Goal: Task Accomplishment & Management: Manage account settings

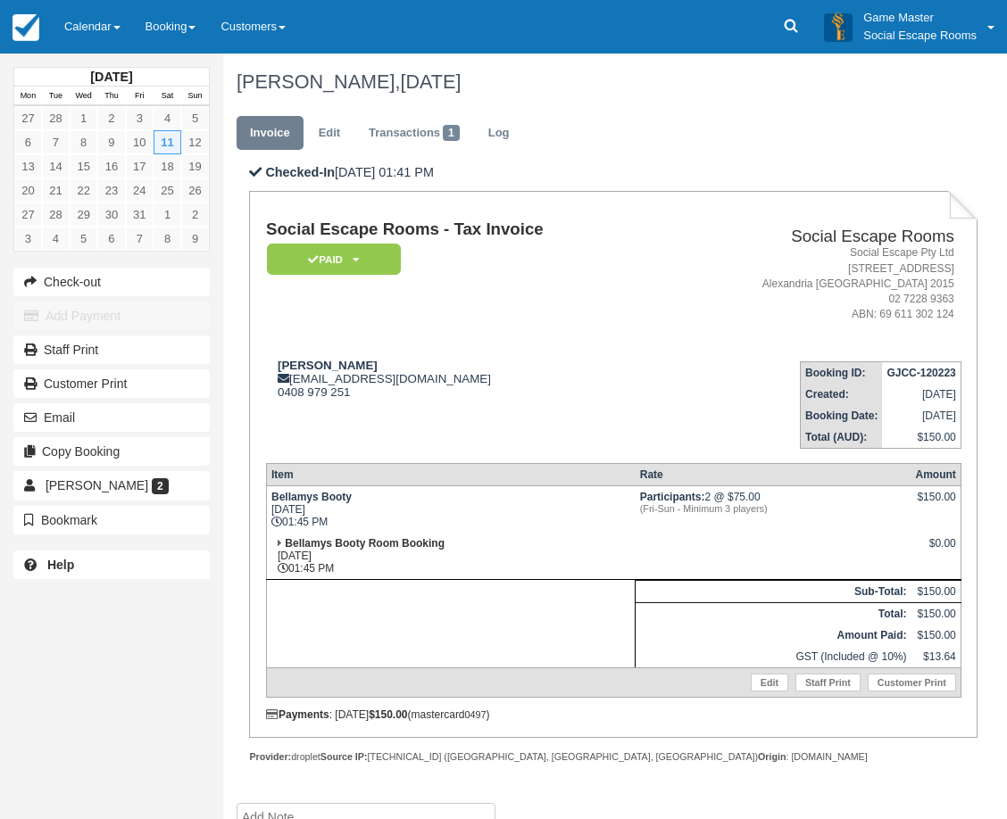
scroll to position [114, 0]
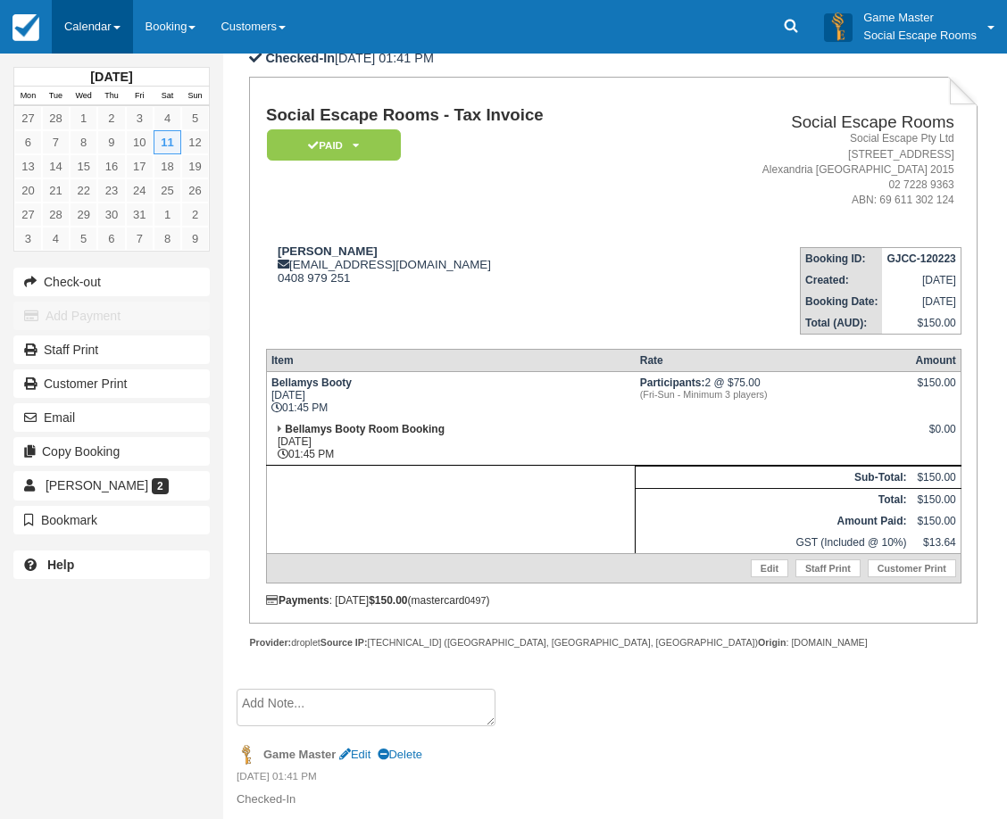
click at [96, 21] on link "Calendar" at bounding box center [92, 27] width 81 height 54
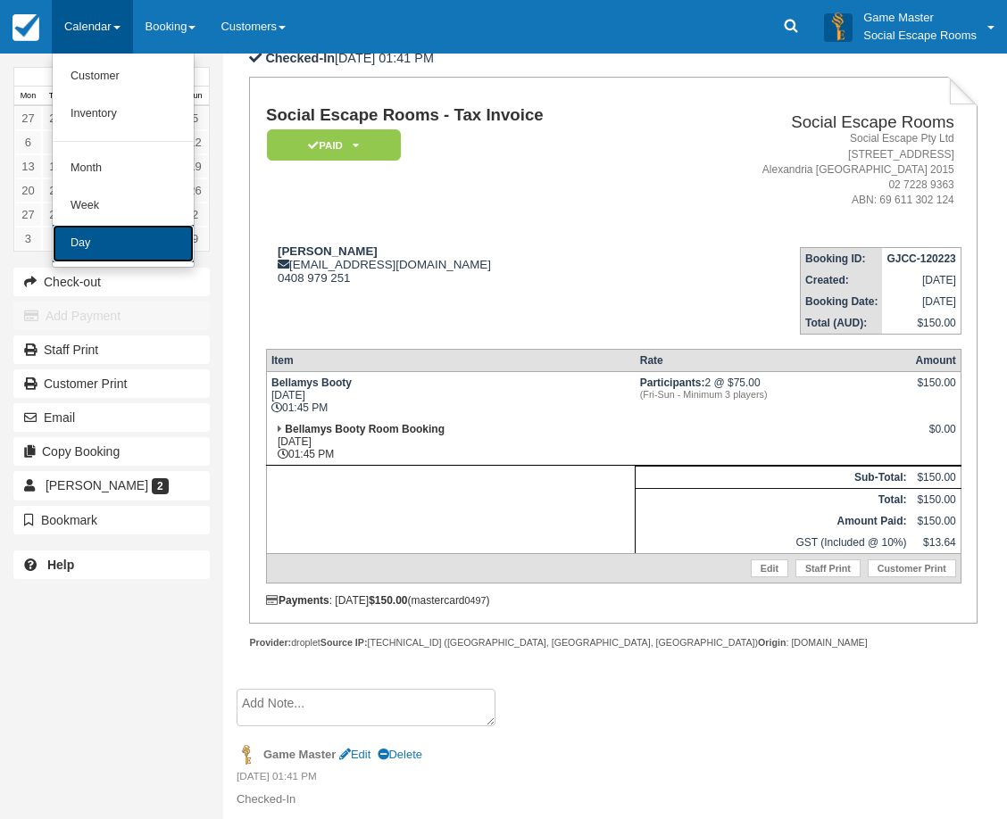
click at [89, 244] on link "Day" at bounding box center [123, 243] width 141 height 37
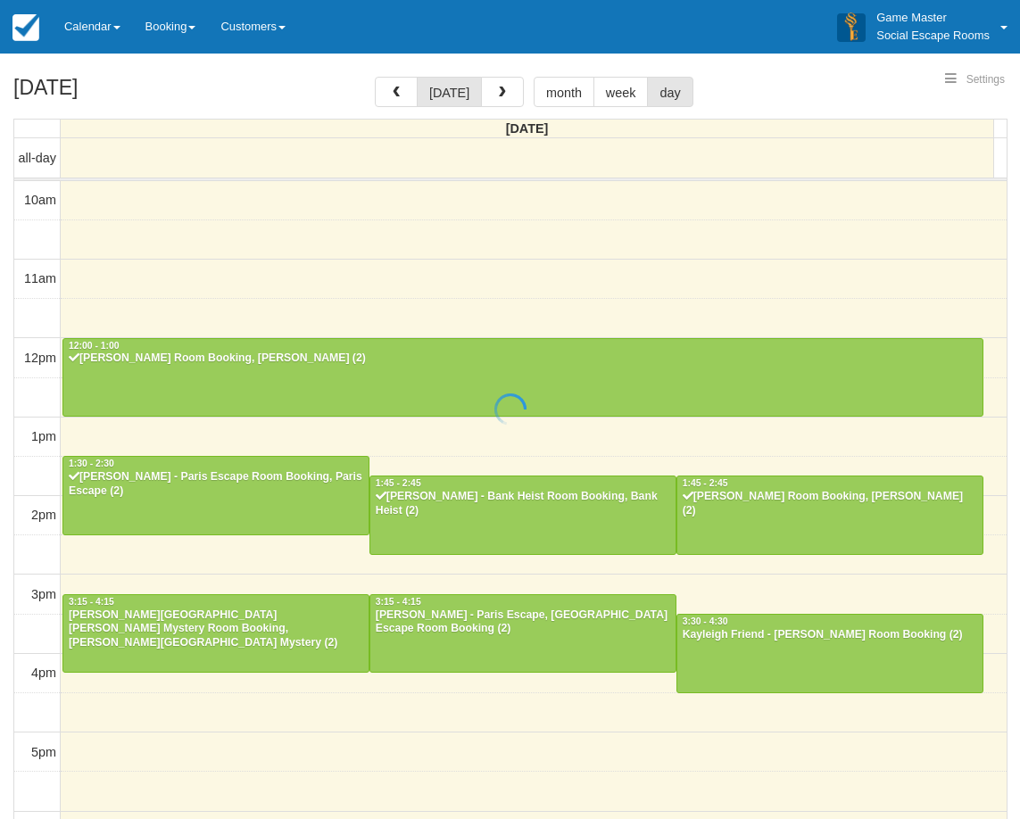
select select
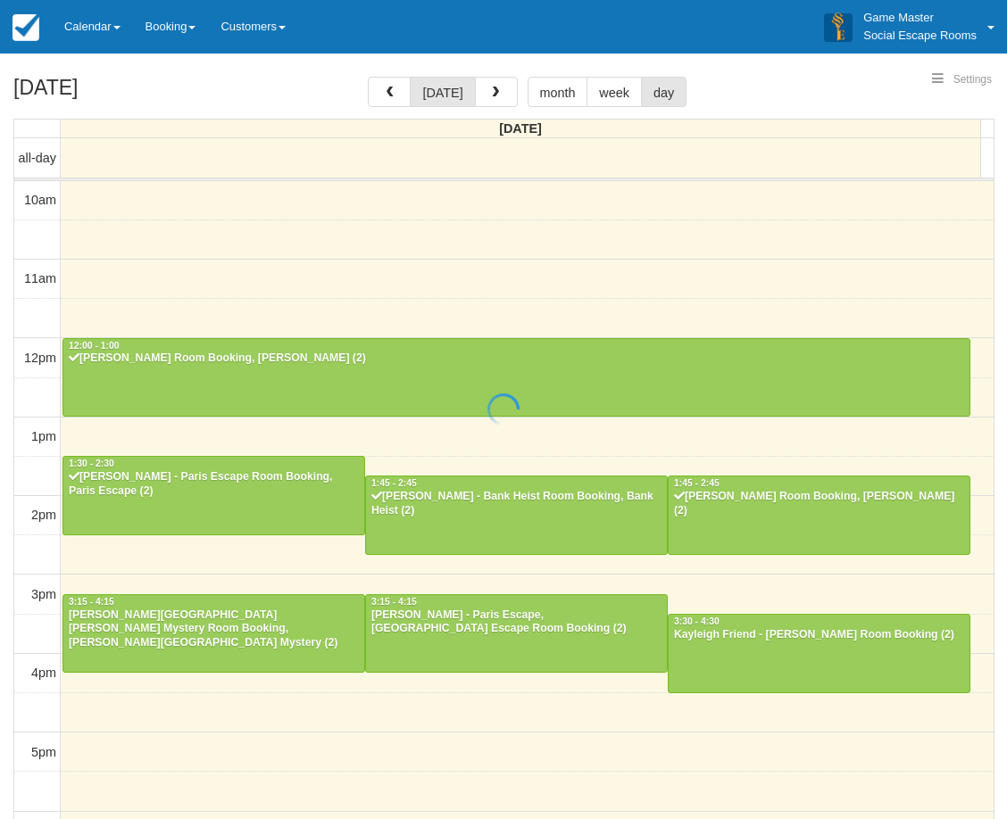
scroll to position [316, 0]
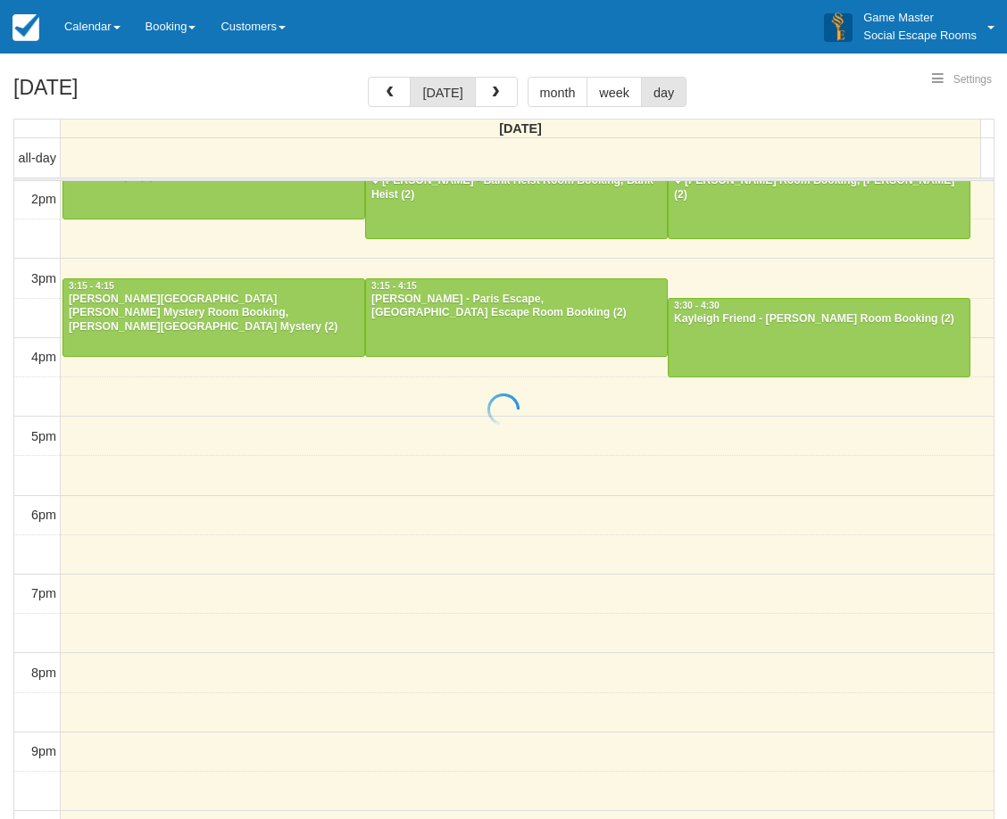
select select
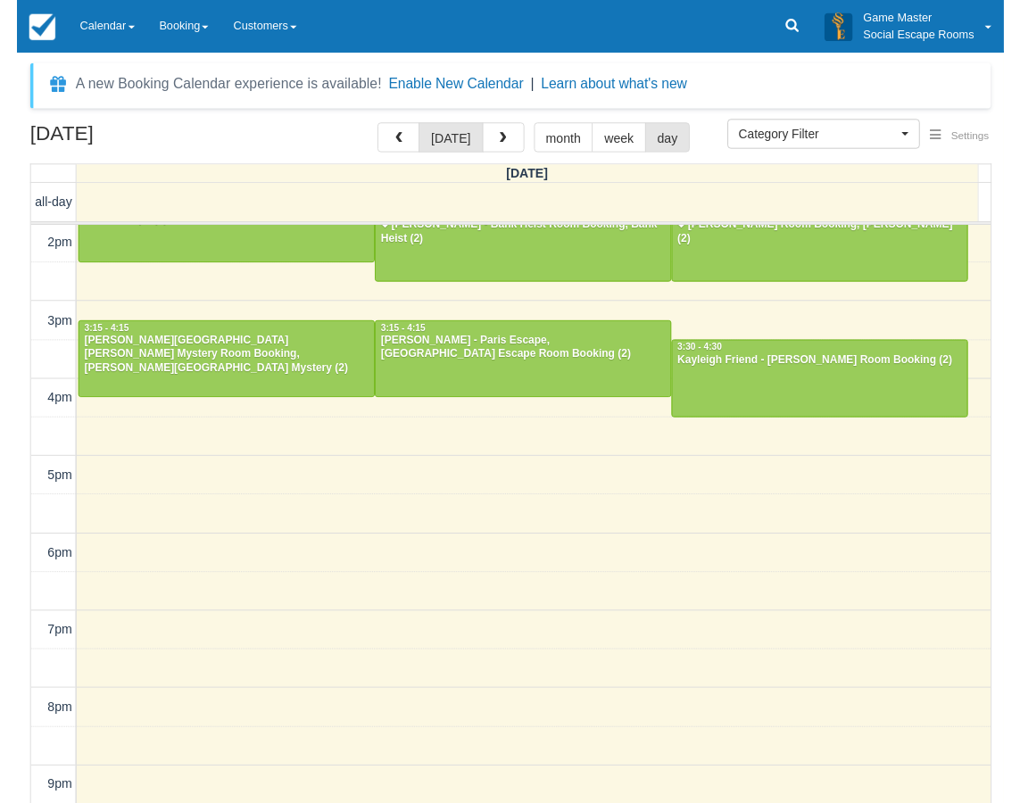
scroll to position [48, 0]
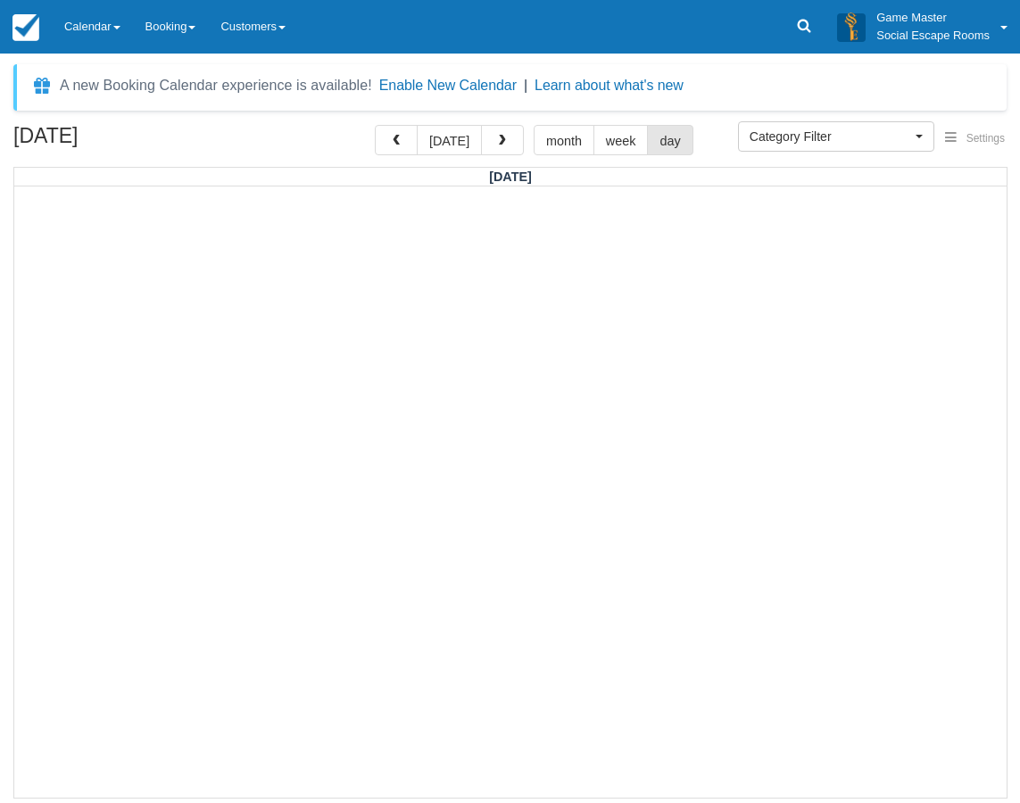
click at [249, 344] on div at bounding box center [510, 492] width 993 height 611
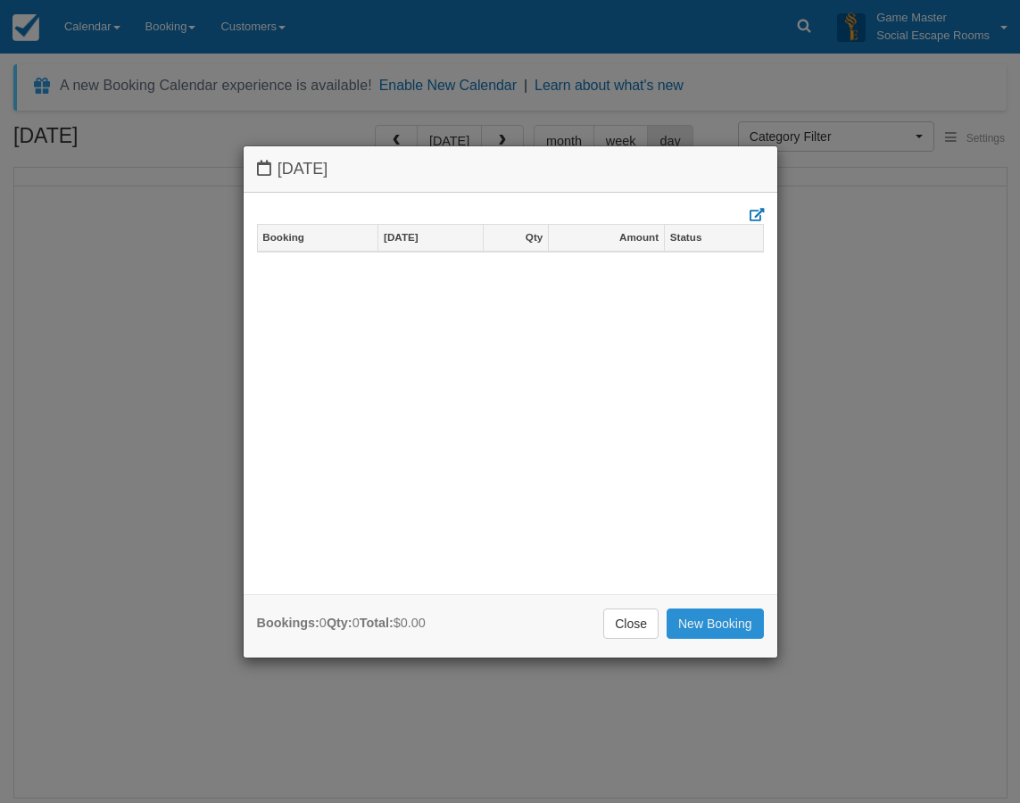
click at [693, 620] on link "New Booking" at bounding box center [715, 624] width 97 height 30
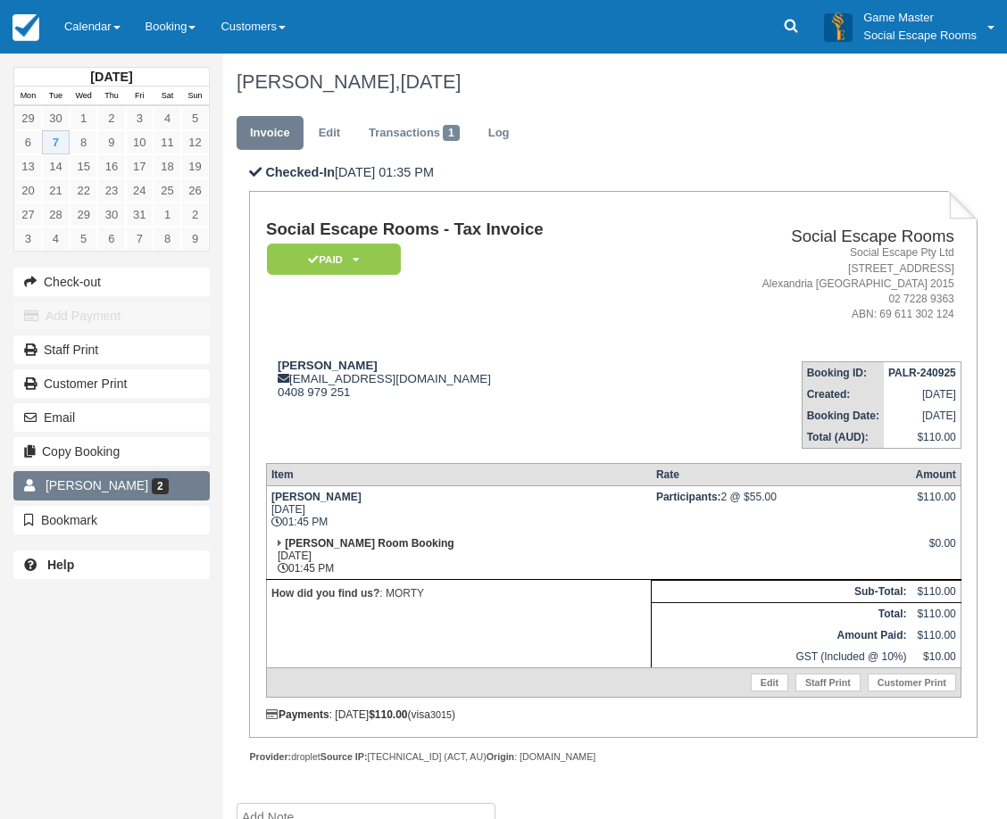
click at [152, 487] on span "2" at bounding box center [160, 486] width 17 height 16
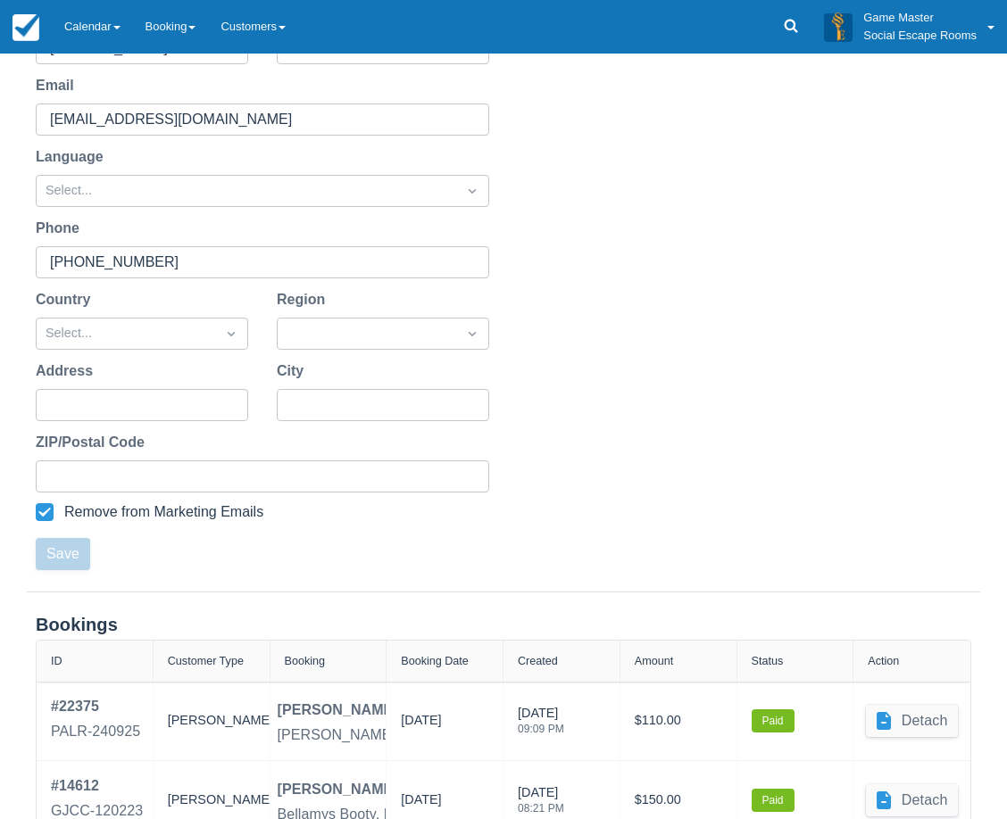
scroll to position [322, 0]
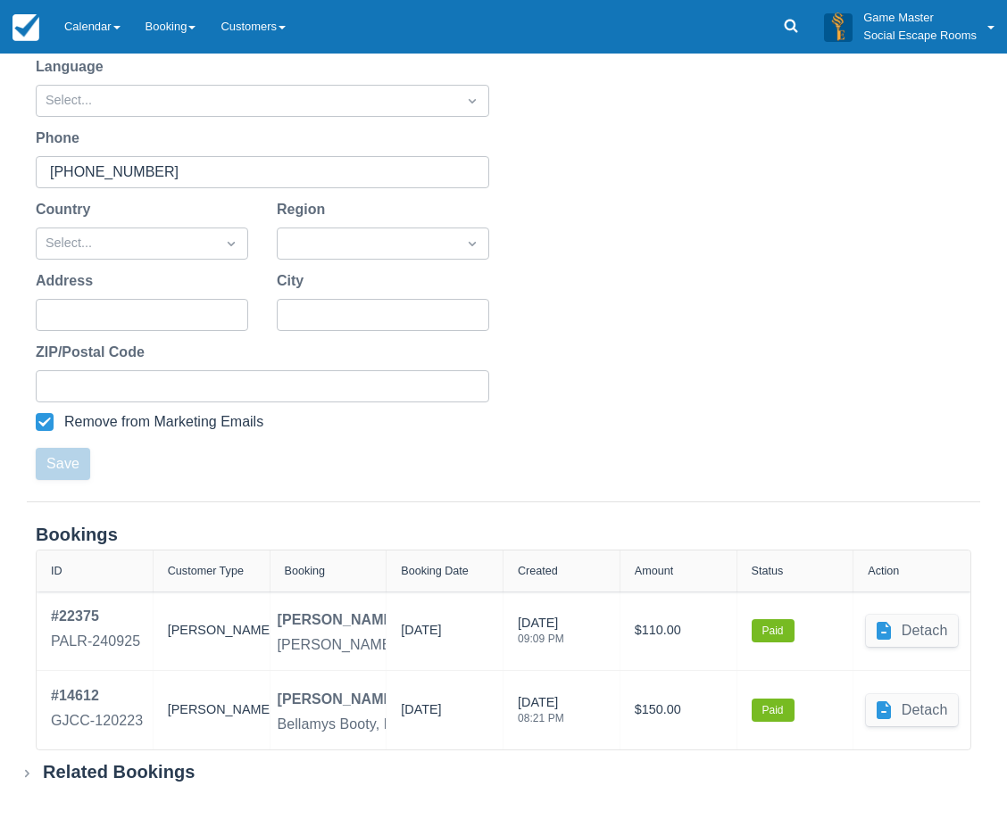
click at [177, 767] on div "Related Bookings" at bounding box center [119, 772] width 153 height 22
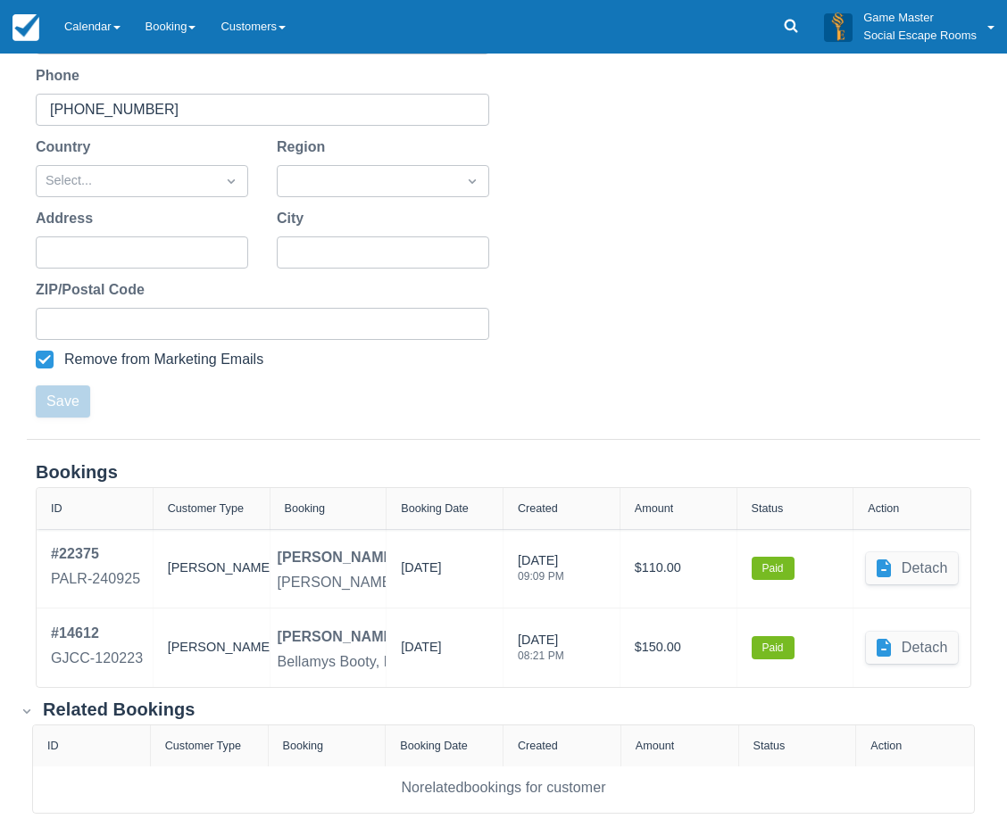
scroll to position [412, 0]
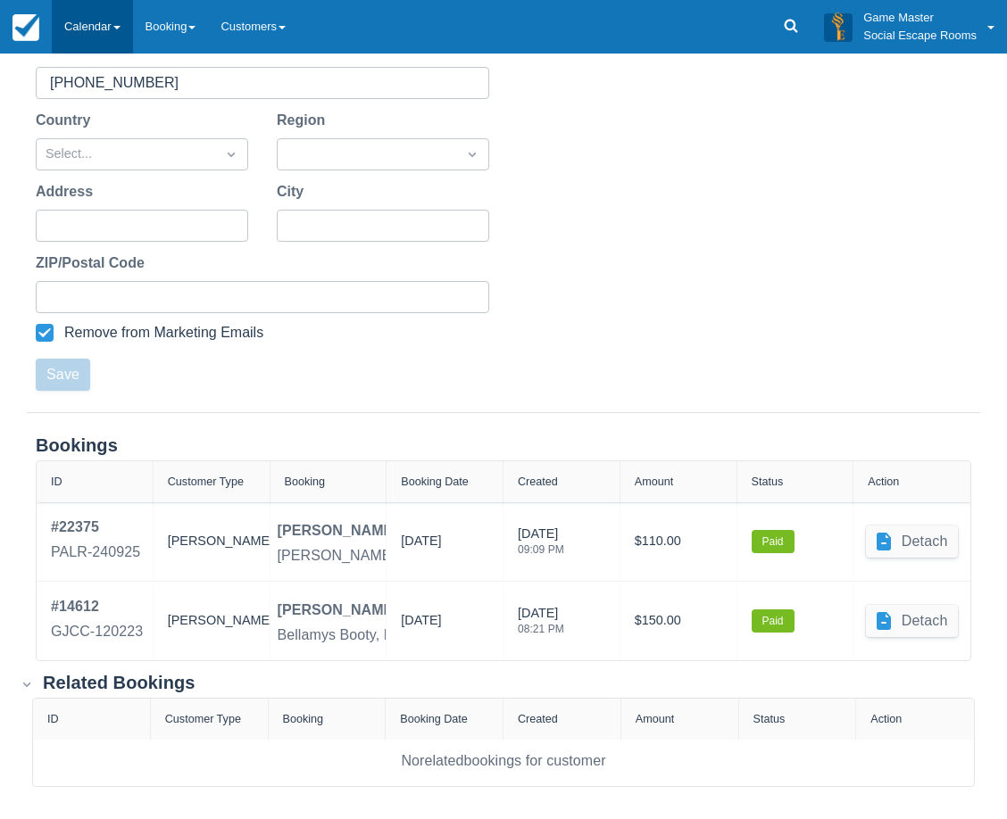
click at [91, 28] on link "Calendar" at bounding box center [92, 27] width 81 height 54
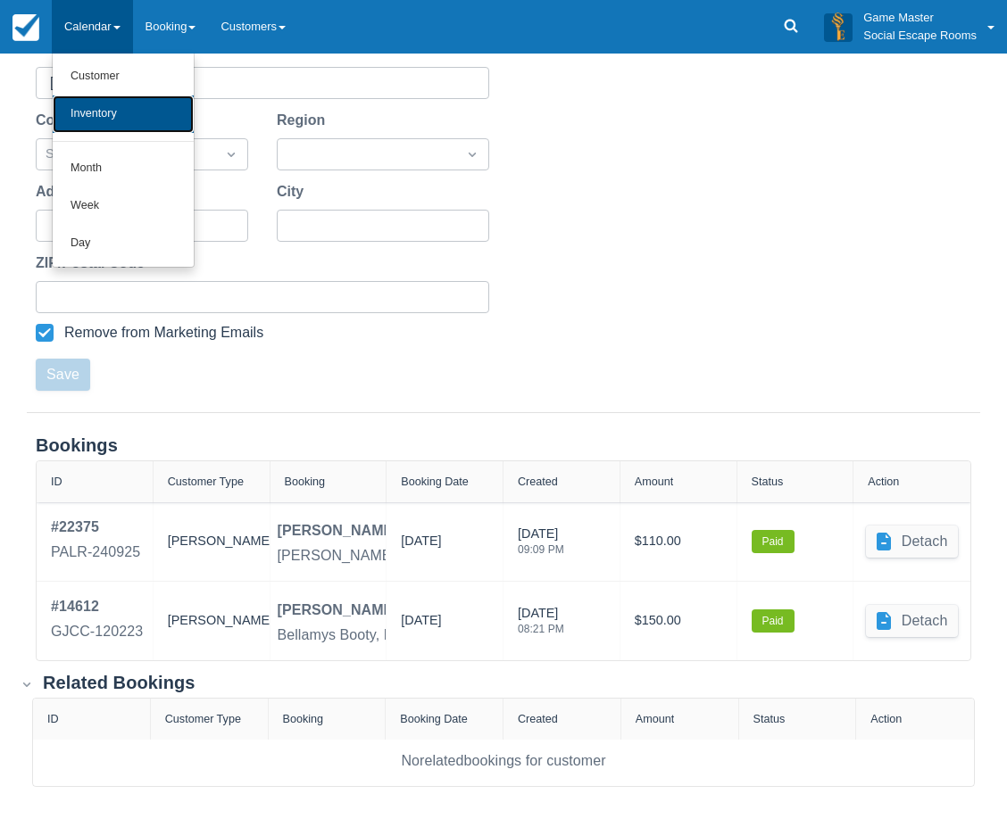
click at [105, 103] on link "Inventory" at bounding box center [123, 114] width 141 height 37
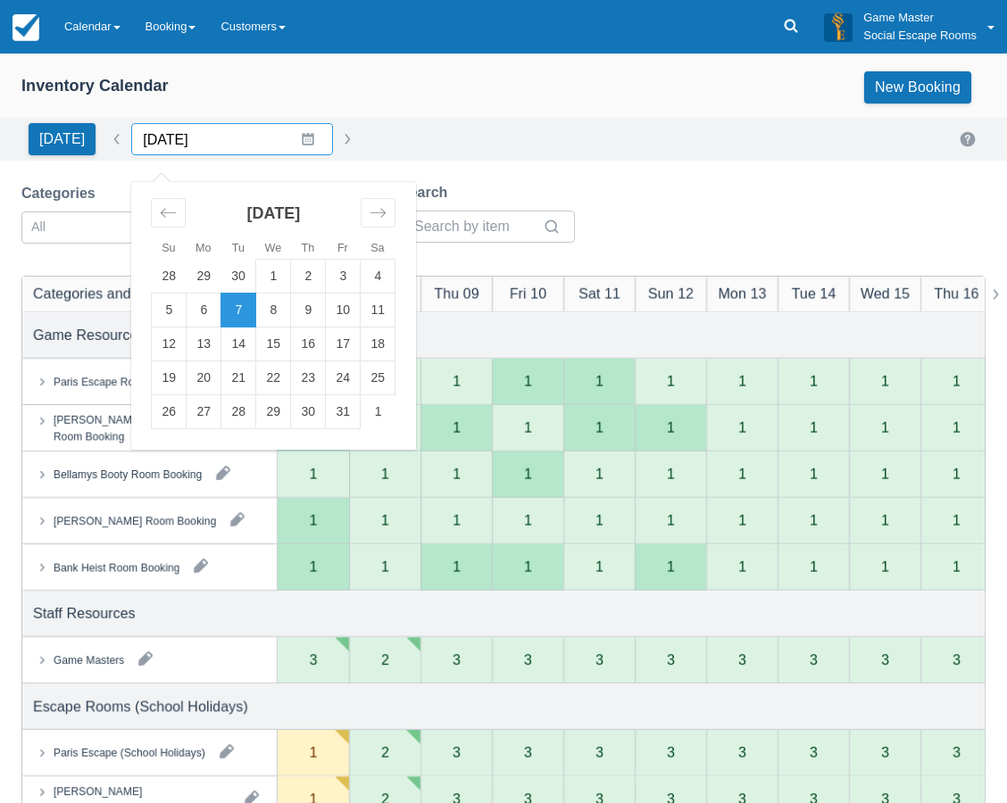
click at [300, 145] on input "07/10/2025" at bounding box center [232, 139] width 202 height 32
click at [300, 349] on td "16" at bounding box center [308, 345] width 35 height 34
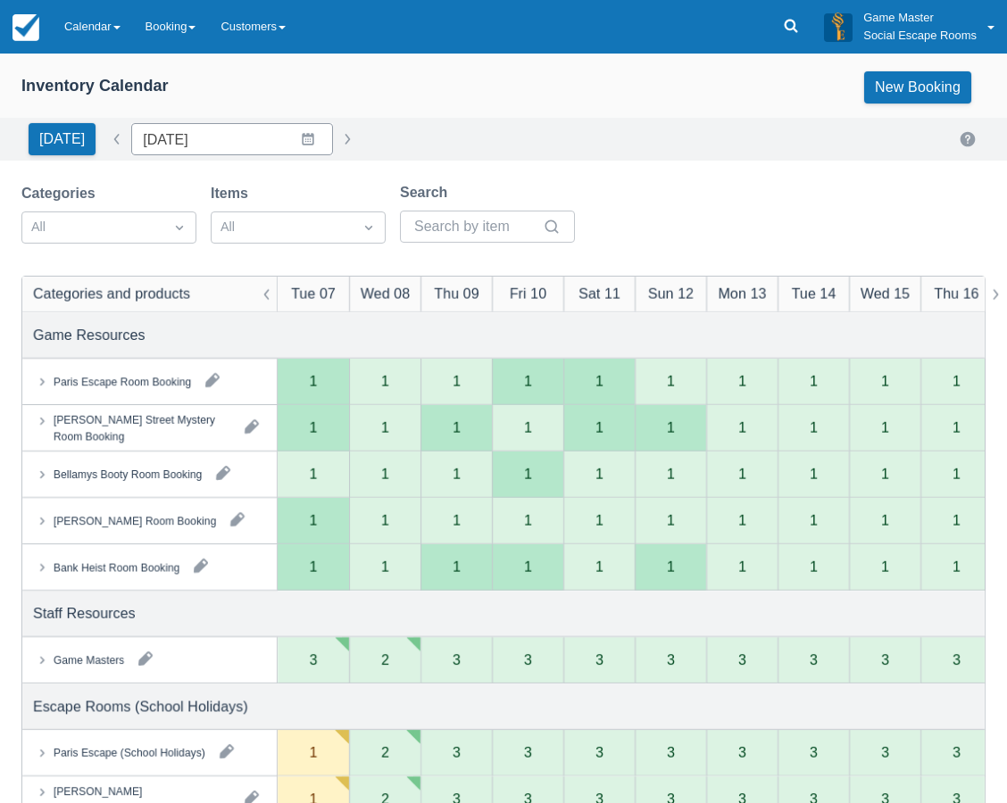
type input "[DATE]"
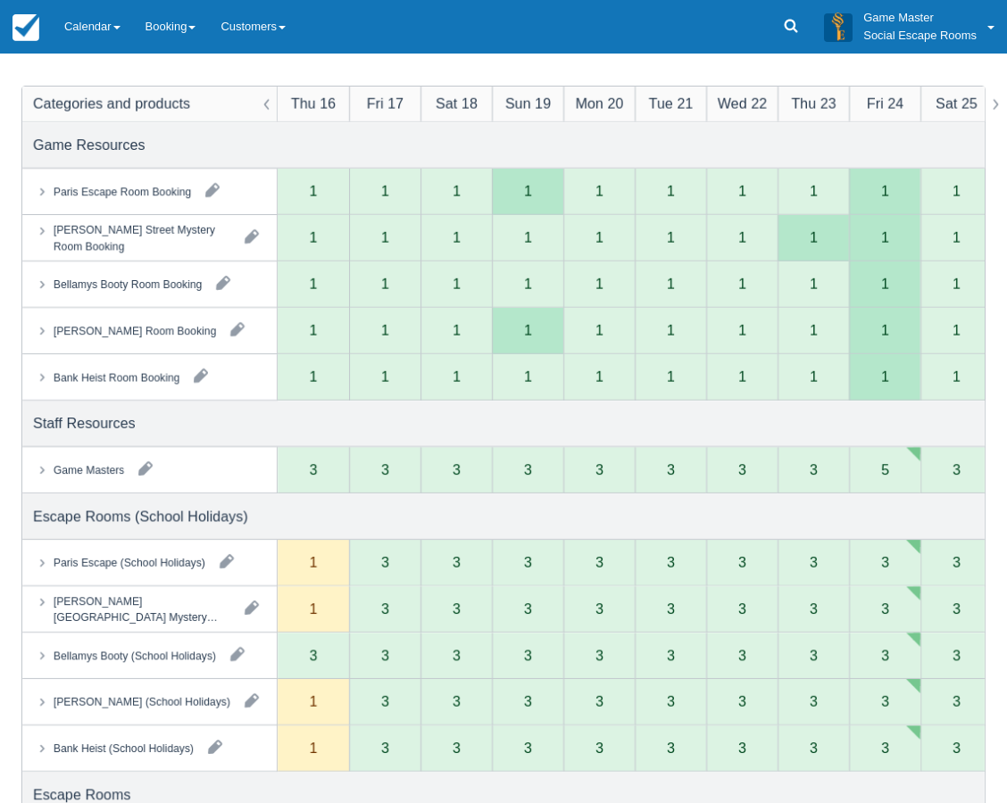
scroll to position [268, 0]
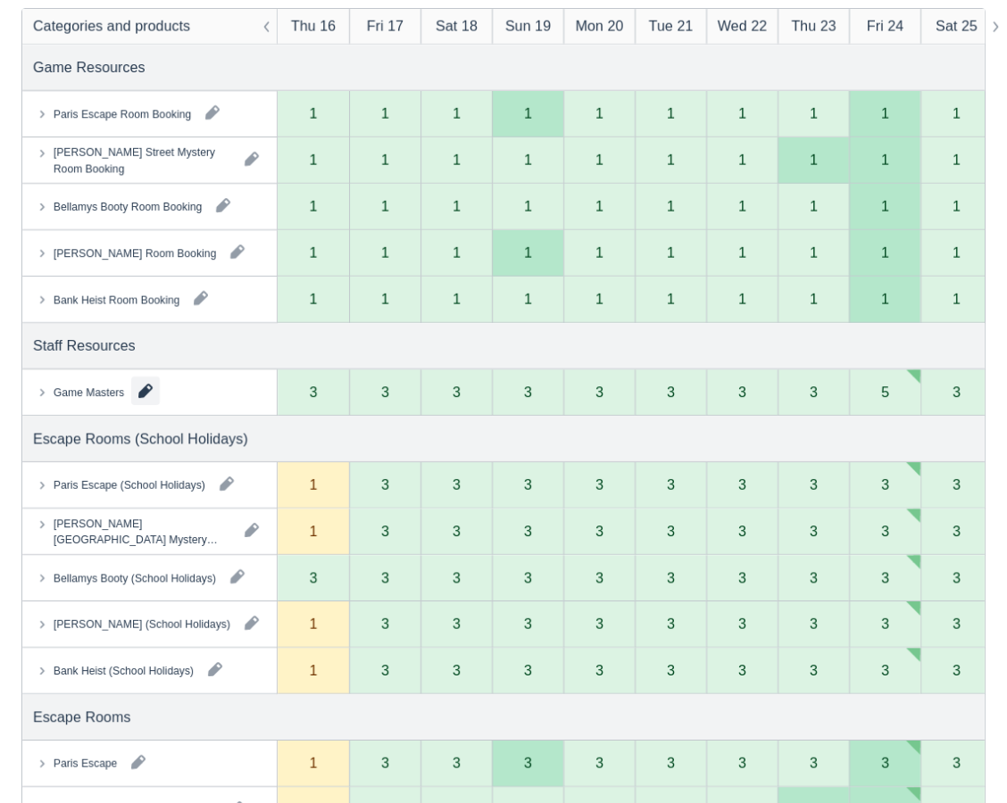
click at [143, 395] on button "button" at bounding box center [145, 391] width 29 height 29
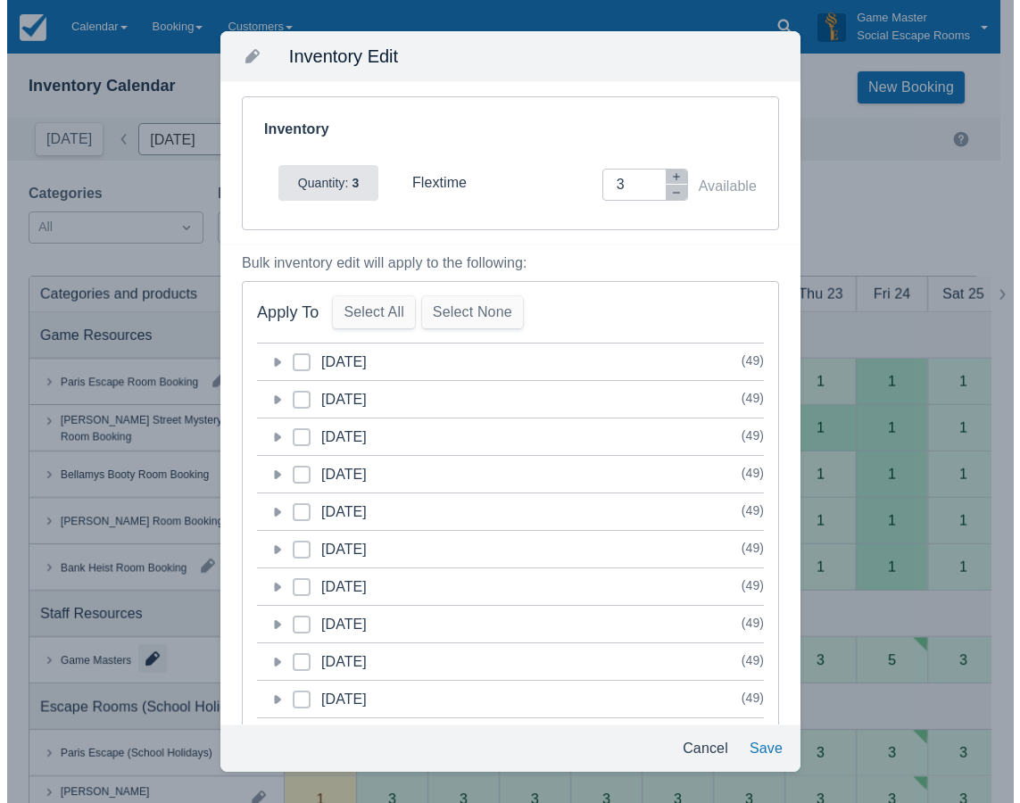
scroll to position [0, 0]
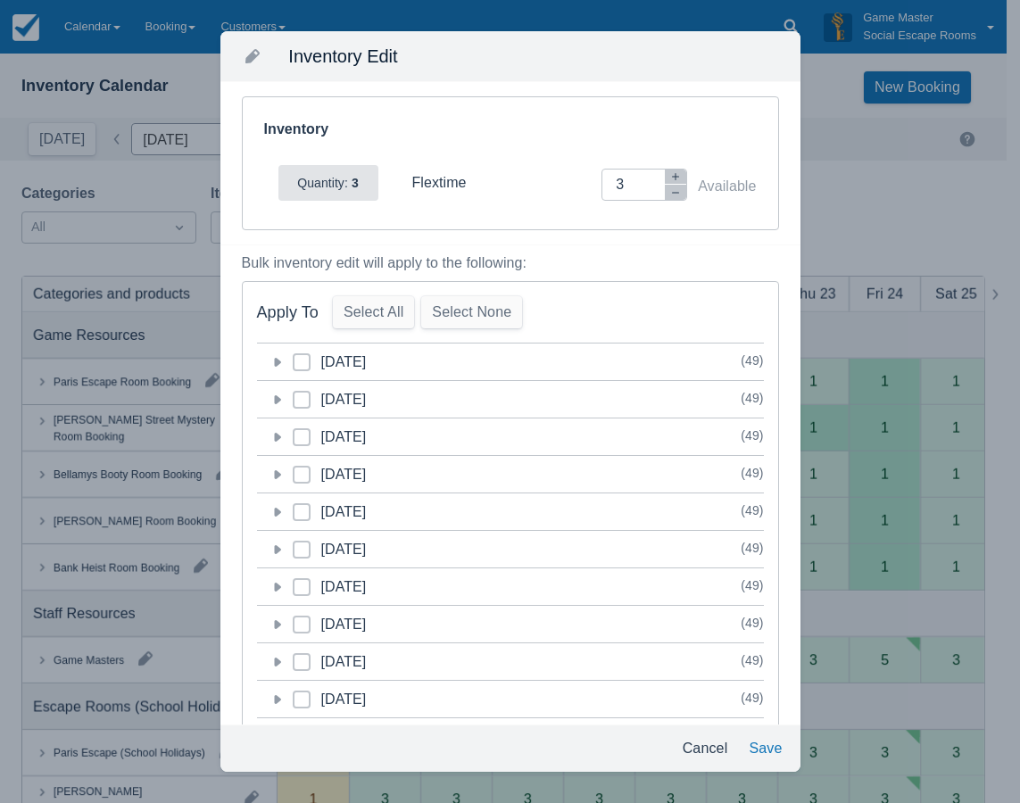
click at [273, 369] on icon at bounding box center [277, 362] width 18 height 18
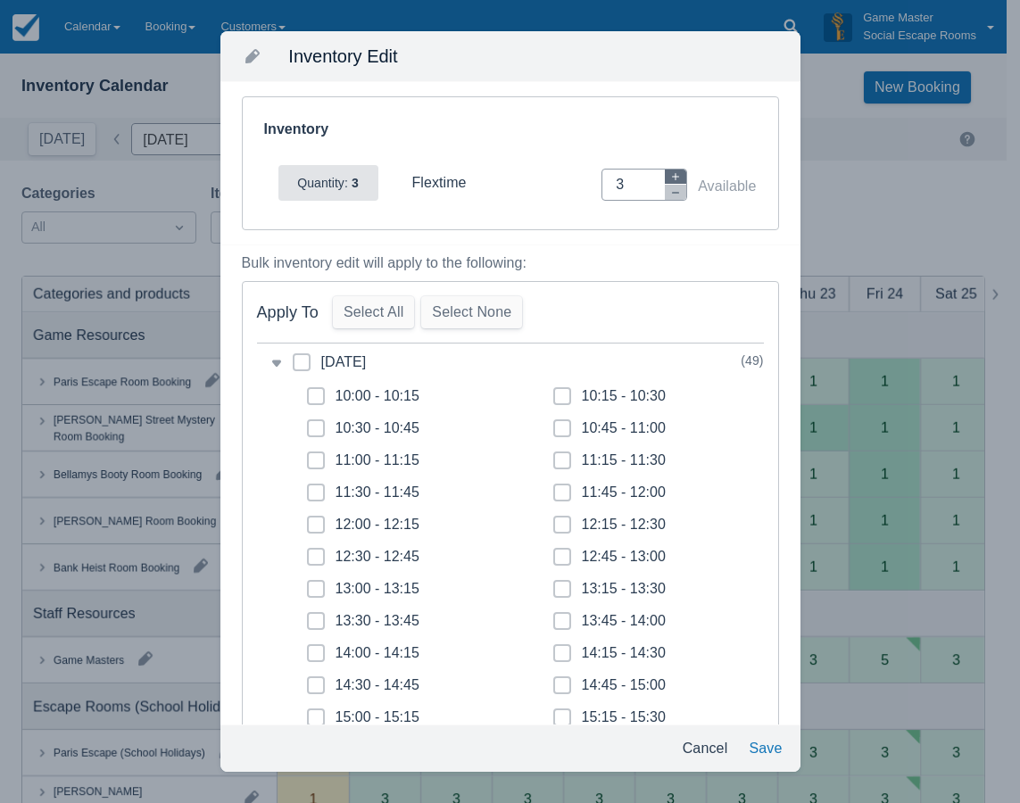
click at [670, 172] on icon "button" at bounding box center [675, 176] width 11 height 11
type input "5"
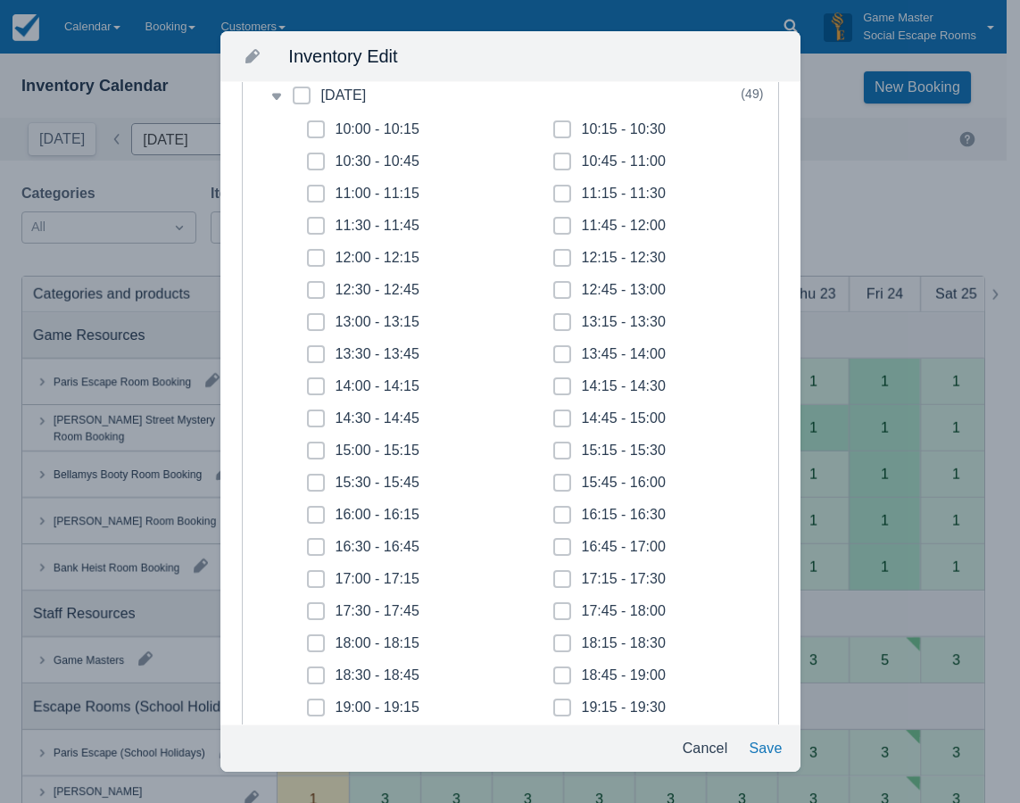
scroll to position [268, 0]
click at [322, 351] on span at bounding box center [316, 361] width 18 height 32
click at [308, 349] on input "13:30 - 13:45" at bounding box center [307, 348] width 1 height 1
checkbox input "true"
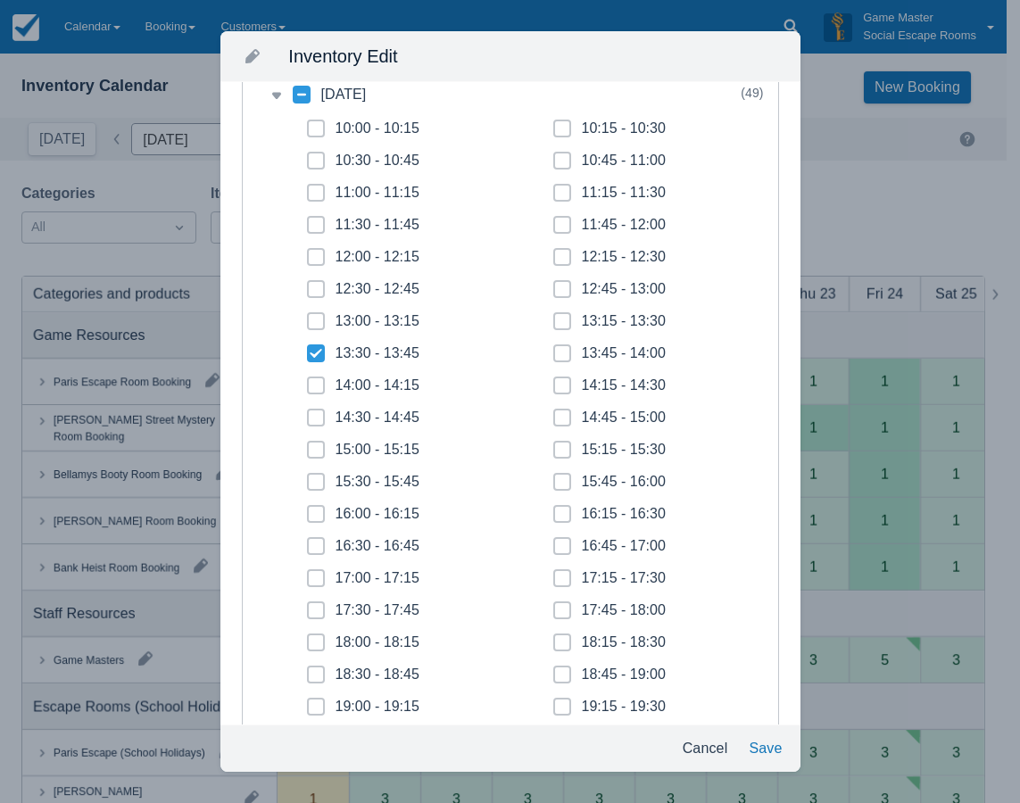
click at [322, 385] on span at bounding box center [316, 393] width 18 height 32
click at [308, 381] on input "14:00 - 14:15" at bounding box center [307, 380] width 1 height 1
checkbox input "true"
click at [317, 414] on icon at bounding box center [315, 417] width 7 height 7
click at [308, 413] on input "14:30 - 14:45" at bounding box center [307, 412] width 1 height 1
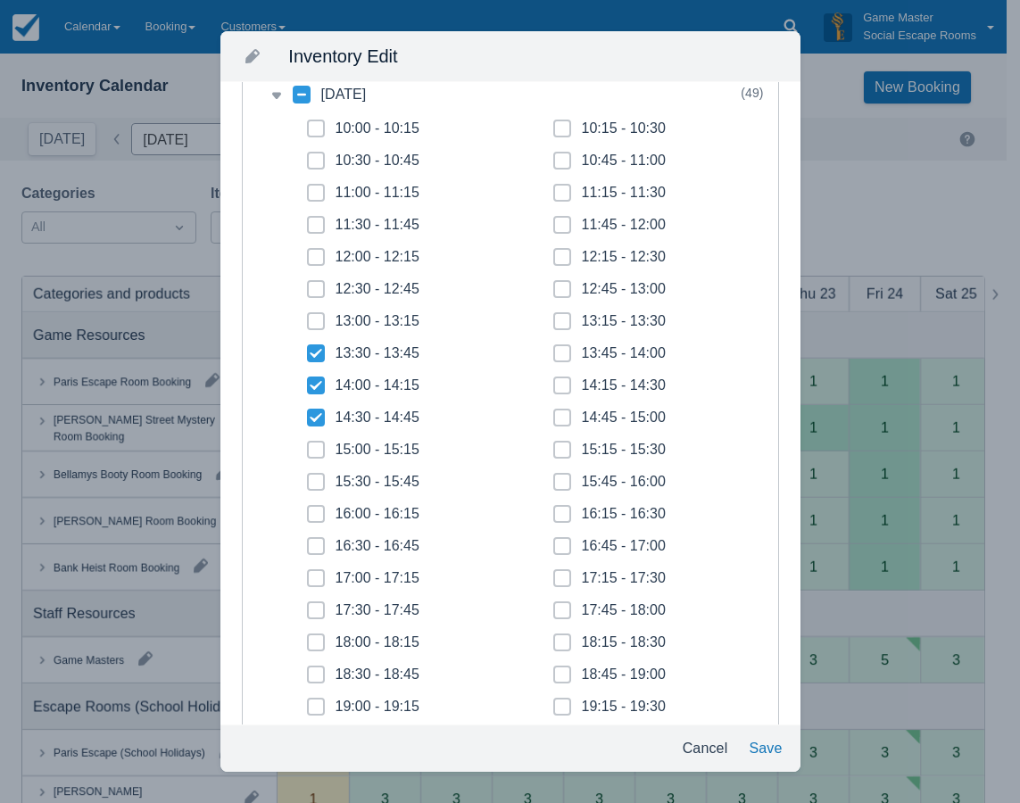
checkbox input "true"
click at [321, 444] on span at bounding box center [316, 457] width 18 height 32
click at [308, 445] on input "15:00 - 15:15" at bounding box center [307, 445] width 1 height 1
checkbox input "true"
click at [320, 481] on span at bounding box center [316, 489] width 18 height 32
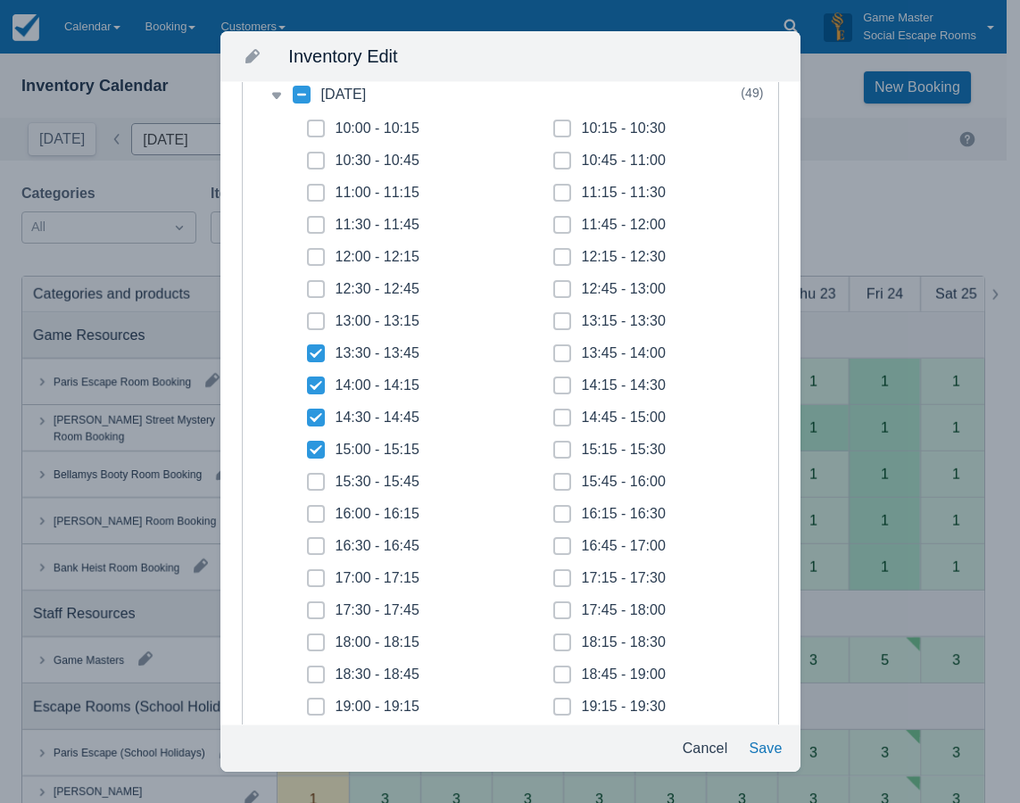
click at [308, 478] on input "15:30 - 15:45" at bounding box center [307, 477] width 1 height 1
checkbox input "true"
click at [319, 510] on span at bounding box center [316, 521] width 18 height 32
click at [308, 510] on input "16:00 - 16:15" at bounding box center [307, 509] width 1 height 1
checkbox input "true"
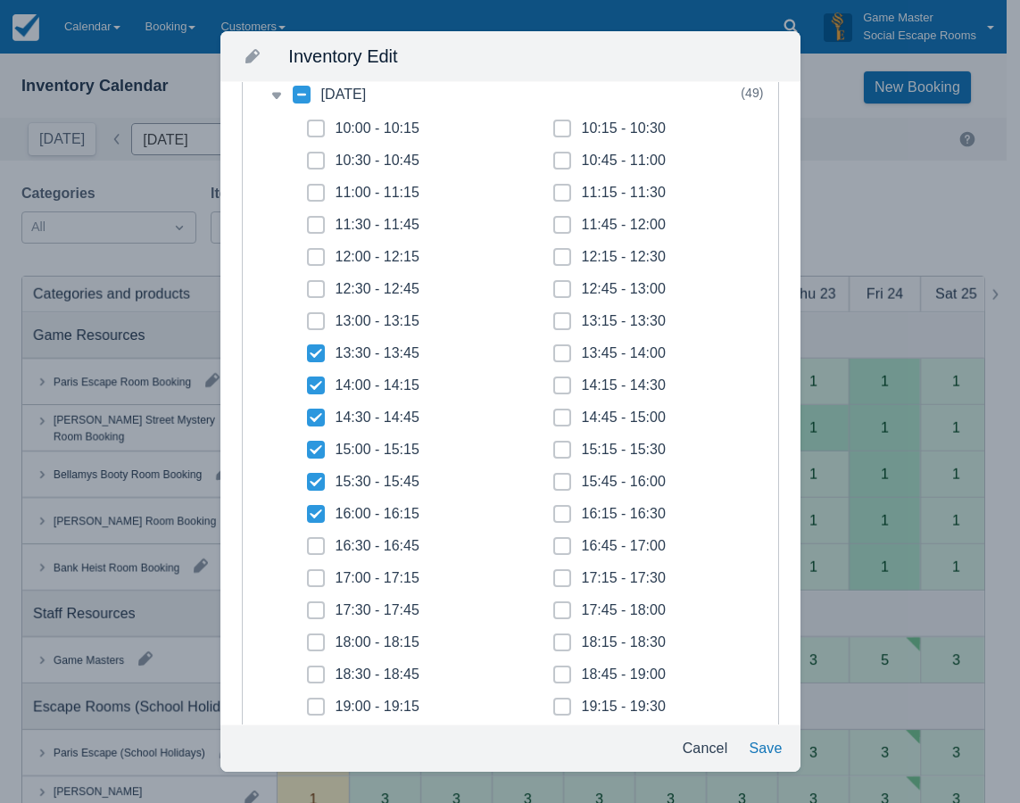
click at [318, 537] on span at bounding box center [316, 553] width 18 height 32
click at [308, 541] on input "16:30 - 16:45" at bounding box center [307, 541] width 1 height 1
checkbox input "true"
click at [553, 353] on span at bounding box center [562, 361] width 18 height 32
click at [553, 349] on input "13:45 - 14:00" at bounding box center [553, 348] width 1 height 1
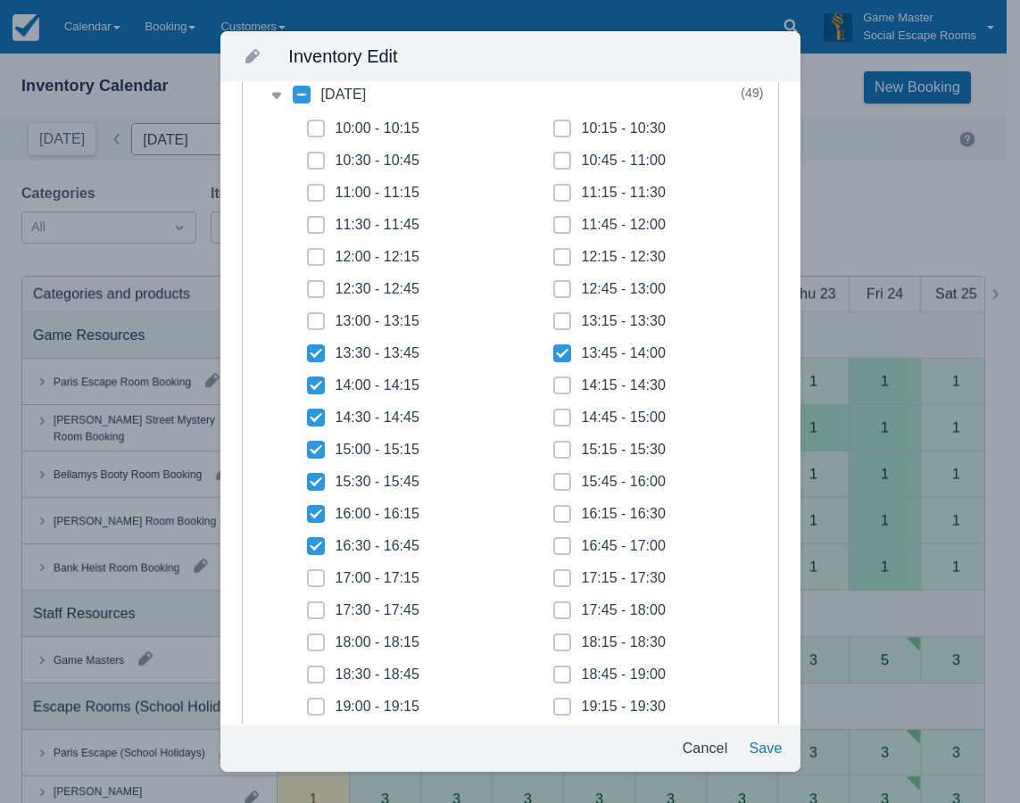
checkbox input "true"
click at [559, 384] on icon at bounding box center [562, 385] width 7 height 7
click at [553, 381] on input "14:15 - 14:30" at bounding box center [553, 380] width 1 height 1
checkbox input "true"
click at [559, 414] on icon at bounding box center [562, 417] width 7 height 7
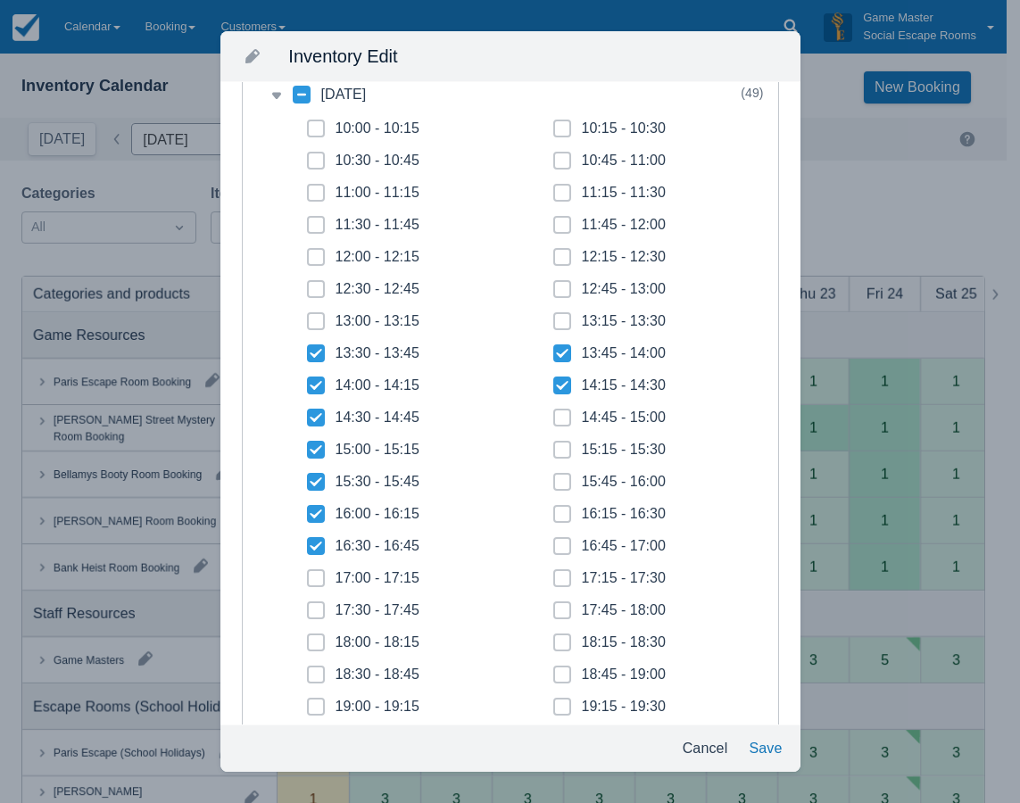
click at [554, 413] on input "14:45 - 15:00" at bounding box center [553, 412] width 1 height 1
checkbox input "true"
click at [559, 452] on icon at bounding box center [562, 449] width 7 height 7
click at [554, 445] on input "15:15 - 15:30" at bounding box center [553, 445] width 1 height 1
checkbox input "true"
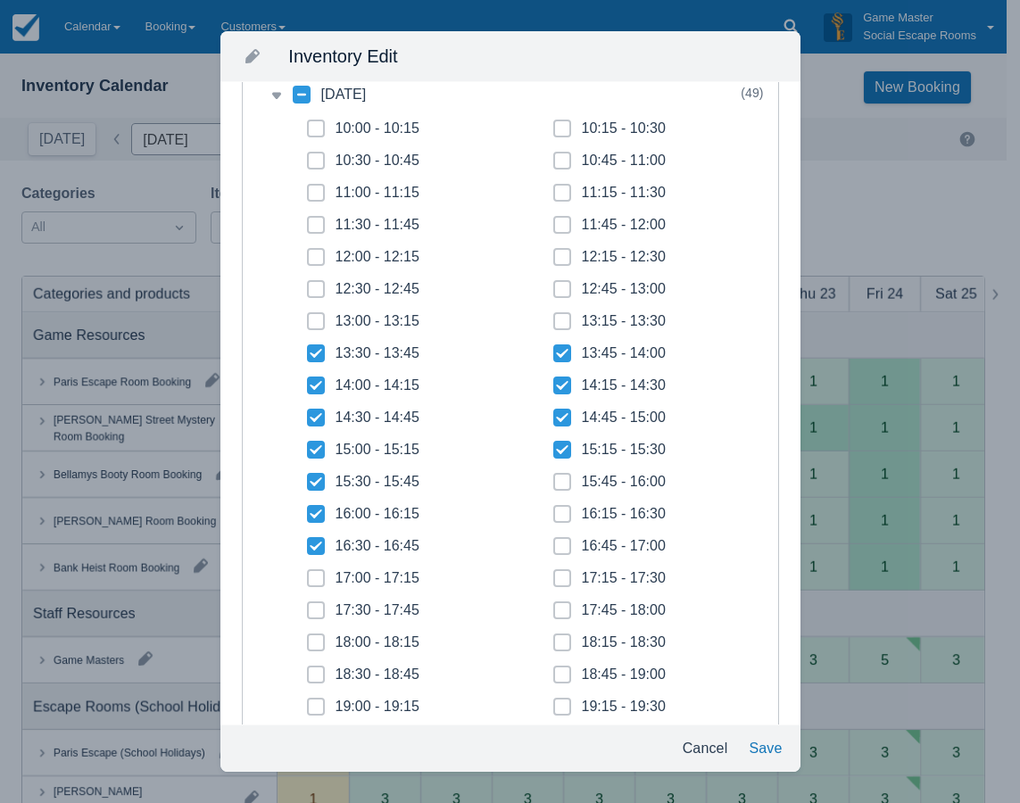
click at [559, 480] on icon at bounding box center [562, 481] width 7 height 7
click at [554, 478] on input "15:45 - 16:00" at bounding box center [553, 477] width 1 height 1
checkbox input "true"
click at [555, 507] on span at bounding box center [562, 521] width 18 height 32
click at [554, 509] on input "16:15 - 16:30" at bounding box center [553, 509] width 1 height 1
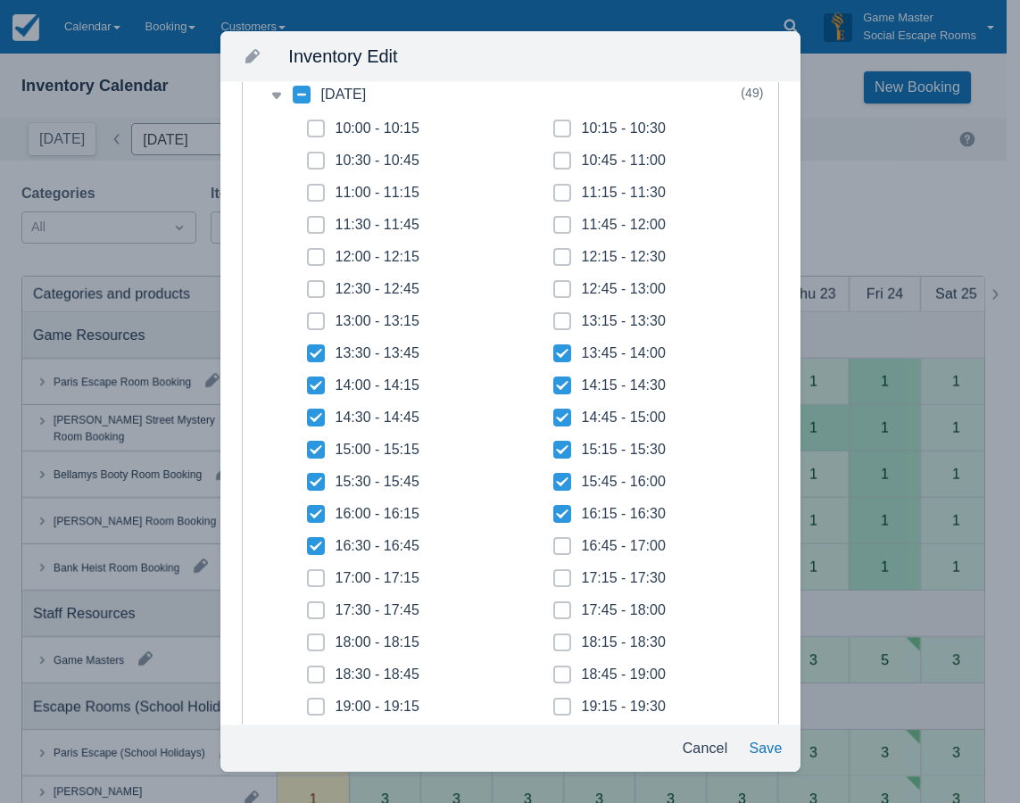
checkbox input "true"
click at [559, 542] on span at bounding box center [562, 553] width 18 height 32
click at [554, 542] on input "16:45 - 17:00" at bounding box center [553, 541] width 1 height 1
checkbox input "true"
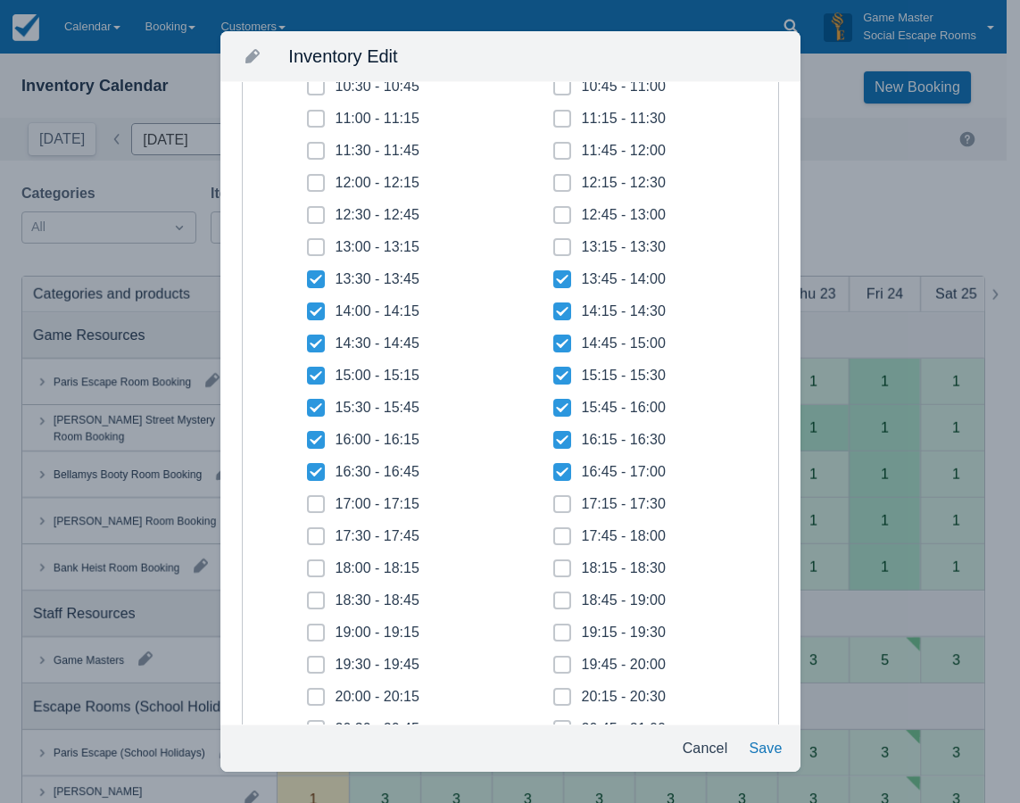
scroll to position [357, 0]
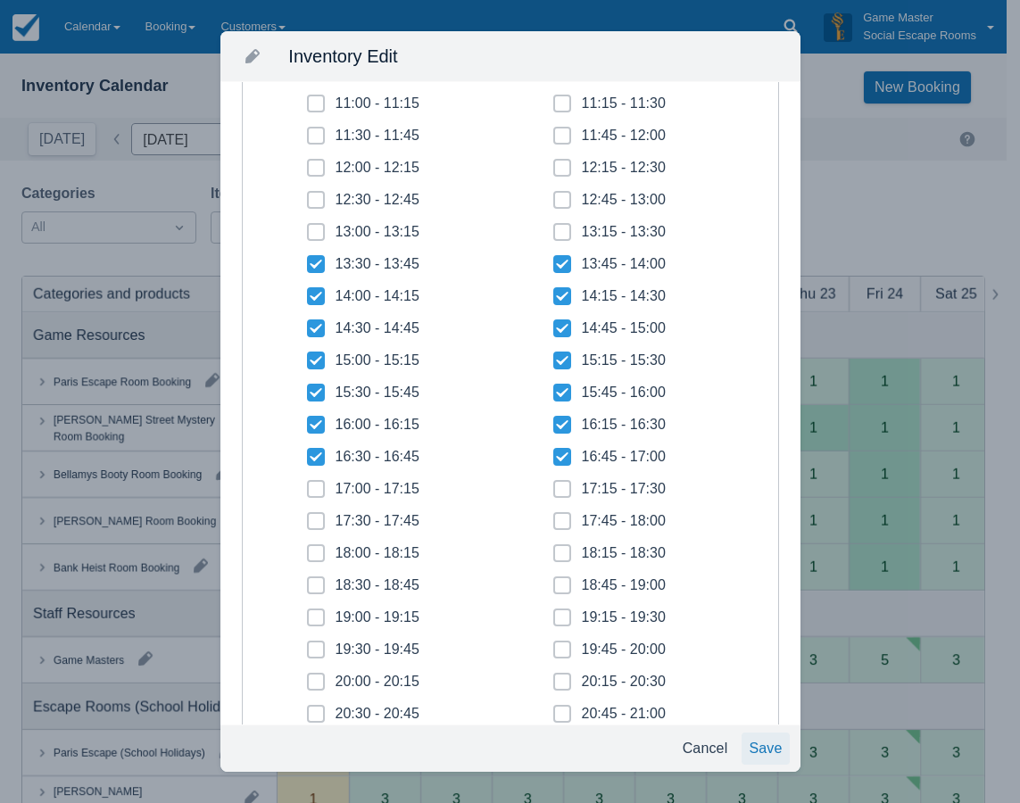
click at [764, 739] on button "Save" at bounding box center [765, 749] width 47 height 32
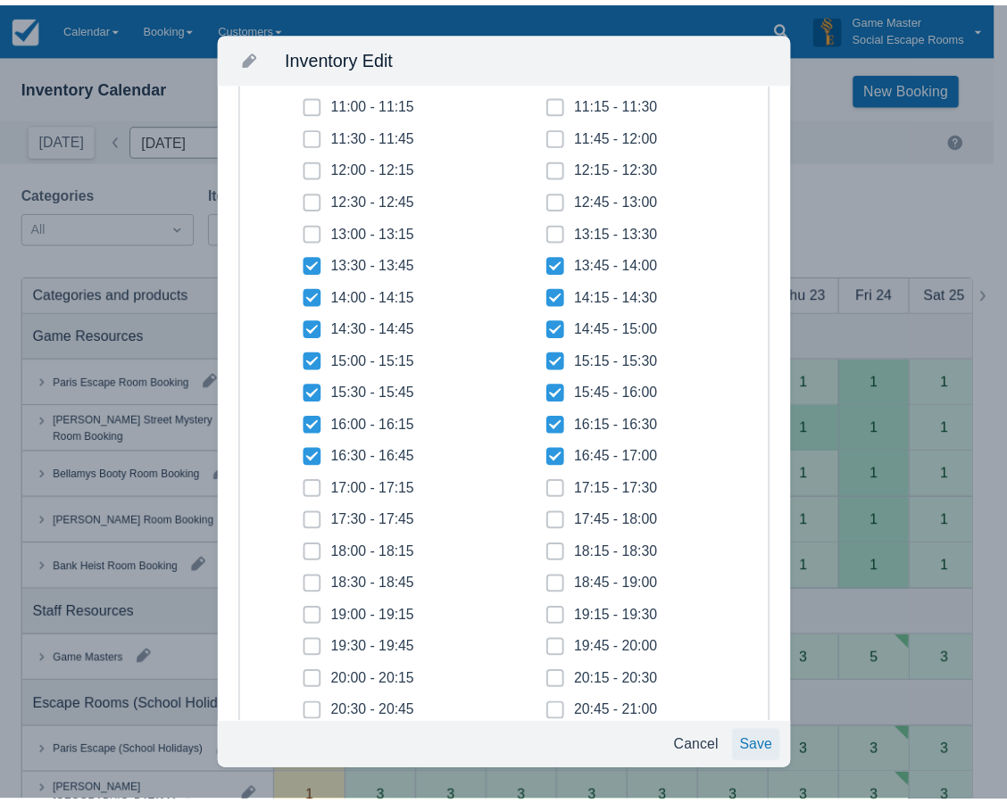
scroll to position [223, 0]
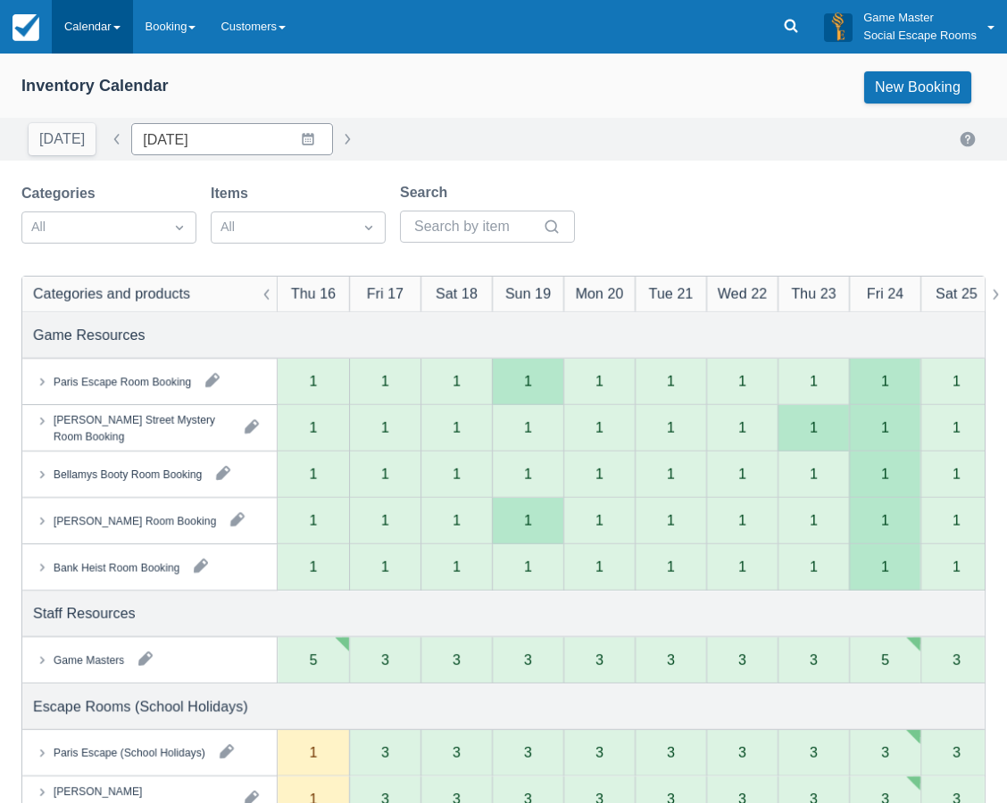
click at [98, 19] on link "Calendar" at bounding box center [92, 27] width 81 height 54
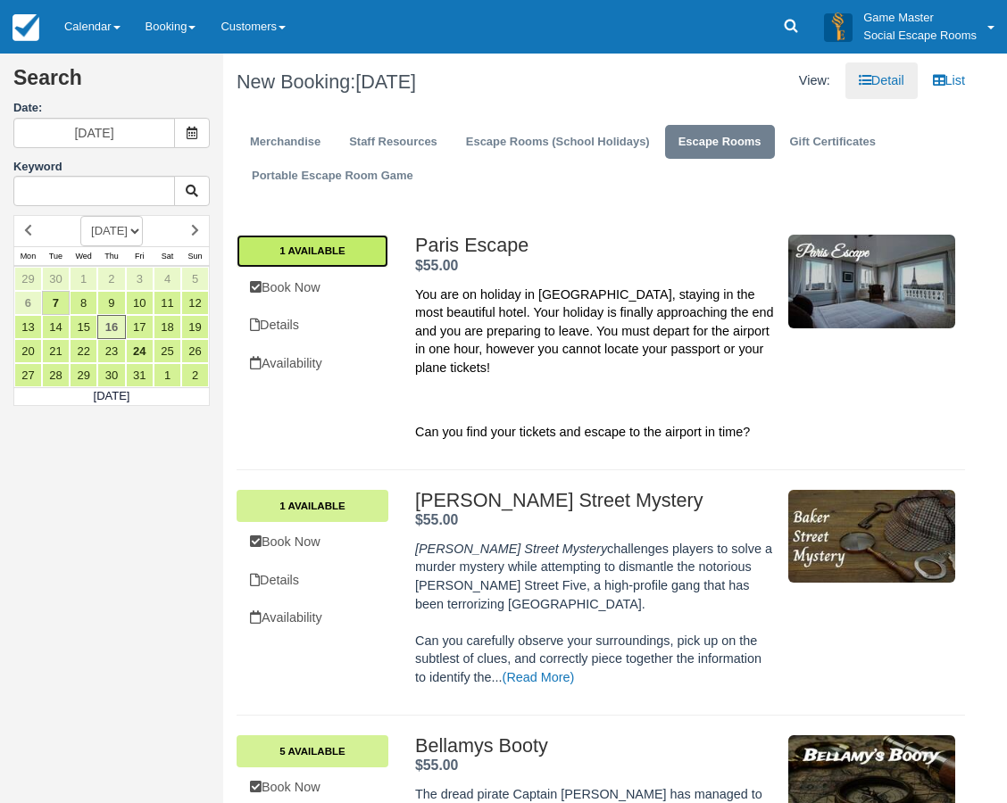
click at [371, 250] on link "1 Available" at bounding box center [313, 251] width 152 height 32
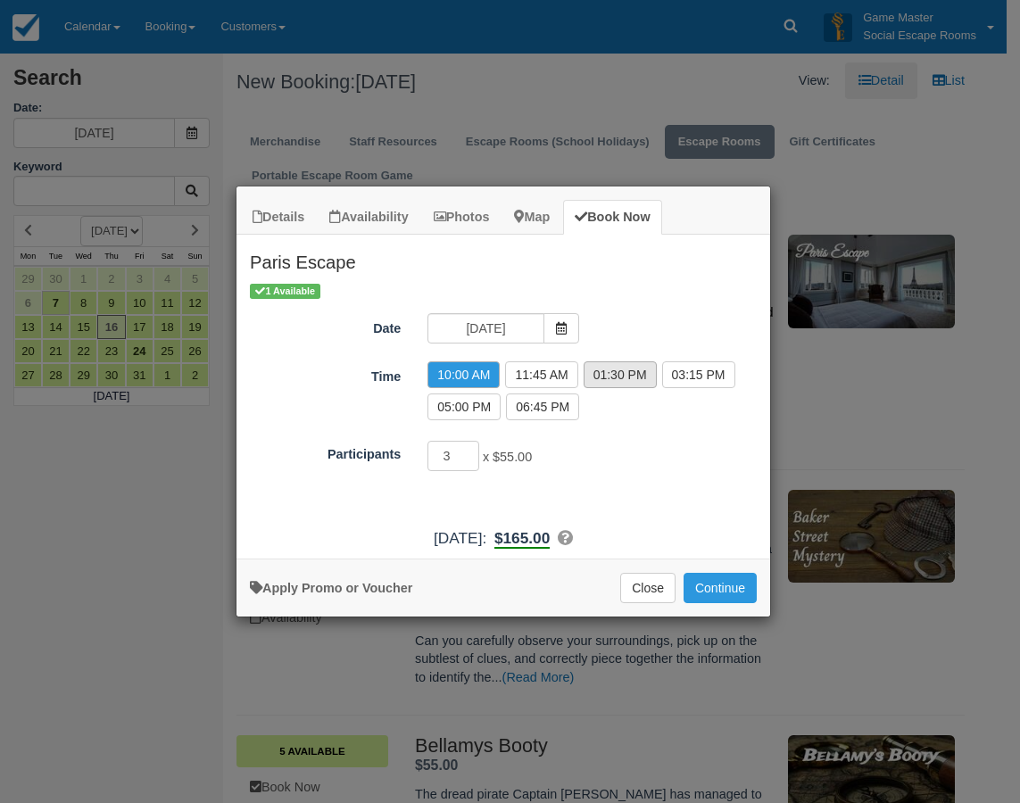
click at [610, 381] on label "01:30 PM" at bounding box center [620, 375] width 73 height 27
radio input "true"
click at [471, 462] on input "2" at bounding box center [454, 456] width 52 height 30
click at [469, 445] on input "2" at bounding box center [454, 456] width 52 height 30
type input "3"
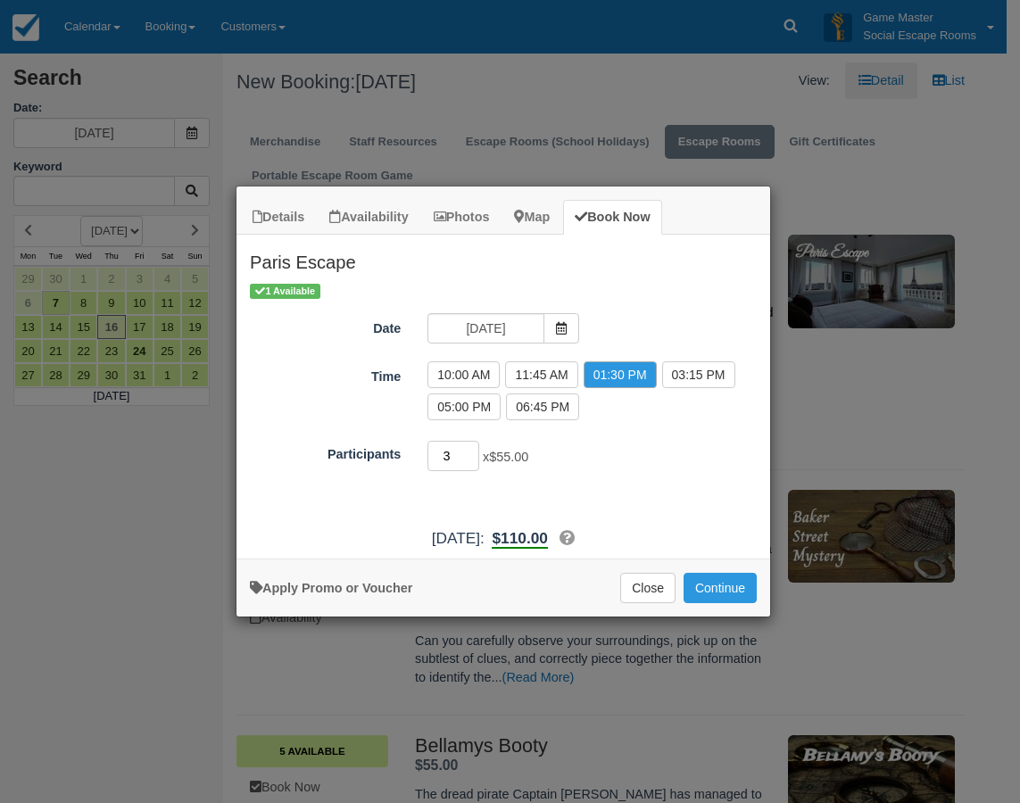
click at [471, 452] on input "3" at bounding box center [454, 456] width 52 height 30
click at [708, 586] on button "Continue" at bounding box center [720, 588] width 73 height 30
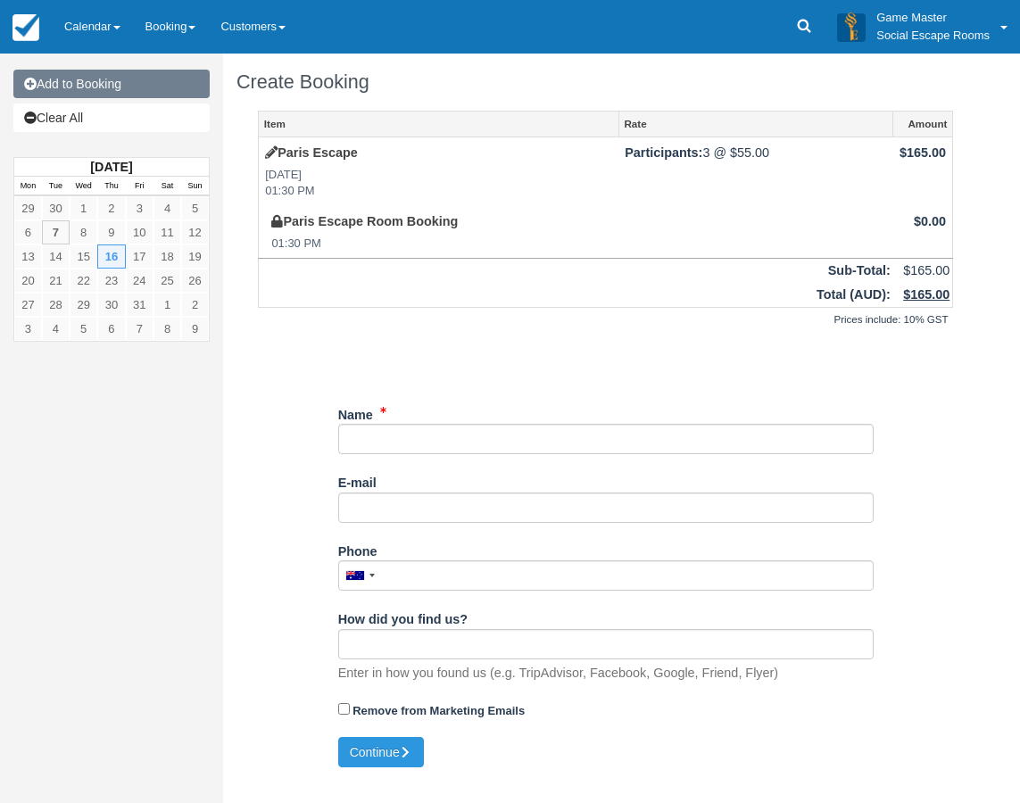
click at [155, 84] on link "Add to Booking" at bounding box center [111, 84] width 196 height 29
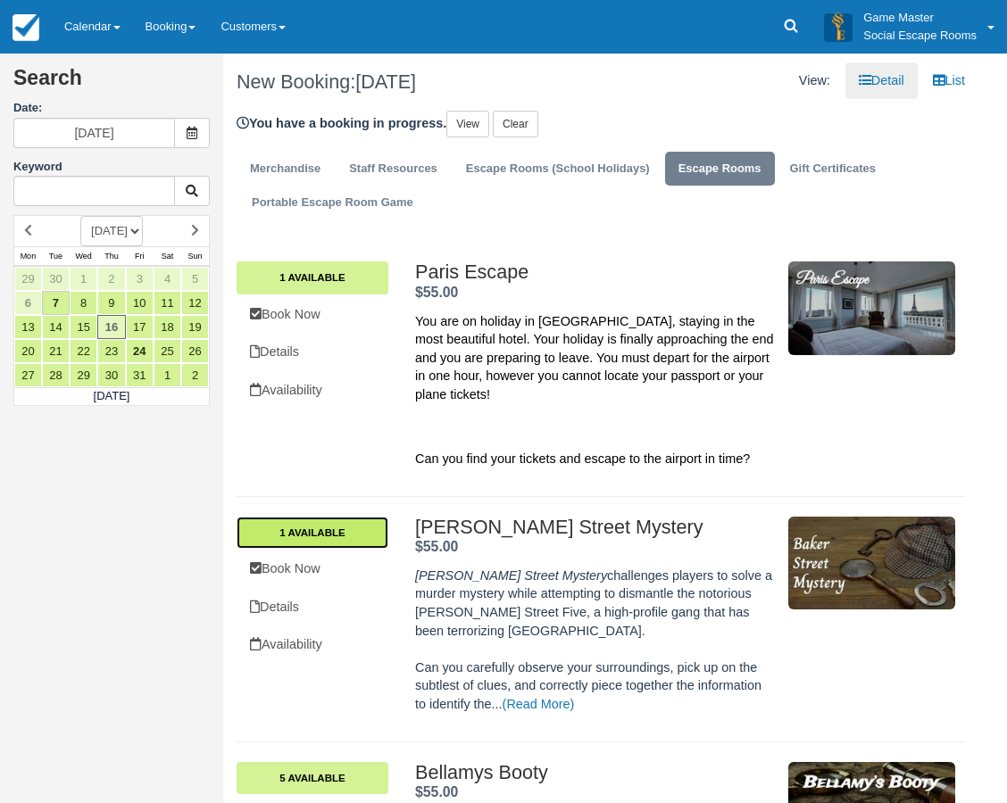
click at [353, 517] on link "1 Available" at bounding box center [313, 533] width 152 height 32
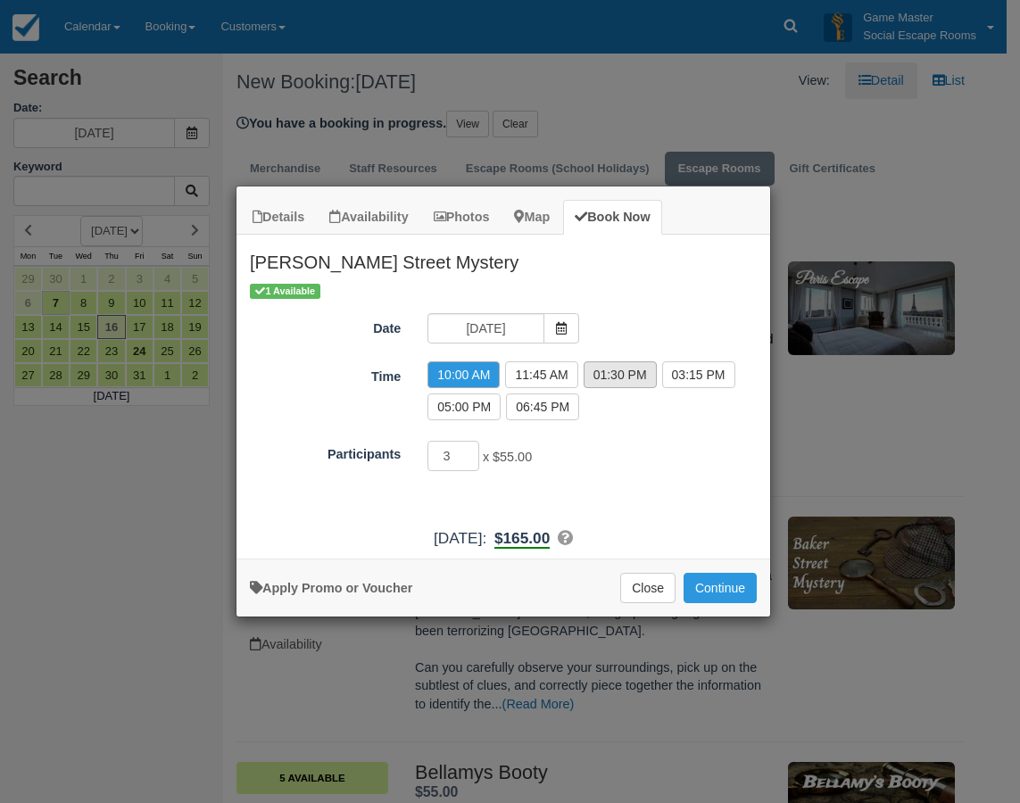
click at [595, 378] on label "01:30 PM" at bounding box center [620, 375] width 73 height 27
radio input "true"
click at [704, 586] on button "Continue" at bounding box center [720, 588] width 73 height 30
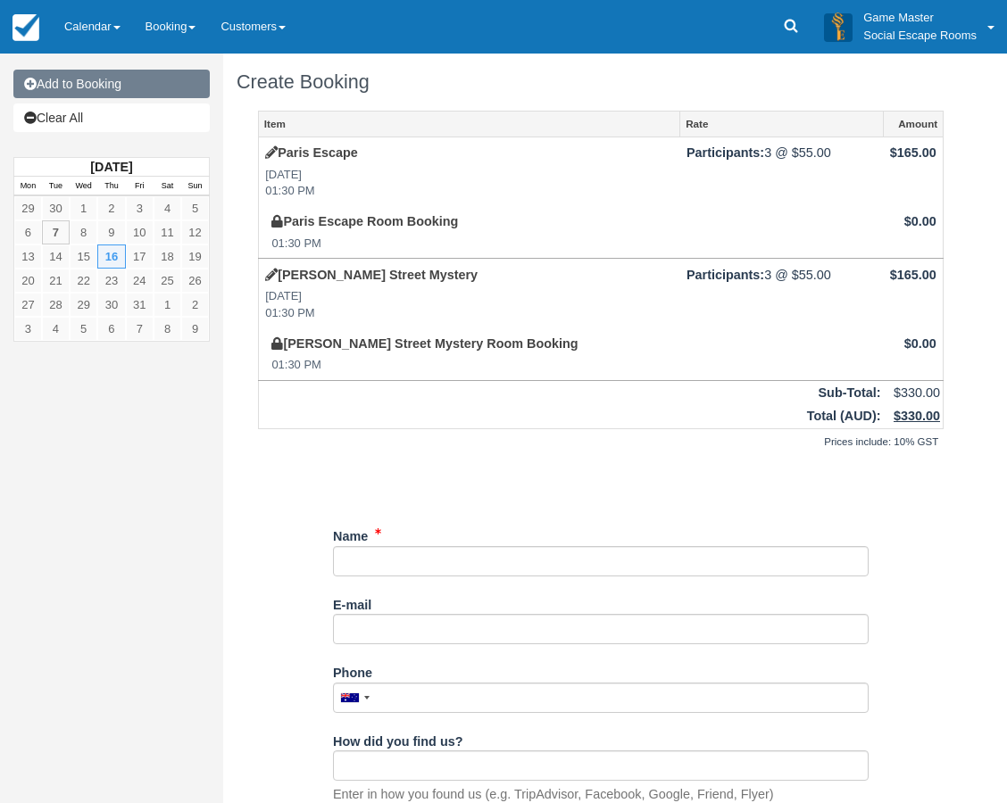
click at [143, 80] on link "Add to Booking" at bounding box center [111, 84] width 196 height 29
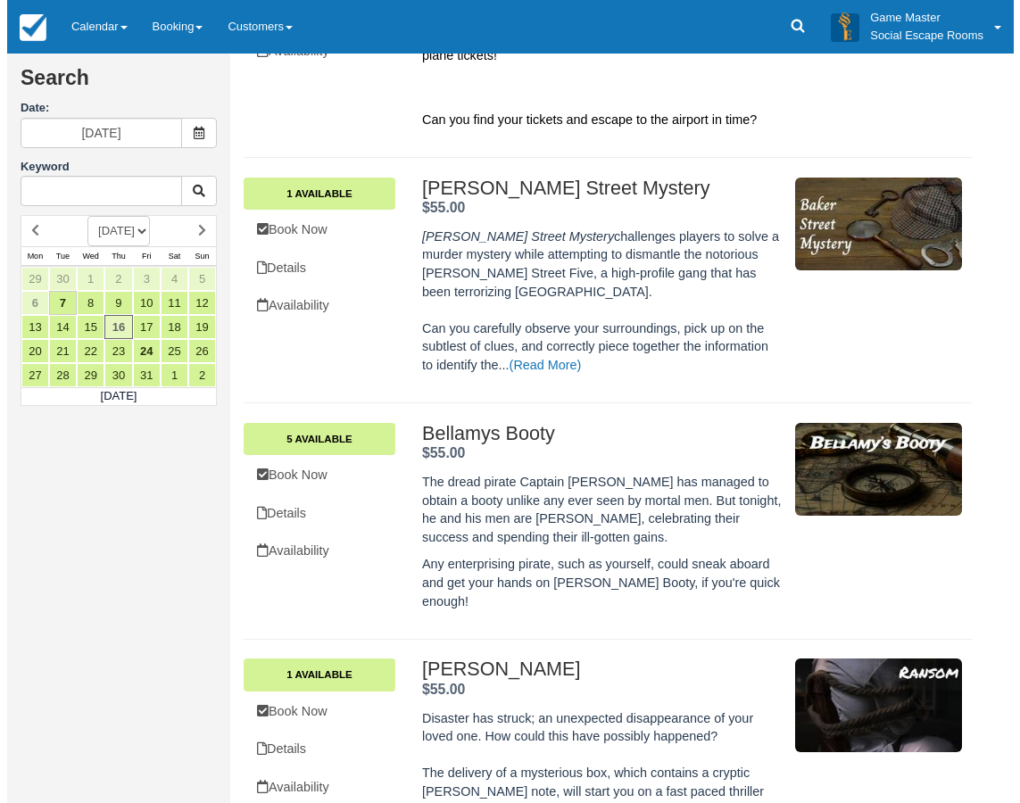
scroll to position [357, 0]
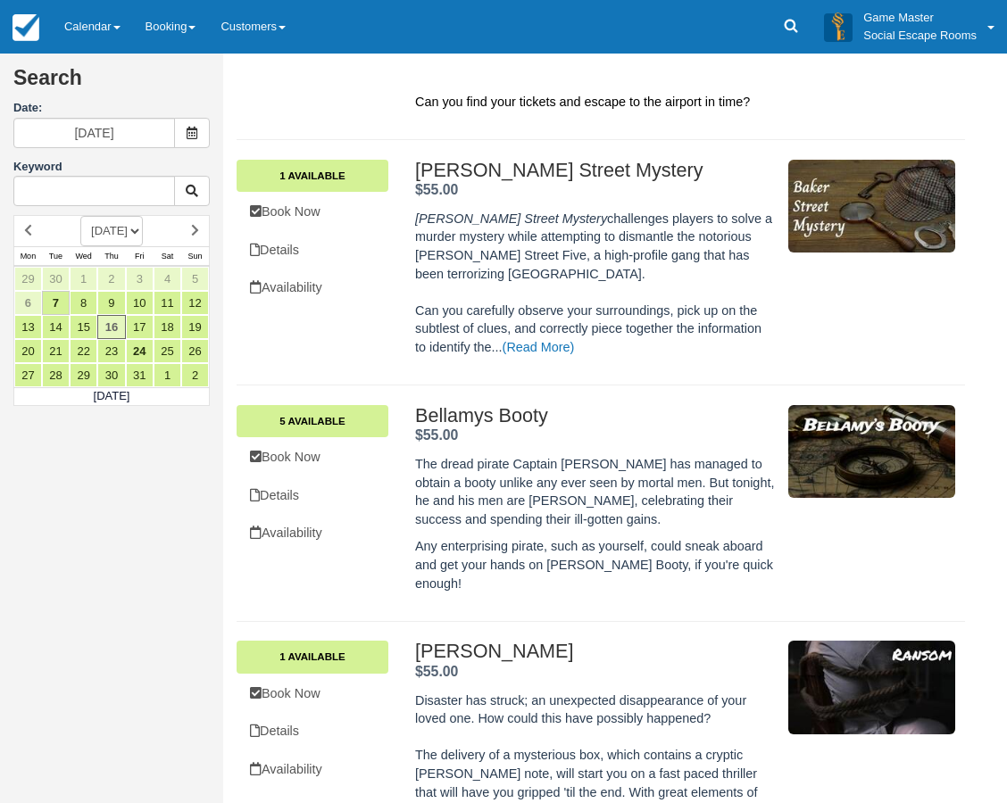
click at [351, 386] on div "Bellamys Booty $55.00 . 5 Available Book Now Details Availability Bellamys Boot…" at bounding box center [601, 504] width 728 height 237
click at [353, 405] on link "5 Available" at bounding box center [313, 421] width 152 height 32
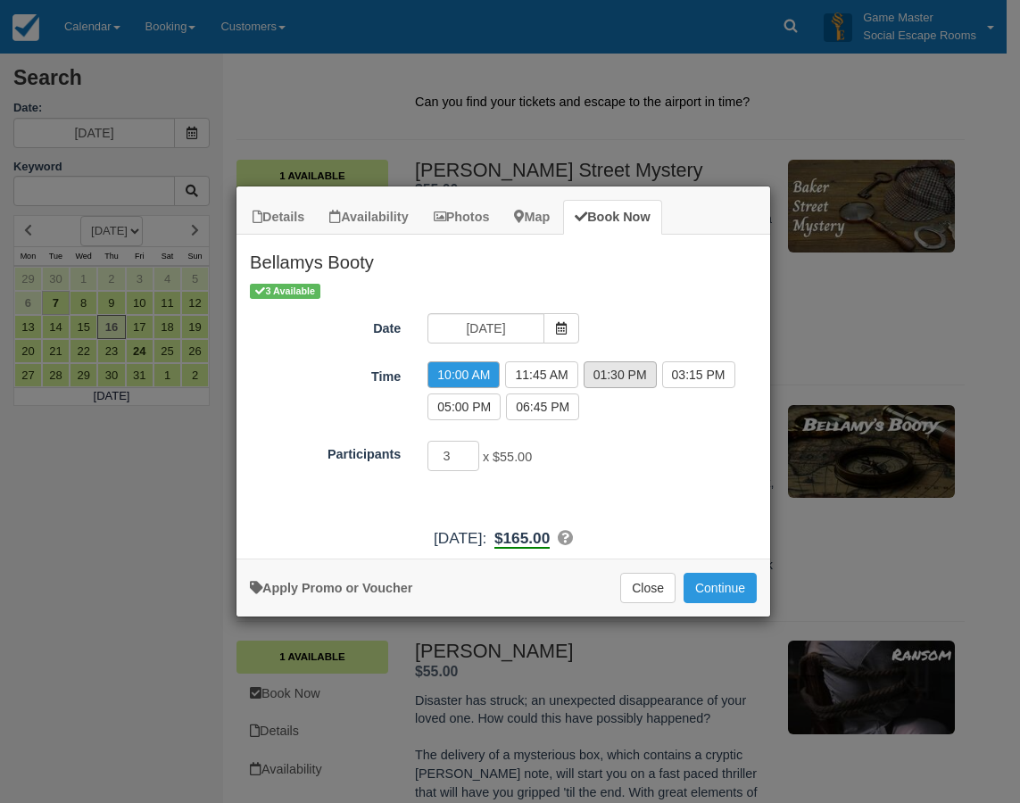
click at [601, 367] on label "01:30 PM" at bounding box center [620, 375] width 73 height 27
radio input "true"
click at [713, 584] on button "Continue" at bounding box center [720, 588] width 73 height 30
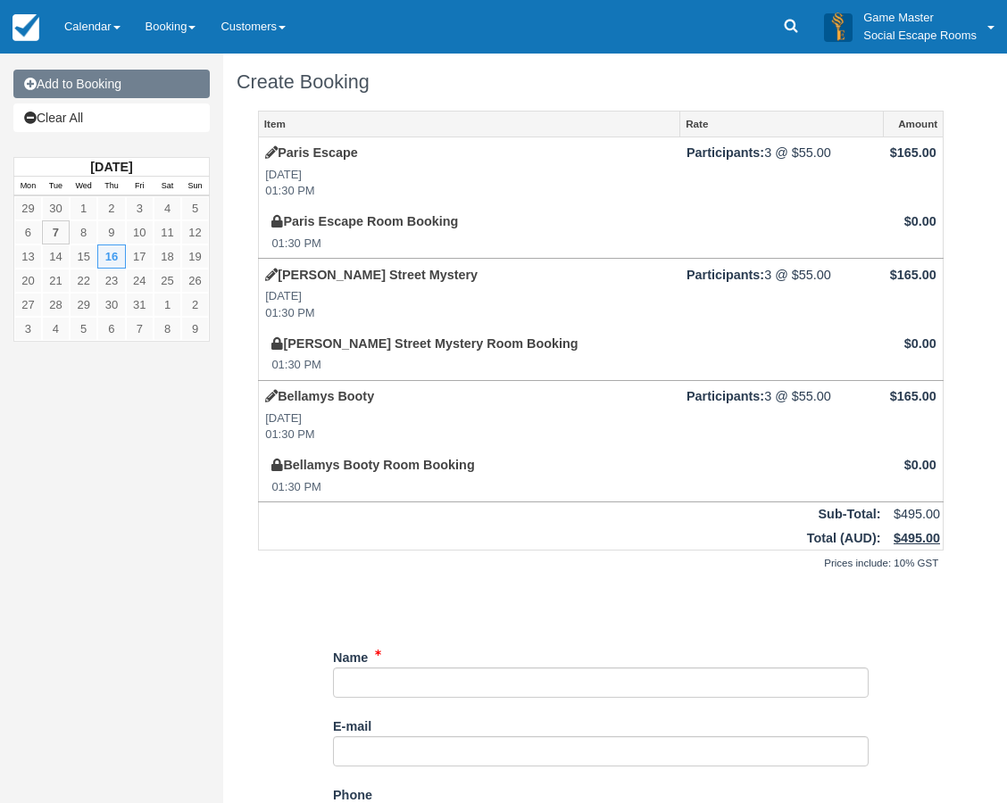
click at [125, 93] on link "Add to Booking" at bounding box center [111, 84] width 196 height 29
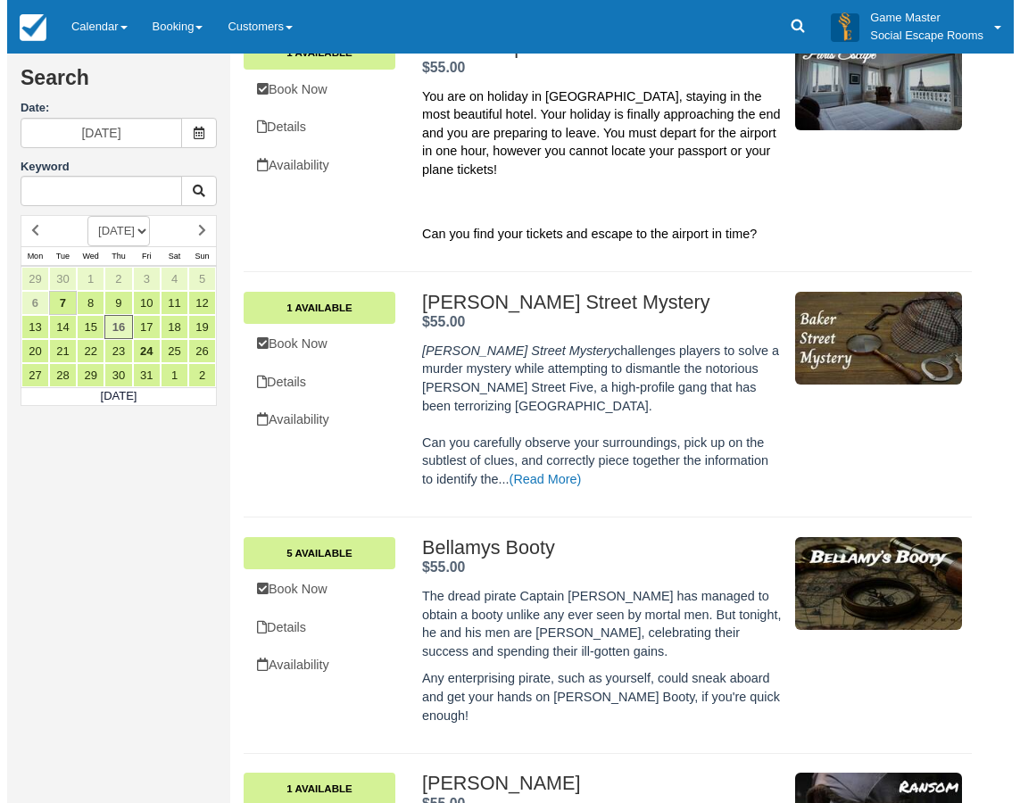
scroll to position [357, 0]
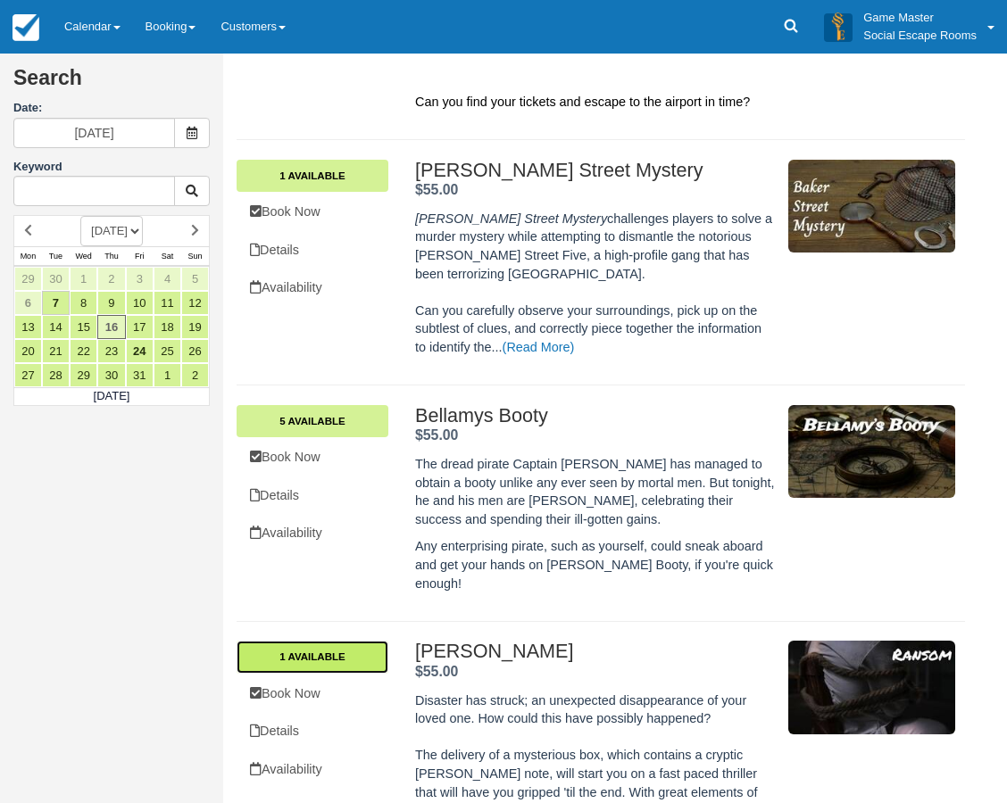
click at [364, 641] on link "1 Available" at bounding box center [313, 657] width 152 height 32
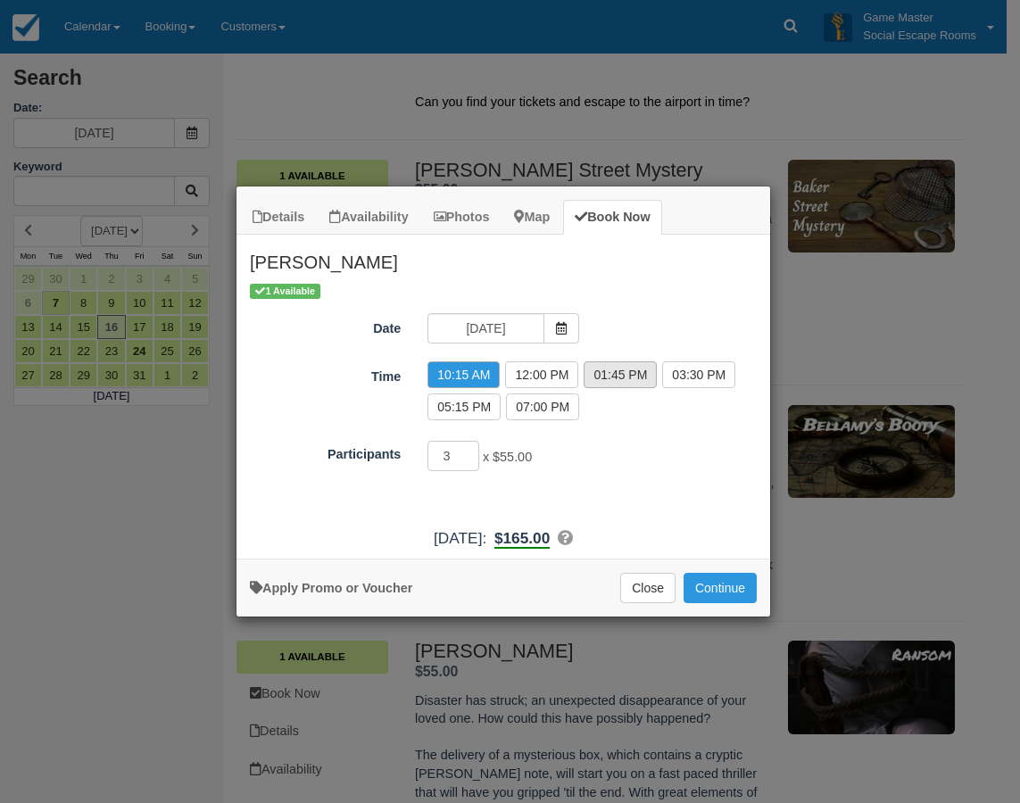
click at [639, 380] on label "01:45 PM" at bounding box center [620, 375] width 73 height 27
radio input "true"
click at [718, 591] on button "Continue" at bounding box center [720, 588] width 73 height 30
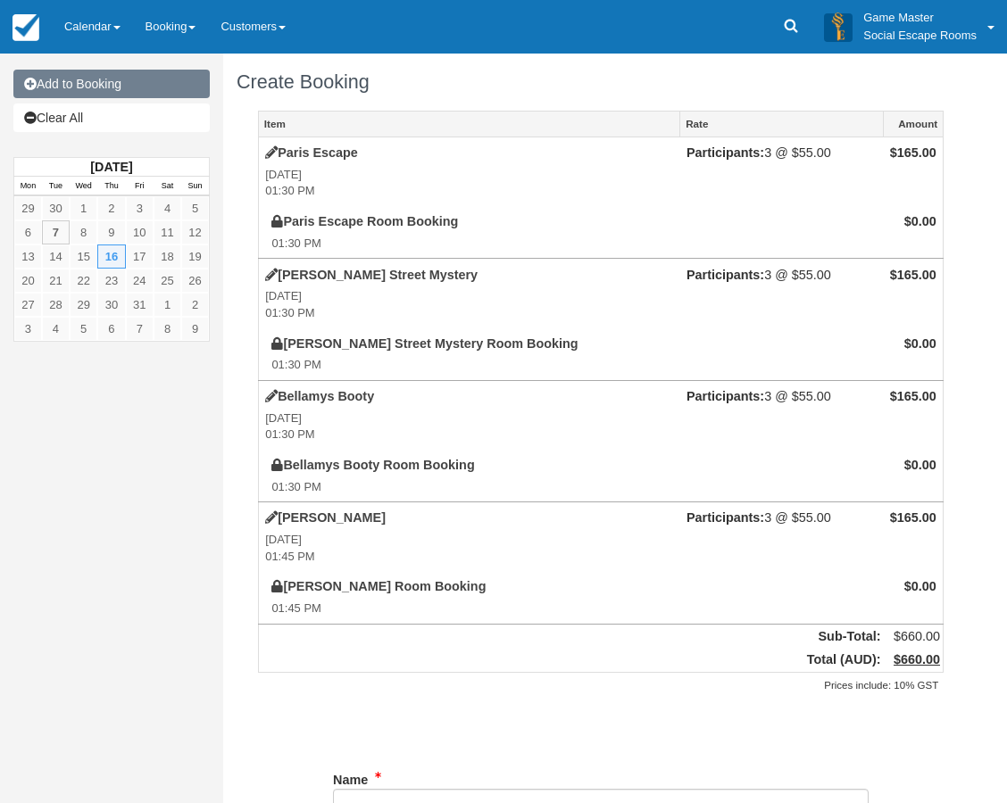
click at [113, 88] on link "Add to Booking" at bounding box center [111, 84] width 196 height 29
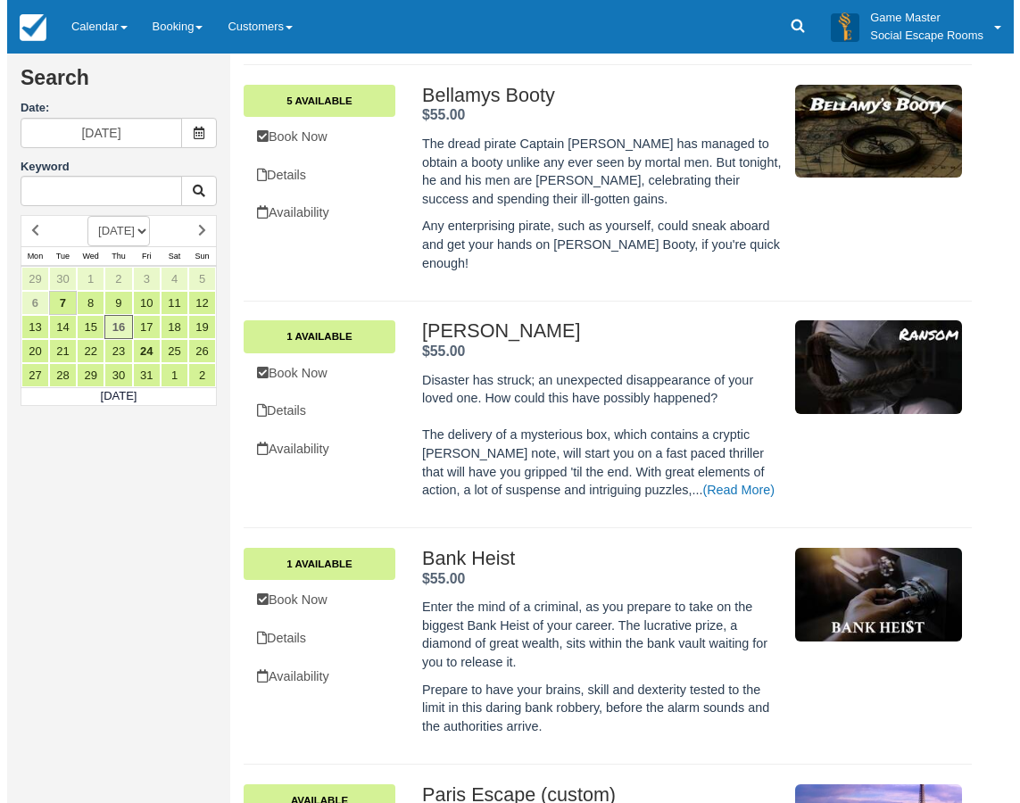
scroll to position [714, 0]
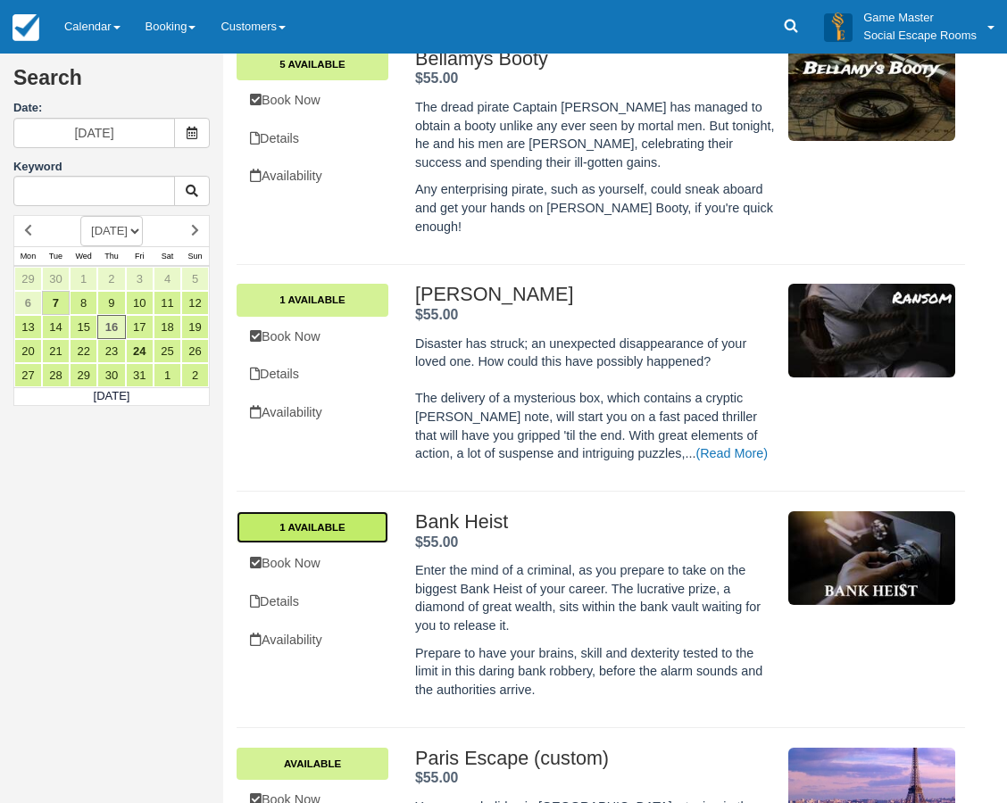
click at [353, 512] on link "1 Available" at bounding box center [313, 528] width 152 height 32
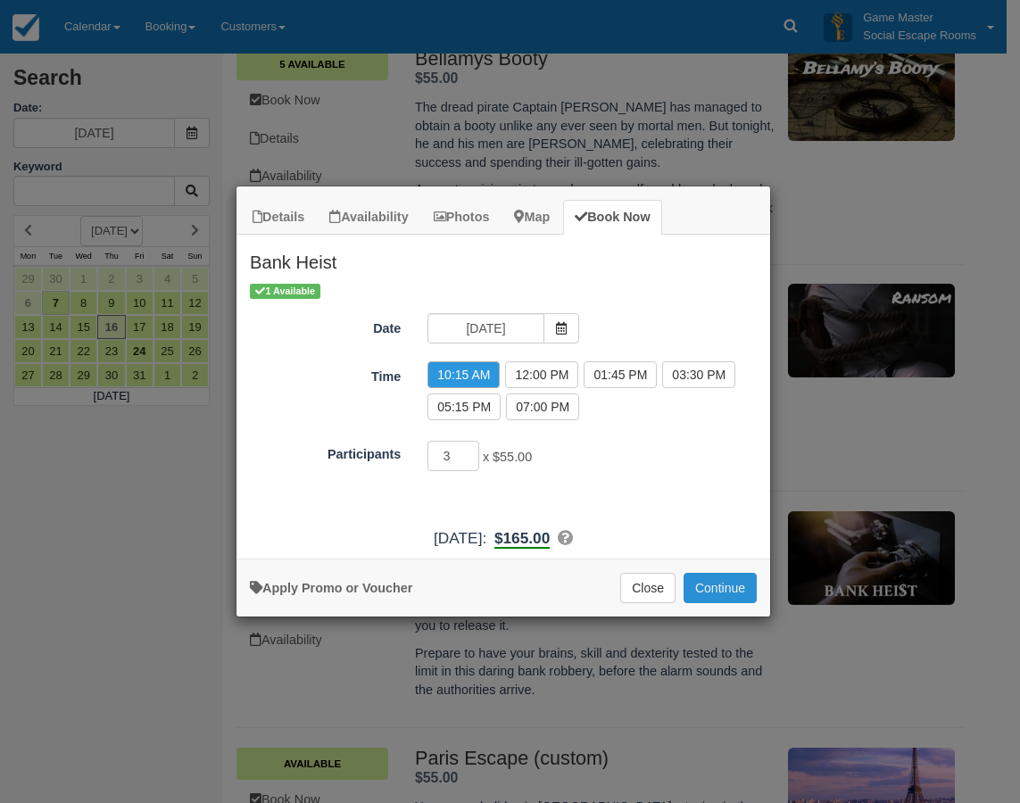
click at [705, 581] on button "Continue" at bounding box center [720, 588] width 73 height 30
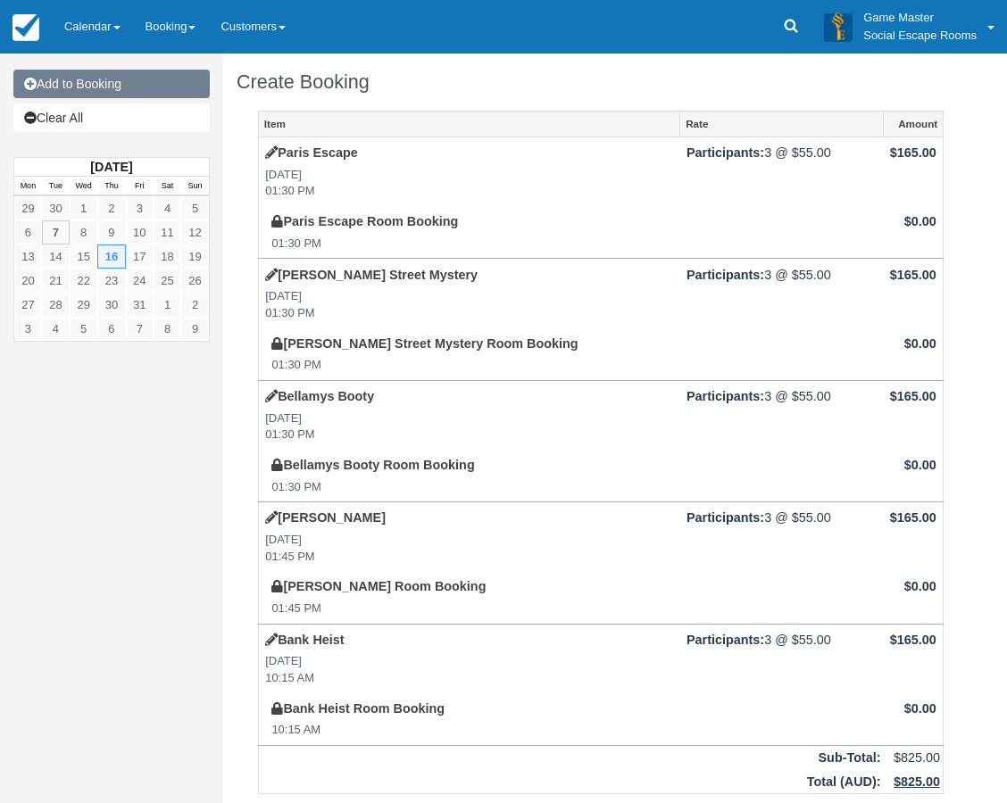
click at [118, 87] on link "Add to Booking" at bounding box center [111, 84] width 196 height 29
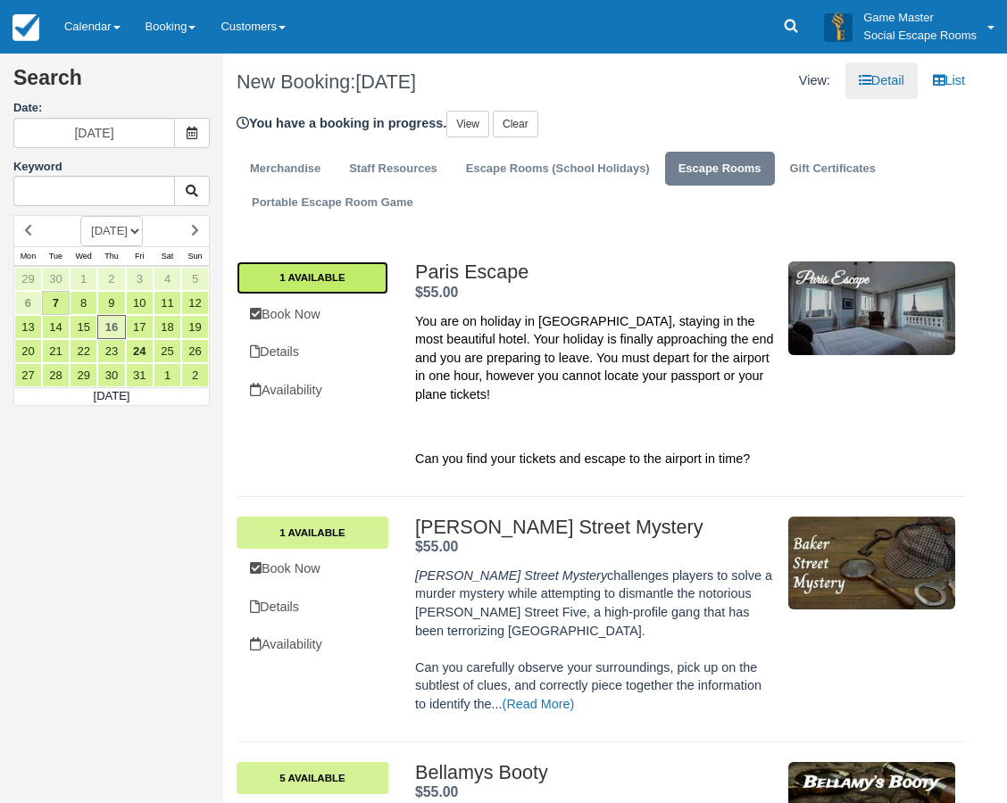
click at [355, 277] on link "1 Available" at bounding box center [313, 278] width 152 height 32
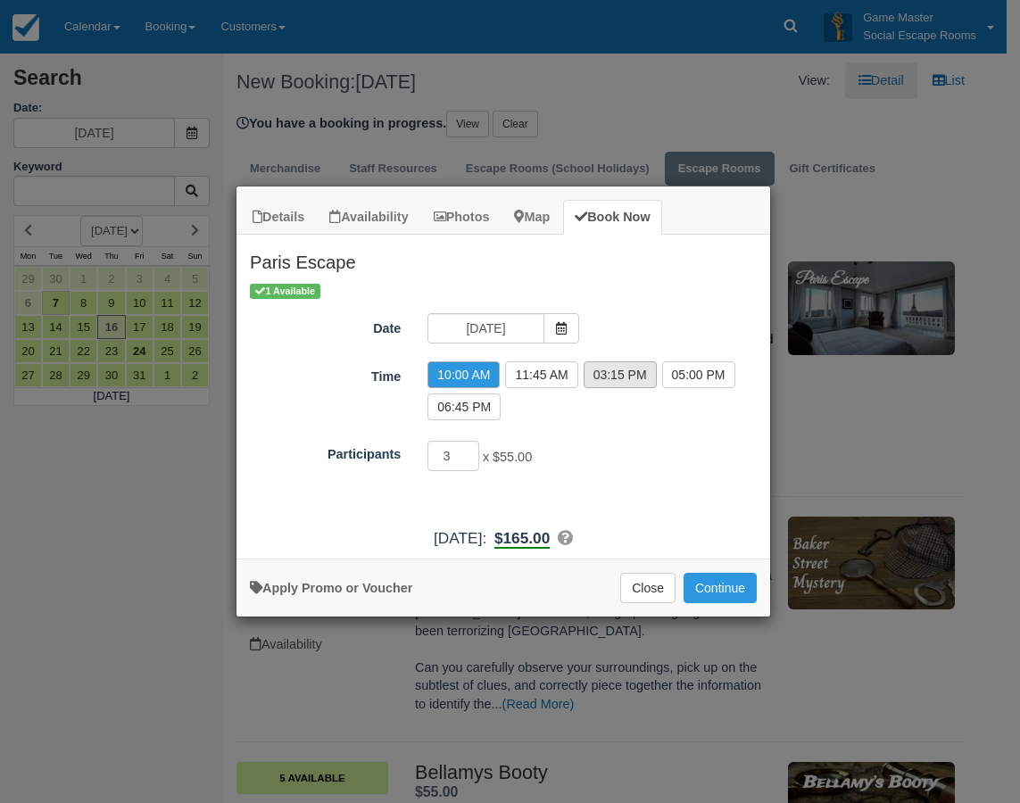
click at [640, 373] on label "03:15 PM" at bounding box center [620, 375] width 73 height 27
radio input "true"
click at [724, 586] on button "Continue" at bounding box center [720, 588] width 73 height 30
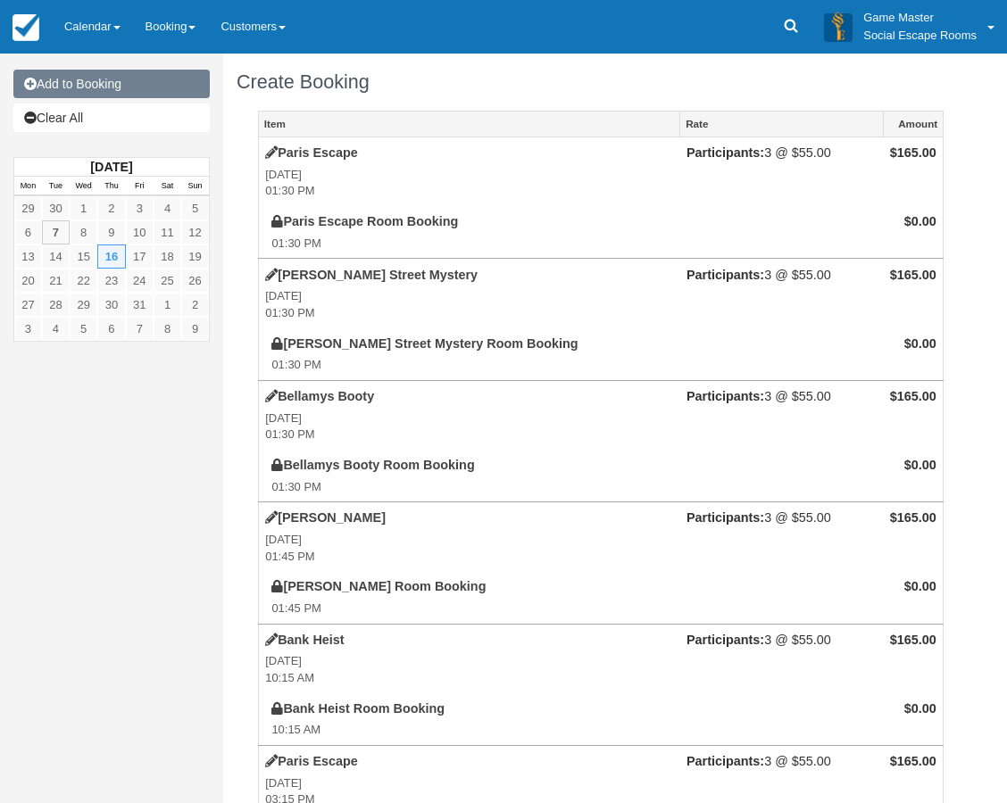
click at [127, 87] on link "Add to Booking" at bounding box center [111, 84] width 196 height 29
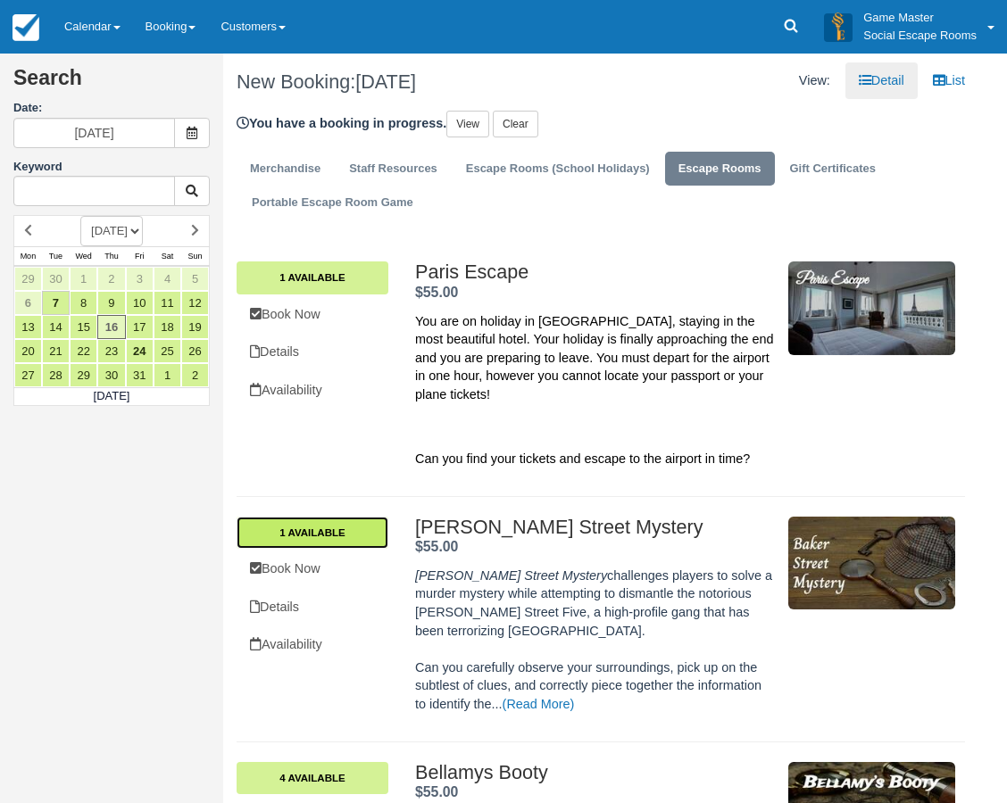
click at [344, 517] on link "1 Available" at bounding box center [313, 533] width 152 height 32
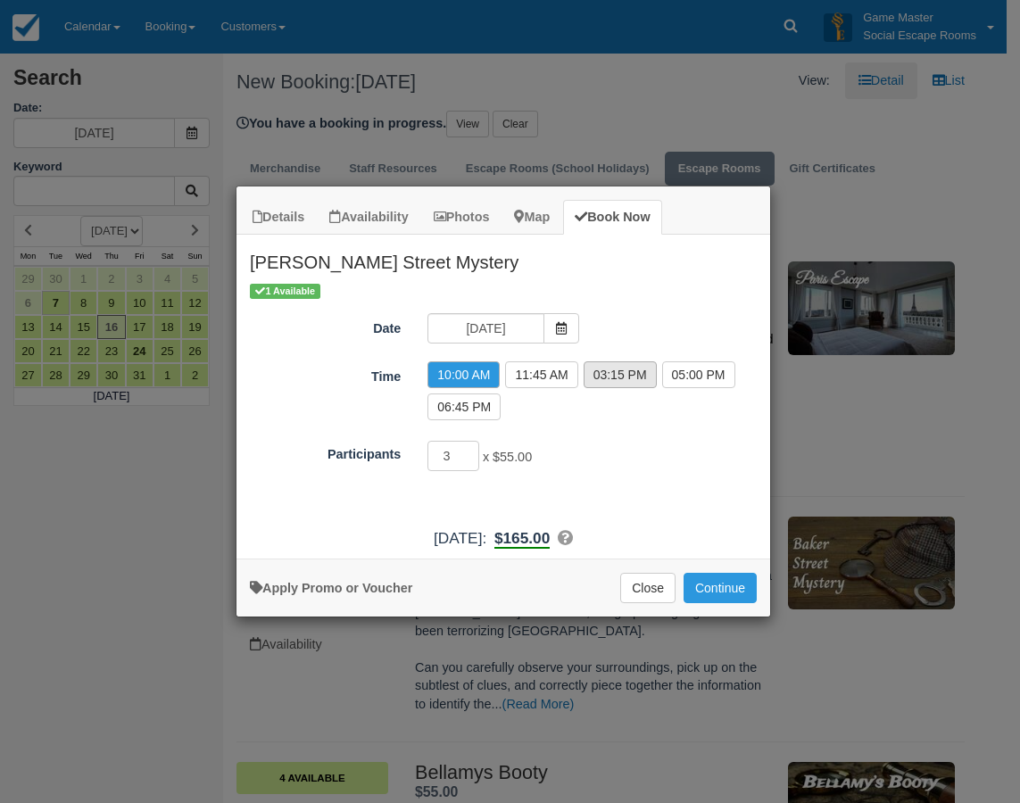
click at [603, 385] on label "03:15 PM" at bounding box center [620, 375] width 73 height 27
radio input "true"
click at [711, 589] on button "Continue" at bounding box center [720, 588] width 73 height 30
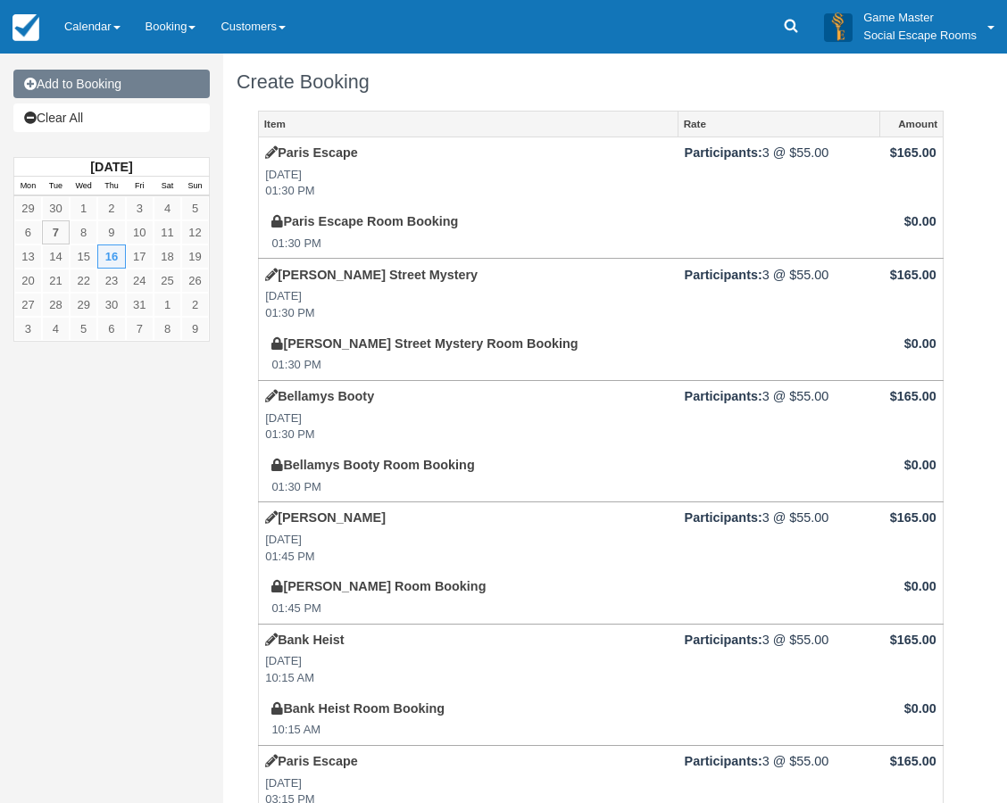
click at [104, 91] on link "Add to Booking" at bounding box center [111, 84] width 196 height 29
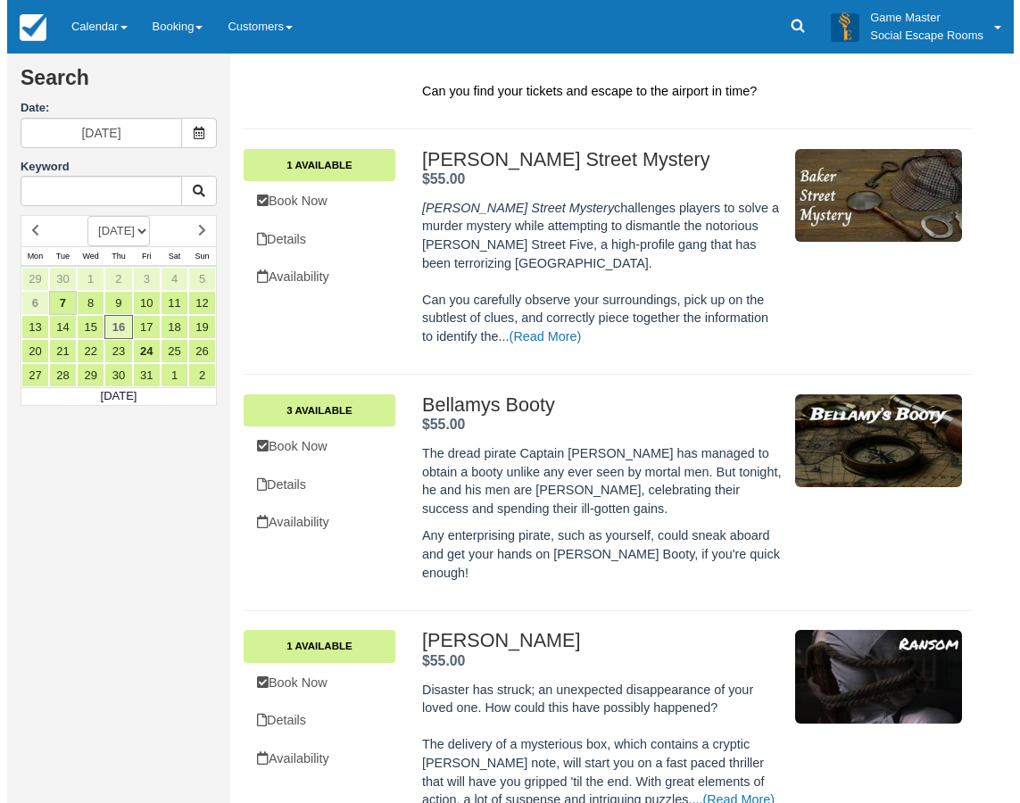
scroll to position [446, 0]
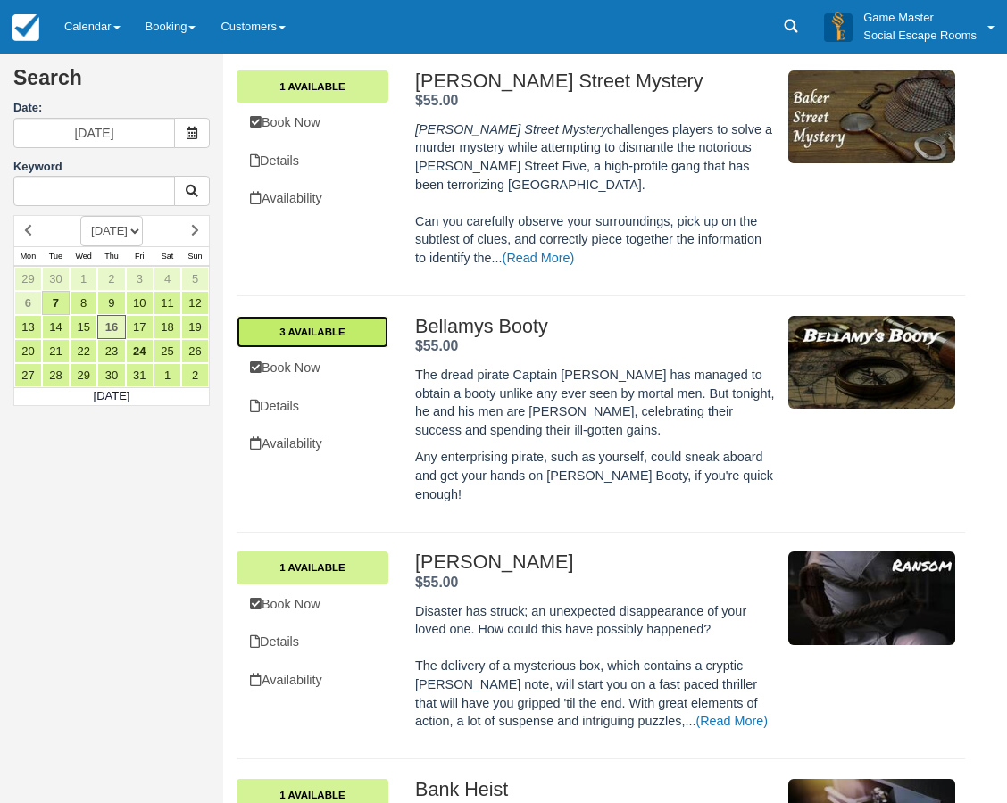
click at [375, 316] on link "3 Available" at bounding box center [313, 332] width 152 height 32
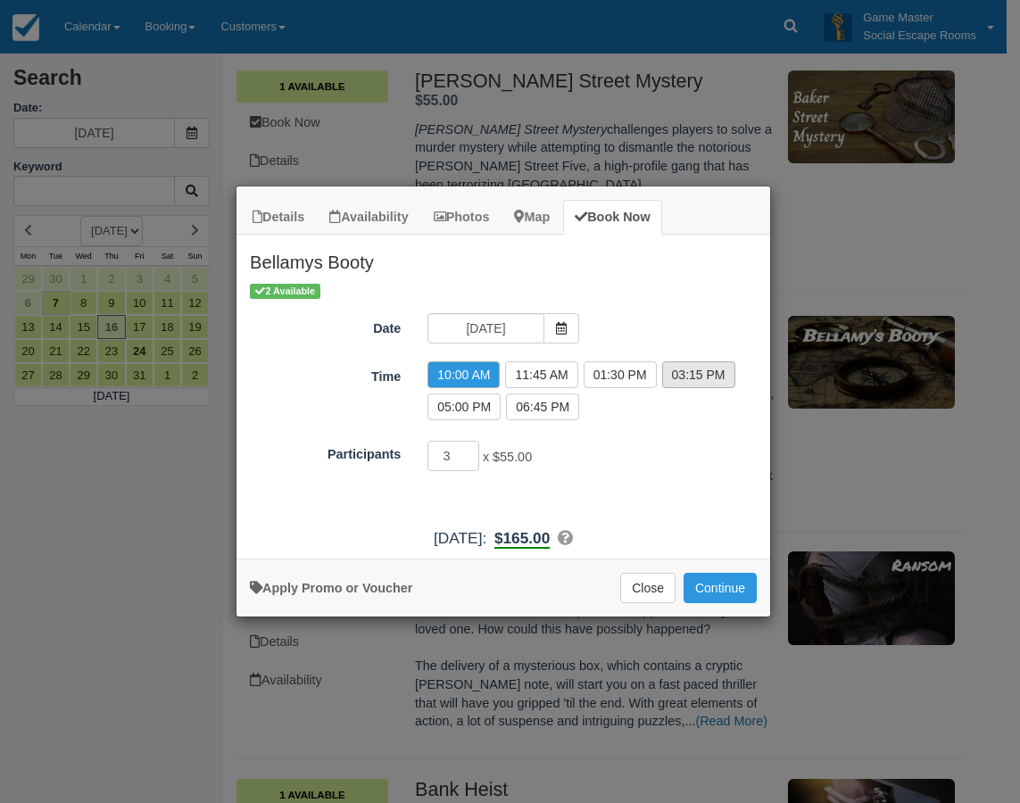
click at [681, 370] on label "03:15 PM" at bounding box center [698, 375] width 73 height 27
radio input "true"
click at [715, 592] on button "Continue" at bounding box center [720, 588] width 73 height 30
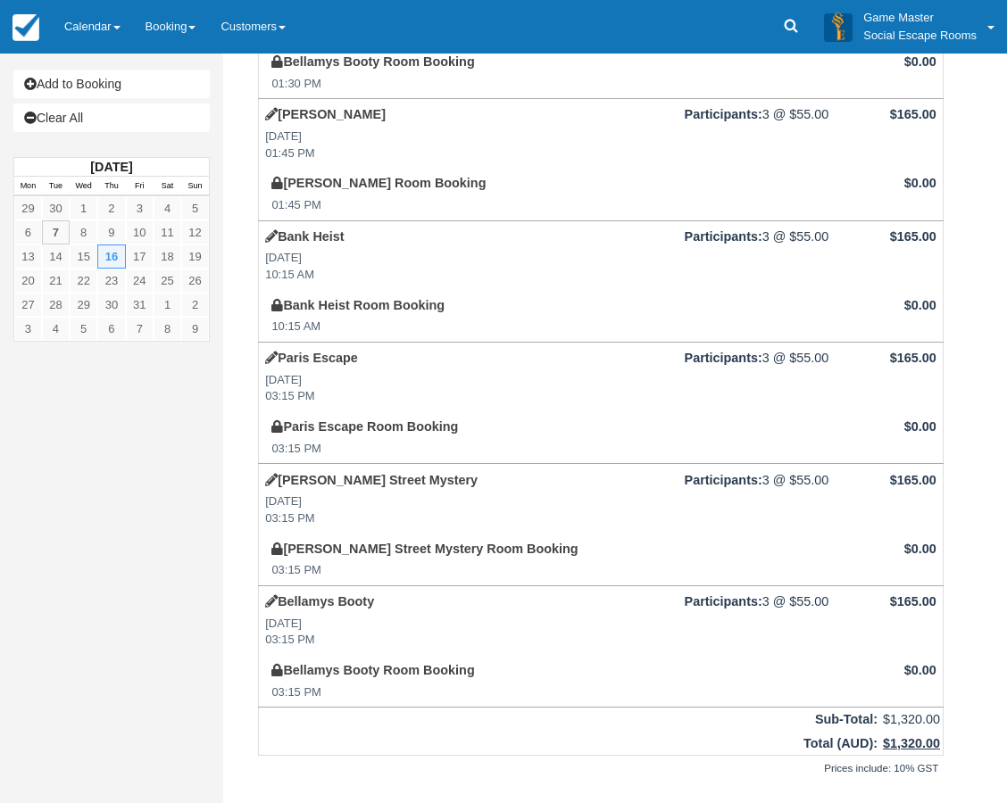
scroll to position [357, 0]
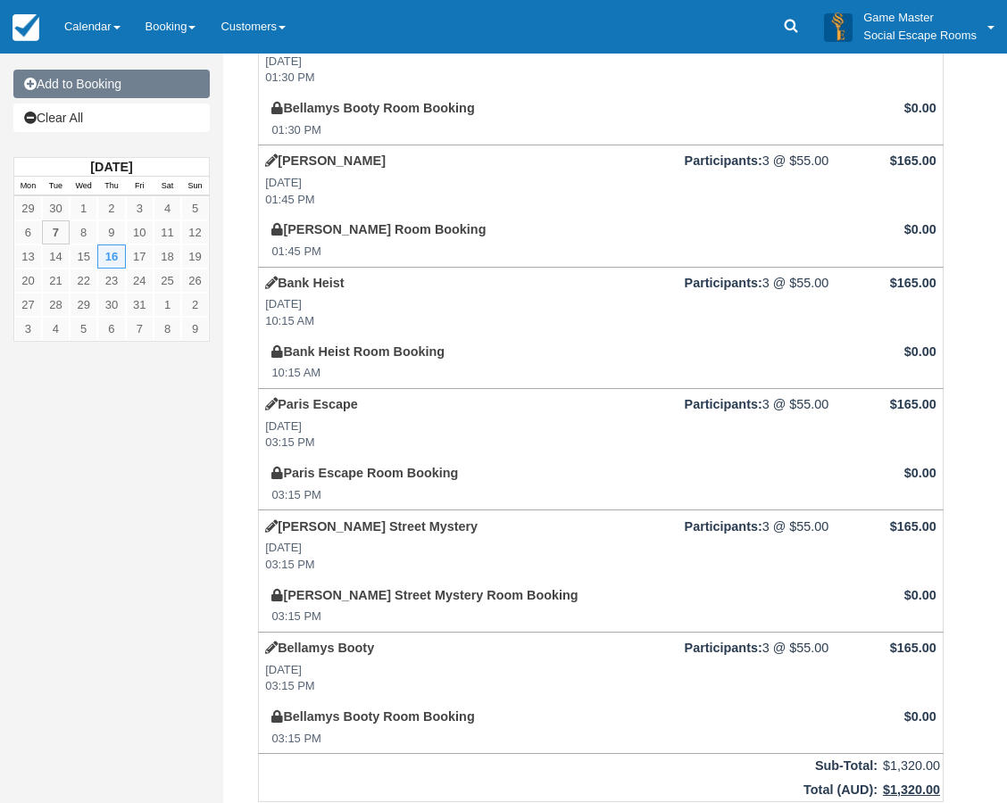
click at [148, 83] on link "Add to Booking" at bounding box center [111, 84] width 196 height 29
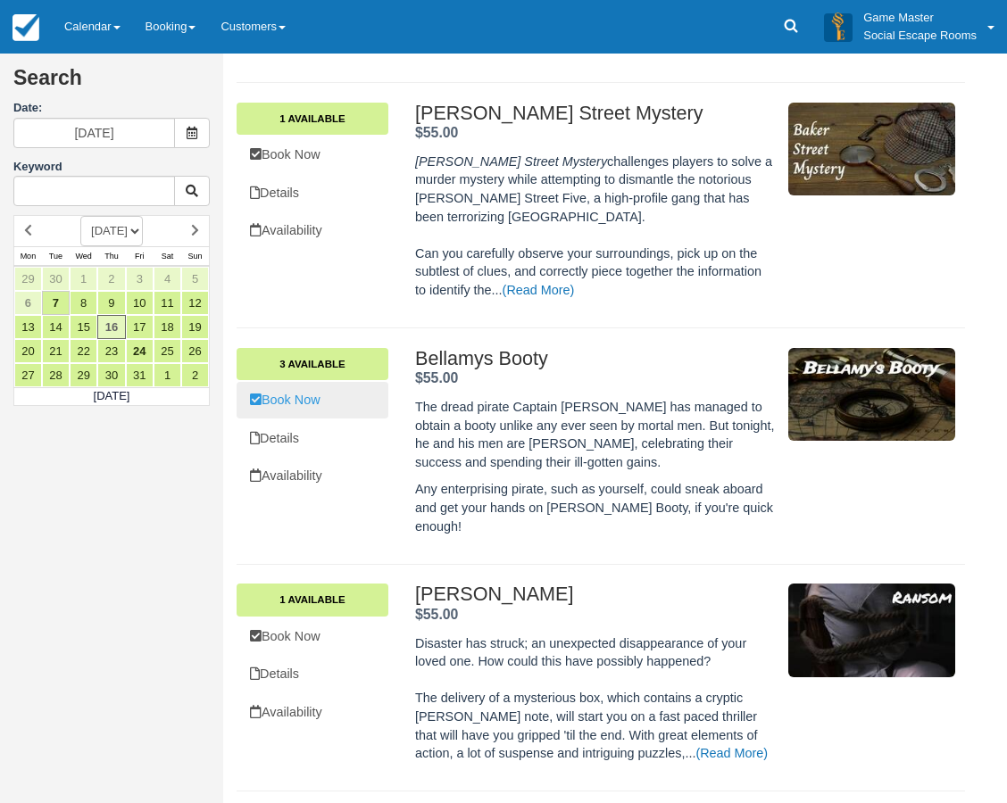
scroll to position [446, 0]
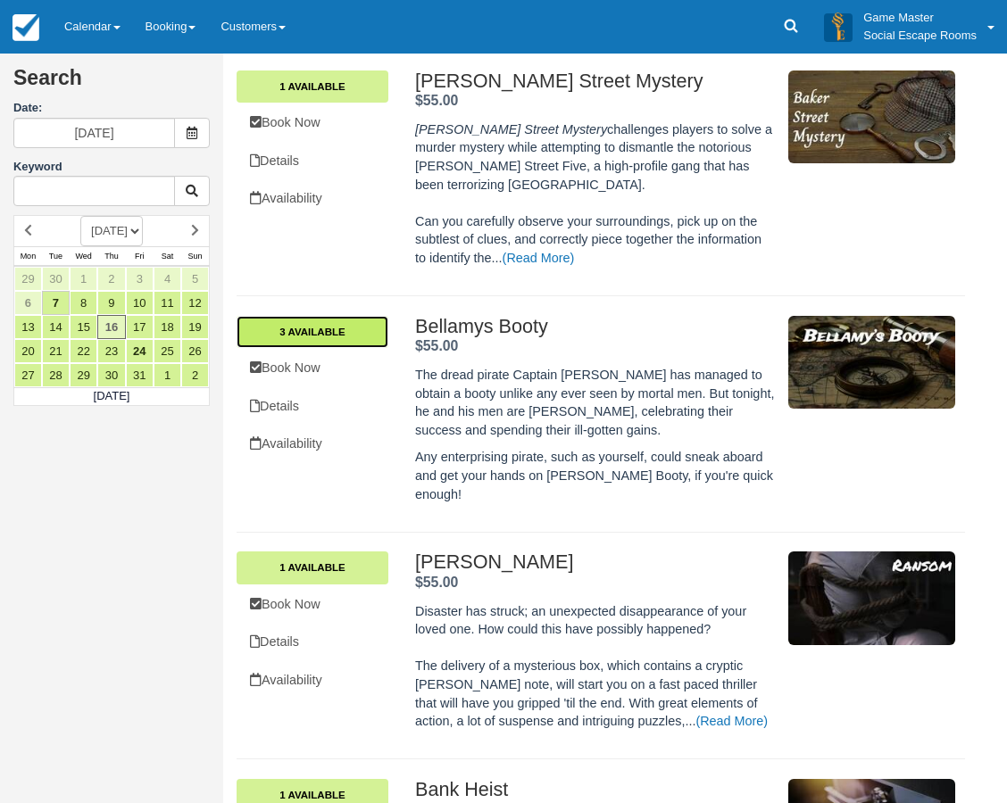
click at [335, 320] on link "3 Available" at bounding box center [313, 332] width 152 height 32
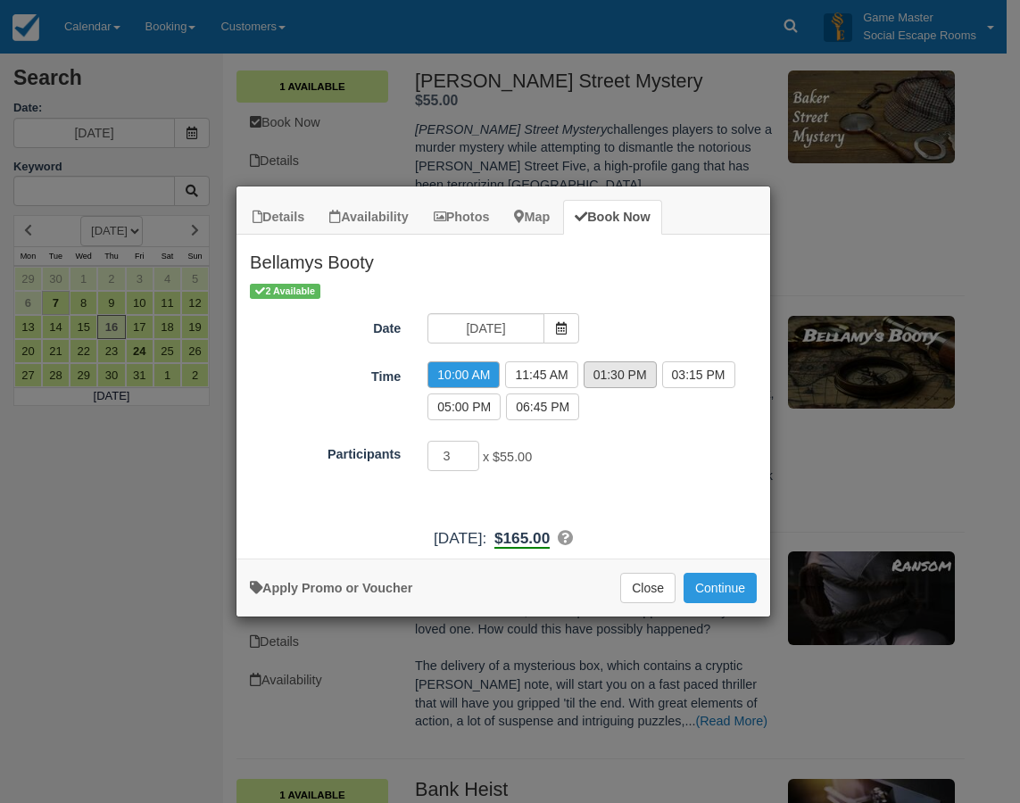
click at [641, 376] on label "01:30 PM" at bounding box center [620, 375] width 73 height 27
radio input "true"
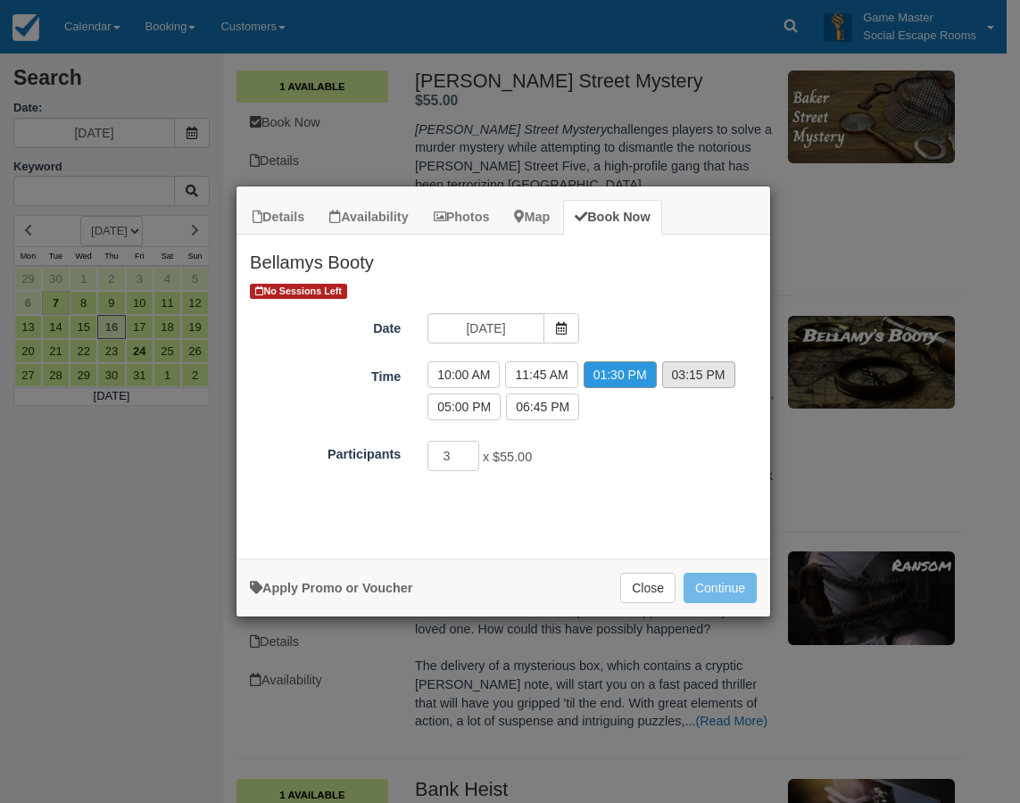
click at [680, 378] on label "03:15 PM" at bounding box center [698, 375] width 73 height 27
radio input "true"
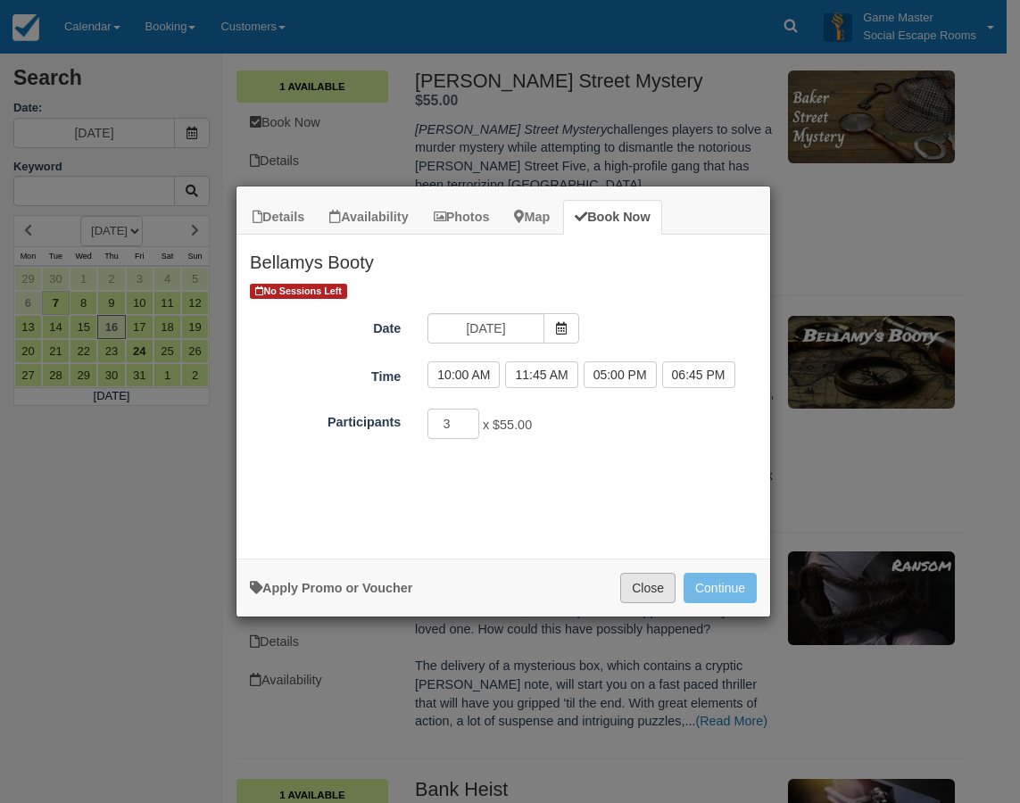
click at [644, 579] on button "Close" at bounding box center [647, 588] width 55 height 30
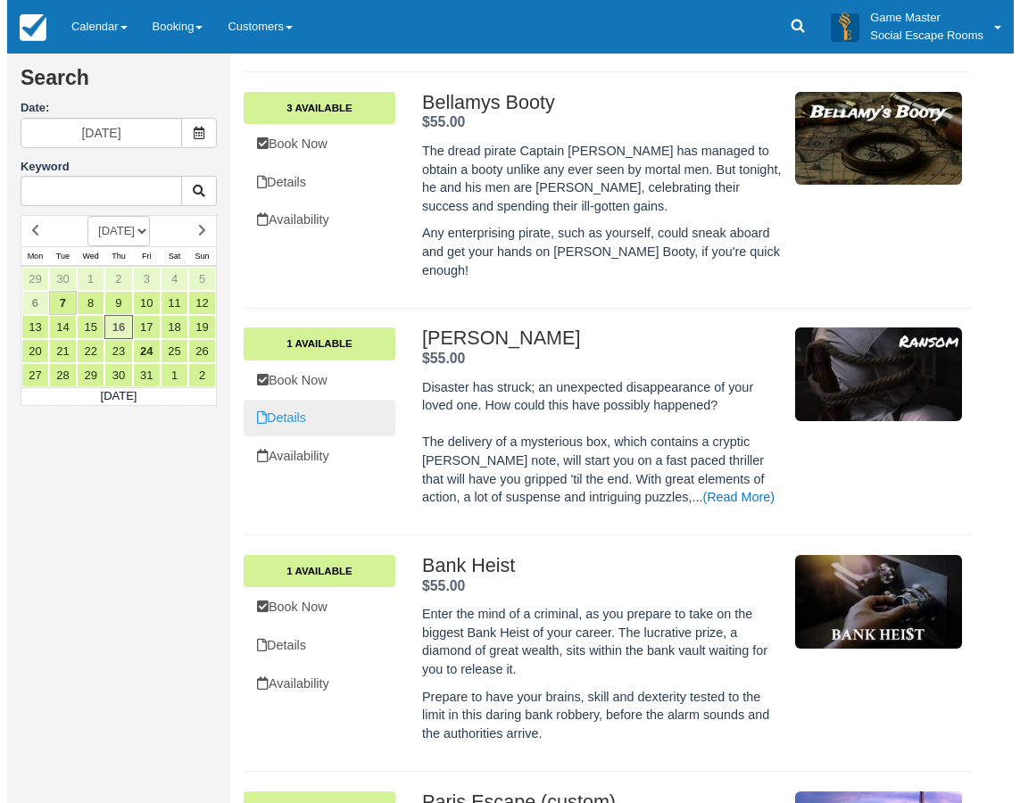
scroll to position [714, 0]
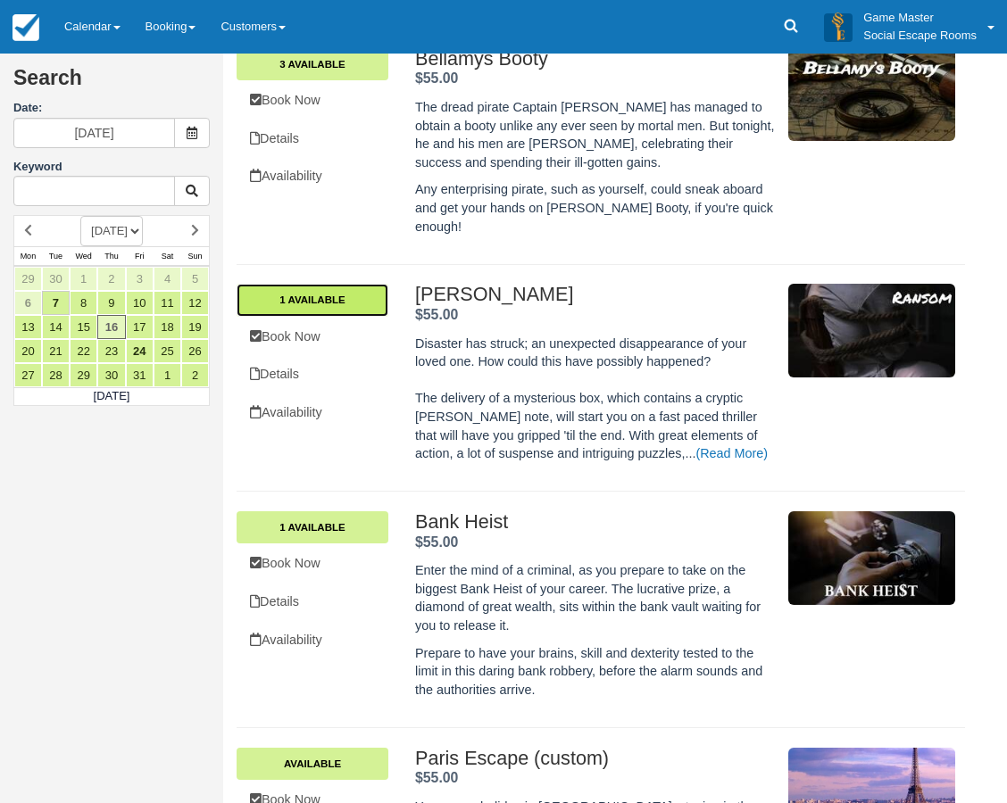
click at [339, 284] on link "1 Available" at bounding box center [313, 300] width 152 height 32
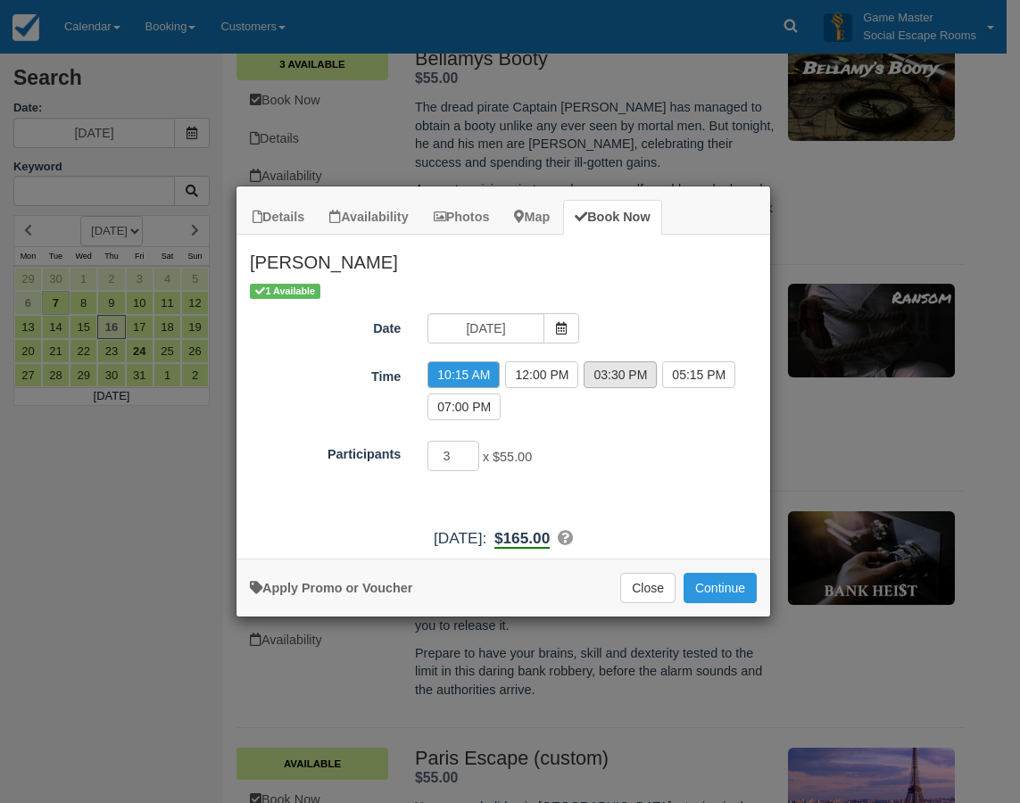
click at [622, 381] on label "03:30 PM" at bounding box center [620, 375] width 73 height 27
radio input "true"
click at [714, 589] on button "Continue" at bounding box center [720, 588] width 73 height 30
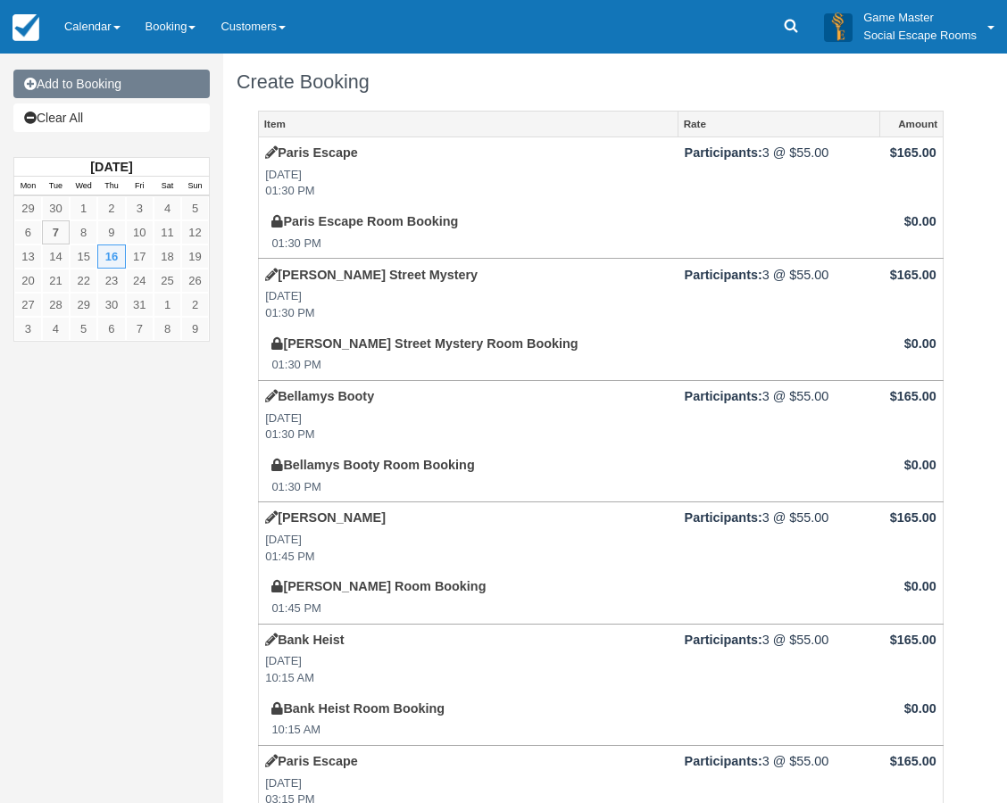
click at [115, 89] on link "Add to Booking" at bounding box center [111, 84] width 196 height 29
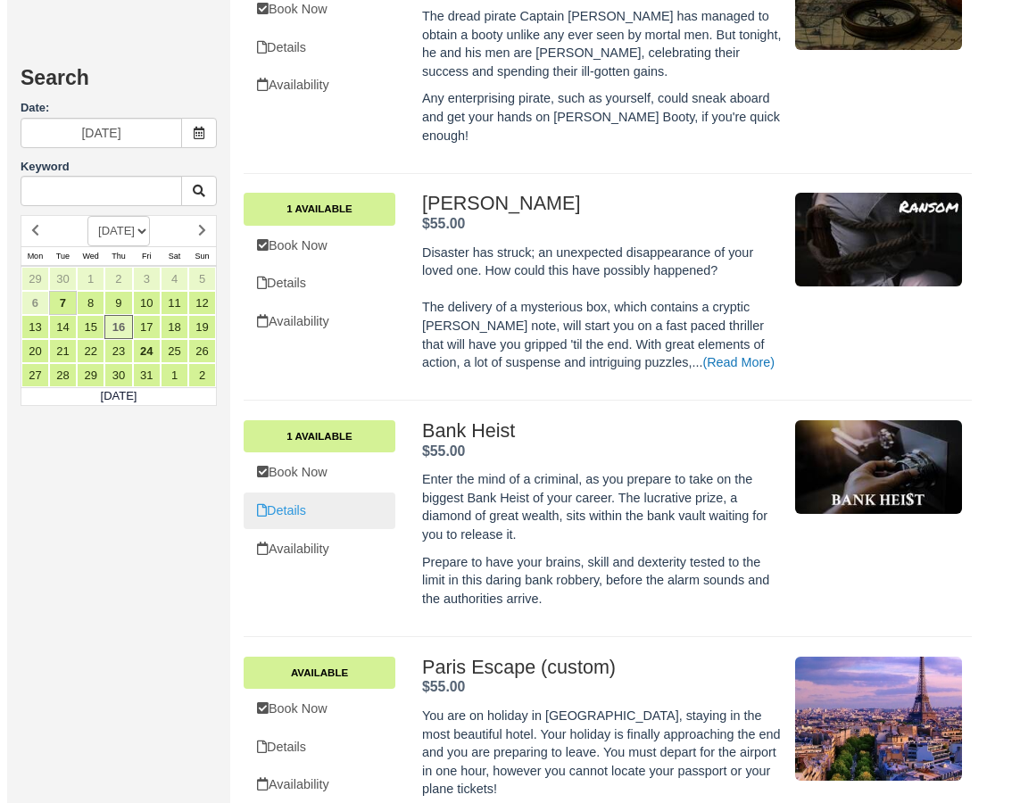
scroll to position [893, 0]
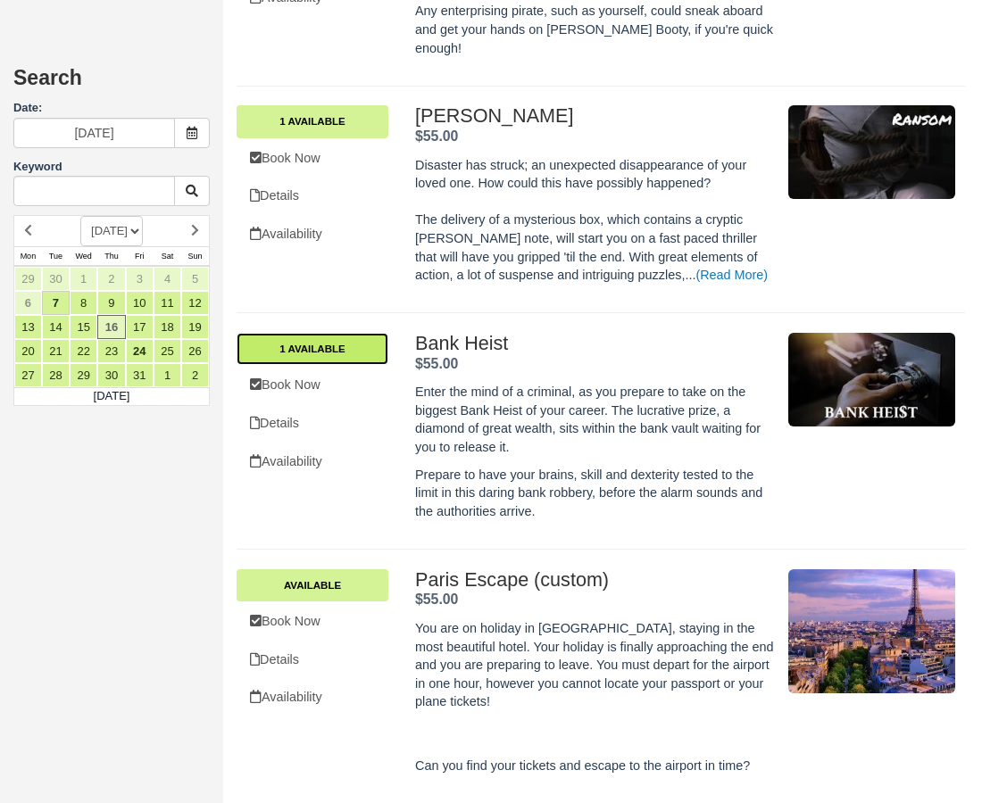
click at [350, 333] on link "1 Available" at bounding box center [313, 349] width 152 height 32
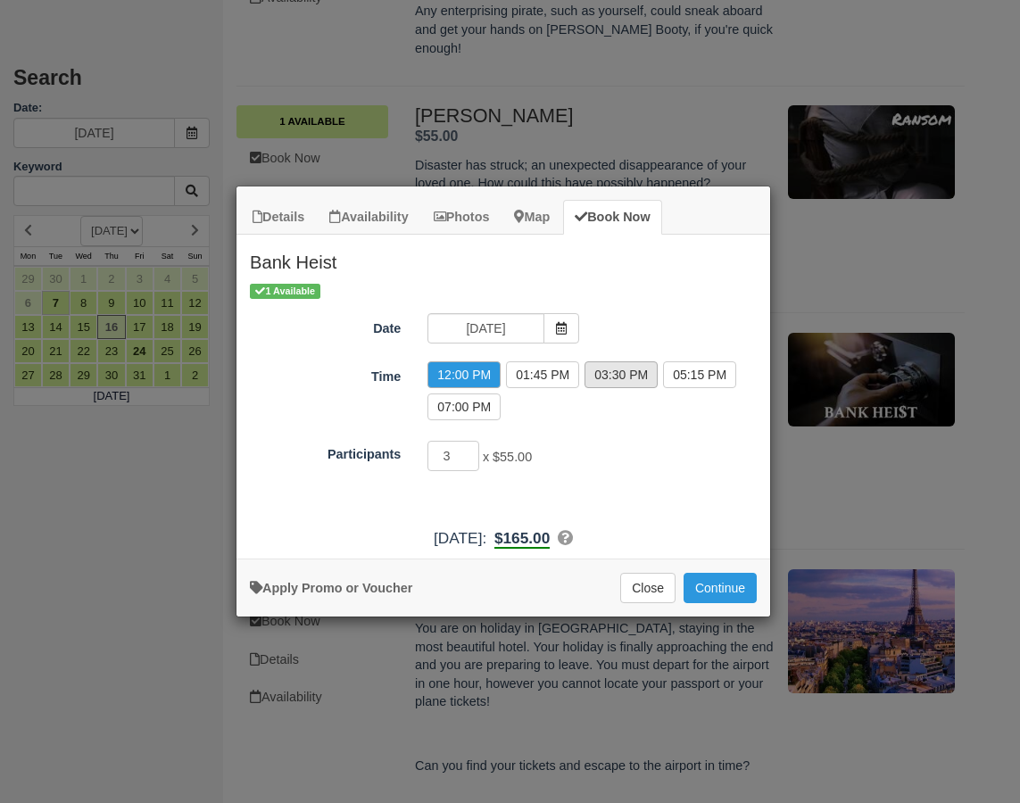
click at [640, 372] on label "03:30 PM" at bounding box center [621, 375] width 73 height 27
radio input "true"
click at [716, 593] on button "Continue" at bounding box center [720, 588] width 73 height 30
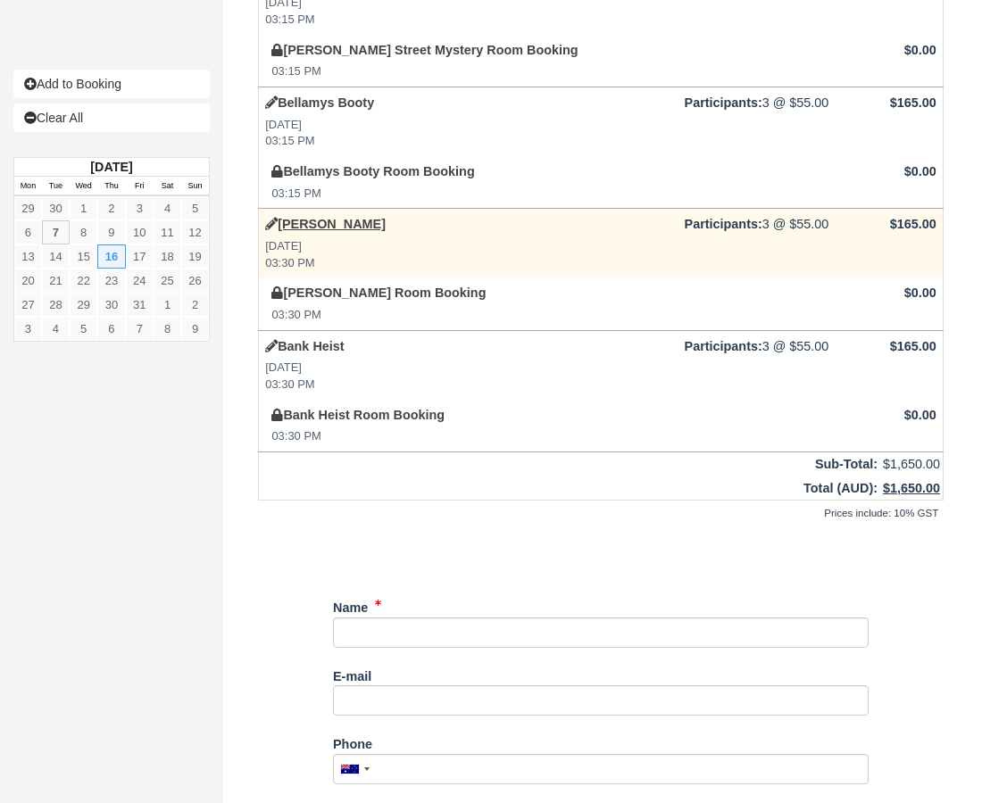
scroll to position [982, 0]
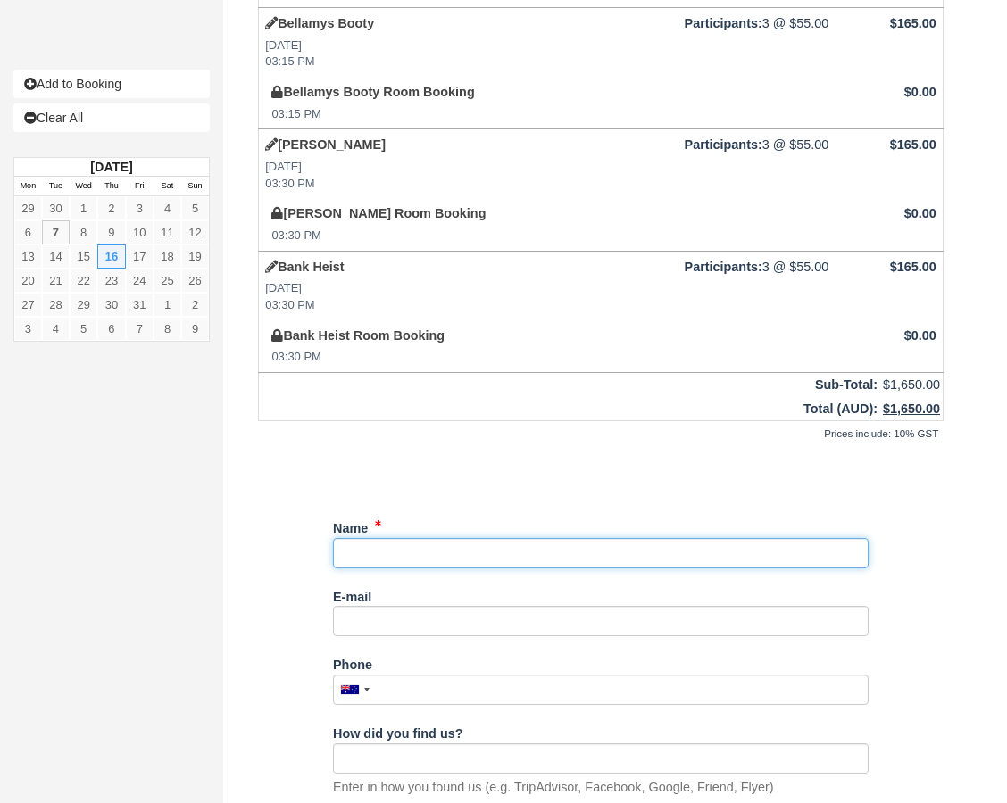
click at [422, 556] on input "Name" at bounding box center [601, 553] width 536 height 30
drag, startPoint x: 401, startPoint y: 552, endPoint x: 400, endPoint y: 576, distance: 24.1
click at [401, 553] on input "Name" at bounding box center [601, 553] width 536 height 30
paste input "Hot Spring Spas"
type input "Hot Spring Spas; [PERSON_NAME]"
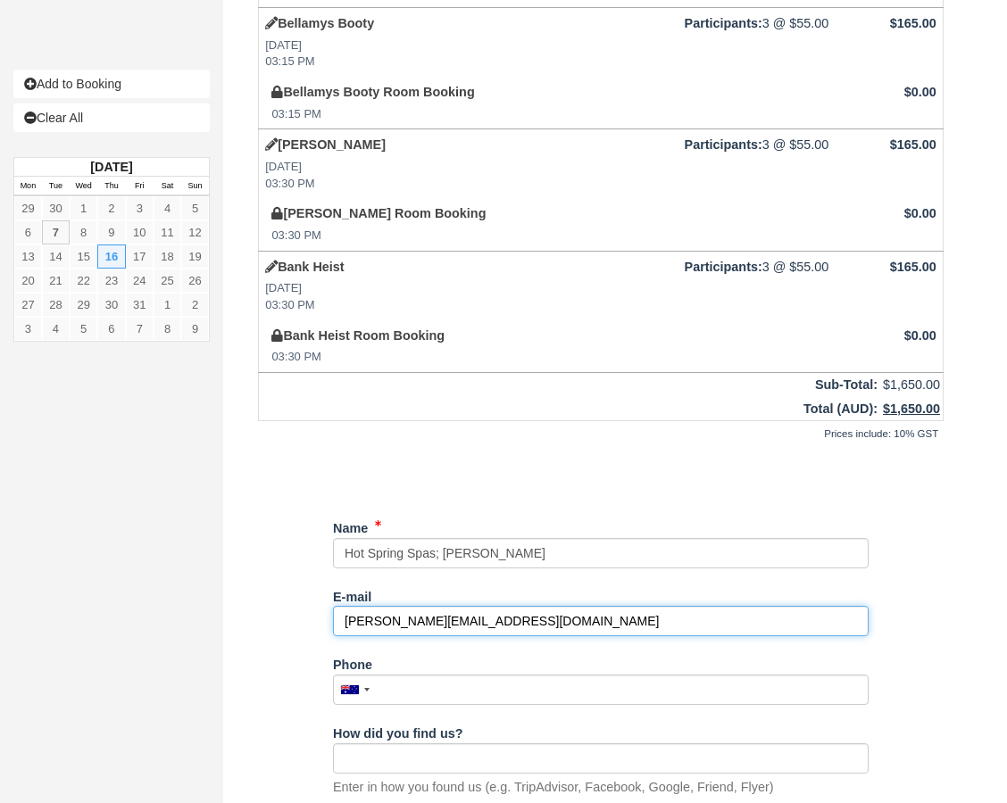
type input "[PERSON_NAME][EMAIL_ADDRESS][DOMAIN_NAME]"
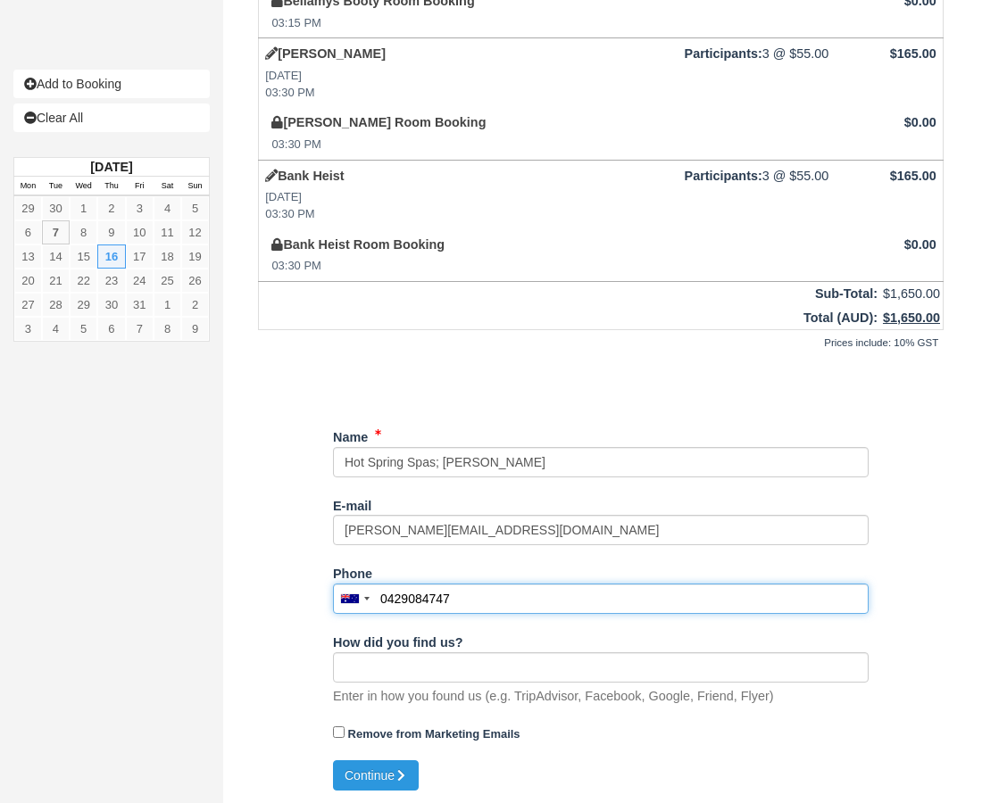
scroll to position [1074, 0]
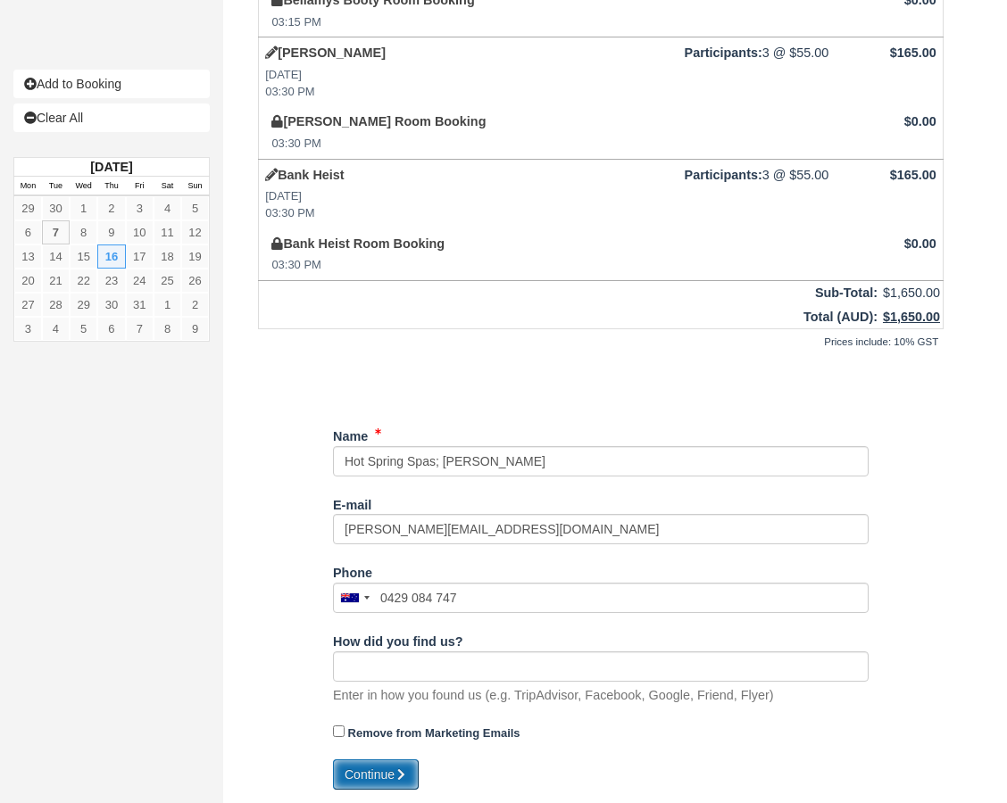
click at [397, 770] on icon "submit" at bounding box center [401, 775] width 12 height 12
type input "+61429084747"
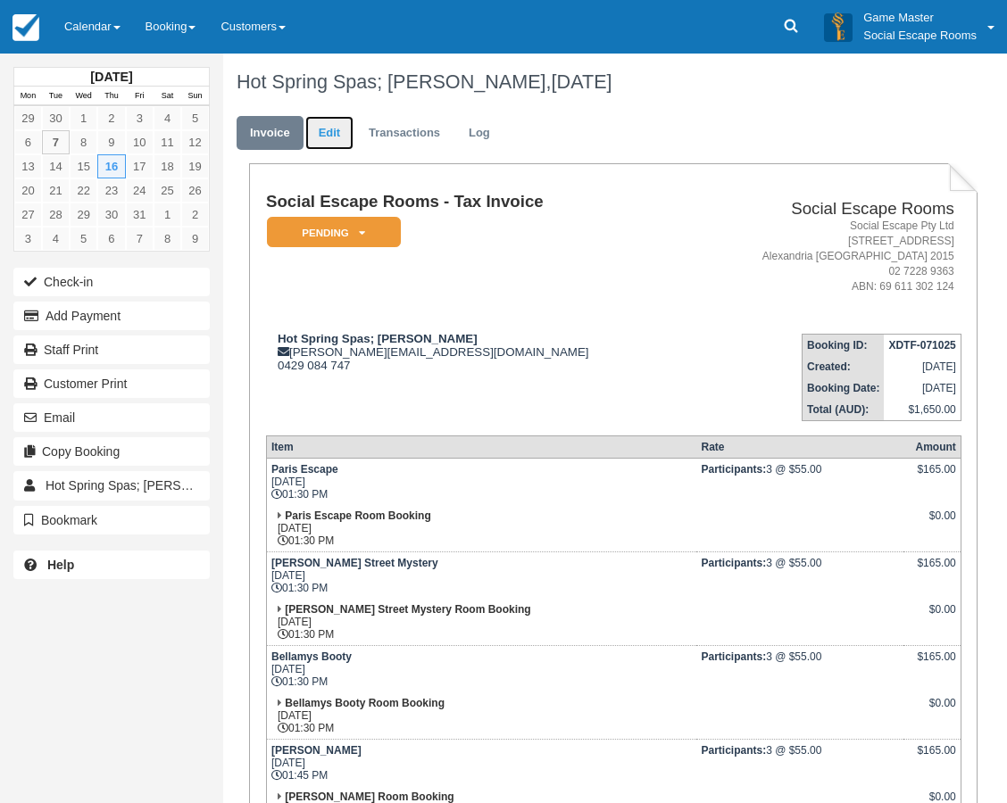
click at [329, 132] on link "Edit" at bounding box center [329, 133] width 48 height 35
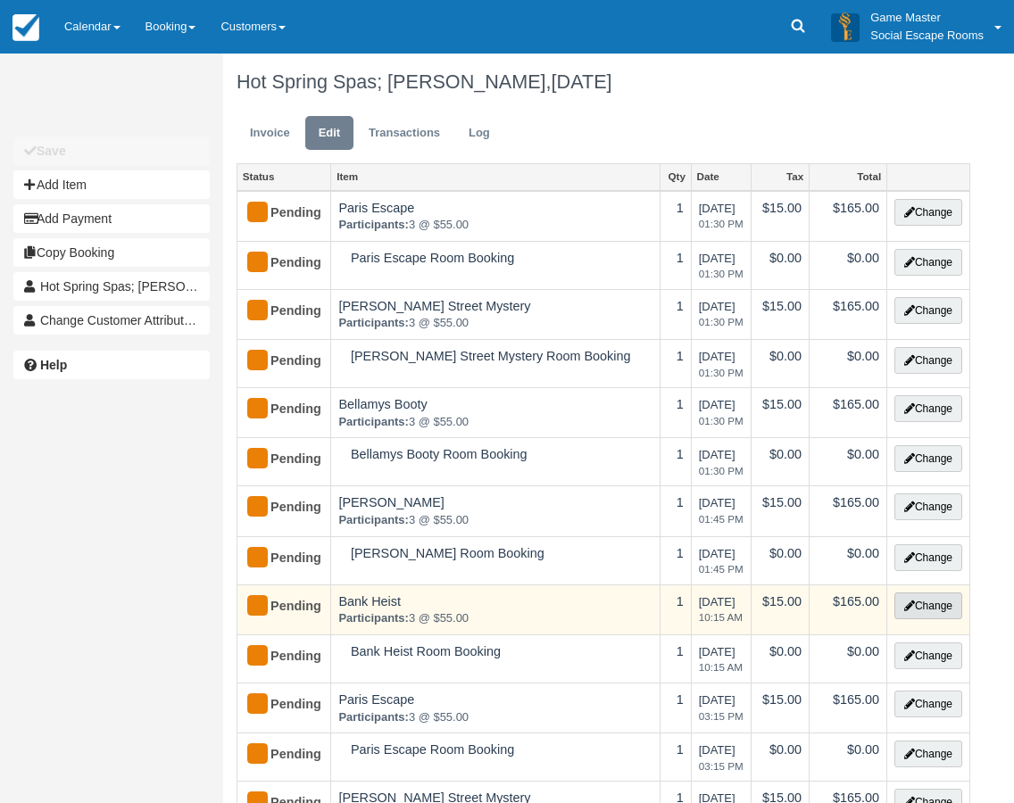
click at [919, 606] on button "Change" at bounding box center [928, 606] width 68 height 27
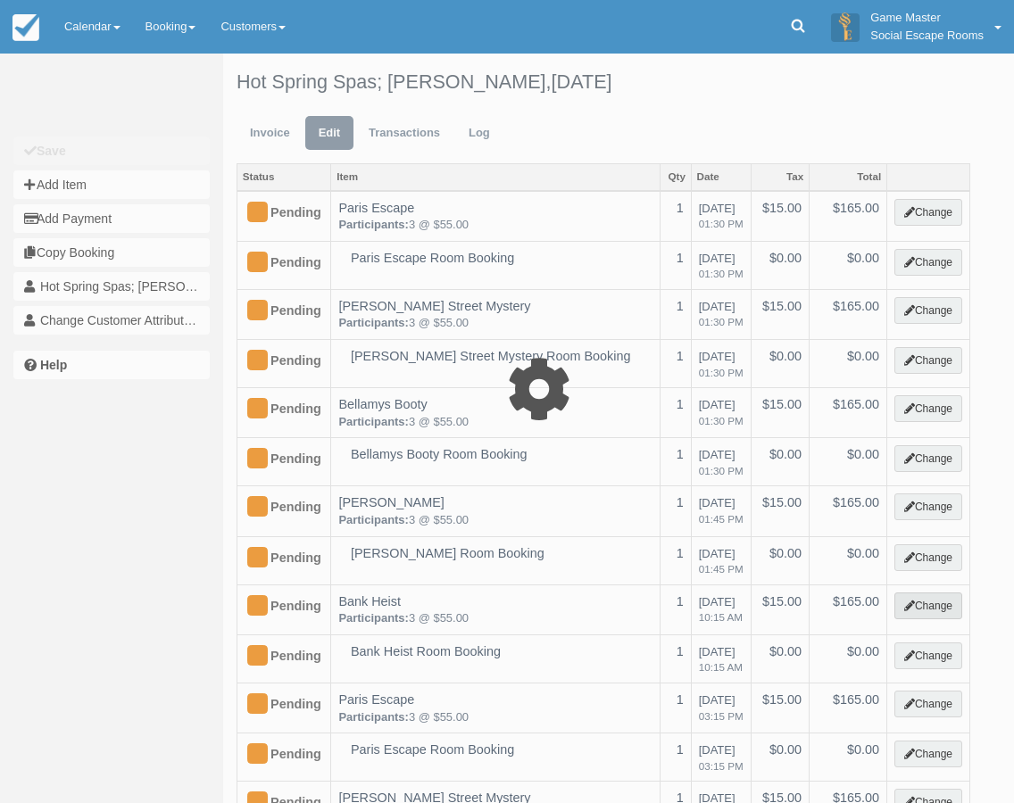
select select "2"
type input "165.00"
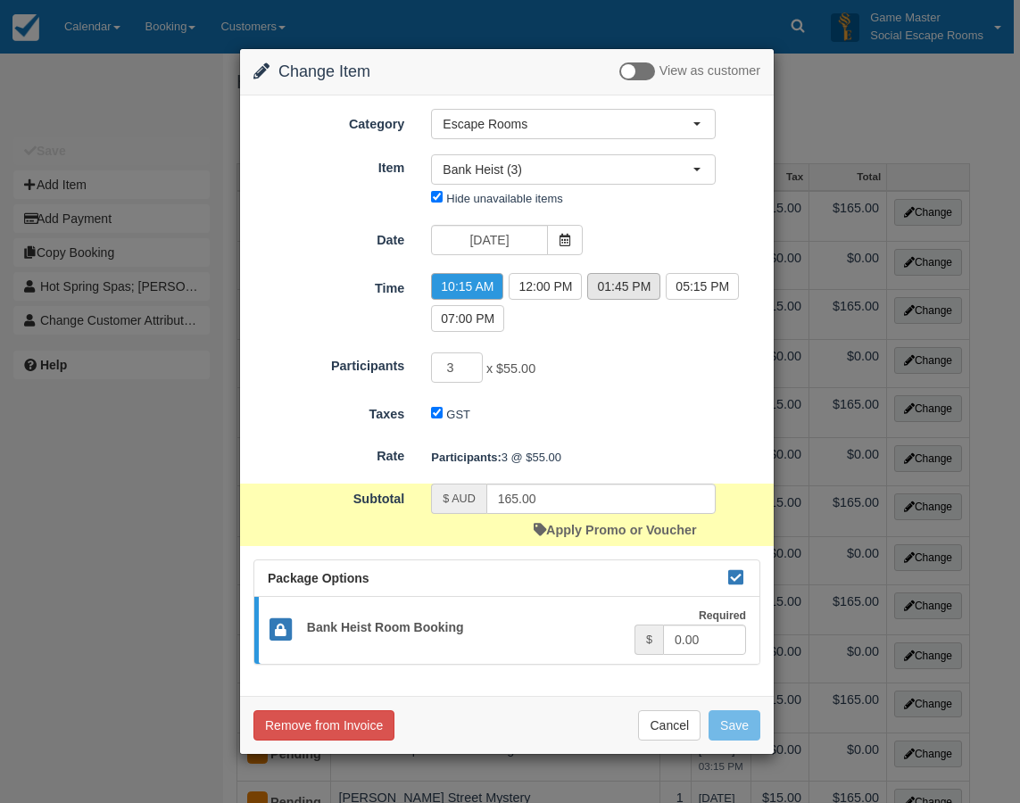
click at [631, 293] on label "01:45 PM" at bounding box center [623, 286] width 73 height 27
radio input "true"
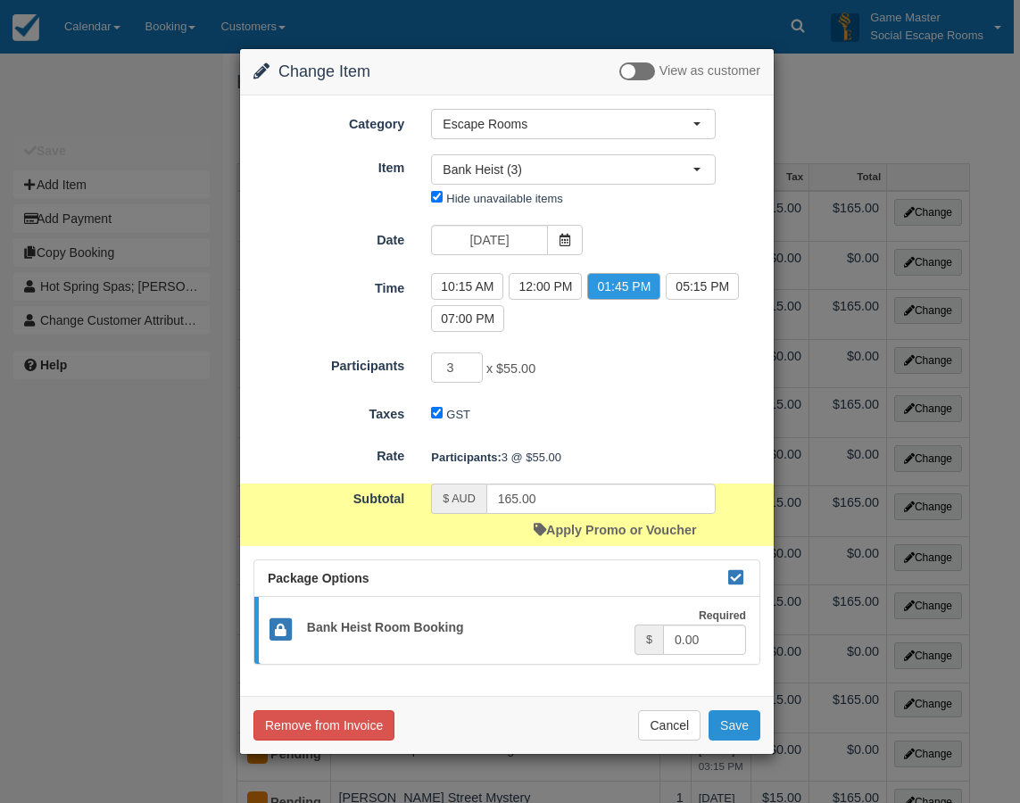
click at [734, 728] on button "Save" at bounding box center [735, 726] width 52 height 30
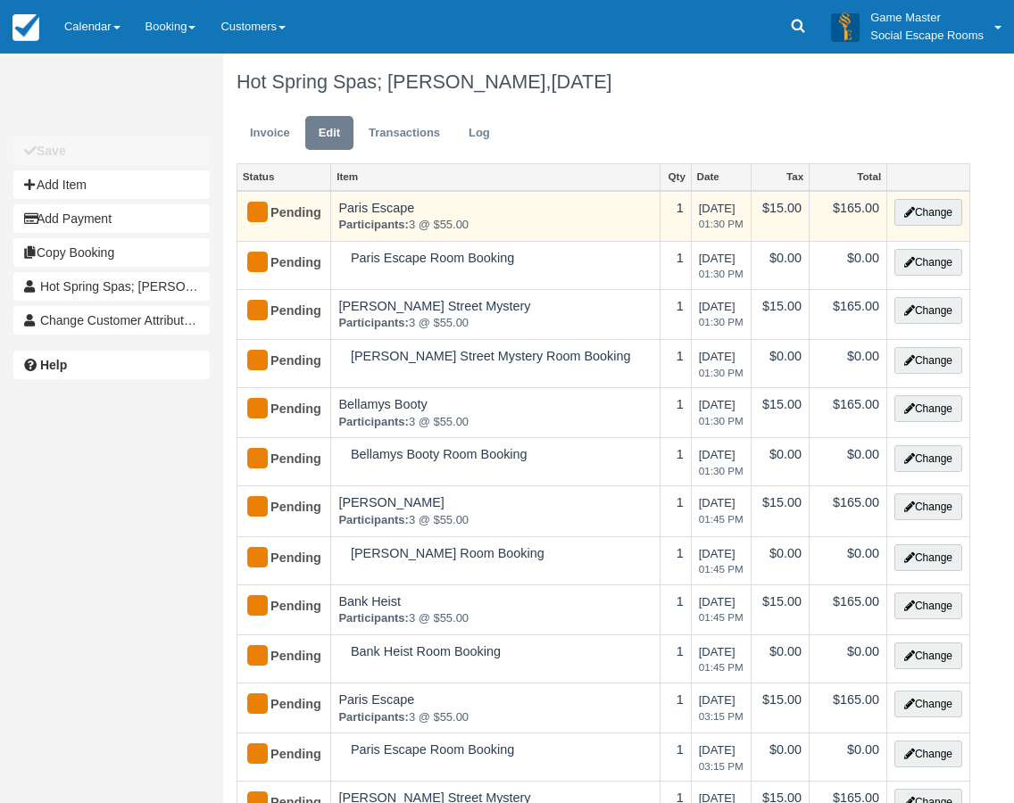
click at [889, 221] on td "Change" at bounding box center [927, 216] width 83 height 51
click at [897, 216] on button "Change" at bounding box center [928, 212] width 68 height 27
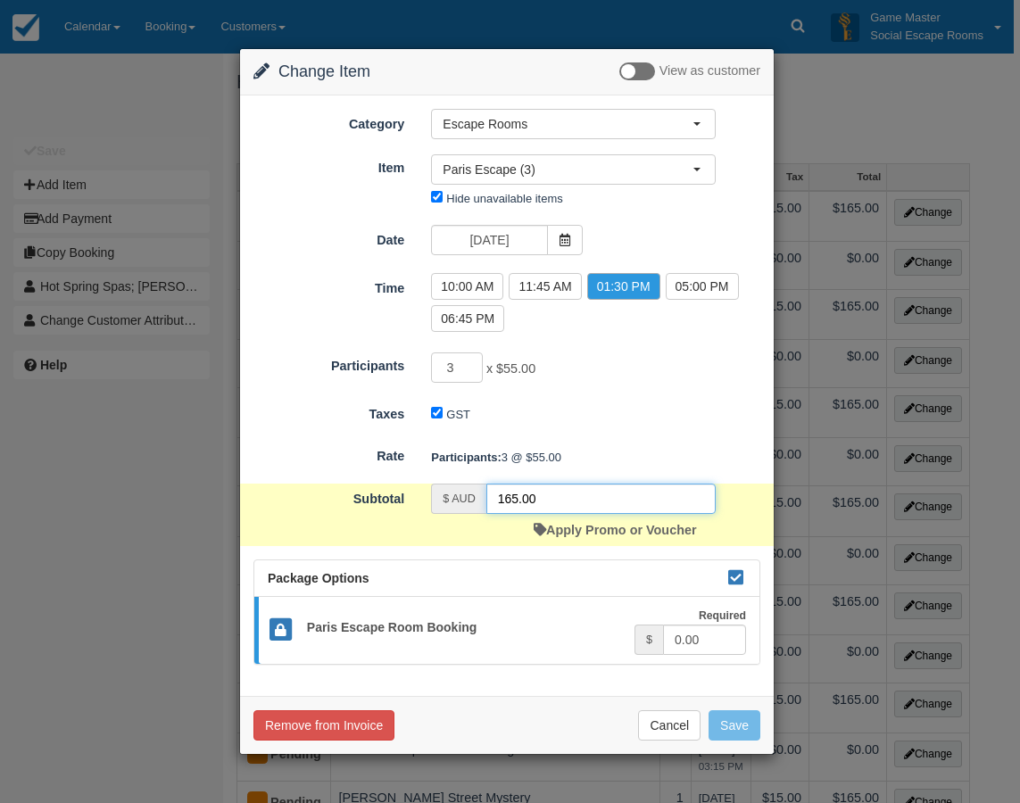
drag, startPoint x: 557, startPoint y: 499, endPoint x: 488, endPoint y: 499, distance: 68.7
click at [488, 499] on input "165.00" at bounding box center [601, 499] width 229 height 30
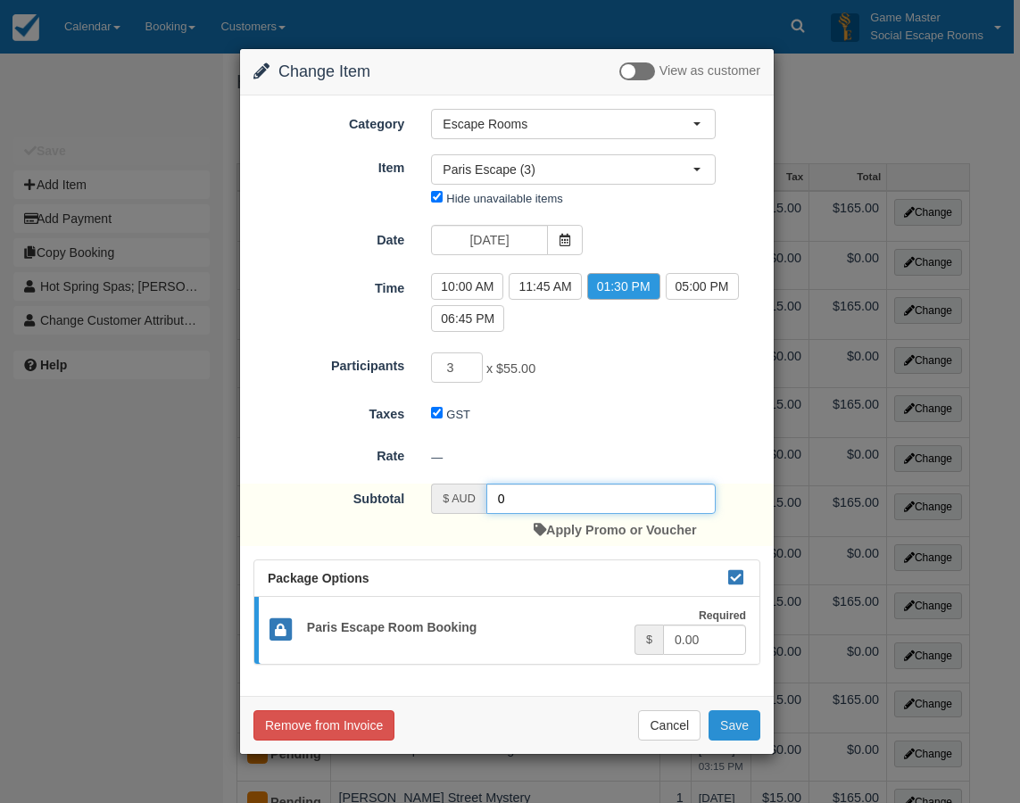
type input "0"
click at [728, 727] on button "Save" at bounding box center [735, 726] width 52 height 30
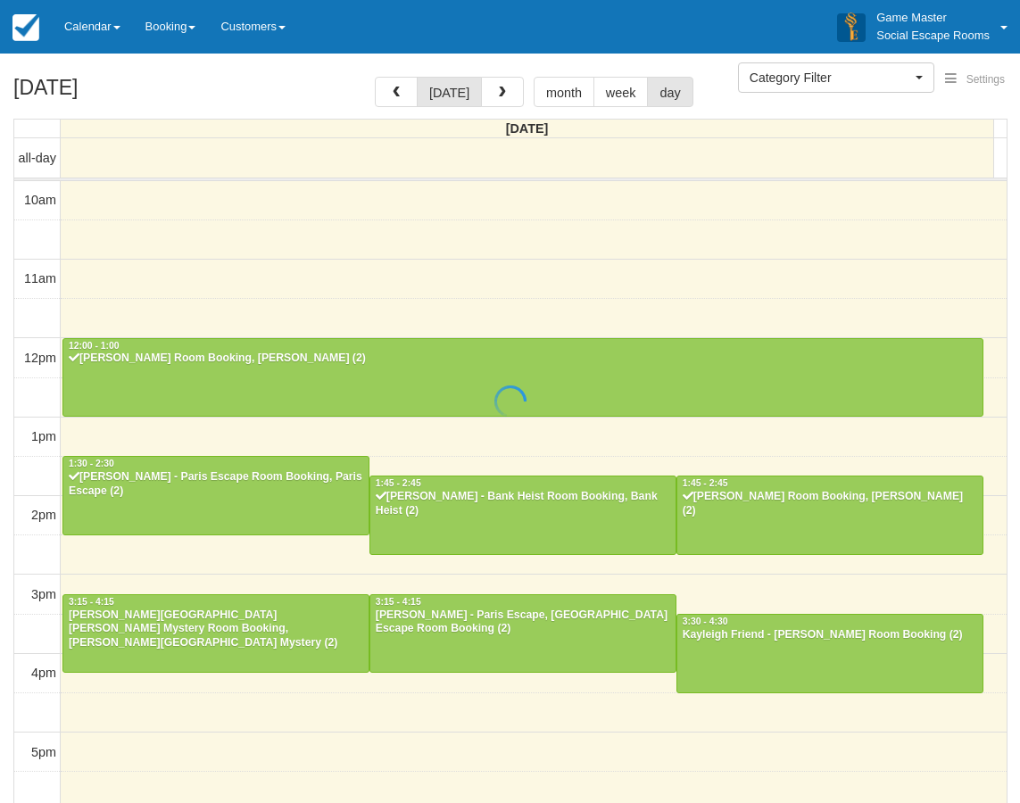
select select
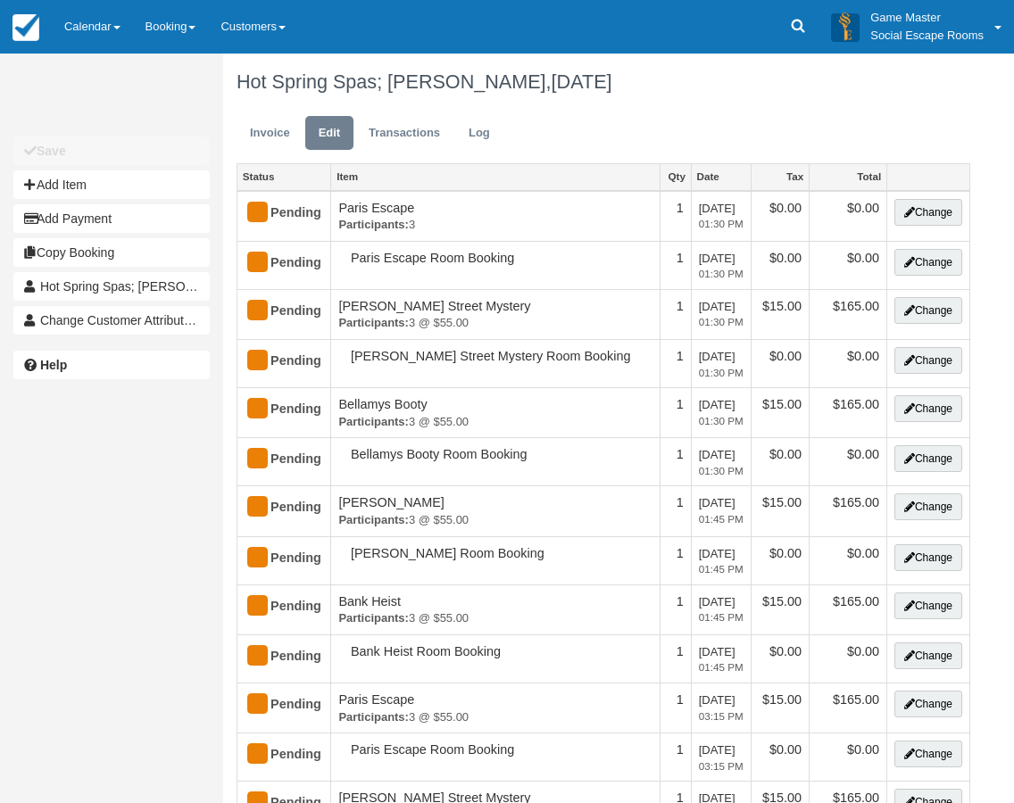
click at [925, 311] on button "Change" at bounding box center [928, 310] width 68 height 27
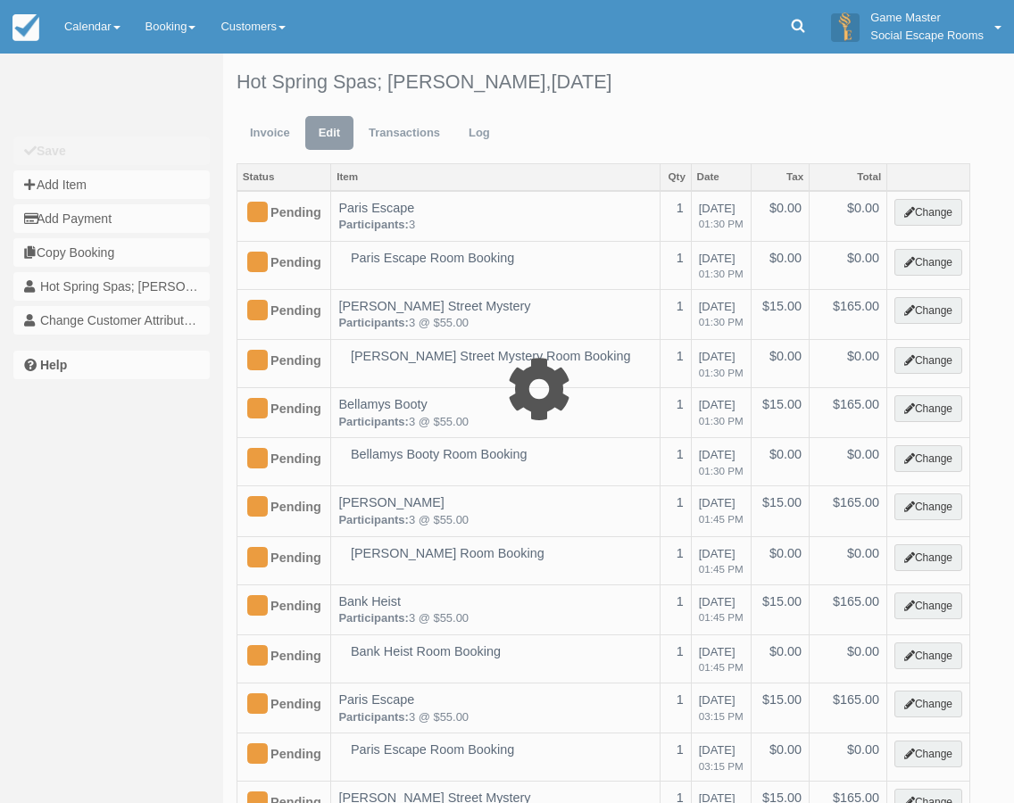
select select "2"
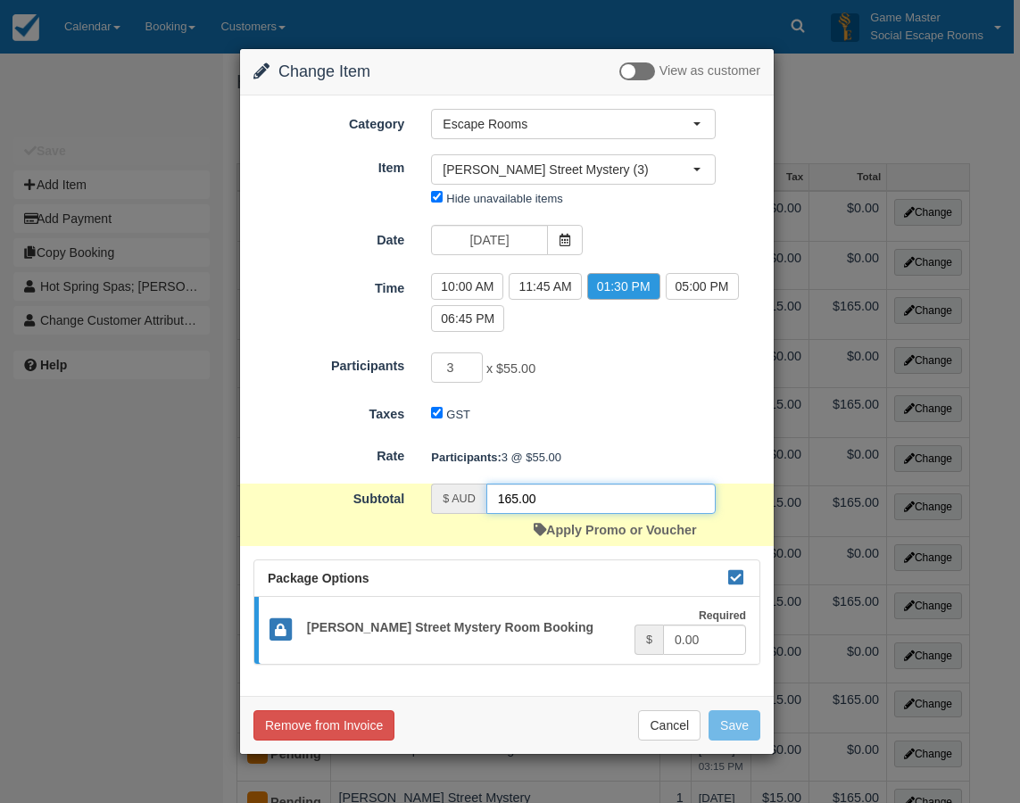
drag, startPoint x: 576, startPoint y: 501, endPoint x: 496, endPoint y: 499, distance: 79.5
click at [496, 499] on input "165.00" at bounding box center [601, 499] width 229 height 30
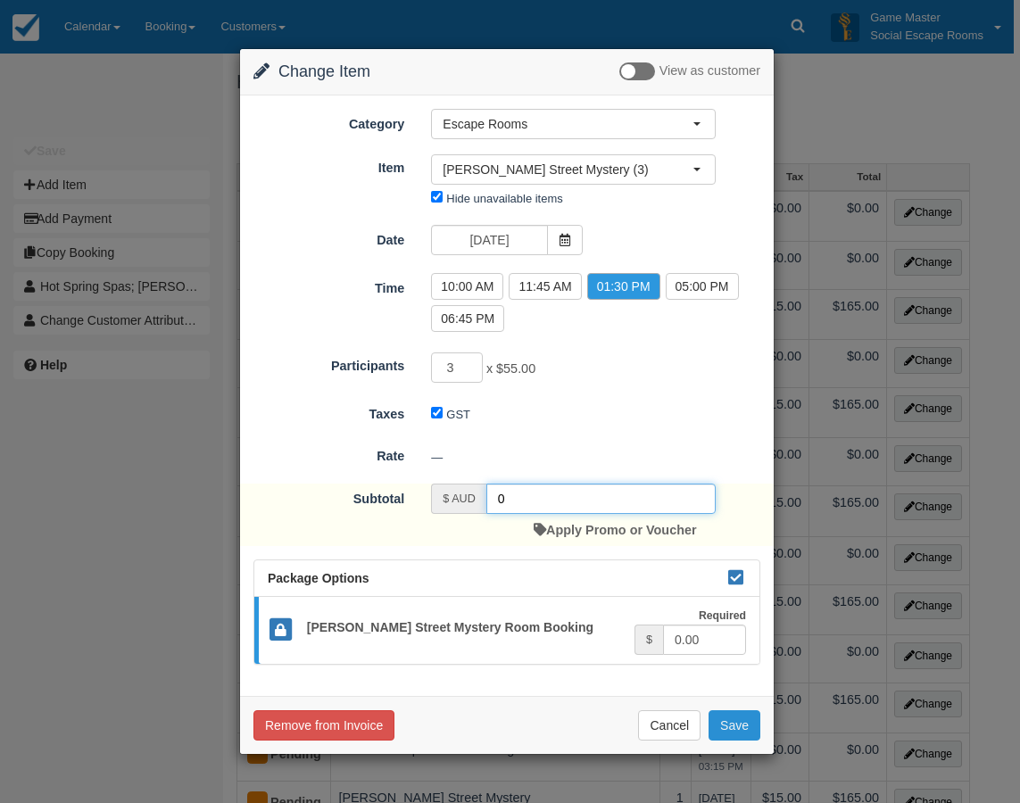
type input "0"
click at [728, 716] on button "Save" at bounding box center [735, 726] width 52 height 30
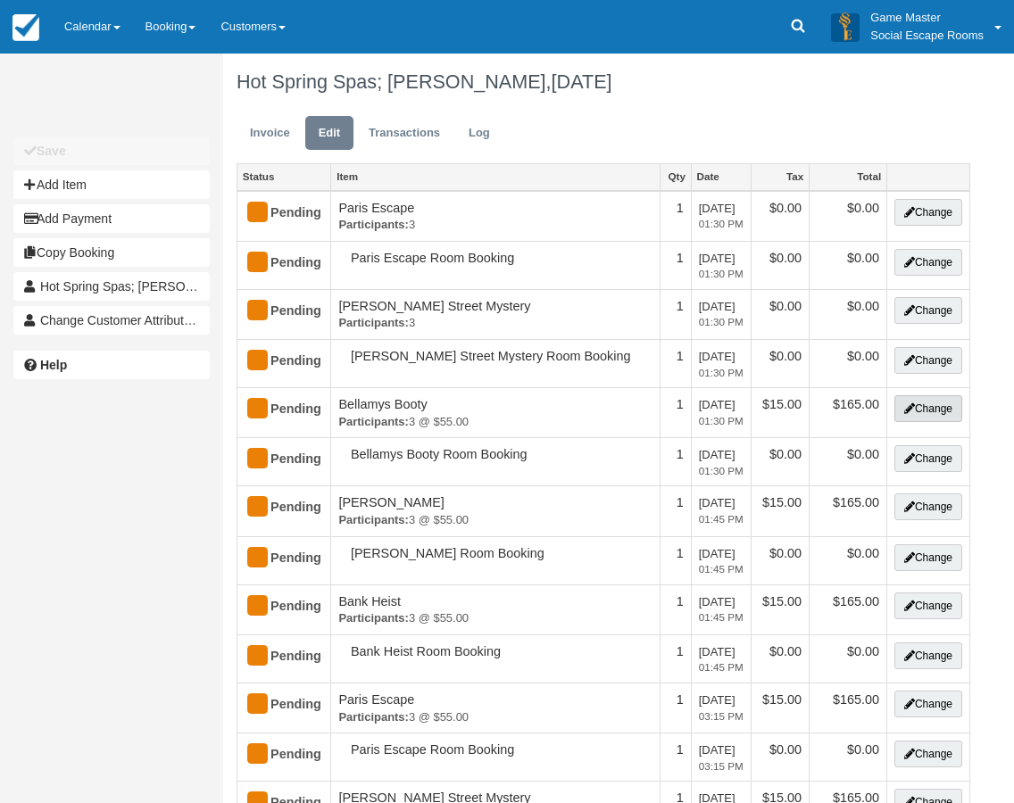
click at [921, 412] on button "Change" at bounding box center [928, 408] width 68 height 27
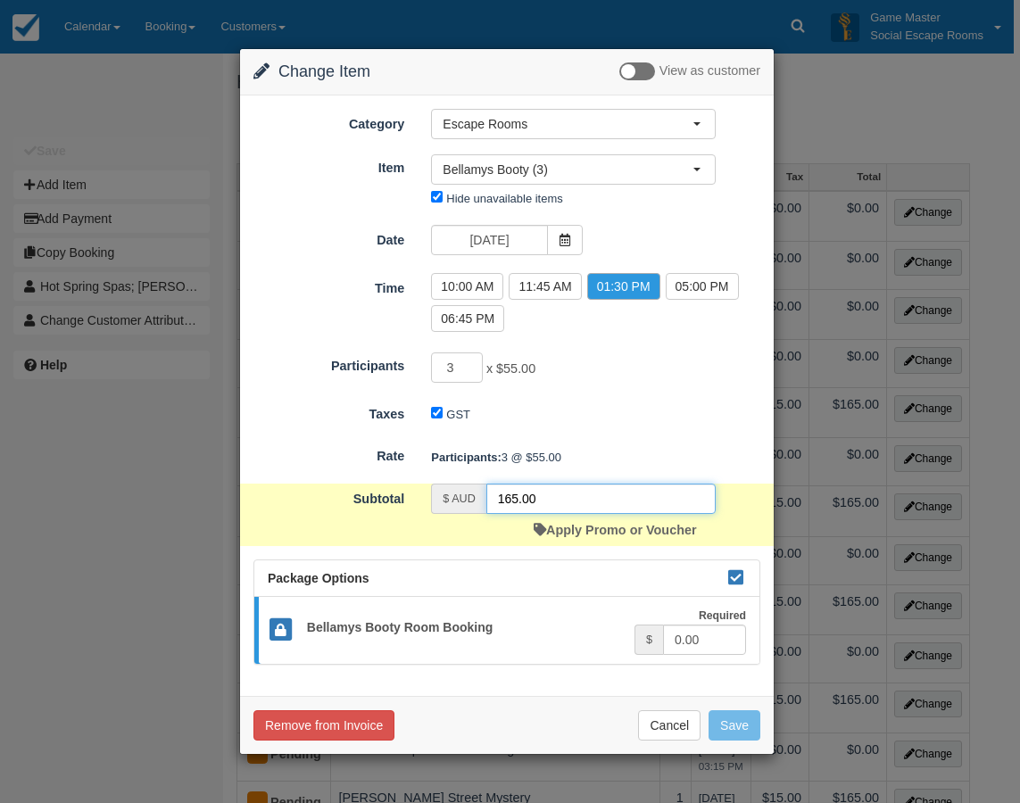
drag, startPoint x: 553, startPoint y: 501, endPoint x: 495, endPoint y: 499, distance: 58.1
click at [495, 499] on input "165.00" at bounding box center [601, 499] width 229 height 30
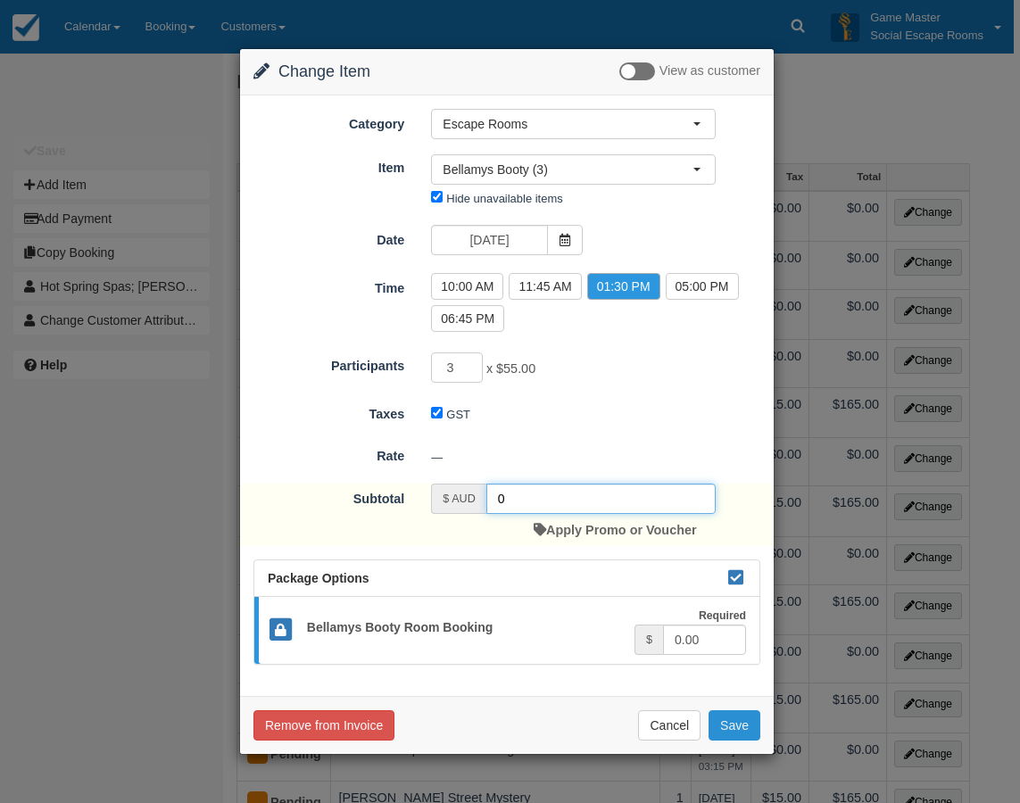
type input "0"
click at [727, 723] on button "Save" at bounding box center [735, 726] width 52 height 30
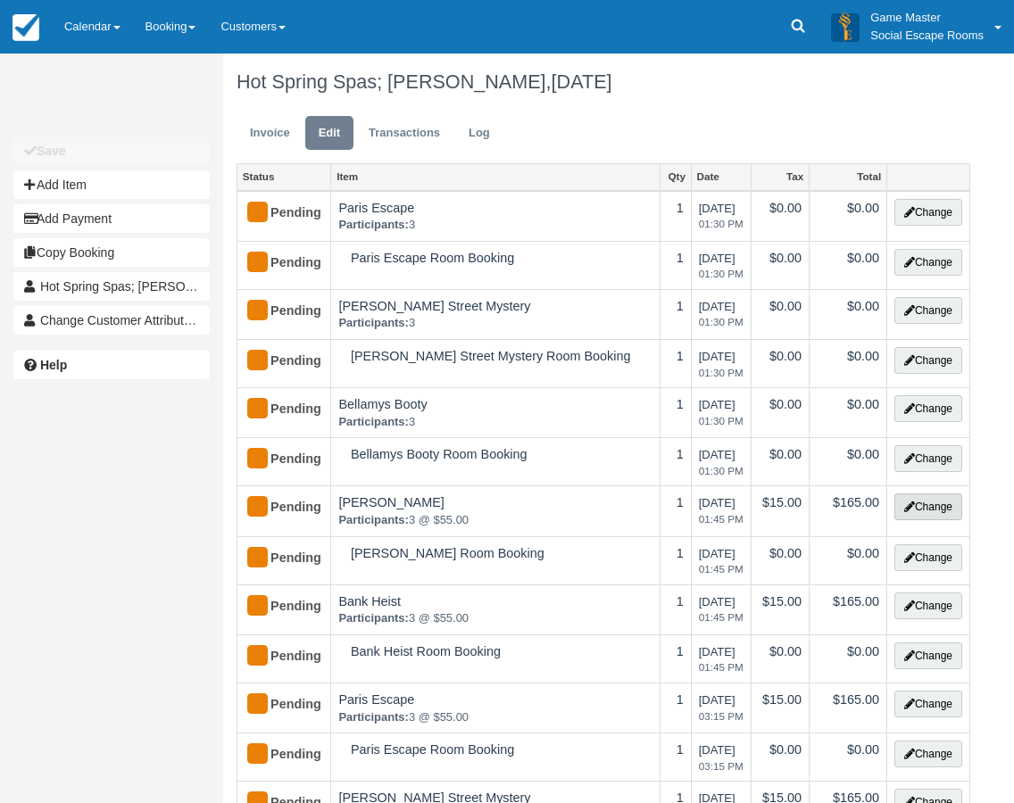
click at [929, 507] on button "Change" at bounding box center [928, 507] width 68 height 27
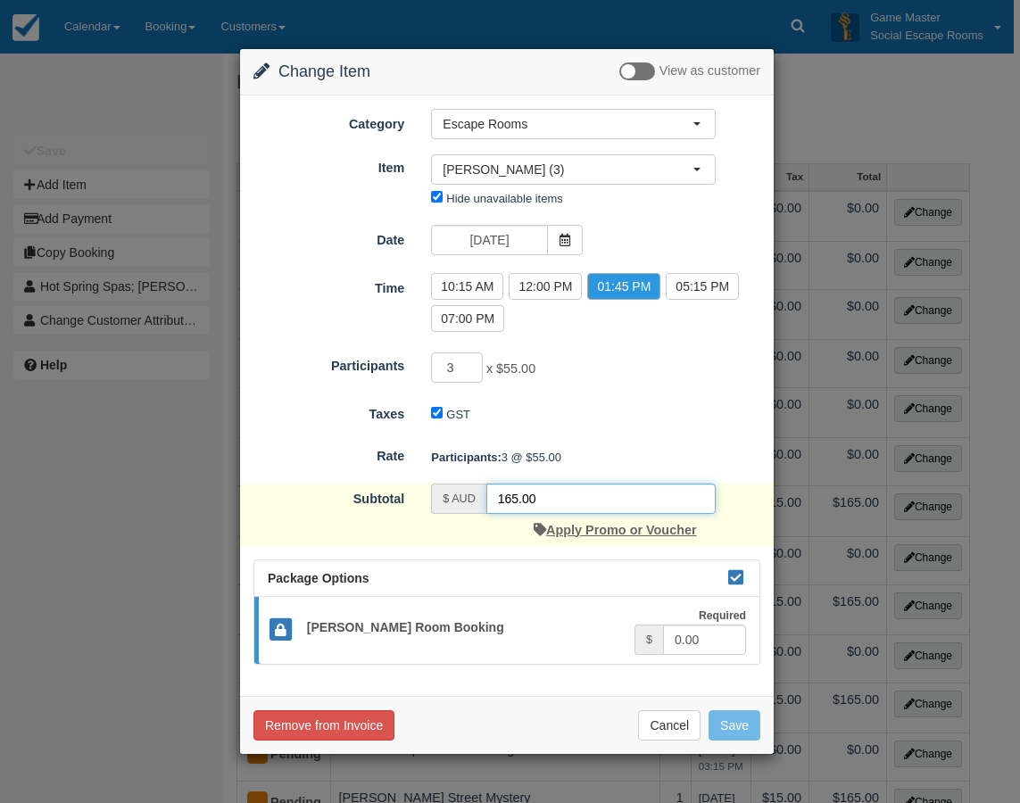
drag, startPoint x: 553, startPoint y: 491, endPoint x: 536, endPoint y: 527, distance: 39.2
click at [487, 487] on input "165.00" at bounding box center [601, 499] width 229 height 30
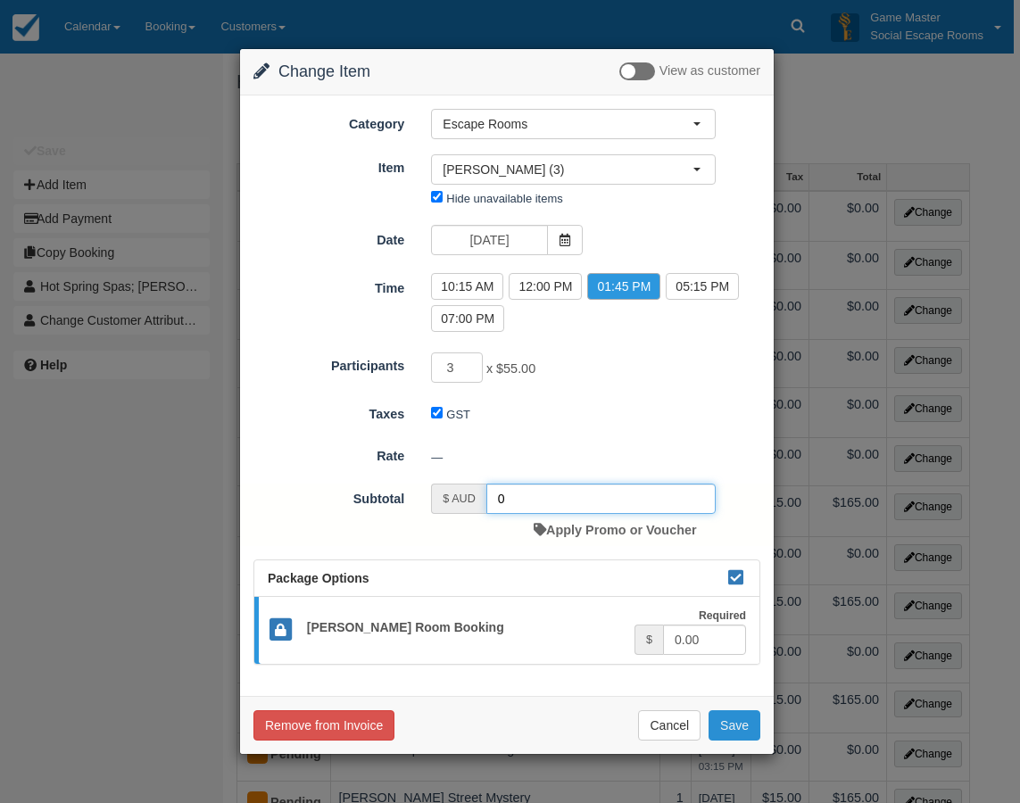
type input "0"
click at [736, 725] on button "Save" at bounding box center [735, 726] width 52 height 30
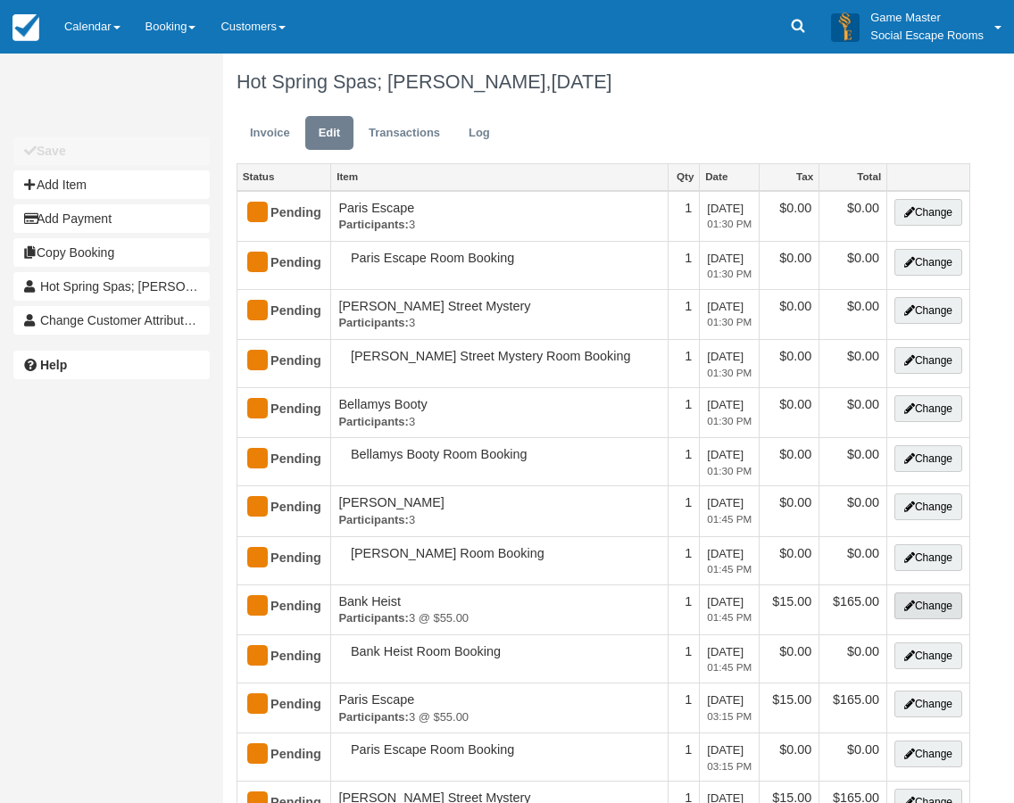
click at [928, 607] on button "Change" at bounding box center [928, 606] width 68 height 27
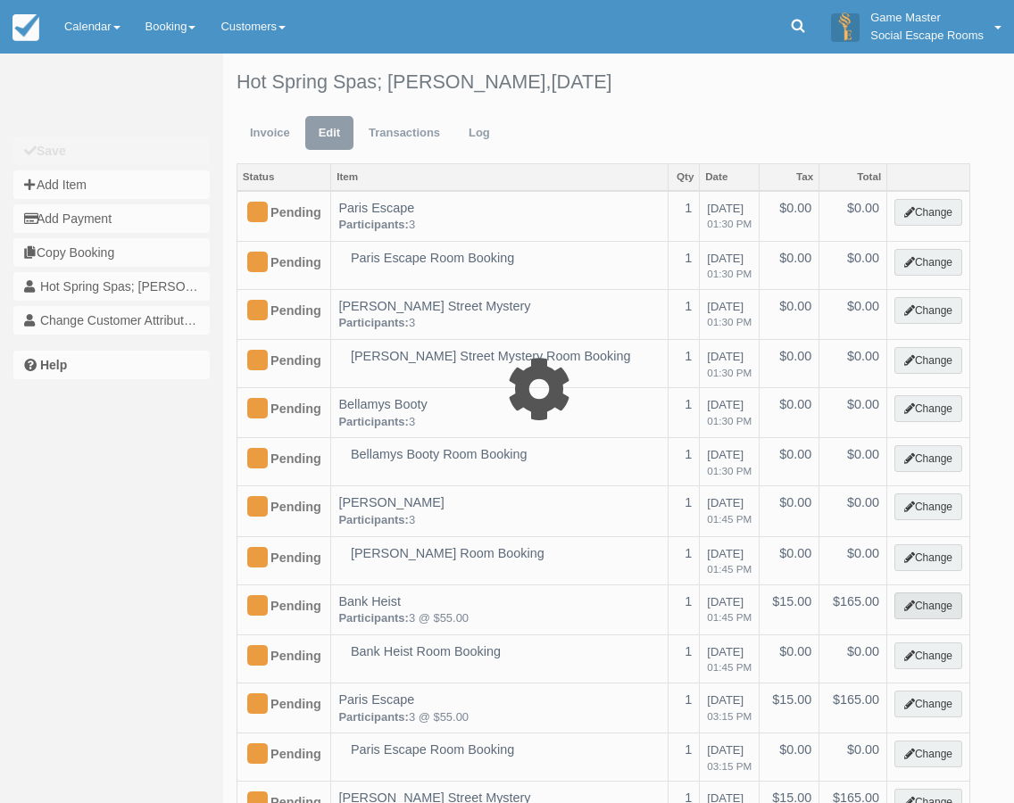
select select "2"
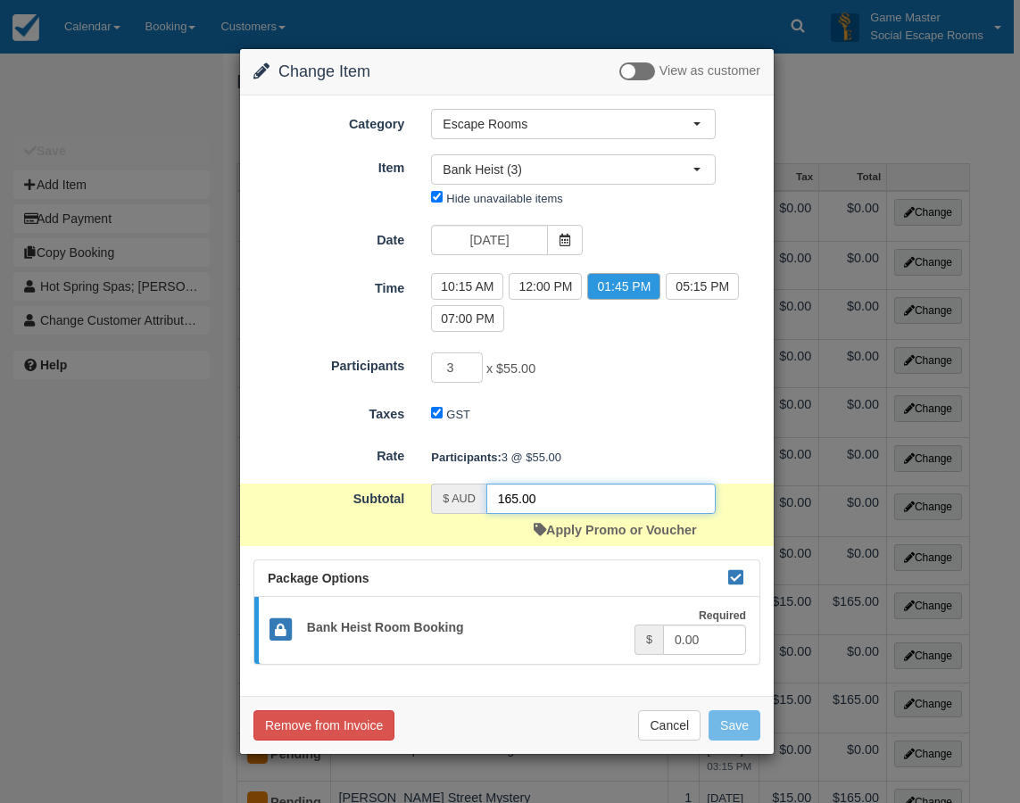
drag, startPoint x: 551, startPoint y: 496, endPoint x: 510, endPoint y: 496, distance: 41.1
click at [498, 496] on input "165.00" at bounding box center [601, 499] width 229 height 30
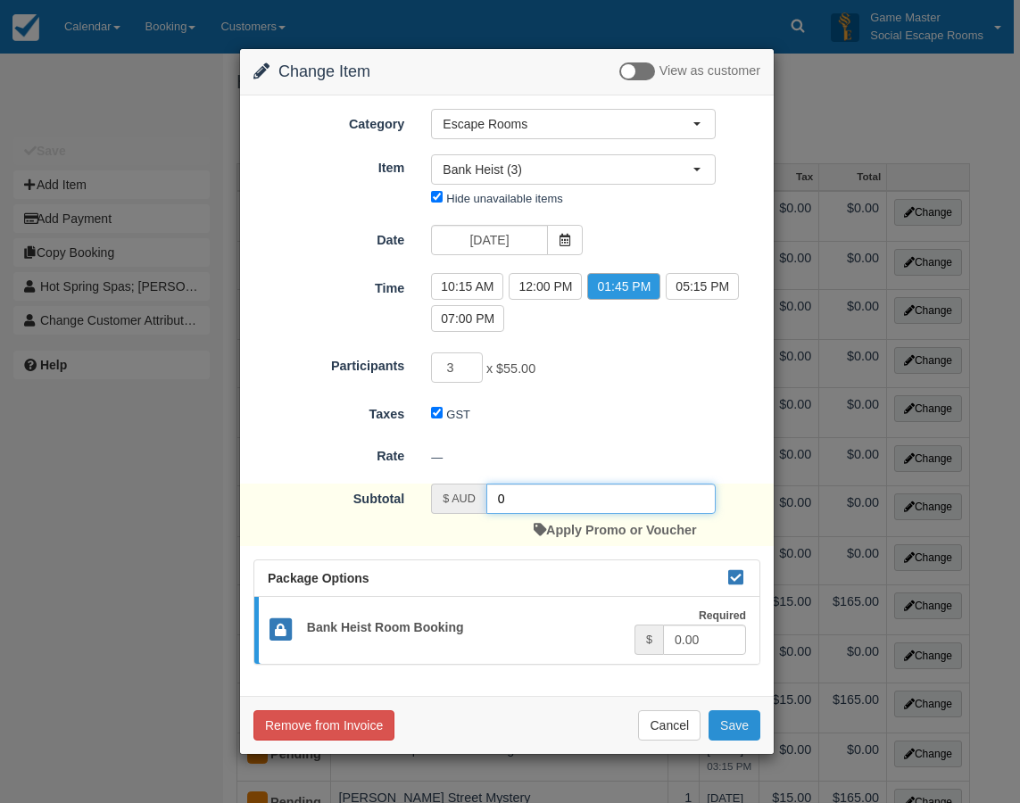
type input "0"
click at [745, 725] on button "Save" at bounding box center [735, 726] width 52 height 30
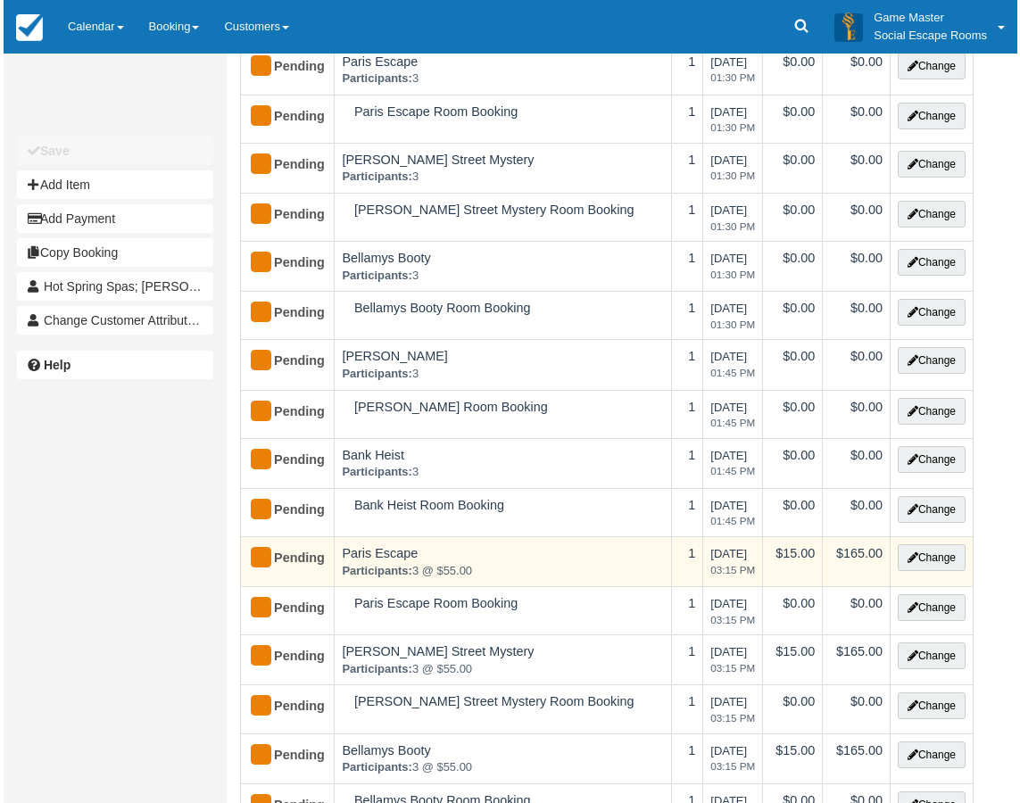
scroll to position [179, 0]
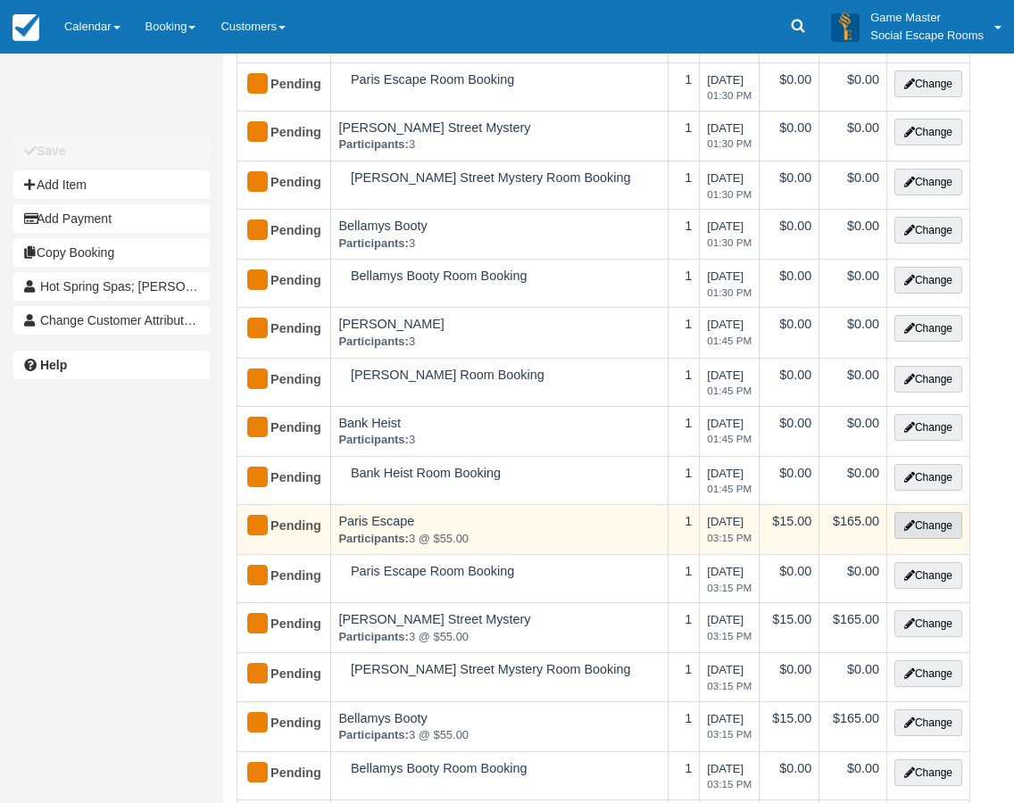
click at [918, 523] on button "Change" at bounding box center [928, 525] width 68 height 27
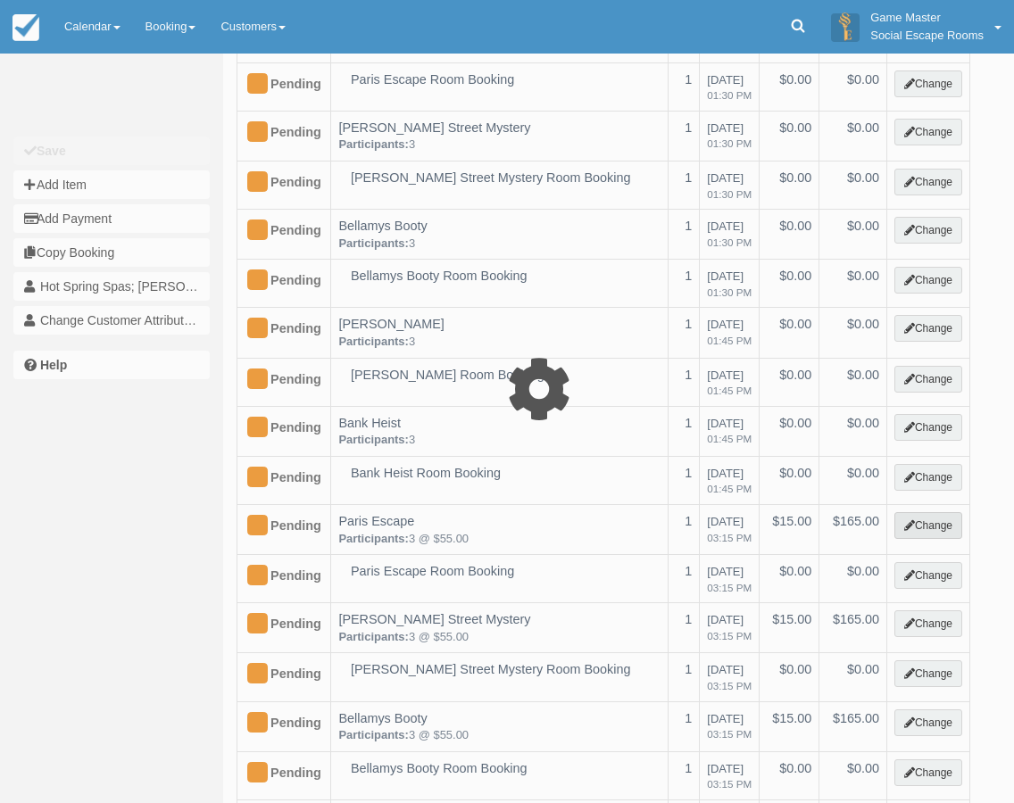
select select "2"
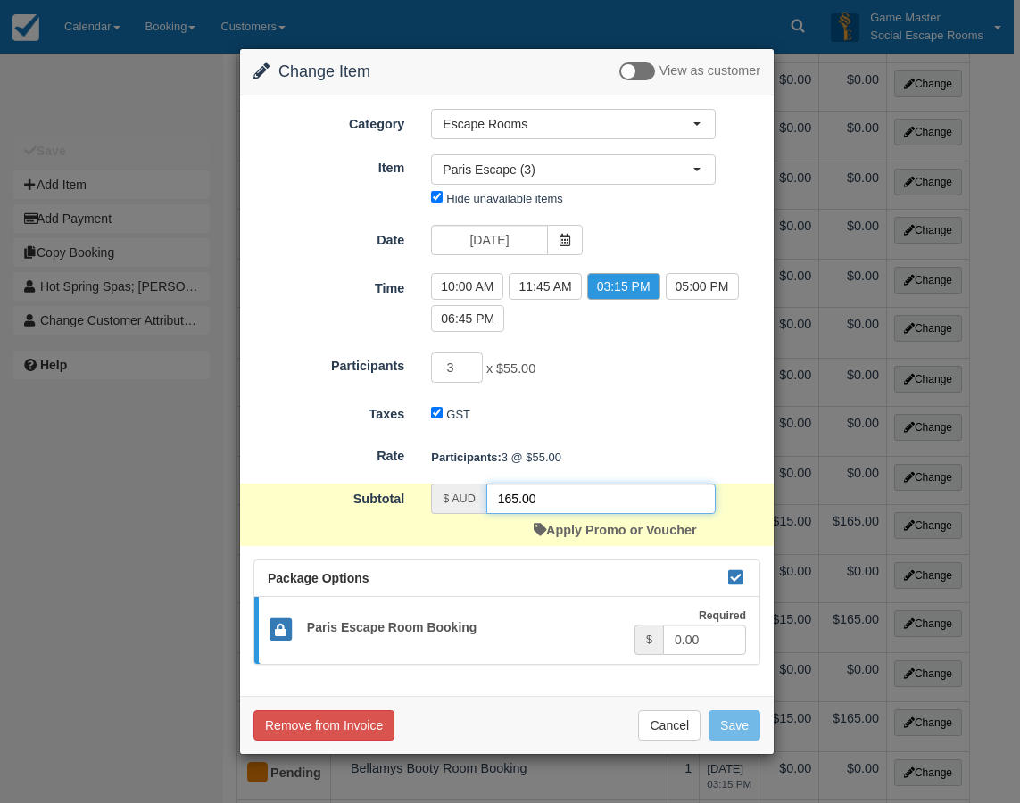
drag, startPoint x: 591, startPoint y: 497, endPoint x: 496, endPoint y: 498, distance: 94.6
click at [496, 498] on input "165.00" at bounding box center [601, 499] width 229 height 30
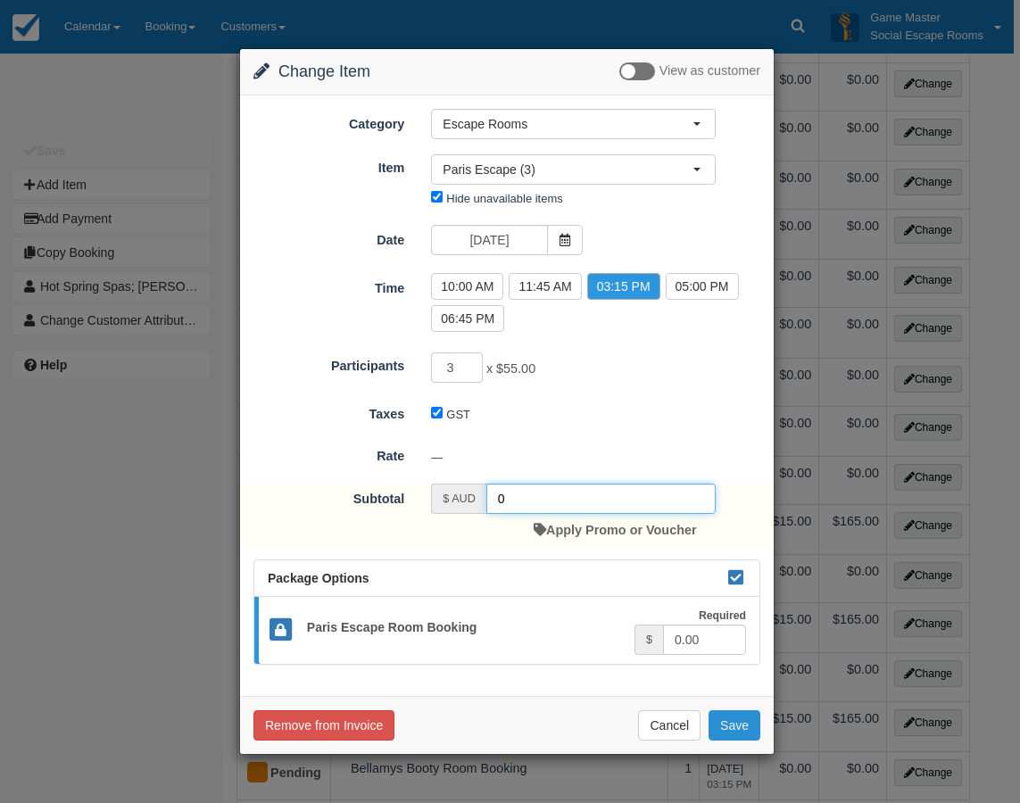
type input "0"
click at [728, 715] on button "Save" at bounding box center [735, 726] width 52 height 30
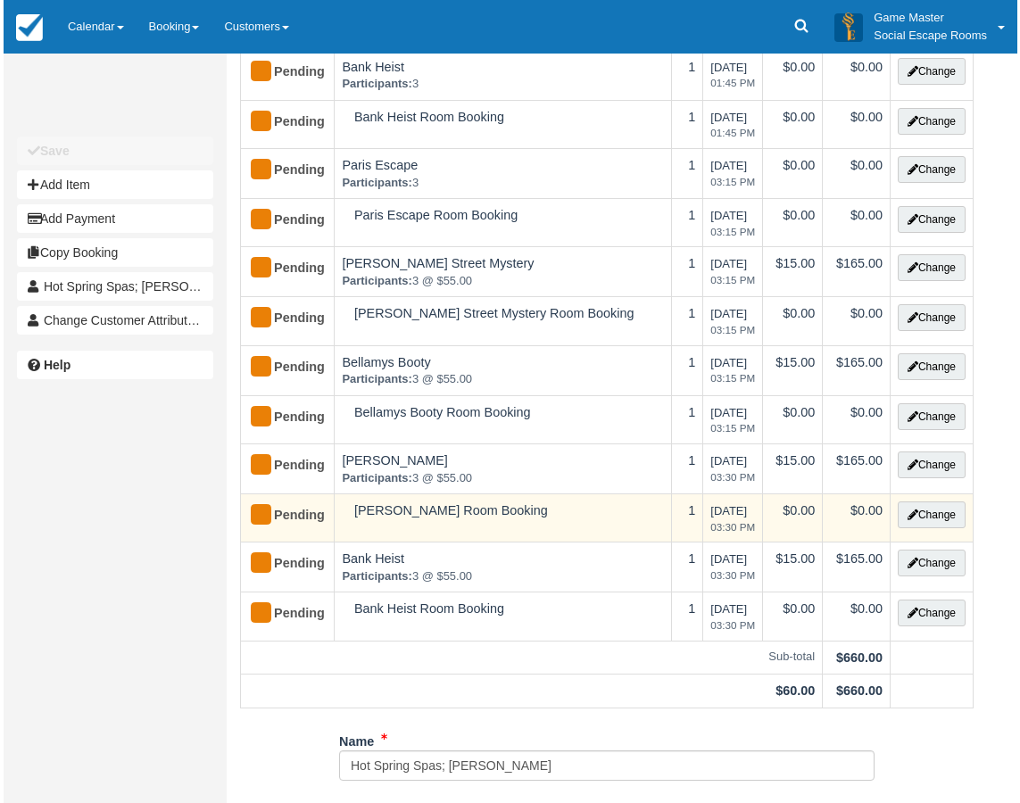
scroll to position [536, 0]
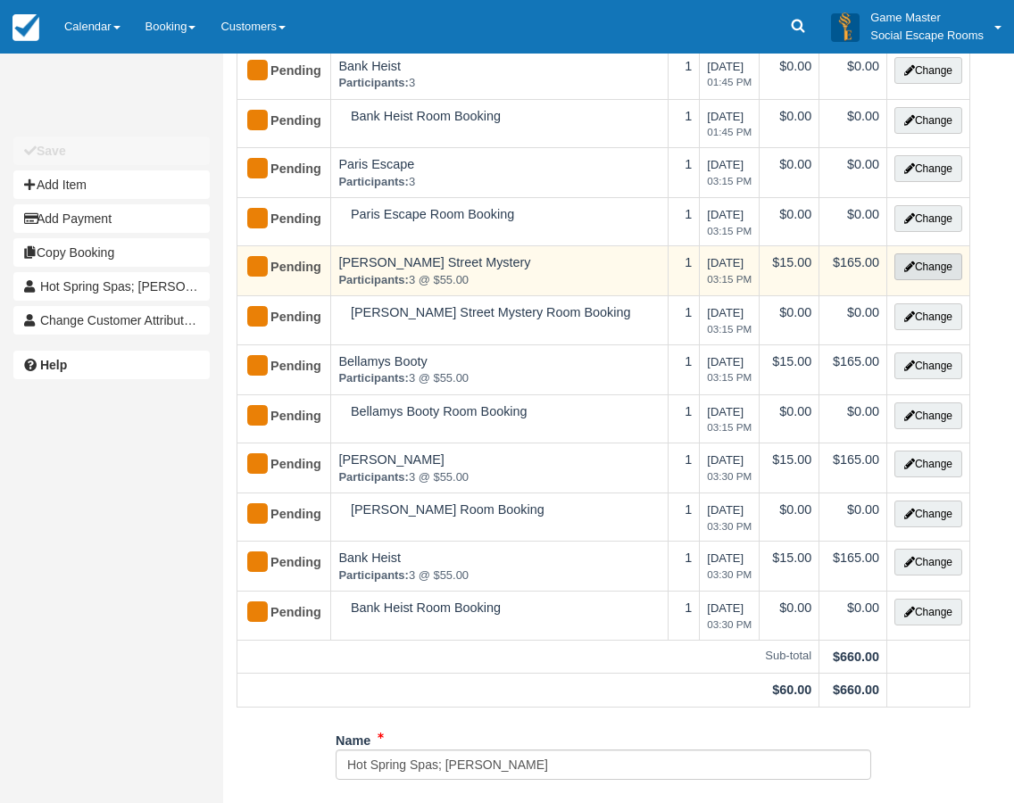
click at [919, 270] on button "Change" at bounding box center [928, 267] width 68 height 27
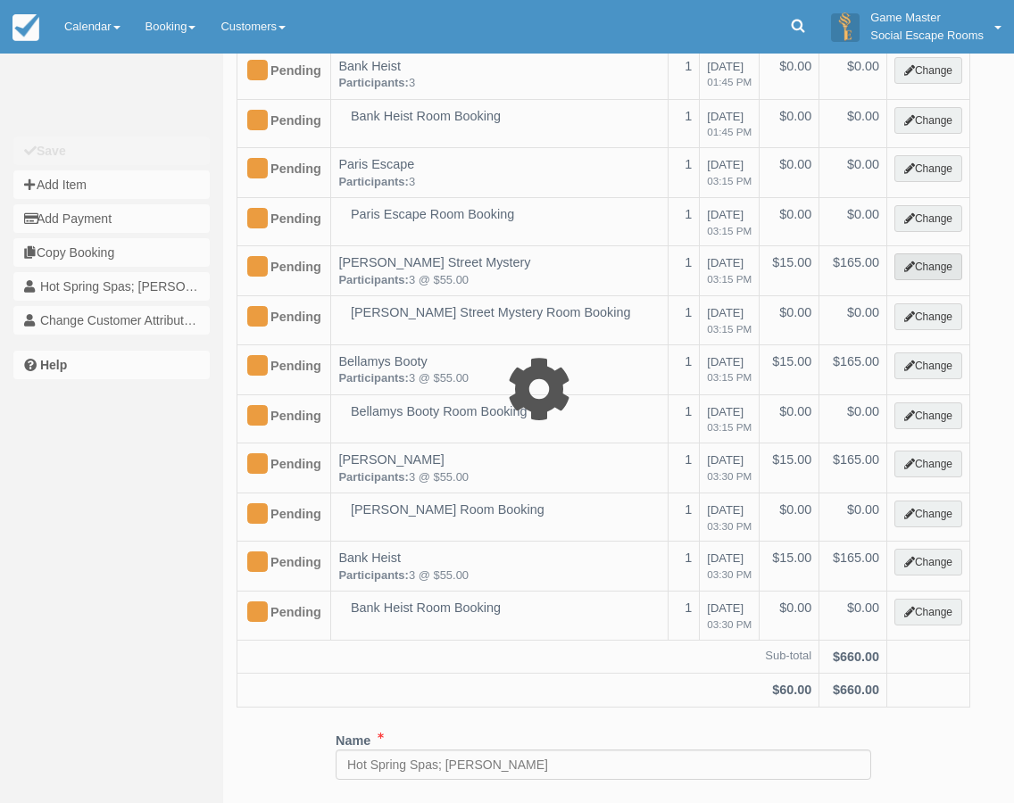
select select "2"
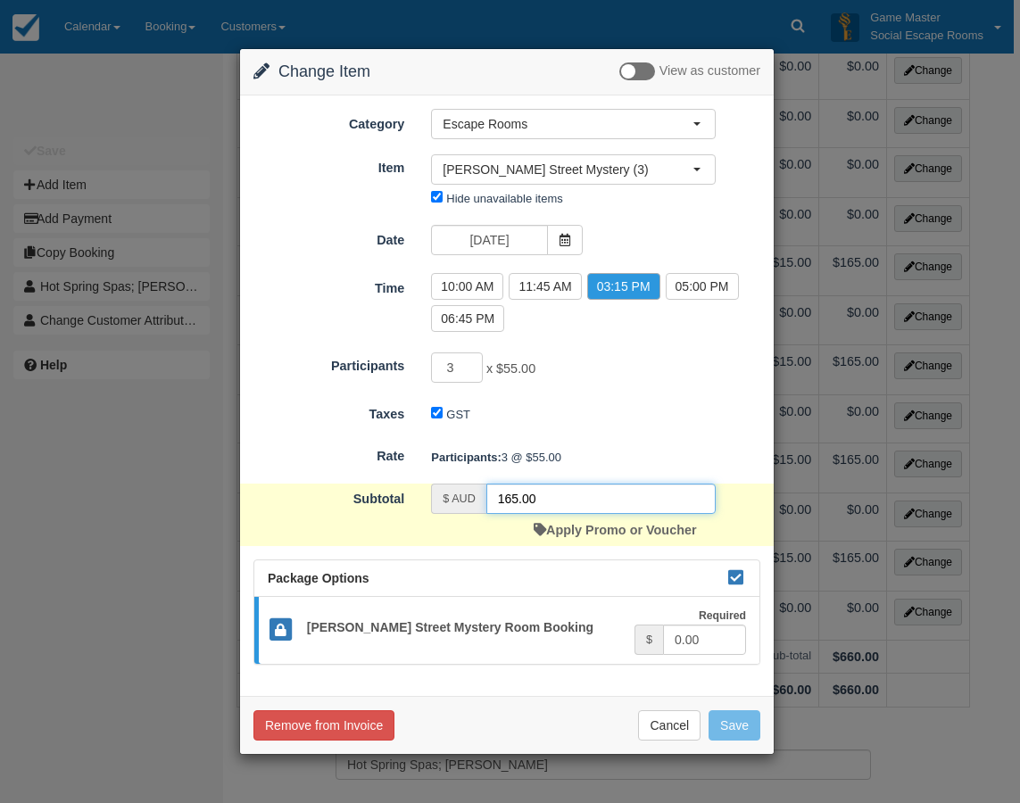
drag, startPoint x: 568, startPoint y: 498, endPoint x: 496, endPoint y: 490, distance: 71.9
click at [496, 490] on input "165.00" at bounding box center [601, 499] width 229 height 30
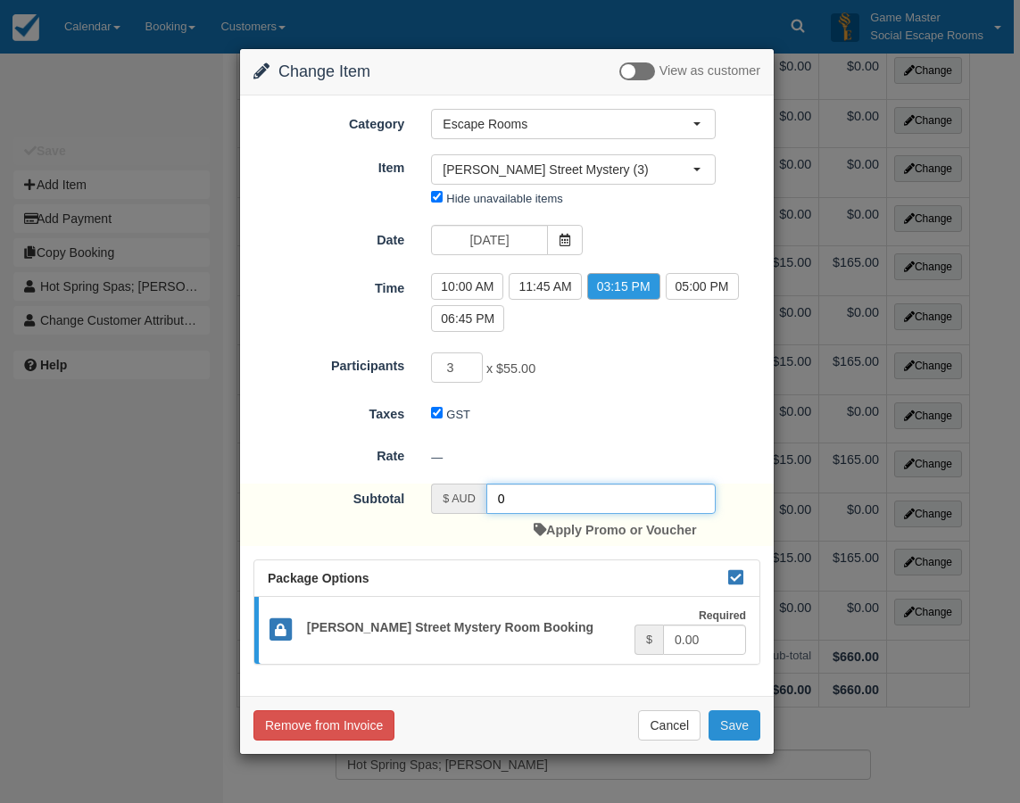
type input "0"
click at [744, 728] on button "Save" at bounding box center [735, 726] width 52 height 30
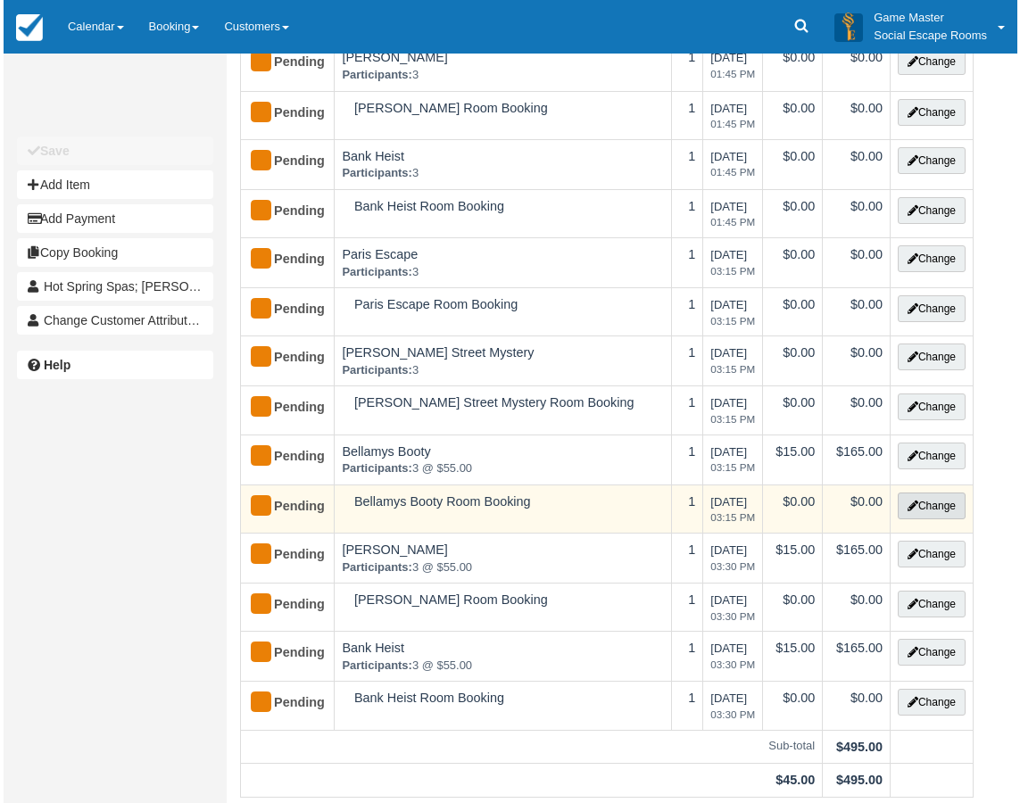
scroll to position [446, 0]
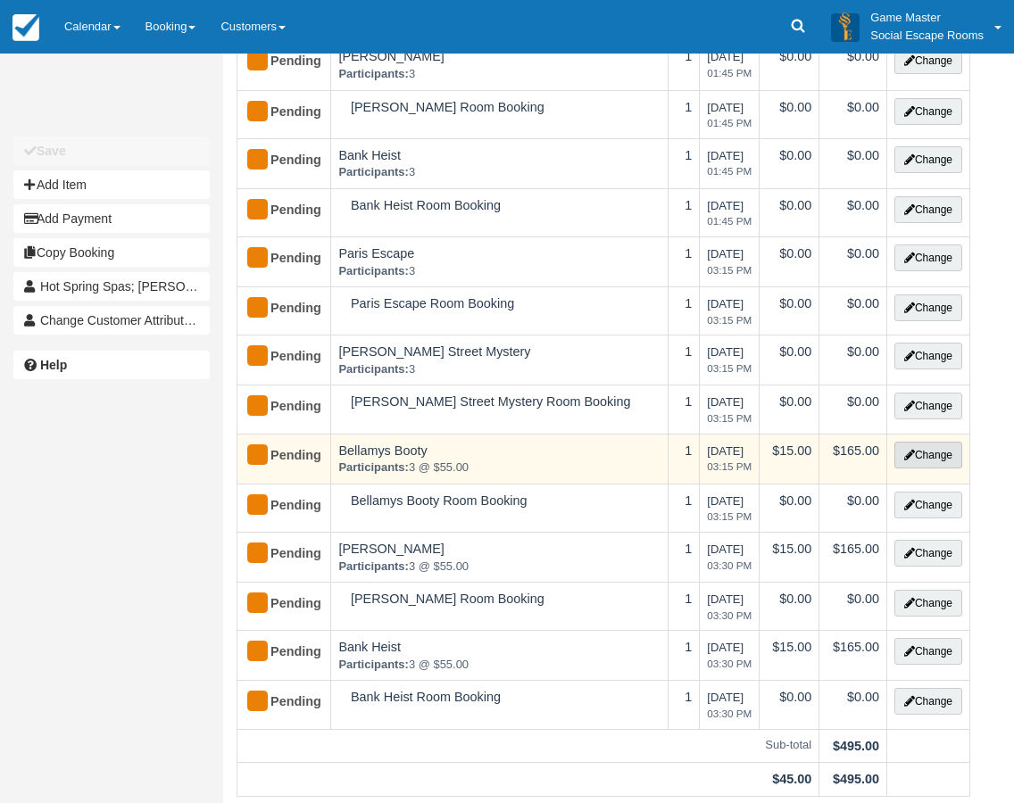
click at [924, 456] on button "Change" at bounding box center [928, 455] width 68 height 27
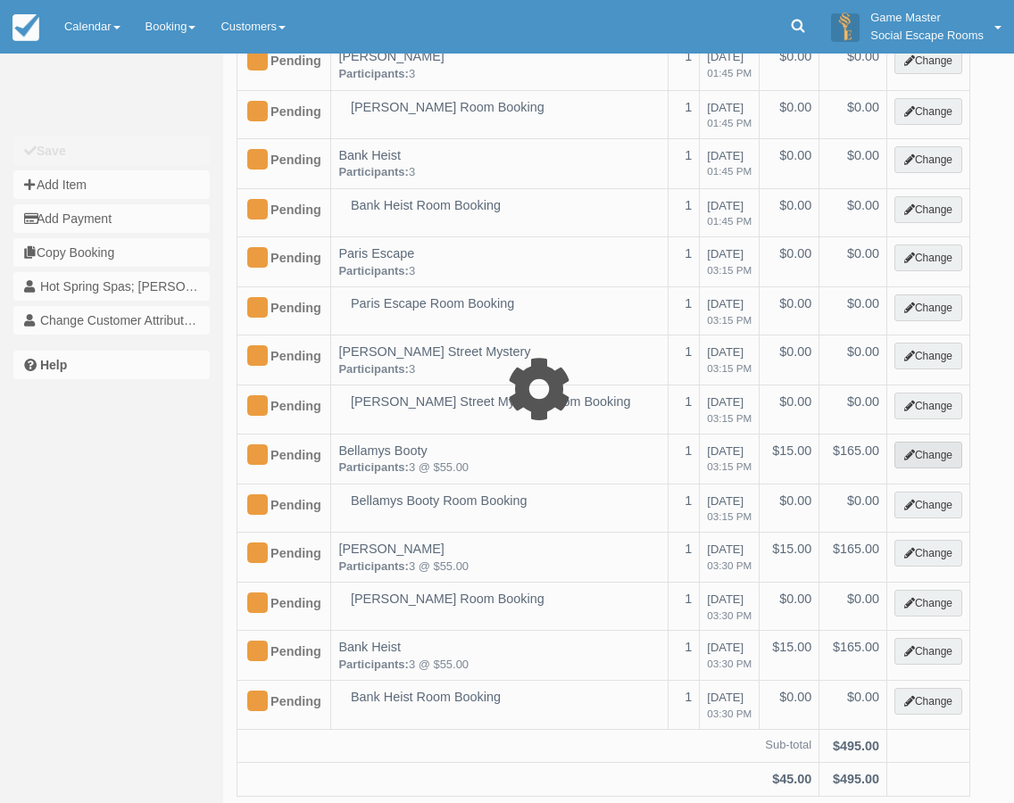
select select "2"
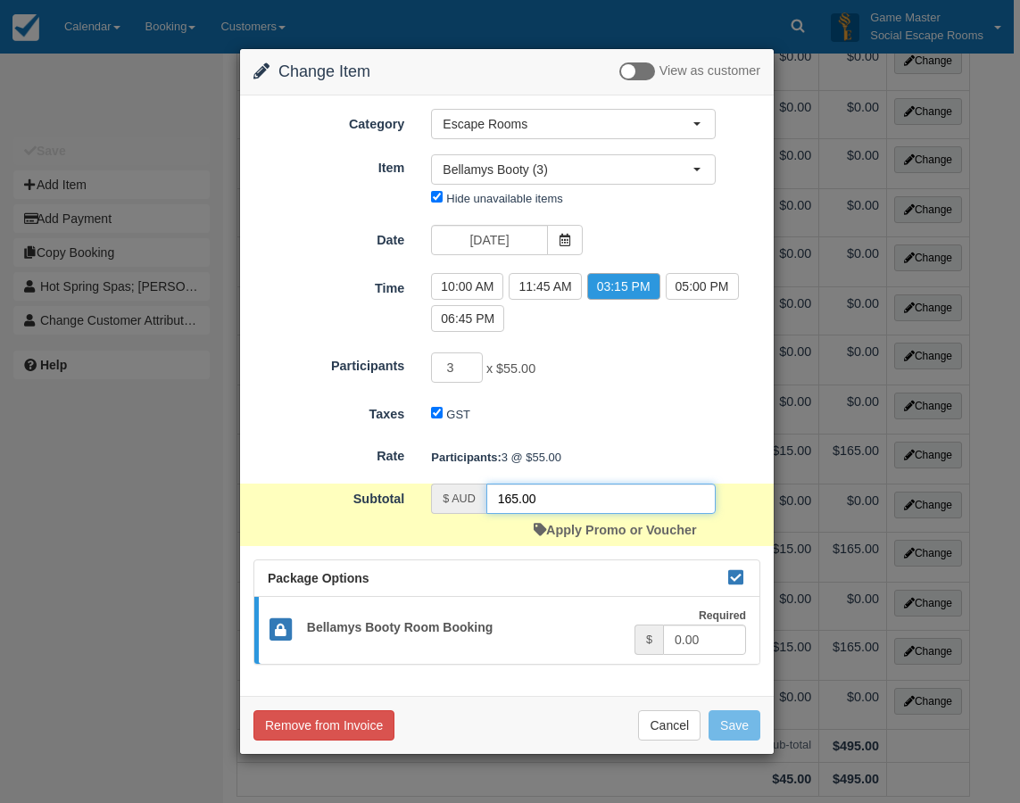
drag, startPoint x: 552, startPoint y: 499, endPoint x: 503, endPoint y: 499, distance: 49.1
click at [503, 499] on input "165.00" at bounding box center [601, 499] width 229 height 30
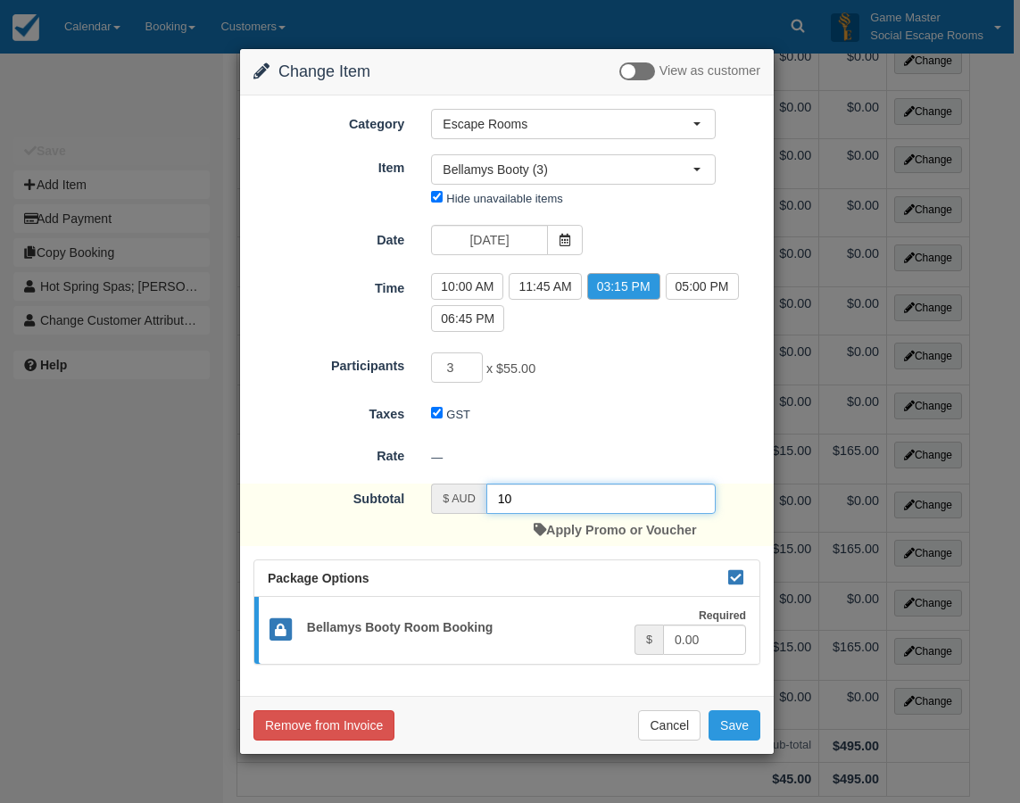
drag, startPoint x: 545, startPoint y: 503, endPoint x: 477, endPoint y: 501, distance: 67.9
click at [477, 501] on div "$ AUD 10" at bounding box center [573, 499] width 285 height 30
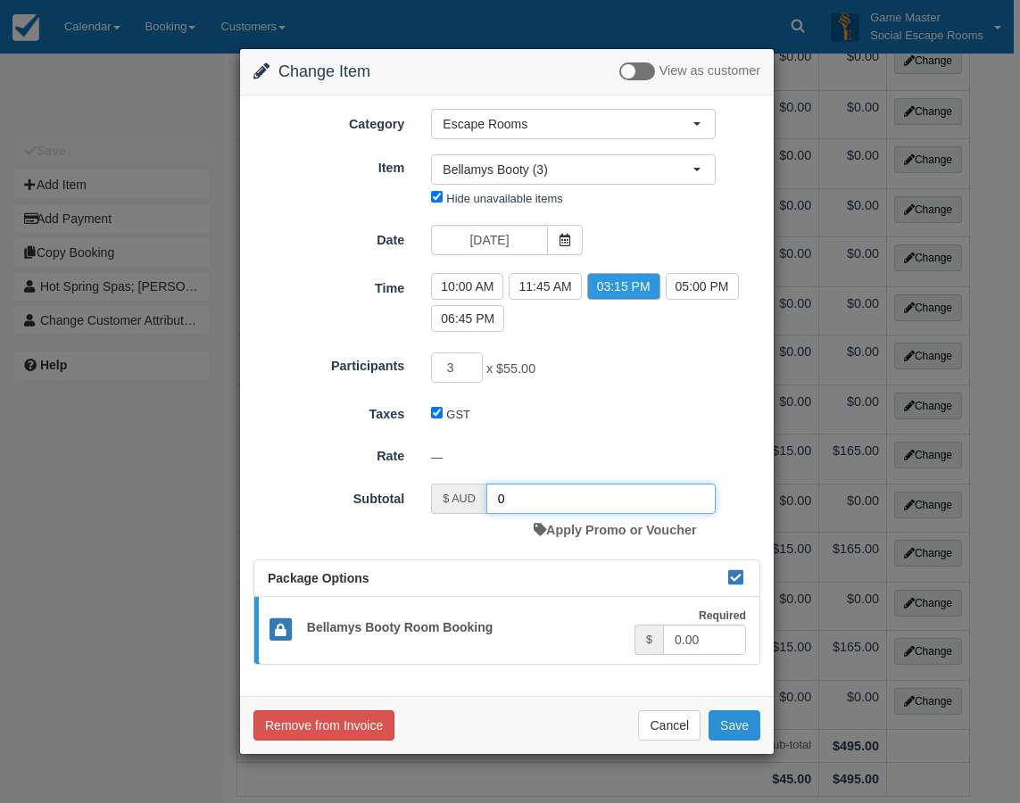
type input "0"
click at [727, 718] on button "Save" at bounding box center [735, 726] width 52 height 30
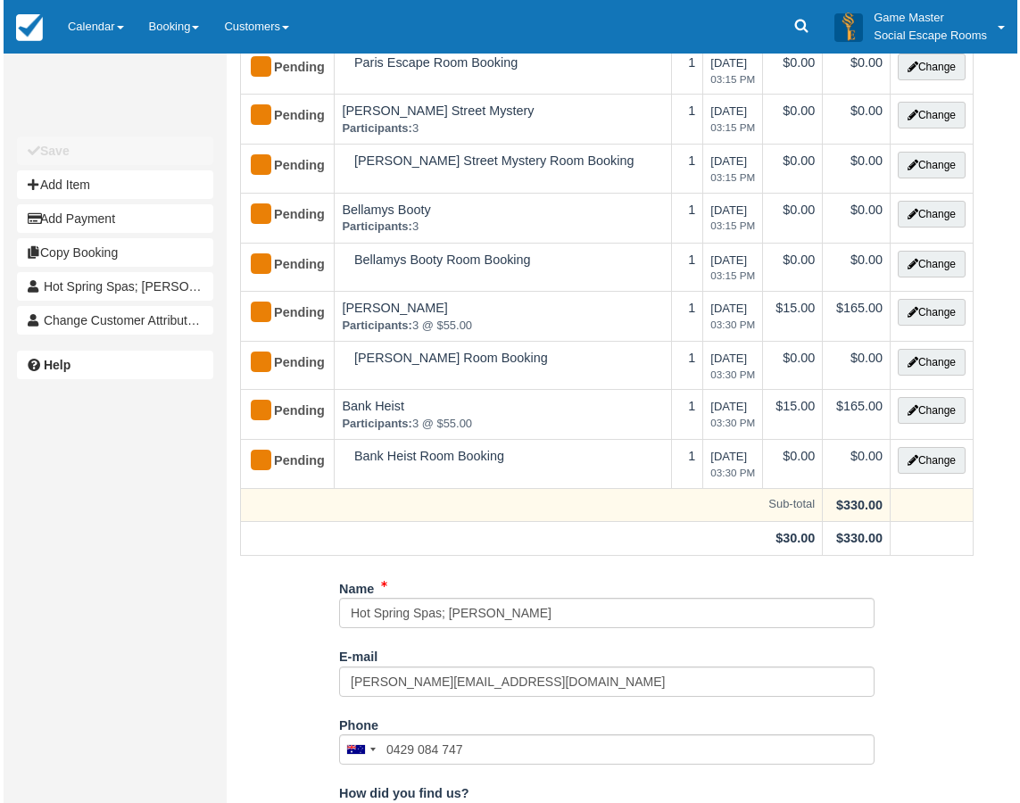
scroll to position [714, 0]
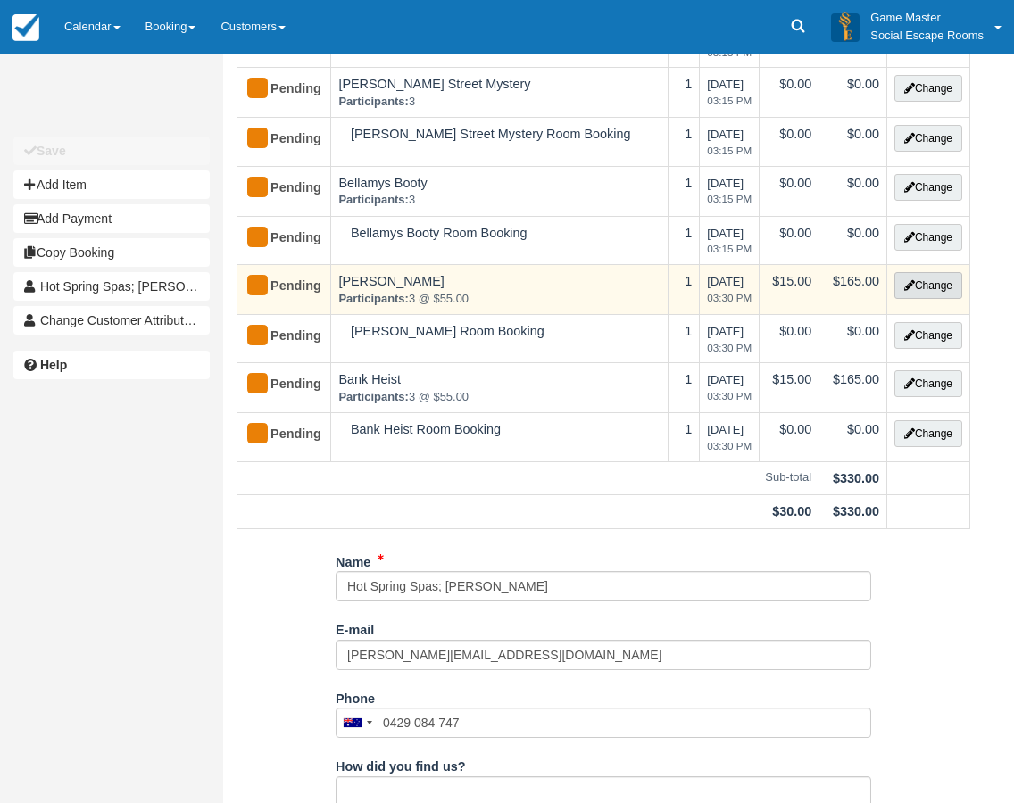
click at [926, 287] on button "Change" at bounding box center [928, 285] width 68 height 27
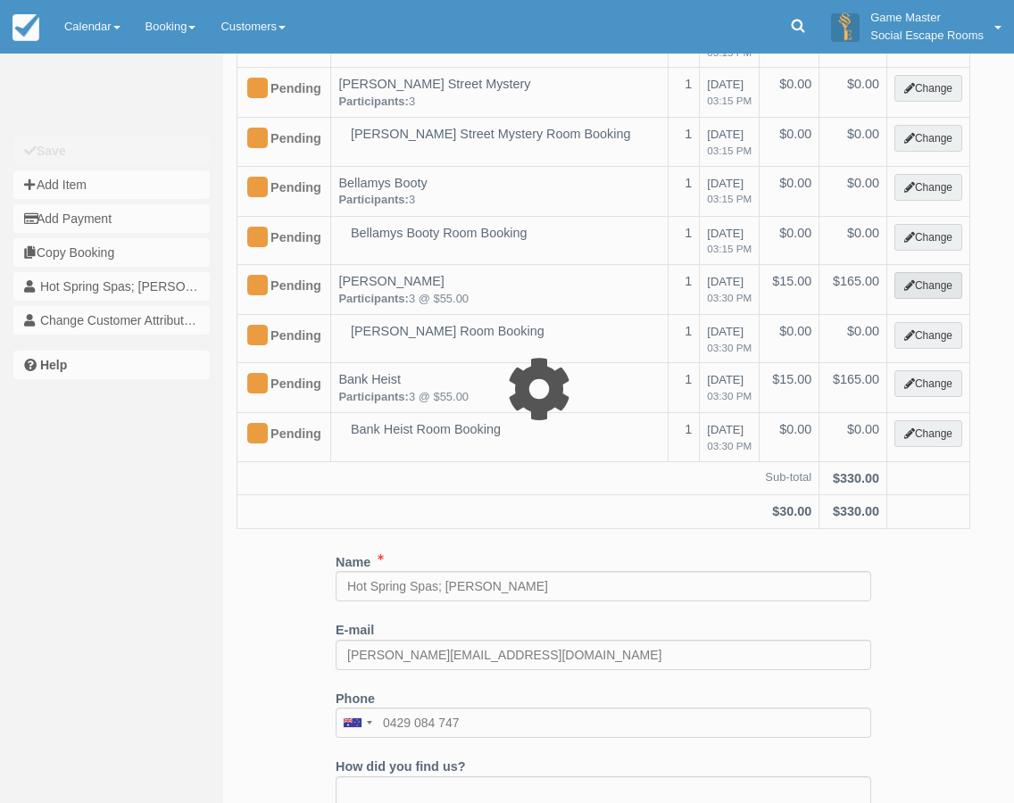
select select "2"
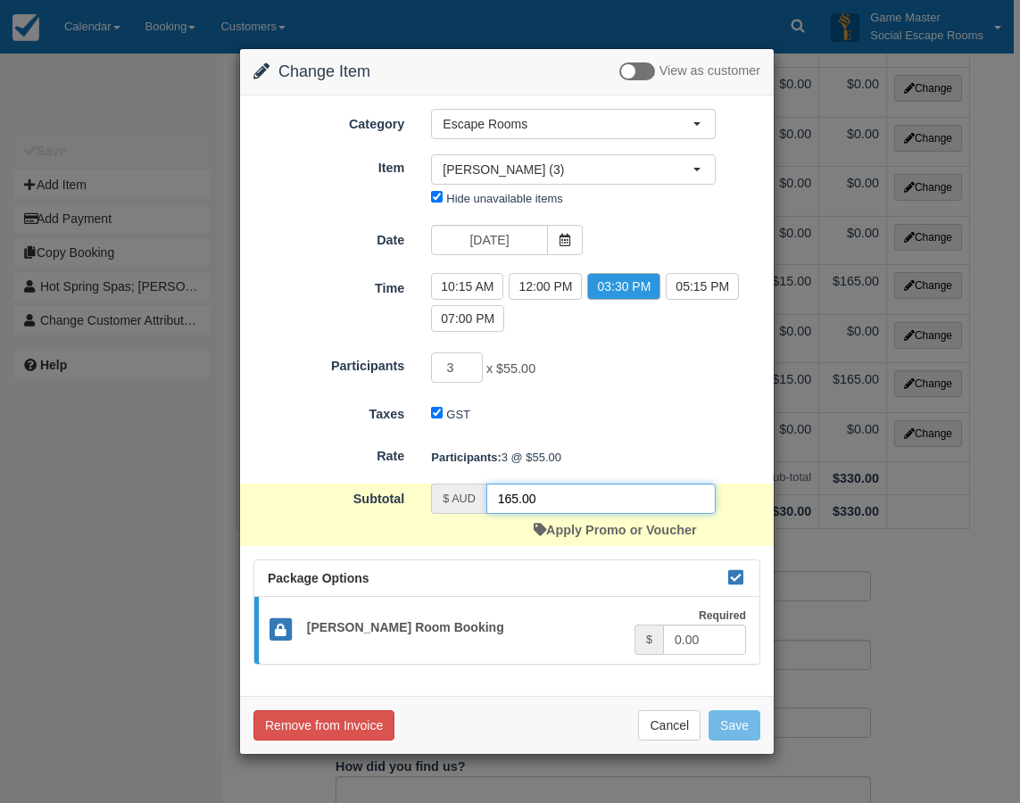
drag, startPoint x: 570, startPoint y: 498, endPoint x: 468, endPoint y: 492, distance: 102.0
click at [468, 492] on div "$ AUD 165.00" at bounding box center [573, 499] width 285 height 30
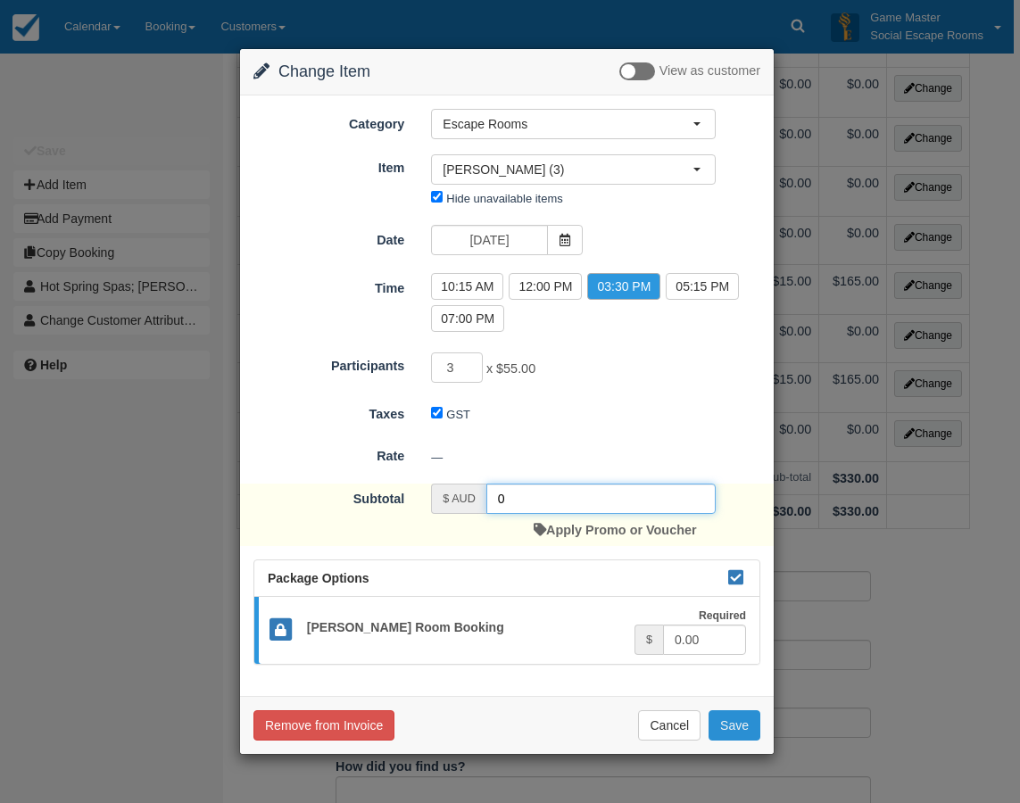
type input "0"
click at [727, 726] on button "Save" at bounding box center [735, 726] width 52 height 30
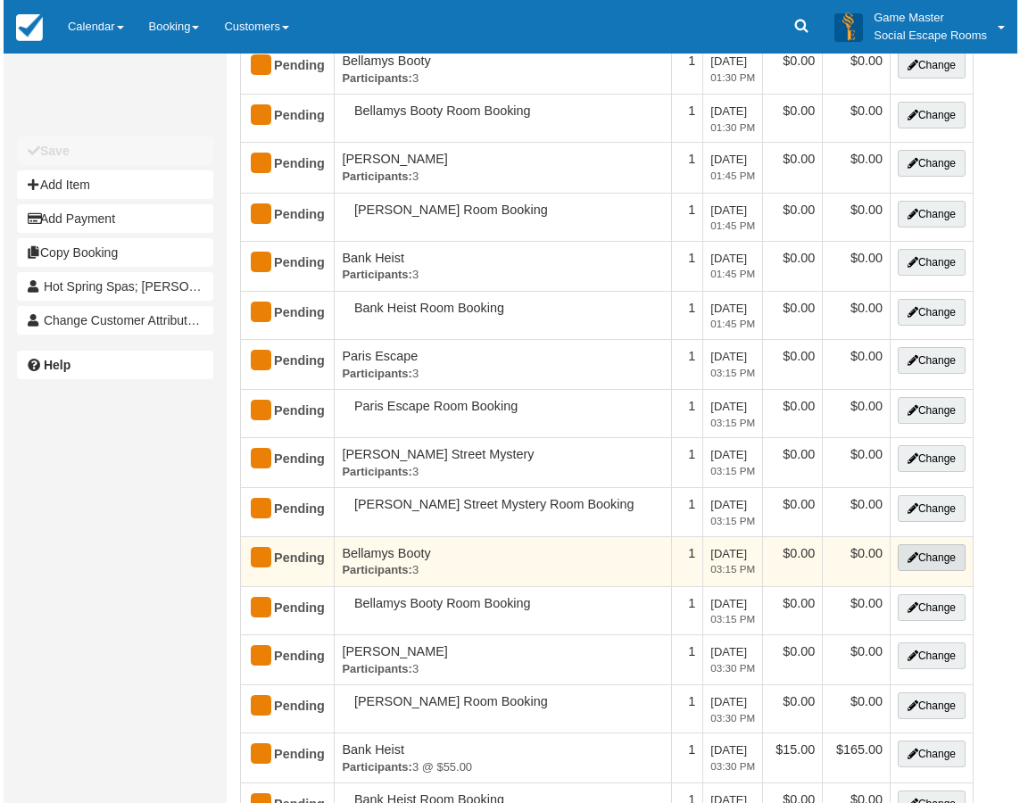
scroll to position [625, 0]
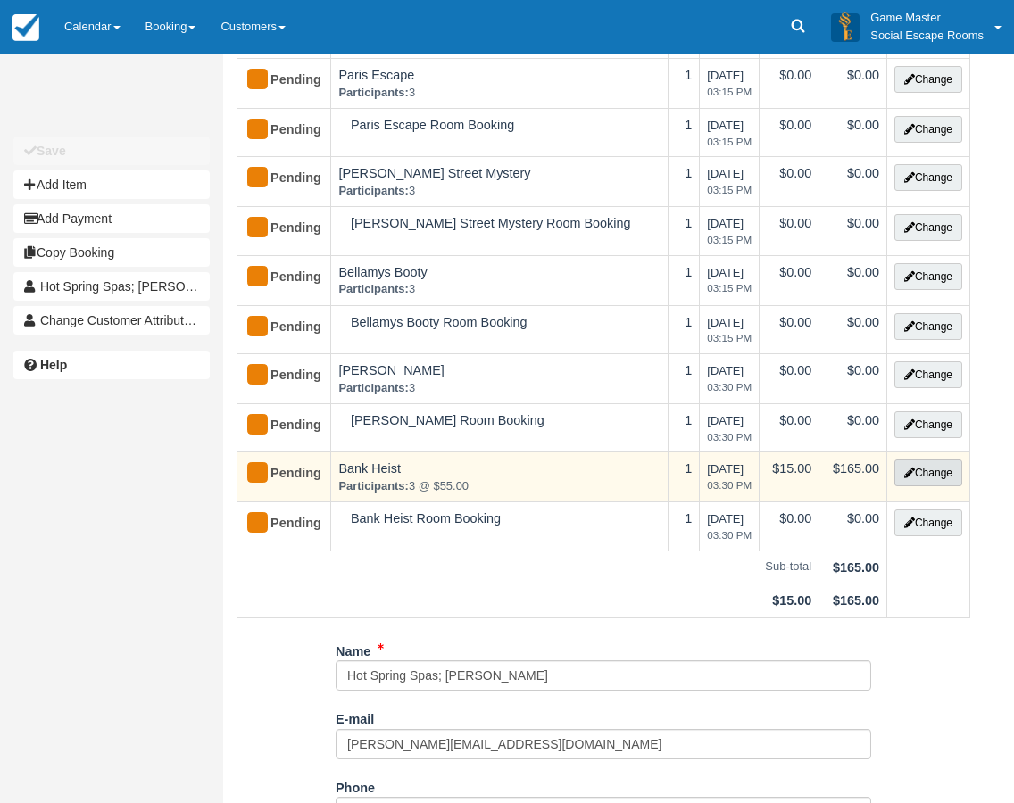
click at [931, 479] on button "Change" at bounding box center [928, 473] width 68 height 27
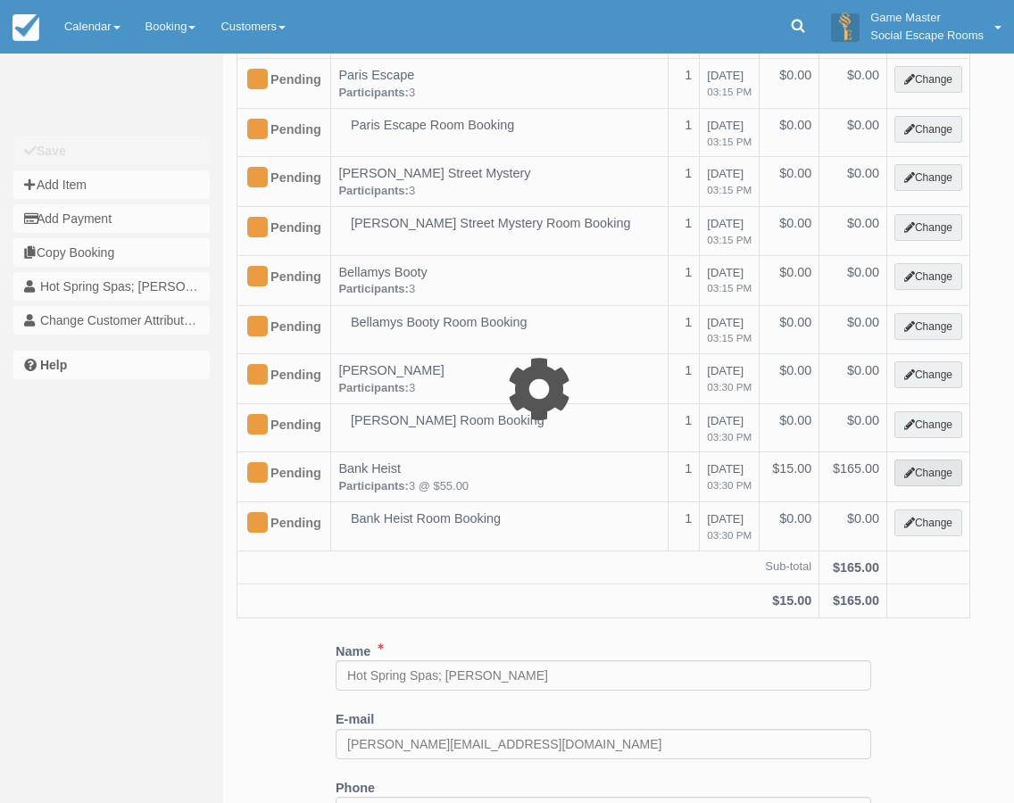
select select "2"
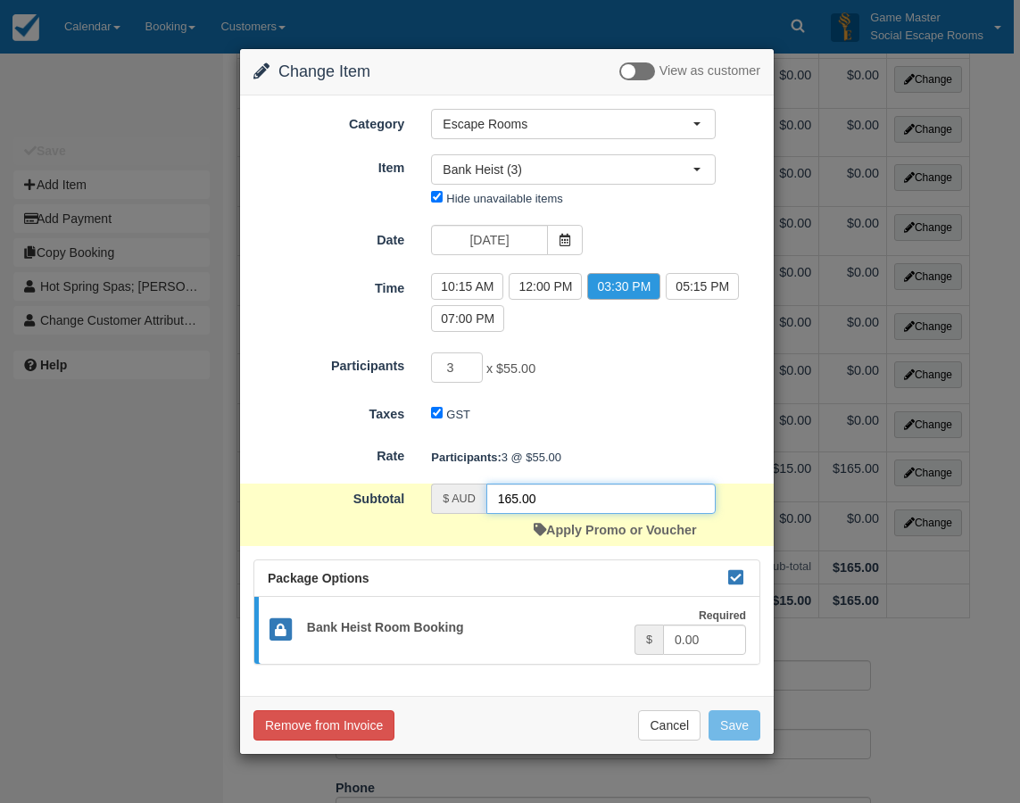
drag, startPoint x: 569, startPoint y: 491, endPoint x: 488, endPoint y: 509, distance: 82.3
click at [467, 489] on div "$ AUD 165.00" at bounding box center [573, 499] width 285 height 30
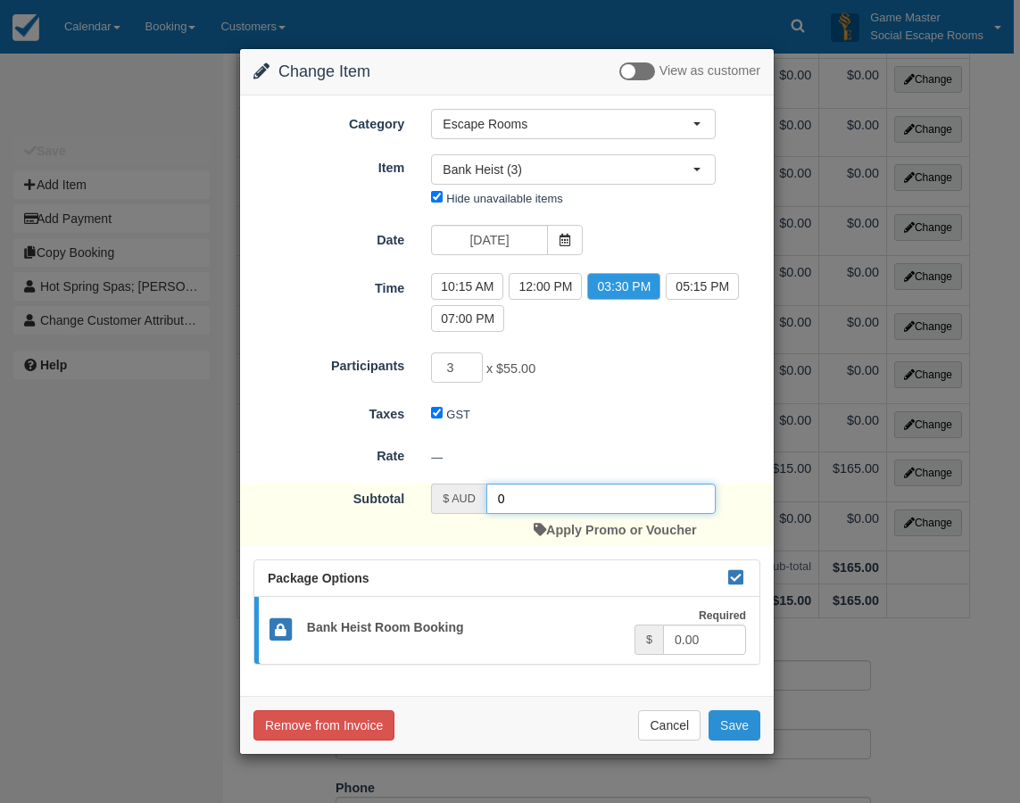
type input "0"
click at [725, 722] on button "Save" at bounding box center [735, 726] width 52 height 30
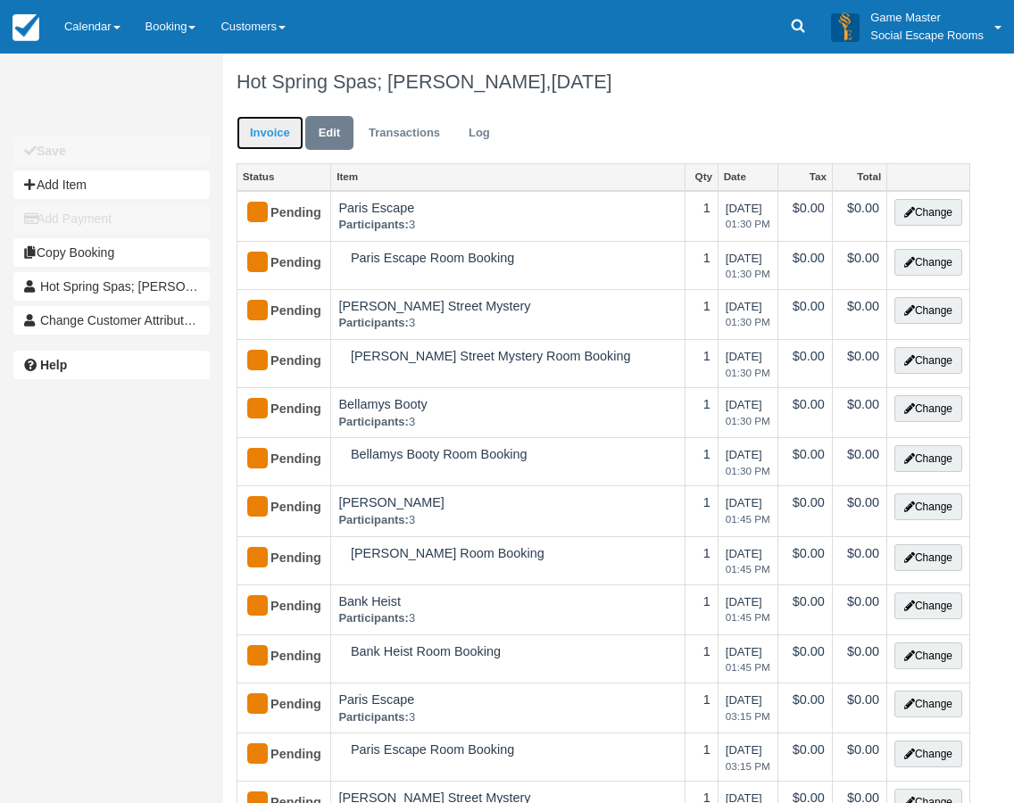
click at [276, 137] on link "Invoice" at bounding box center [270, 133] width 67 height 35
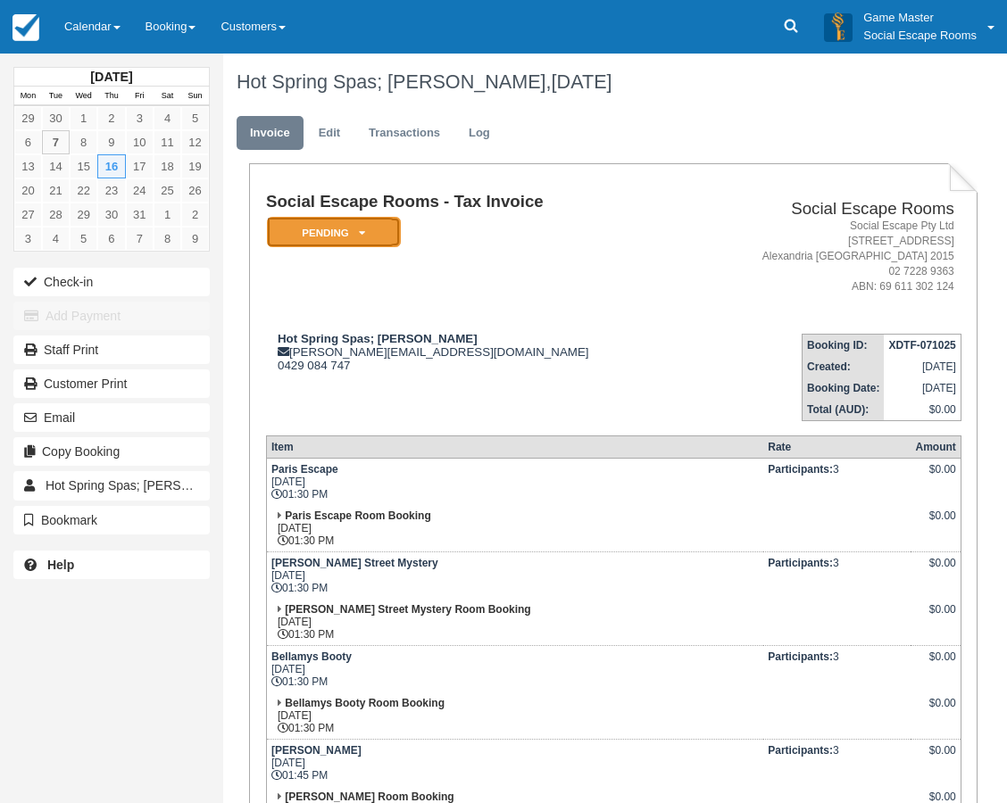
click at [318, 226] on em "Pending" at bounding box center [334, 232] width 134 height 31
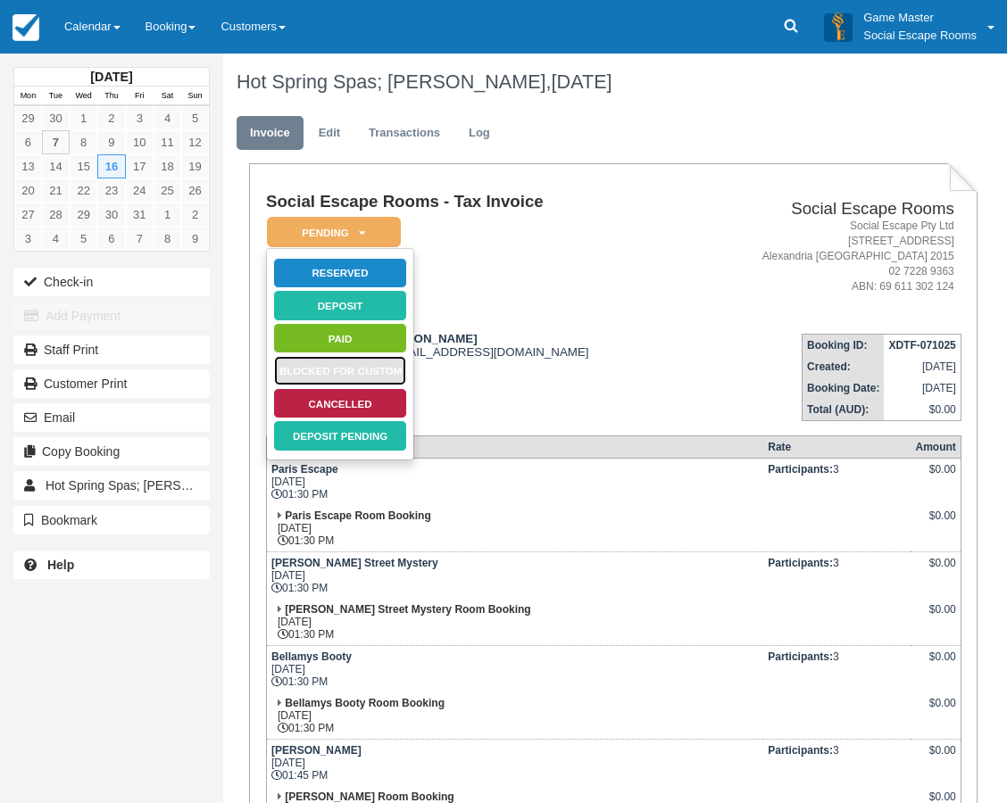
click at [353, 368] on link "Blocked for Custom" at bounding box center [340, 370] width 134 height 31
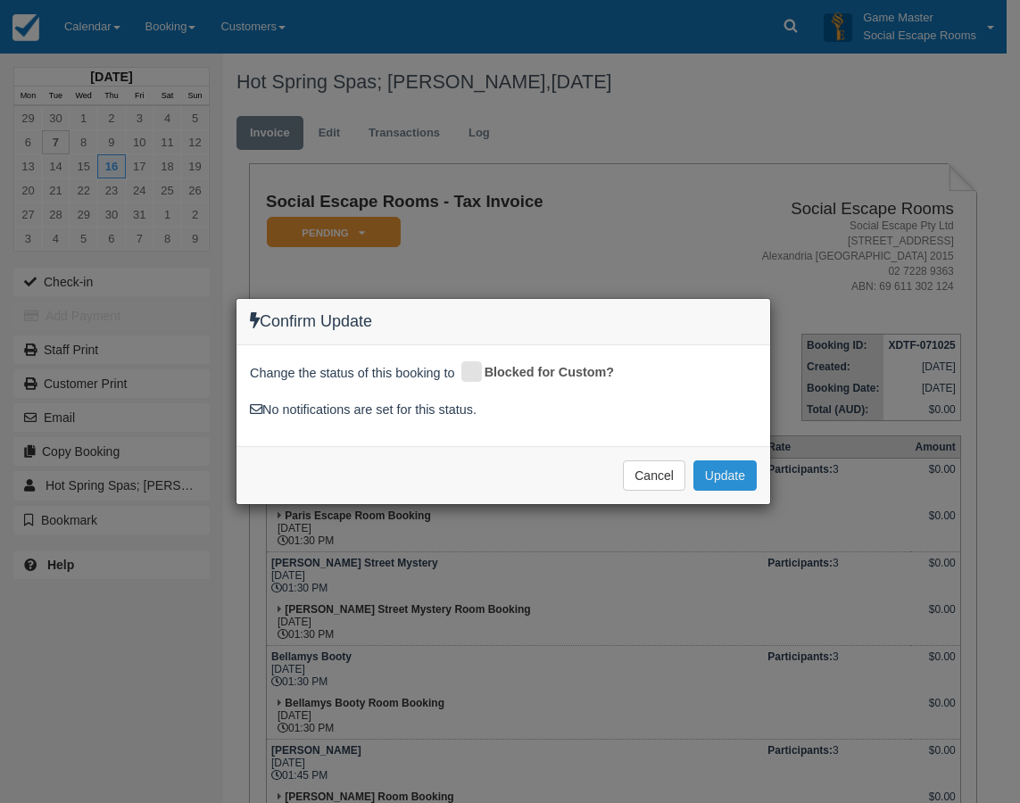
click at [719, 475] on button "Update" at bounding box center [725, 476] width 63 height 30
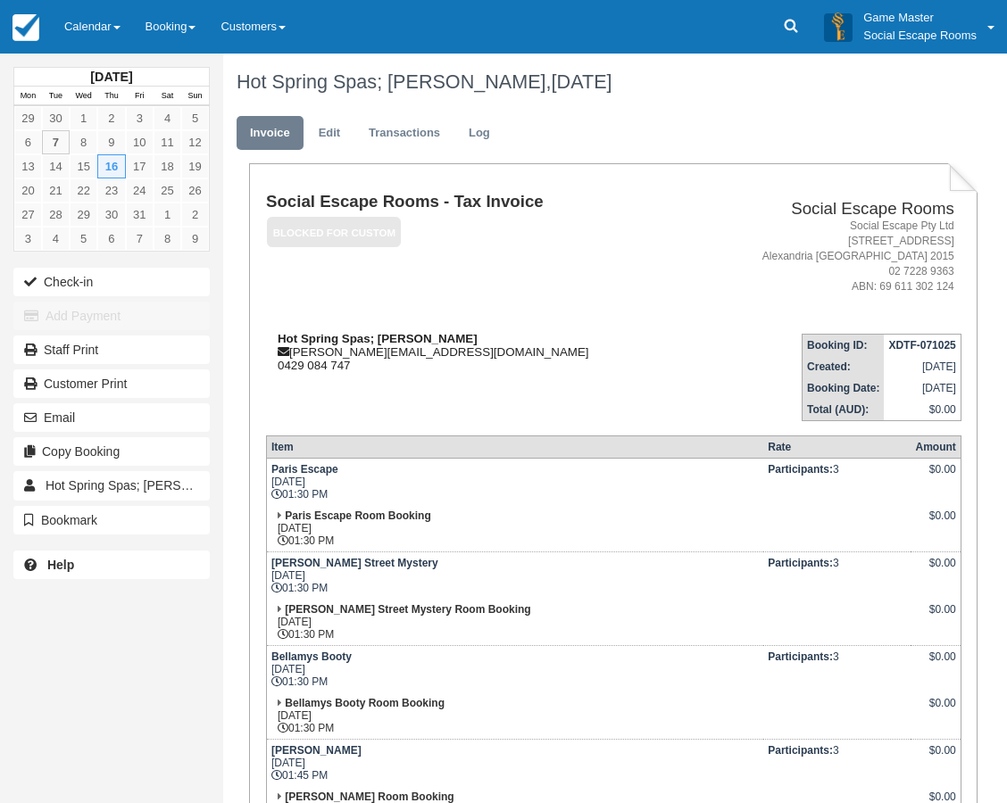
click at [293, 338] on strong "Hot Spring Spas; [PERSON_NAME]" at bounding box center [378, 338] width 200 height 13
drag, startPoint x: 293, startPoint y: 338, endPoint x: 382, endPoint y: 339, distance: 89.3
click at [382, 339] on strong "Hot Spring Spas; [PERSON_NAME]" at bounding box center [378, 338] width 200 height 13
click at [295, 365] on div "Hot Spring Spas; Nadia nadia@hotsprings.com 0429 084 747" at bounding box center [478, 352] width 424 height 40
drag, startPoint x: 295, startPoint y: 365, endPoint x: 332, endPoint y: 367, distance: 36.6
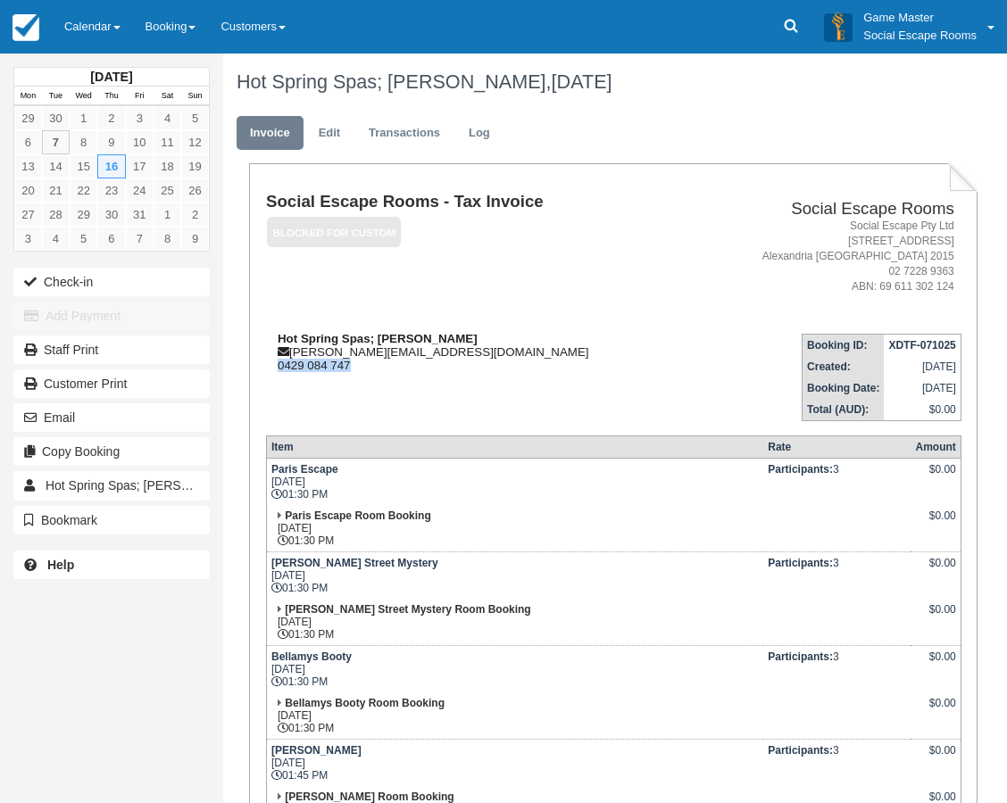
click at [332, 367] on div "Hot Spring Spas; Nadia nadia@hotsprings.com 0429 084 747" at bounding box center [478, 352] width 424 height 40
click at [305, 353] on div "Hot Spring Spas; Nadia nadia@hotsprings.com 0429 084 747" at bounding box center [478, 352] width 424 height 40
drag, startPoint x: 305, startPoint y: 353, endPoint x: 391, endPoint y: 350, distance: 85.7
click at [391, 350] on div "Hot Spring Spas; Nadia nadia@hotsprings.com 0429 084 747" at bounding box center [478, 352] width 424 height 40
click at [335, 293] on td "Social Escape Rooms - Tax Invoice Blocked for Custom   Pending Reserved Deposit…" at bounding box center [478, 256] width 424 height 127
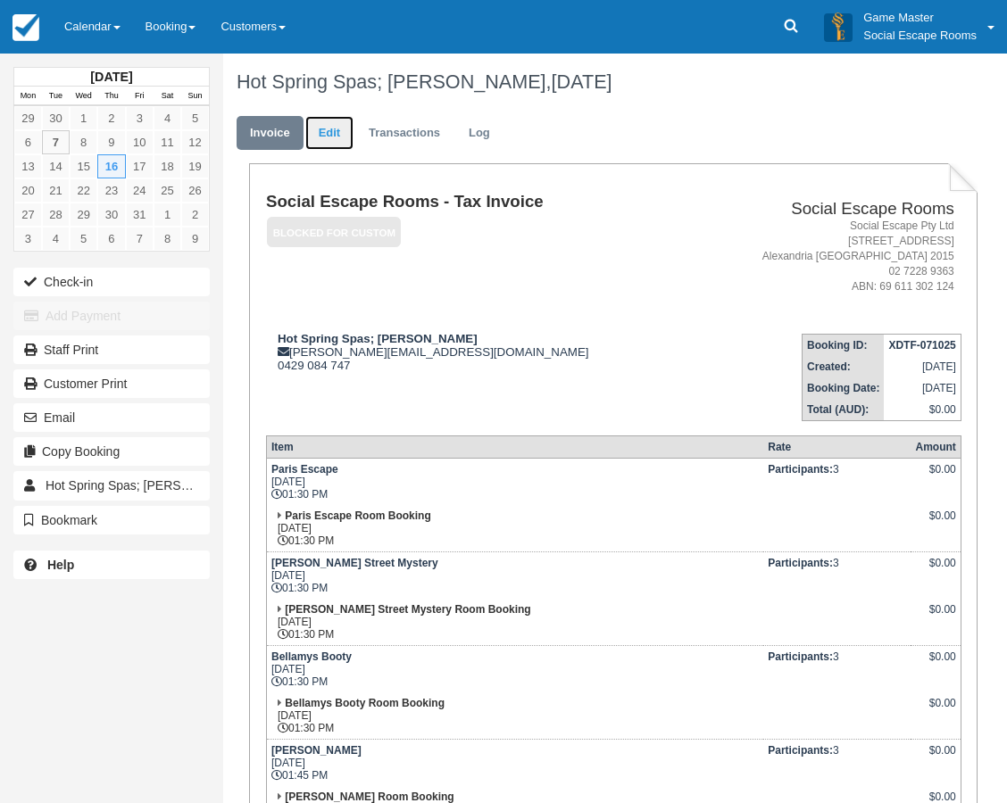
click at [329, 134] on link "Edit" at bounding box center [329, 133] width 48 height 35
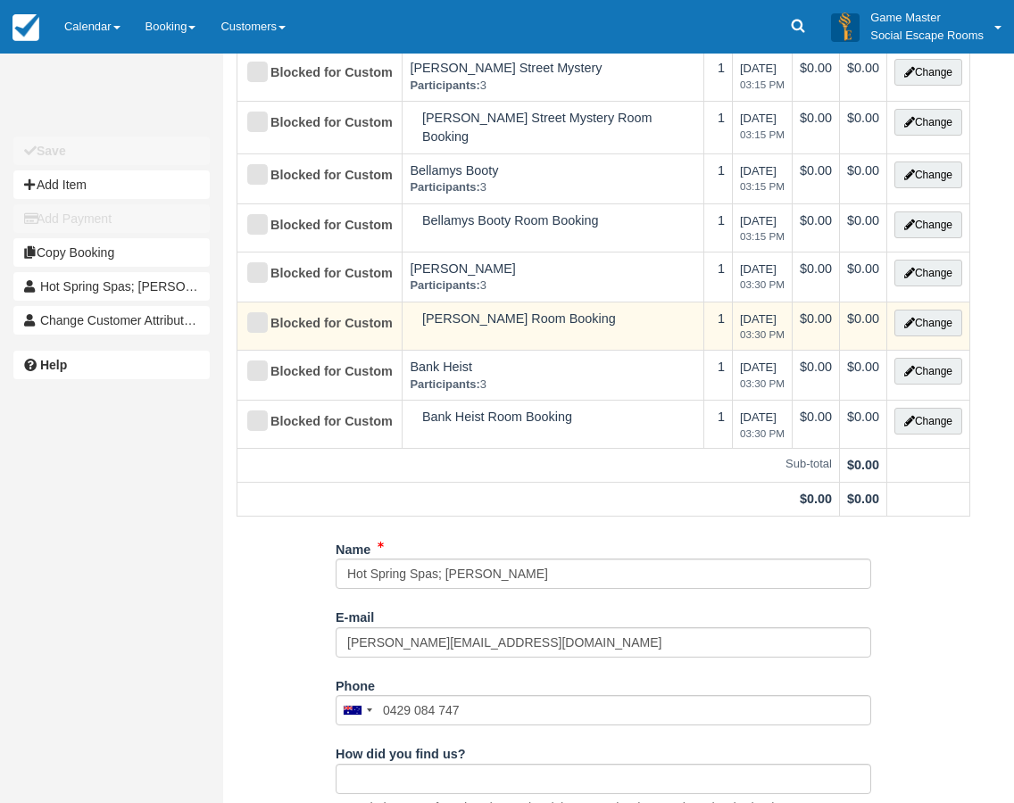
scroll to position [839, 0]
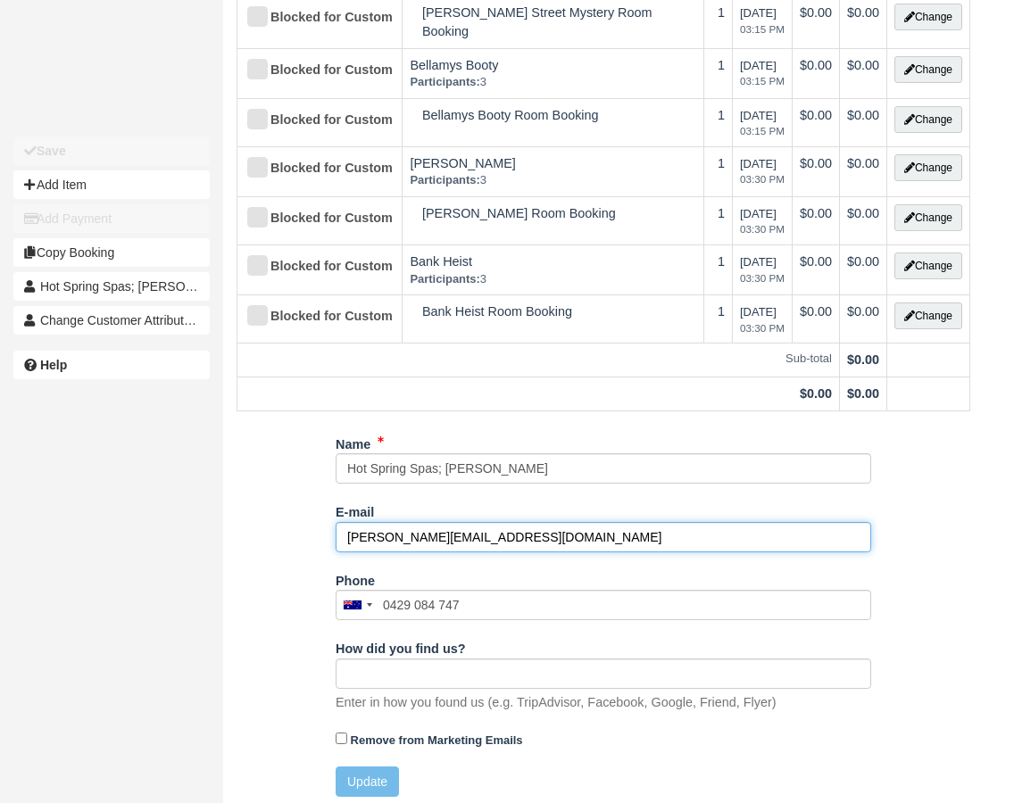
drag, startPoint x: 492, startPoint y: 533, endPoint x: 338, endPoint y: 522, distance: 153.9
click at [338, 522] on input "[PERSON_NAME][EMAIL_ADDRESS][DOMAIN_NAME]" at bounding box center [604, 537] width 536 height 30
paste input ".au"
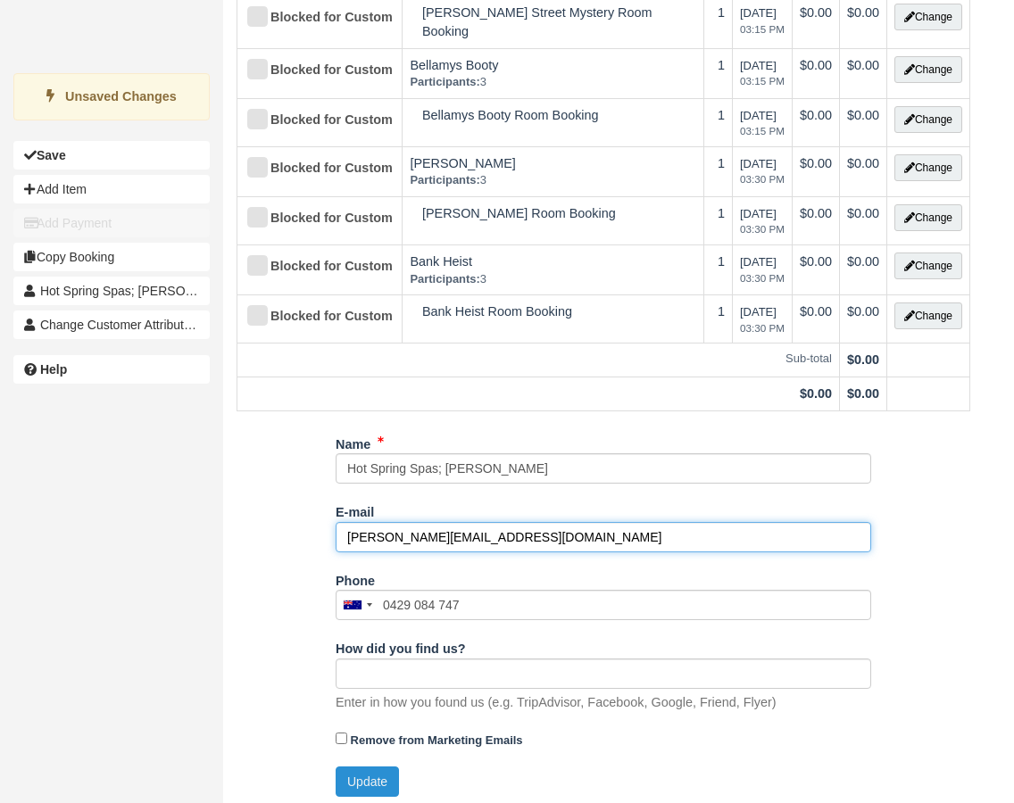
type input "nadia@hotsprings.com.au"
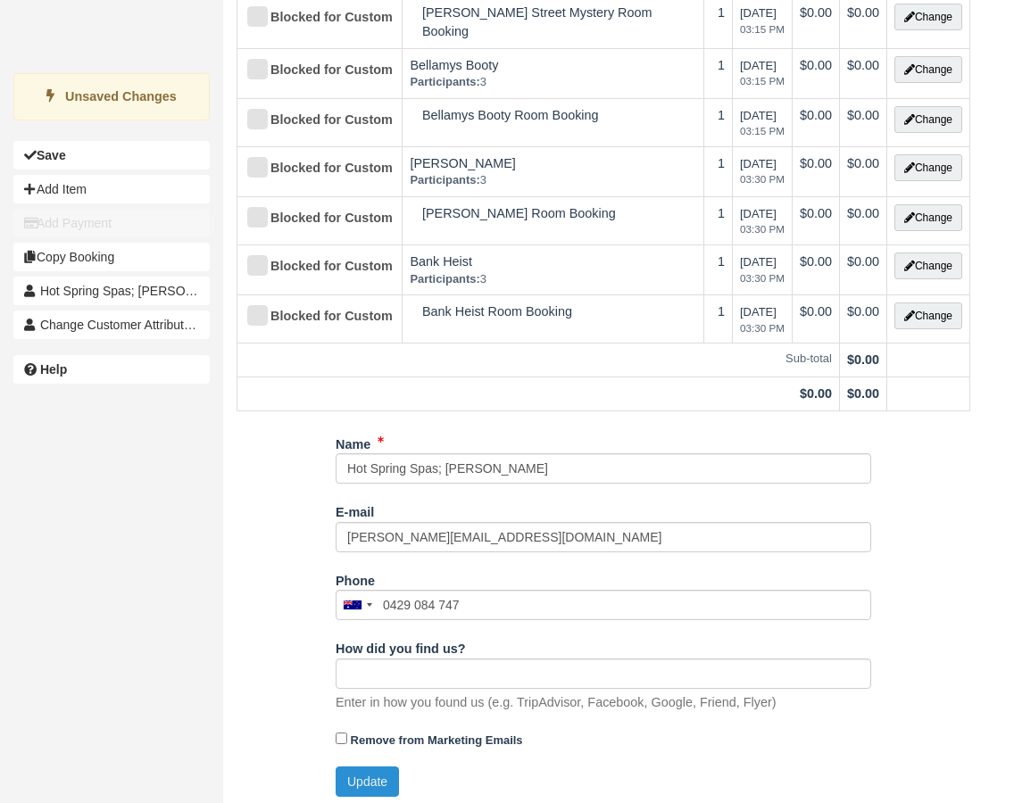
click at [386, 767] on button "Update" at bounding box center [367, 782] width 63 height 30
type input "[PHONE_NUMBER]"
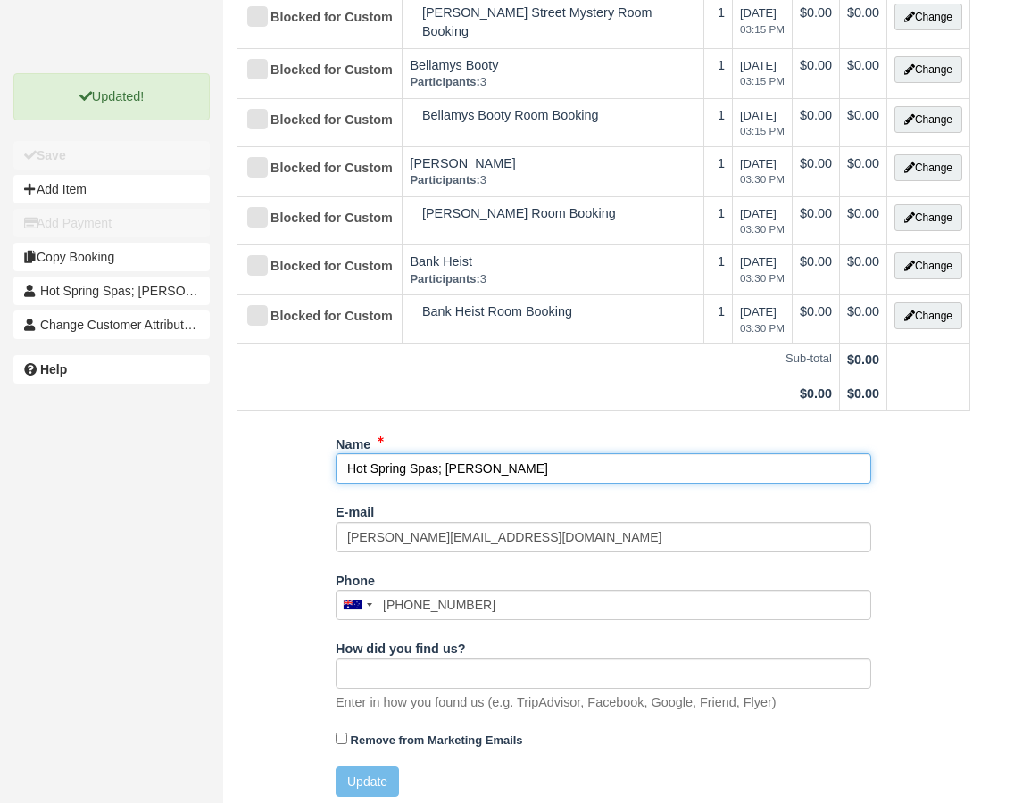
drag, startPoint x: 437, startPoint y: 464, endPoint x: 332, endPoint y: 462, distance: 104.5
click at [332, 462] on div "Name Hot Spring Spas; Nadia E-mail nadia@hotsprings.com.au Did you mean ? Phone…" at bounding box center [603, 620] width 761 height 382
paste input "spring"
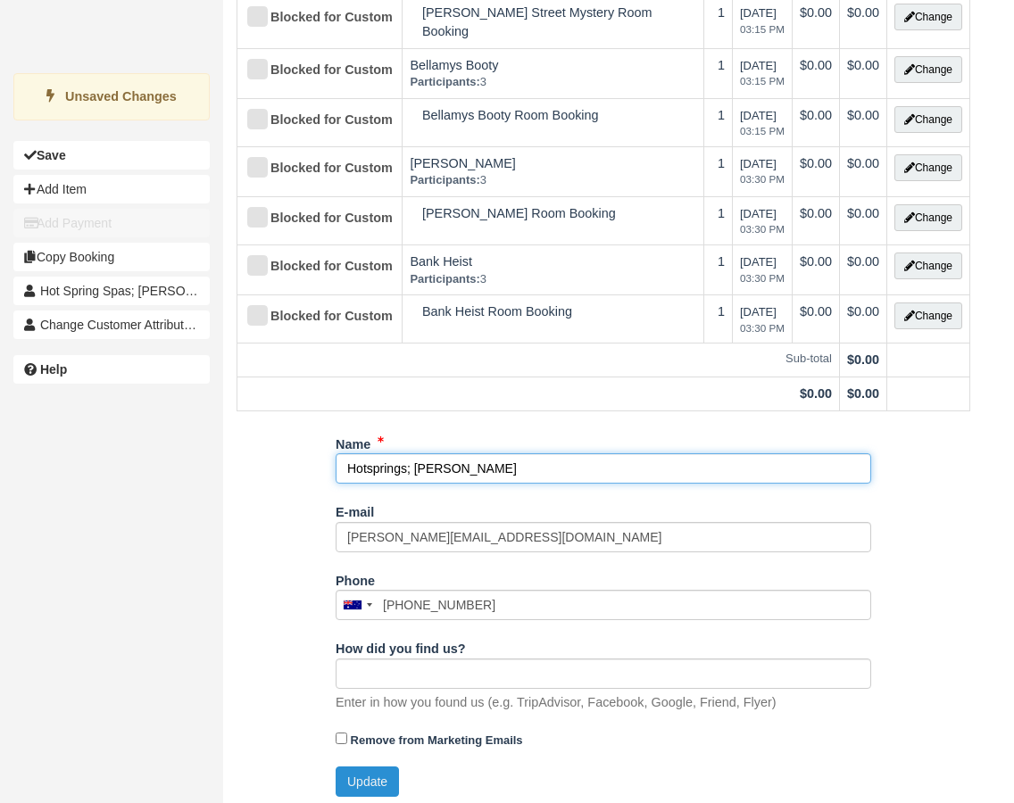
type input "Hotsprings; Nadia"
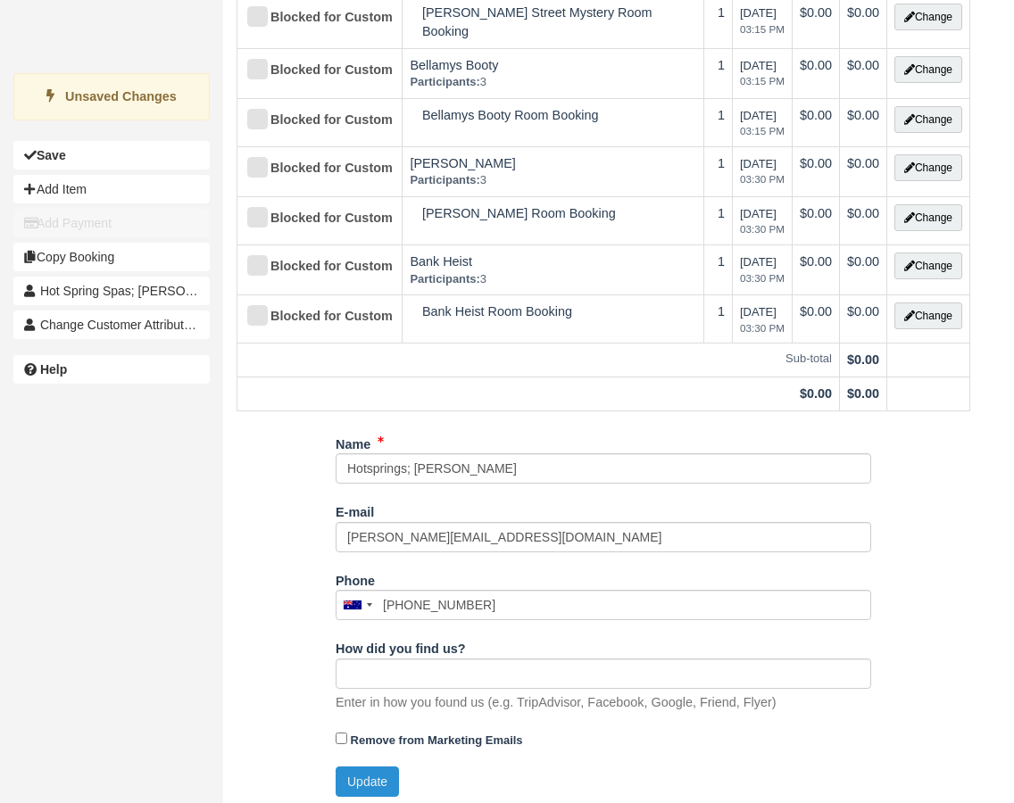
click at [382, 768] on button "Update" at bounding box center [367, 782] width 63 height 30
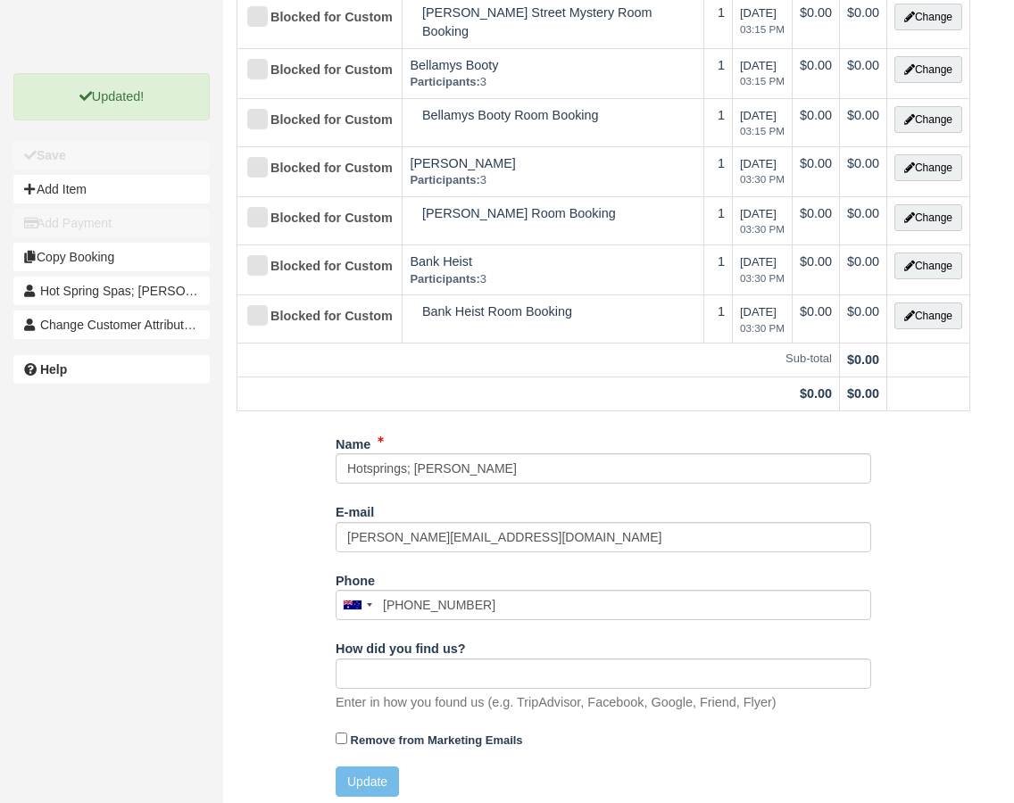
click at [302, 471] on div "Name Hotsprings; Nadia E-mail nadia@hotsprings.com.au Did you mean ? Phone Unit…" at bounding box center [603, 620] width 761 height 382
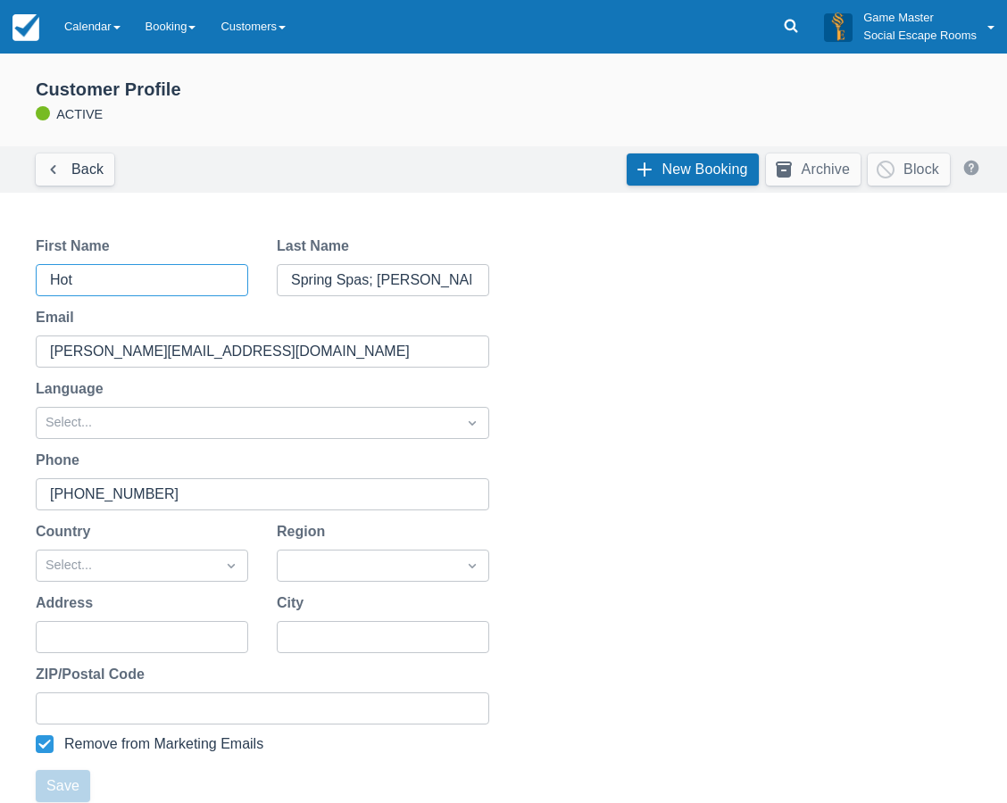
drag, startPoint x: 122, startPoint y: 279, endPoint x: 33, endPoint y: 279, distance: 89.3
click at [26, 279] on div "First Name Hot" at bounding box center [141, 266] width 241 height 61
paste input "springs"
type input "Hotsprings"
drag, startPoint x: 377, startPoint y: 279, endPoint x: 221, endPoint y: 279, distance: 155.3
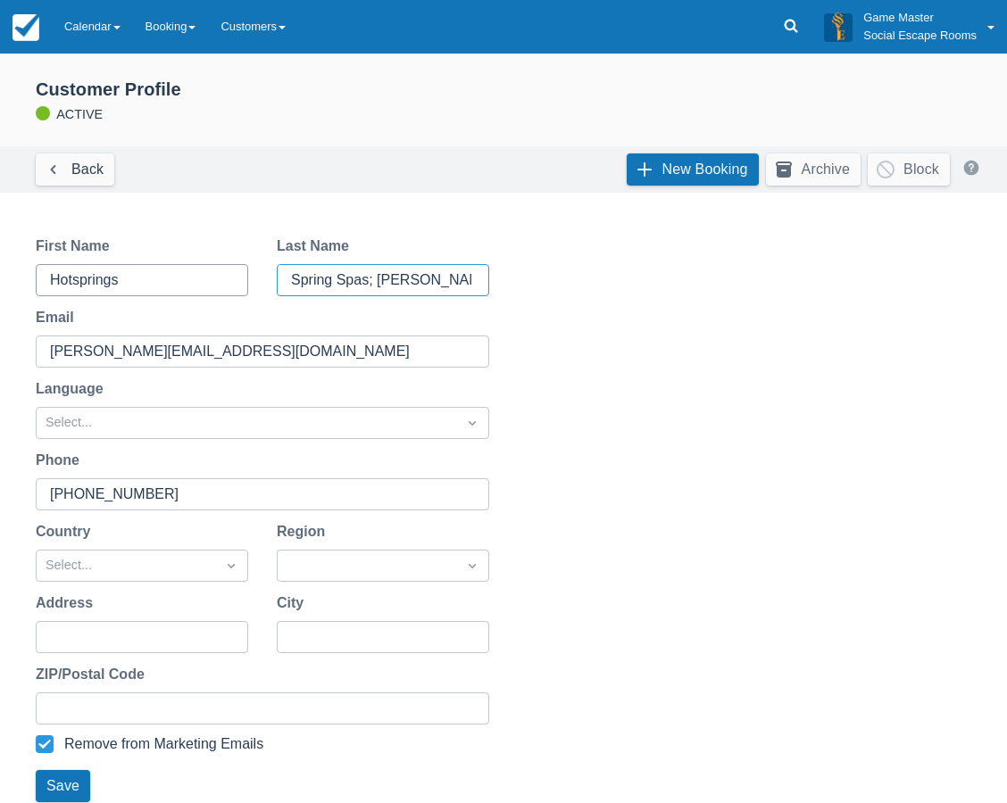
click at [220, 279] on div "First Name Hotsprings Last Name Spring Spas; Nadia" at bounding box center [262, 266] width 482 height 61
type input "Nadia"
click at [221, 279] on input "Hotsprings" at bounding box center [140, 280] width 180 height 32
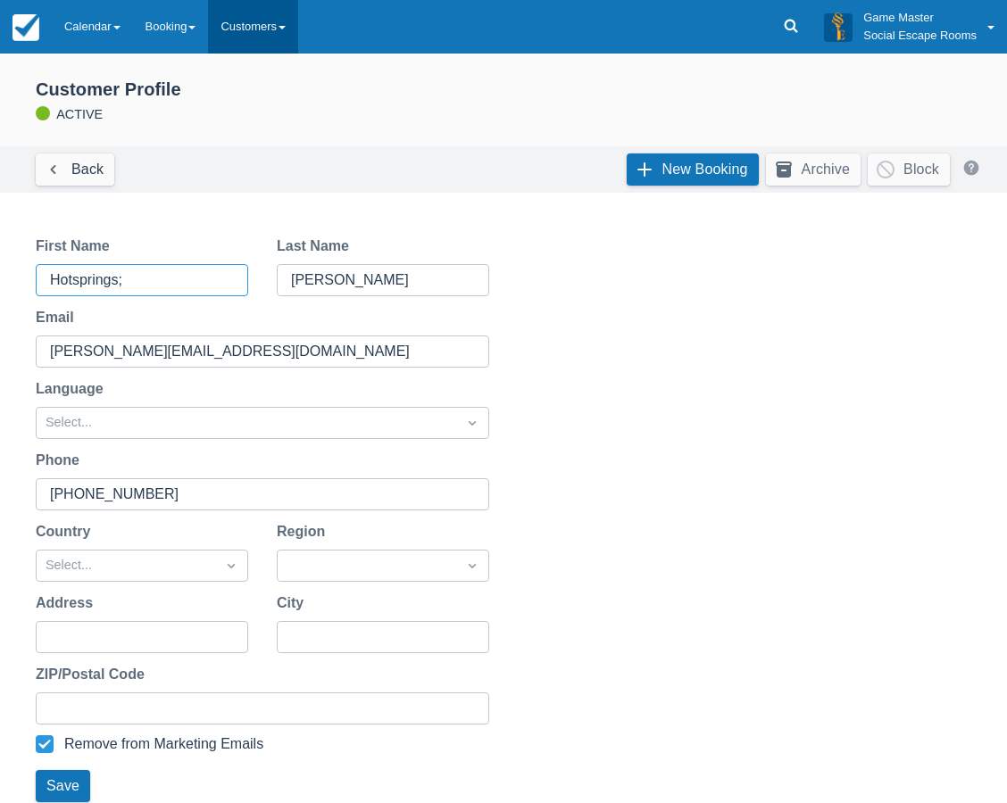
type input "Hotsprings;"
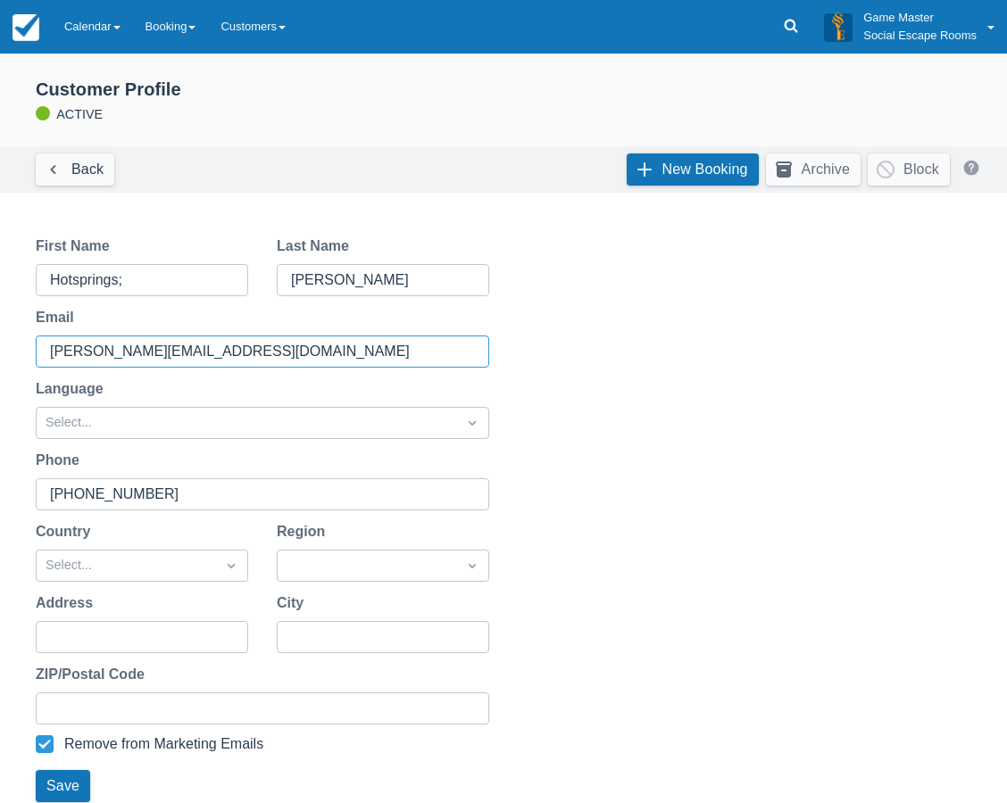
drag, startPoint x: 219, startPoint y: 354, endPoint x: -10, endPoint y: 352, distance: 228.5
click at [0, 352] on html "Menu Calendar Customer Inventory Month Week Day Booking Notes New Booking Merch…" at bounding box center [503, 401] width 1007 height 803
paste input ".au"
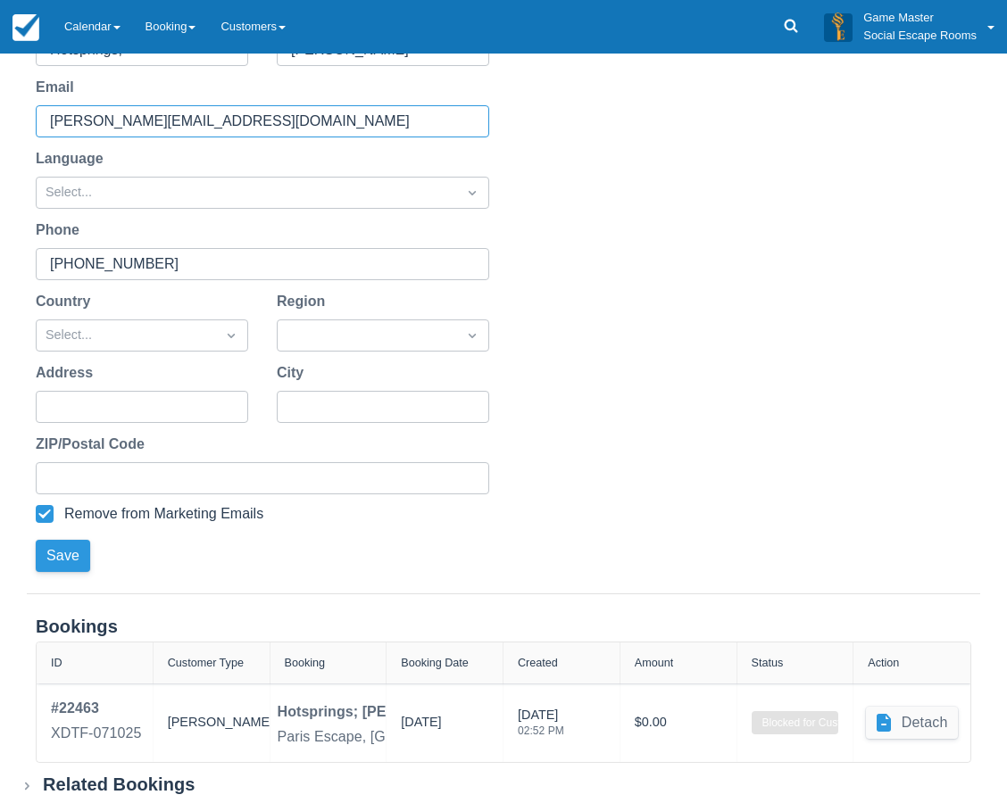
scroll to position [259, 0]
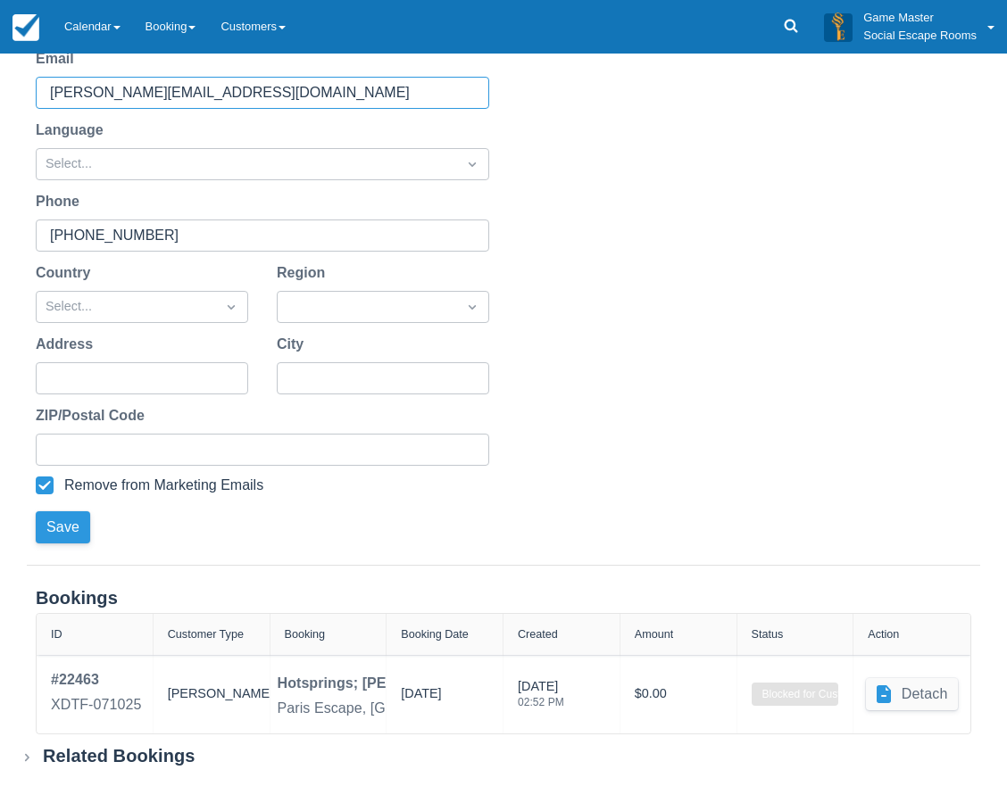
type input "[PERSON_NAME][EMAIL_ADDRESS][DOMAIN_NAME]"
click at [72, 528] on button "Save" at bounding box center [63, 528] width 54 height 32
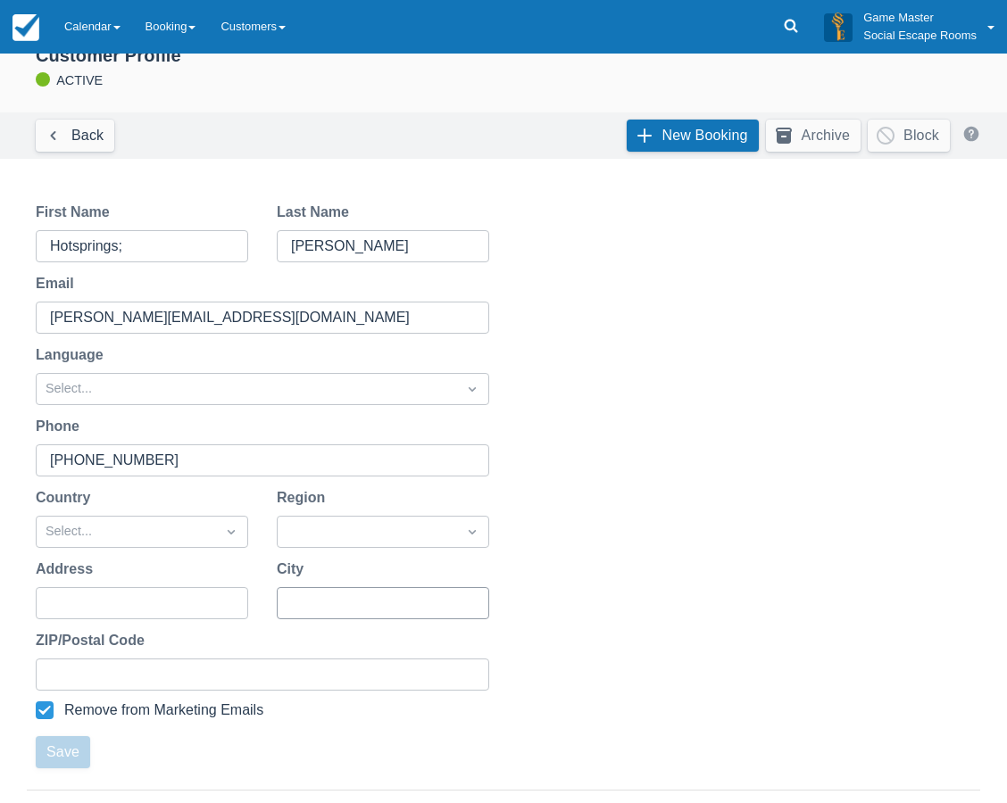
scroll to position [0, 0]
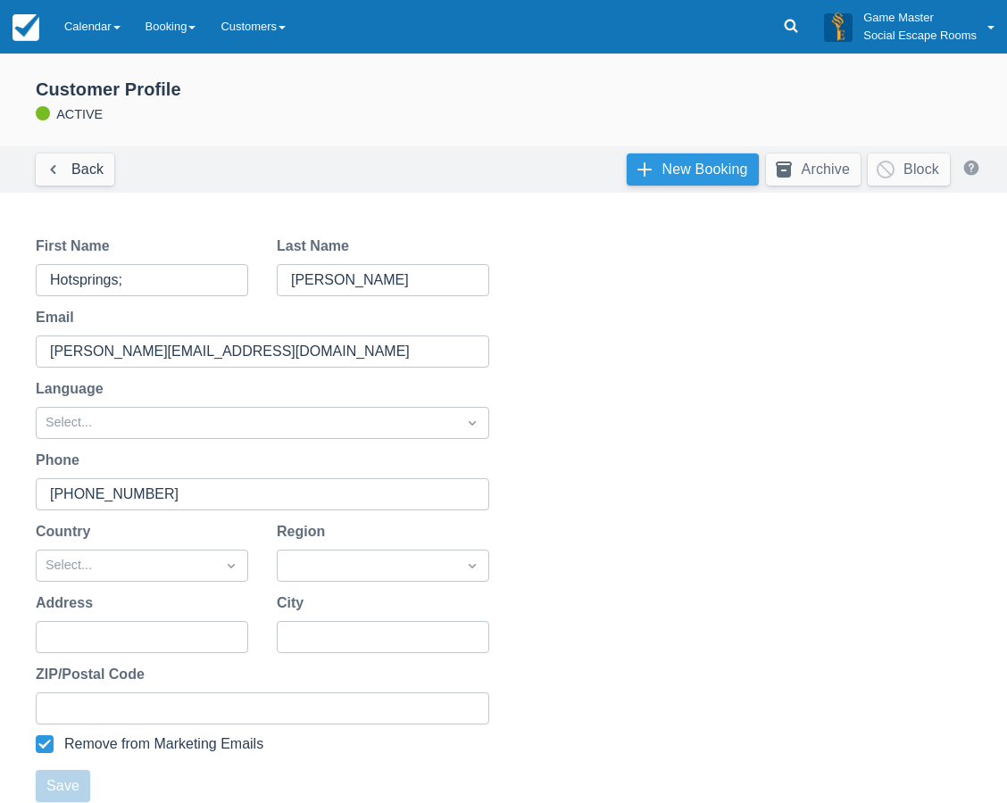
click at [709, 173] on link "New Booking" at bounding box center [693, 170] width 132 height 32
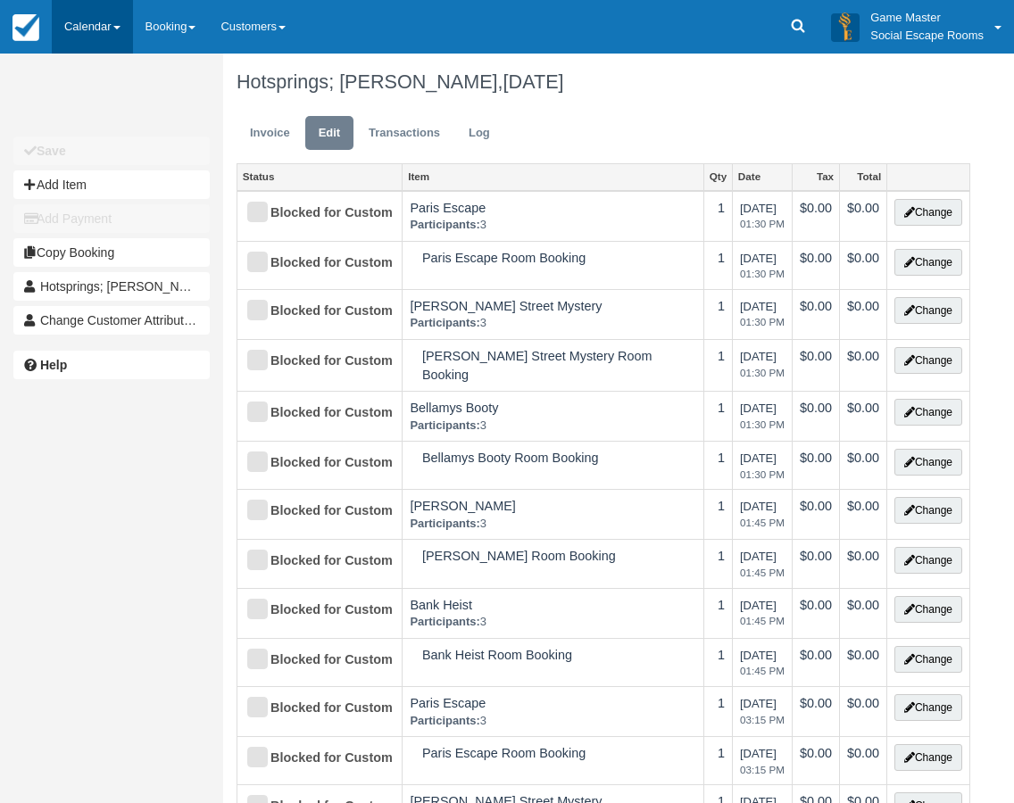
click at [81, 21] on link "Calendar" at bounding box center [92, 27] width 81 height 54
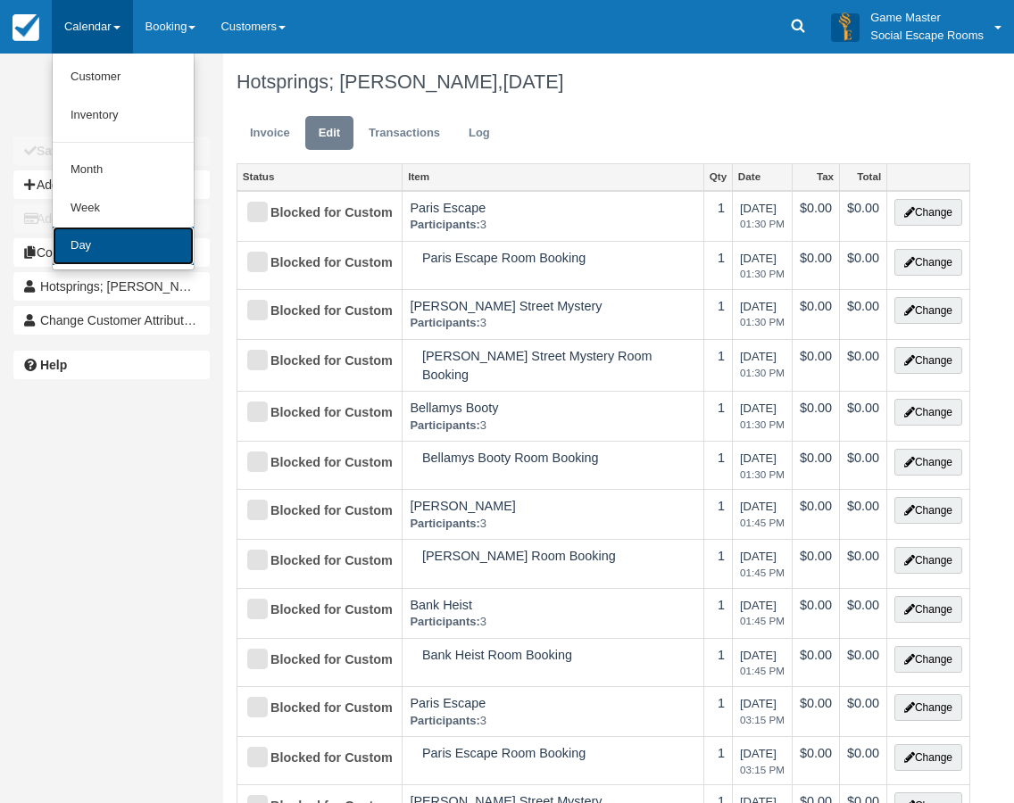
click at [118, 244] on link "Day" at bounding box center [123, 246] width 141 height 38
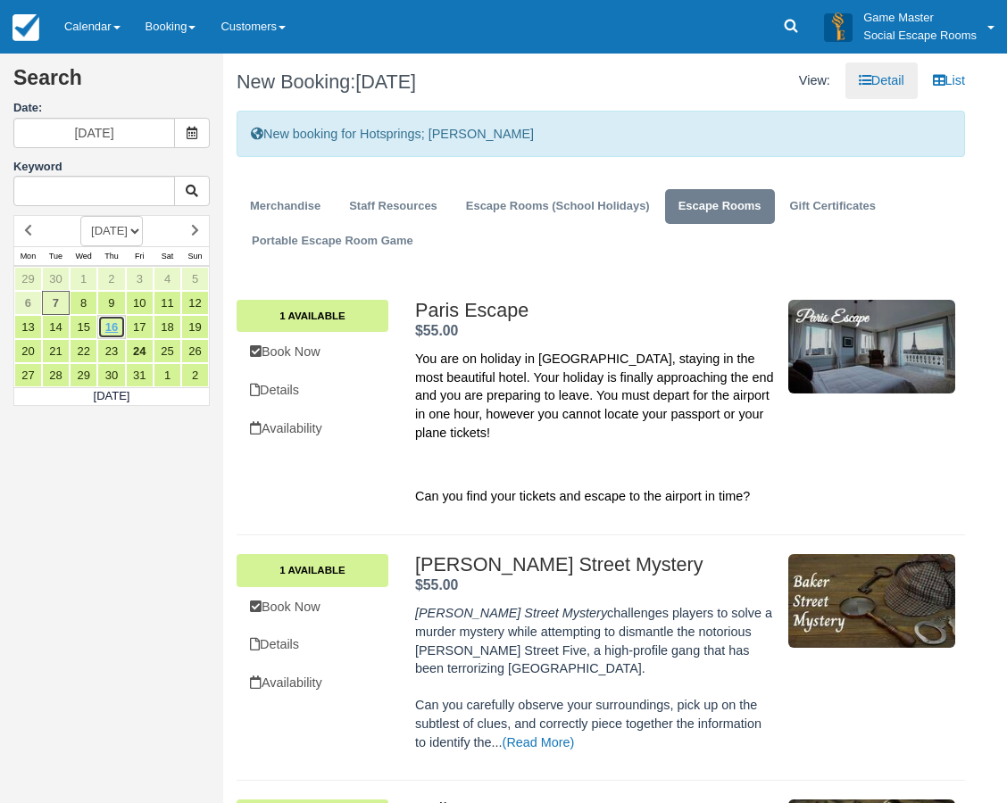
click at [119, 328] on link "16" at bounding box center [111, 327] width 28 height 24
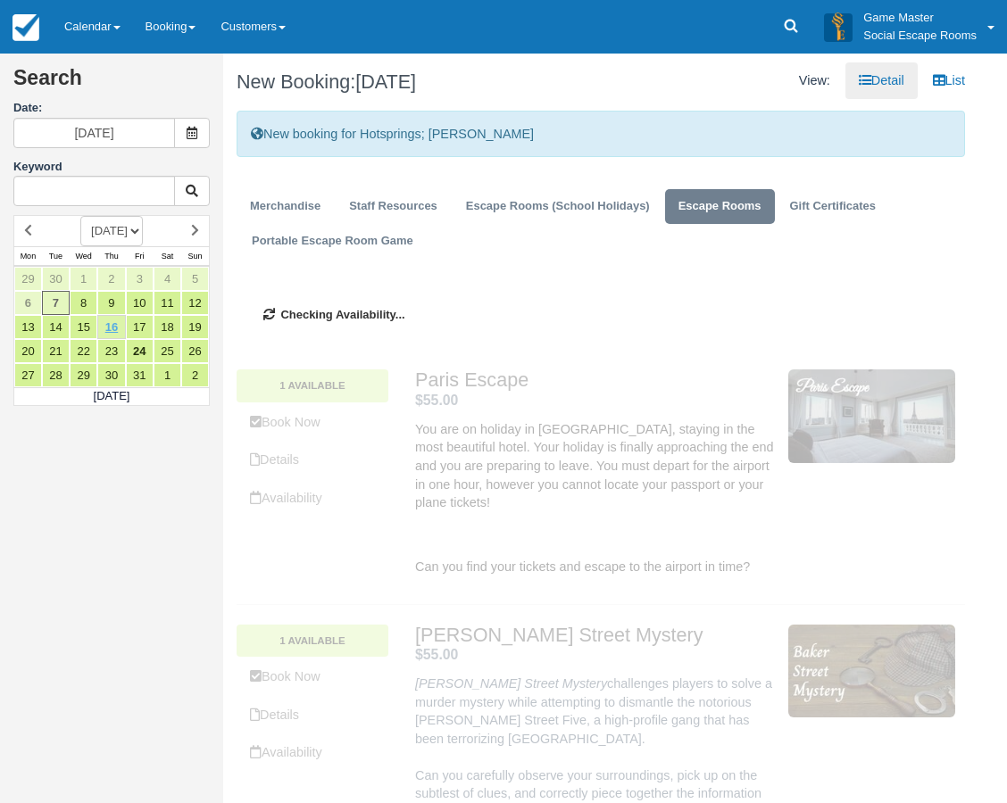
type input "16/10/2025"
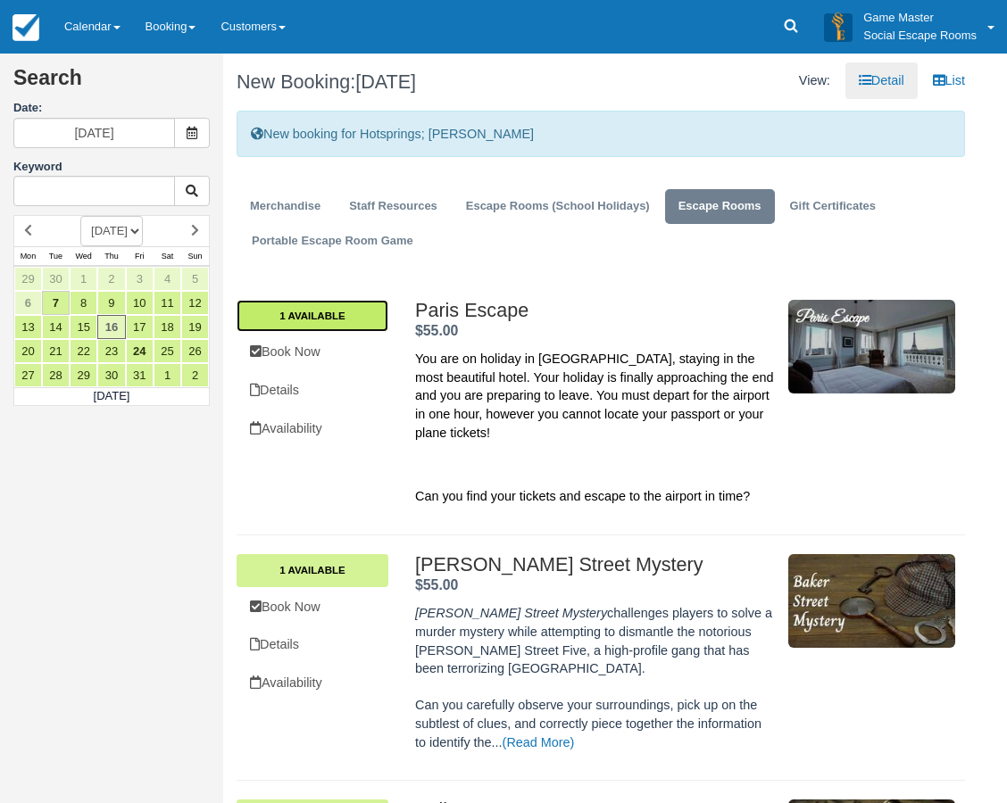
click at [349, 316] on link "1 Available" at bounding box center [313, 316] width 152 height 32
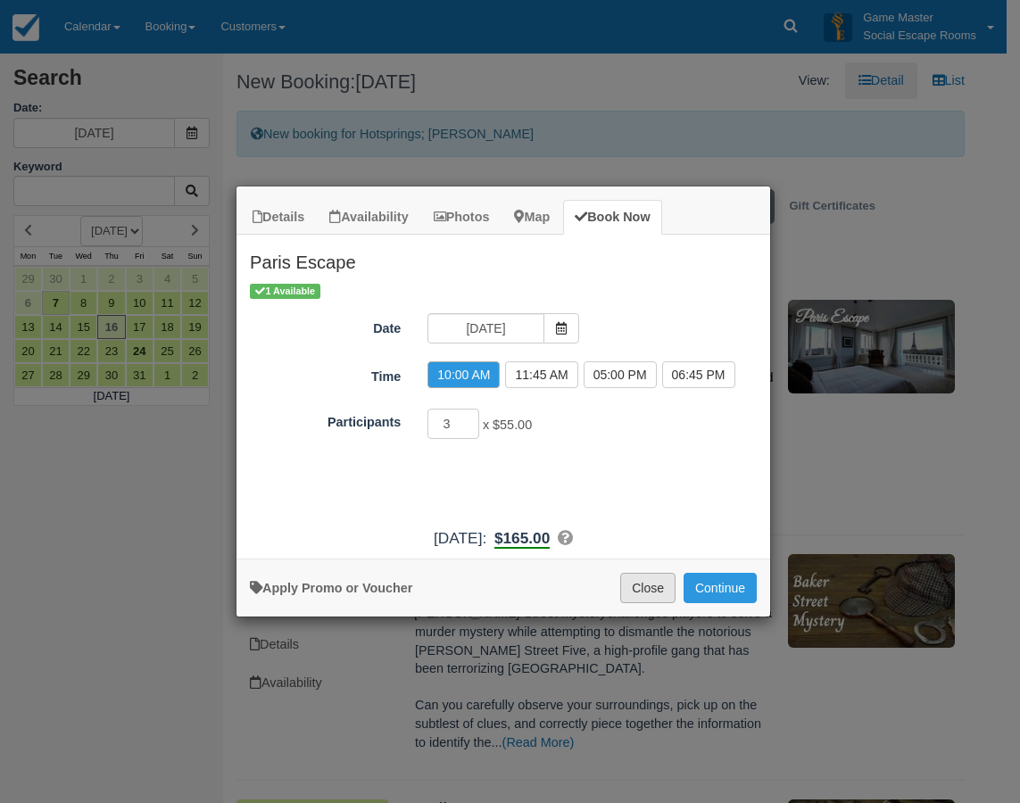
click at [633, 582] on button "Close" at bounding box center [647, 588] width 55 height 30
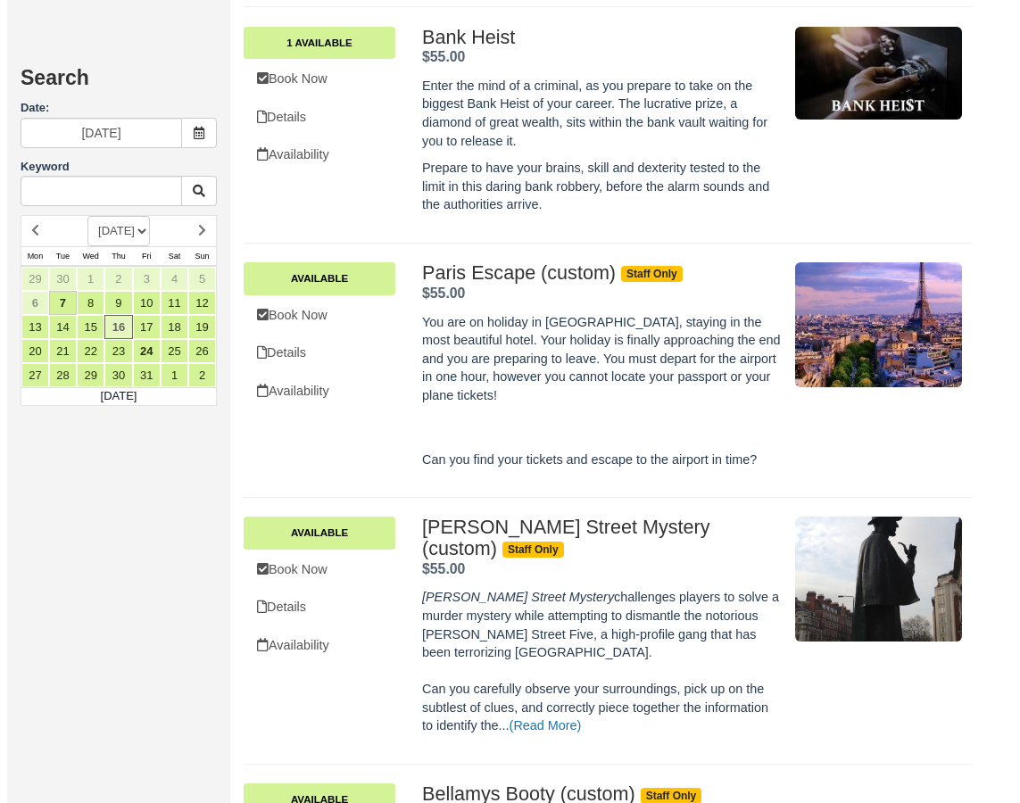
scroll to position [1250, 0]
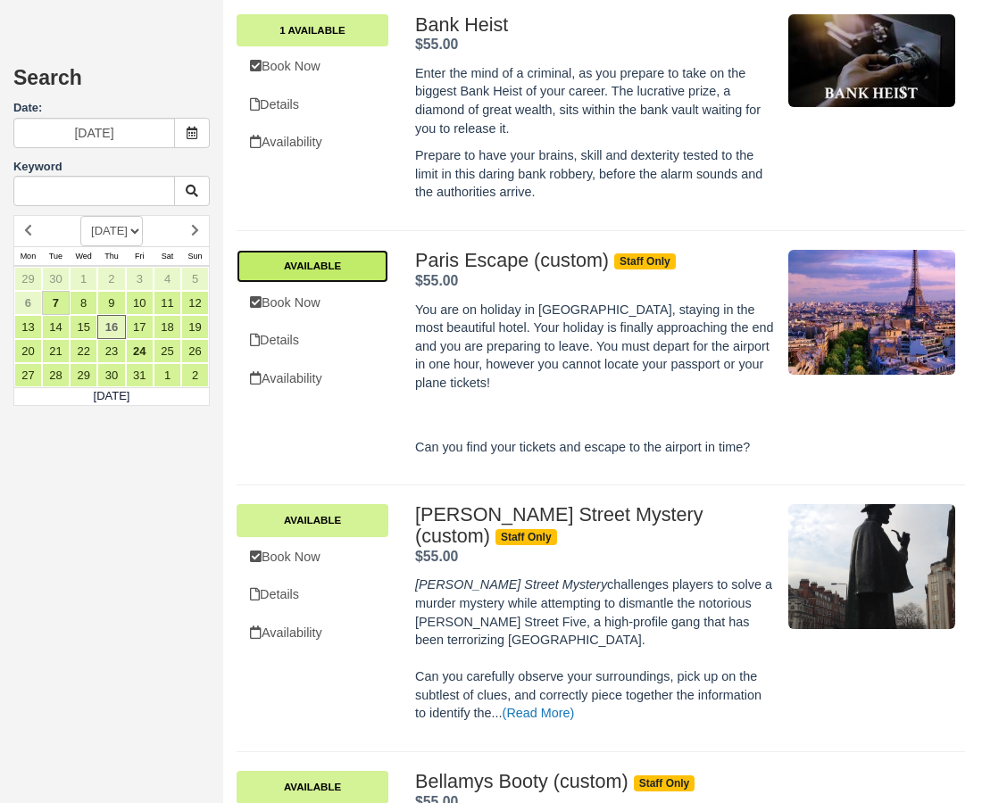
click at [337, 250] on link "Available" at bounding box center [313, 266] width 152 height 32
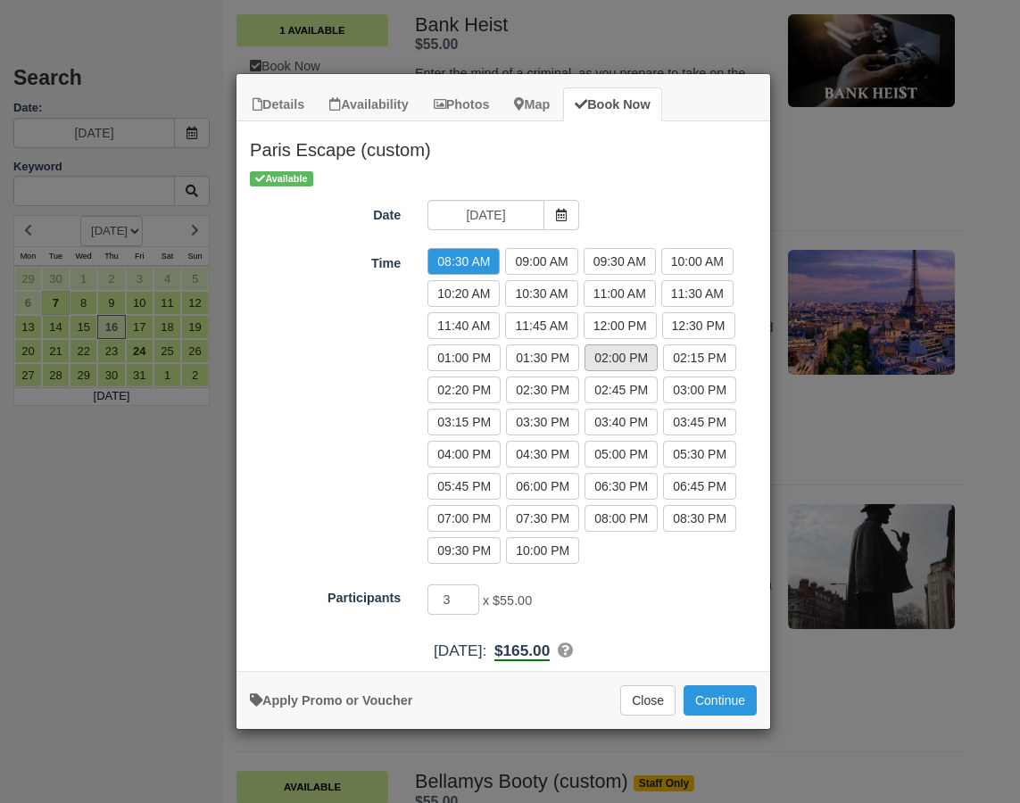
click at [608, 360] on label "02:00 PM" at bounding box center [621, 358] width 73 height 27
radio input "true"
click at [467, 596] on input "4" at bounding box center [454, 600] width 52 height 30
click at [467, 596] on input "5" at bounding box center [454, 600] width 52 height 30
click at [468, 596] on input "6" at bounding box center [454, 600] width 52 height 30
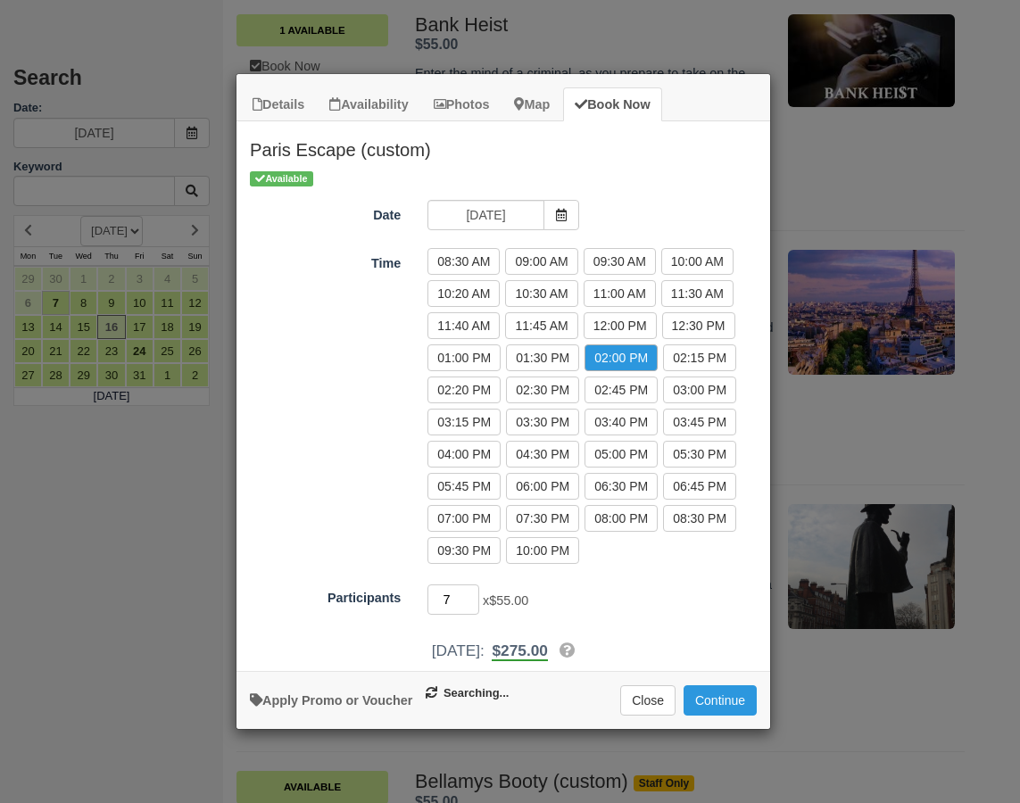
type input "7"
click at [468, 596] on input "7" at bounding box center [454, 600] width 52 height 30
click at [727, 703] on button "Continue" at bounding box center [720, 701] width 73 height 30
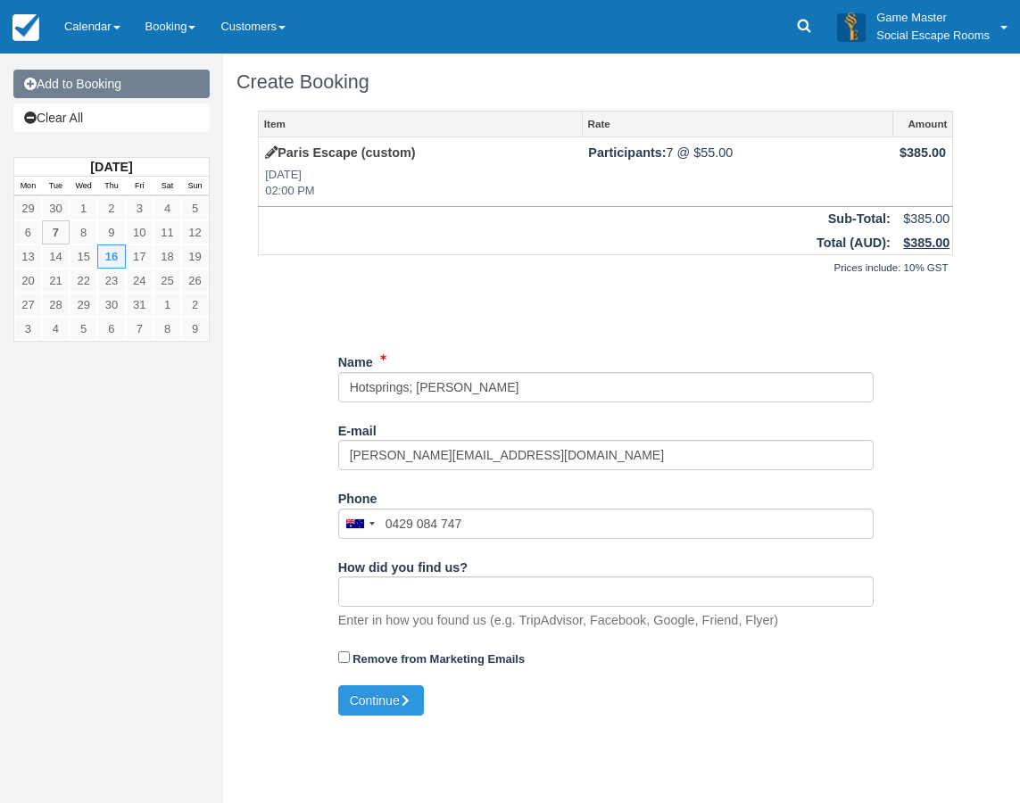
click at [116, 84] on link "Add to Booking" at bounding box center [111, 84] width 196 height 29
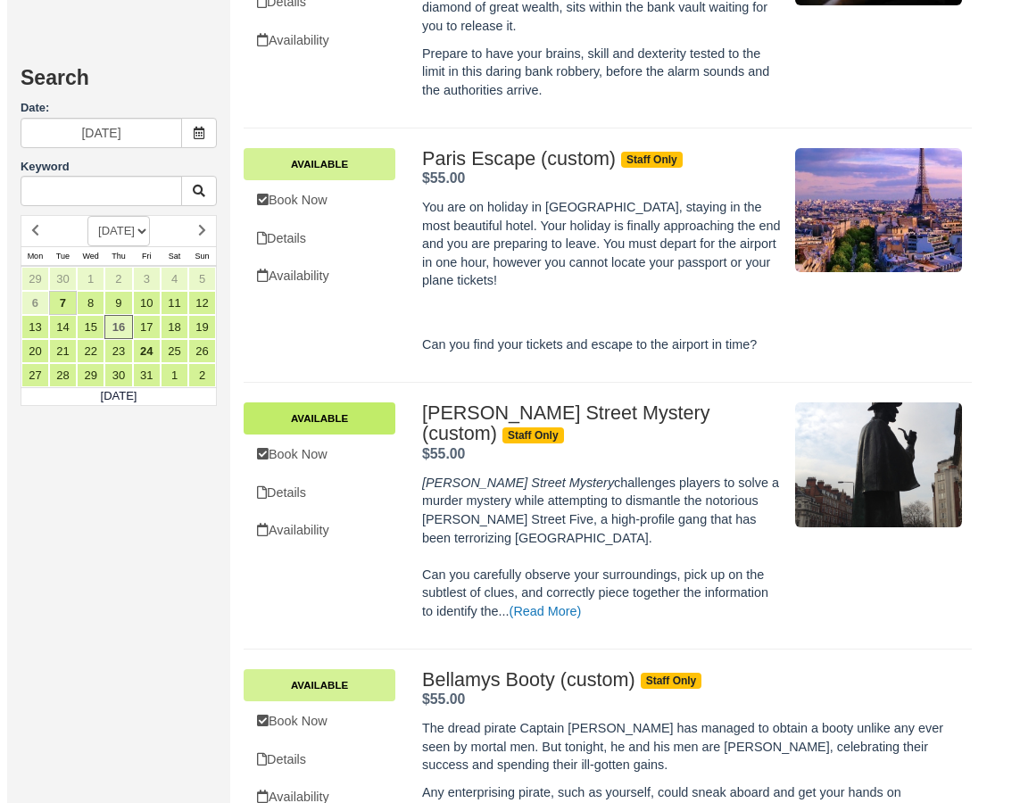
scroll to position [1339, 0]
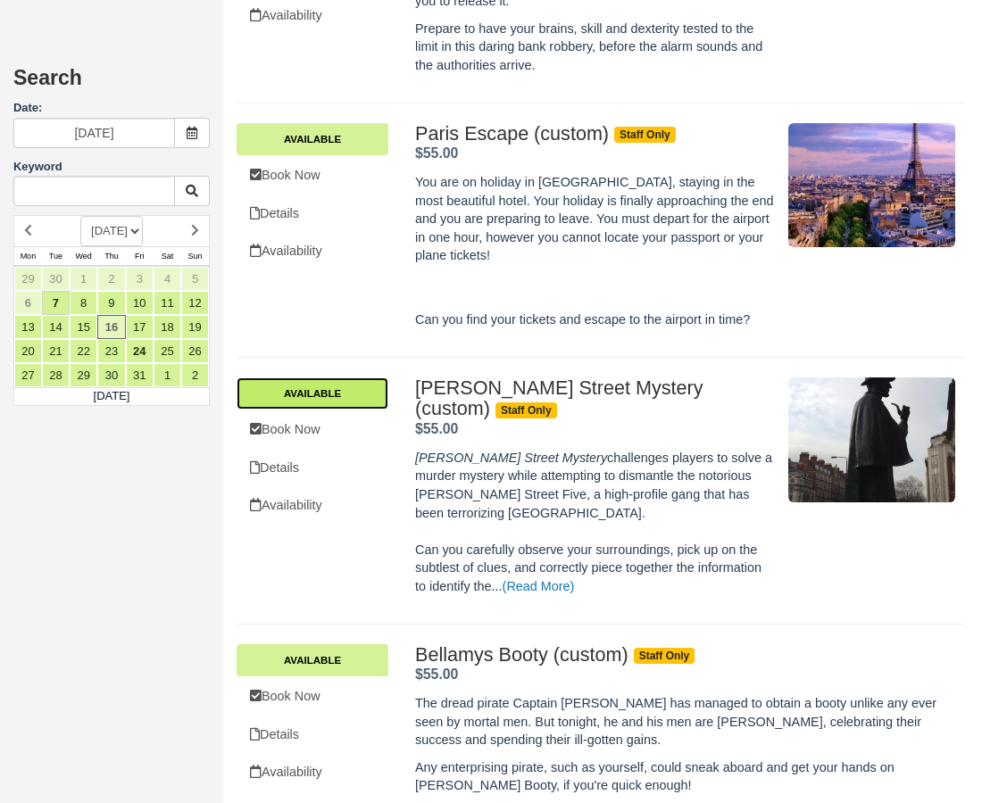
click at [359, 378] on link "Available" at bounding box center [313, 394] width 152 height 32
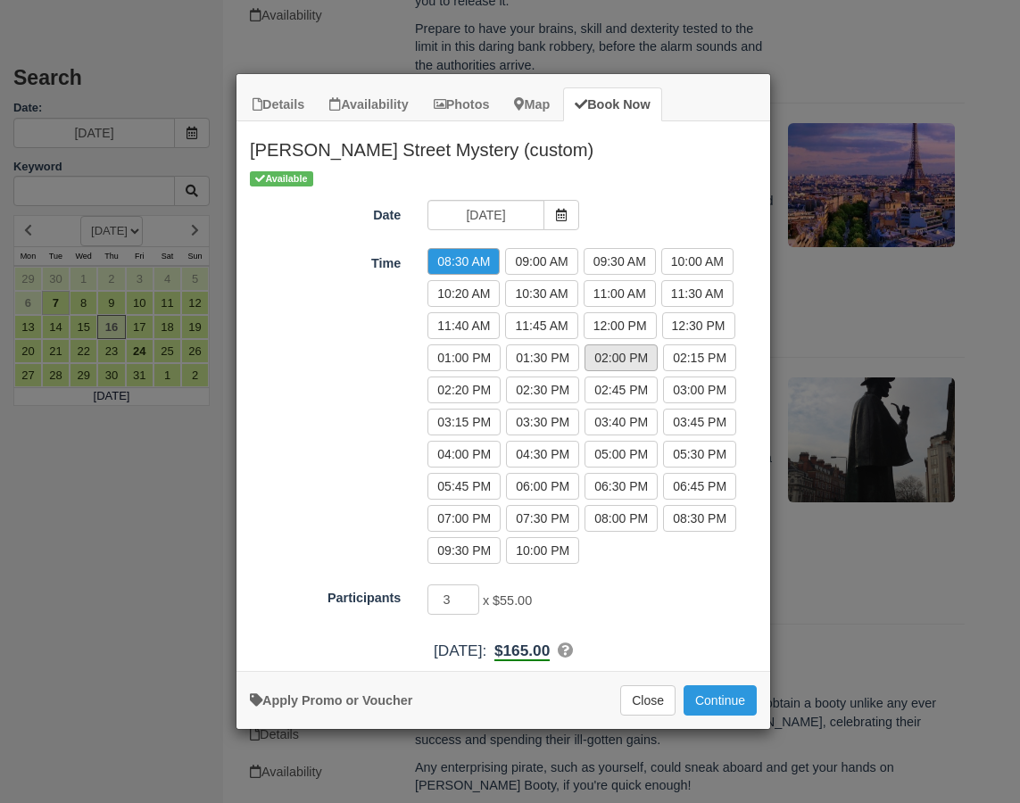
click at [614, 362] on label "02:00 PM" at bounding box center [621, 358] width 73 height 27
radio input "true"
click at [470, 595] on input "4" at bounding box center [454, 600] width 52 height 30
click at [470, 595] on input "5" at bounding box center [454, 600] width 52 height 30
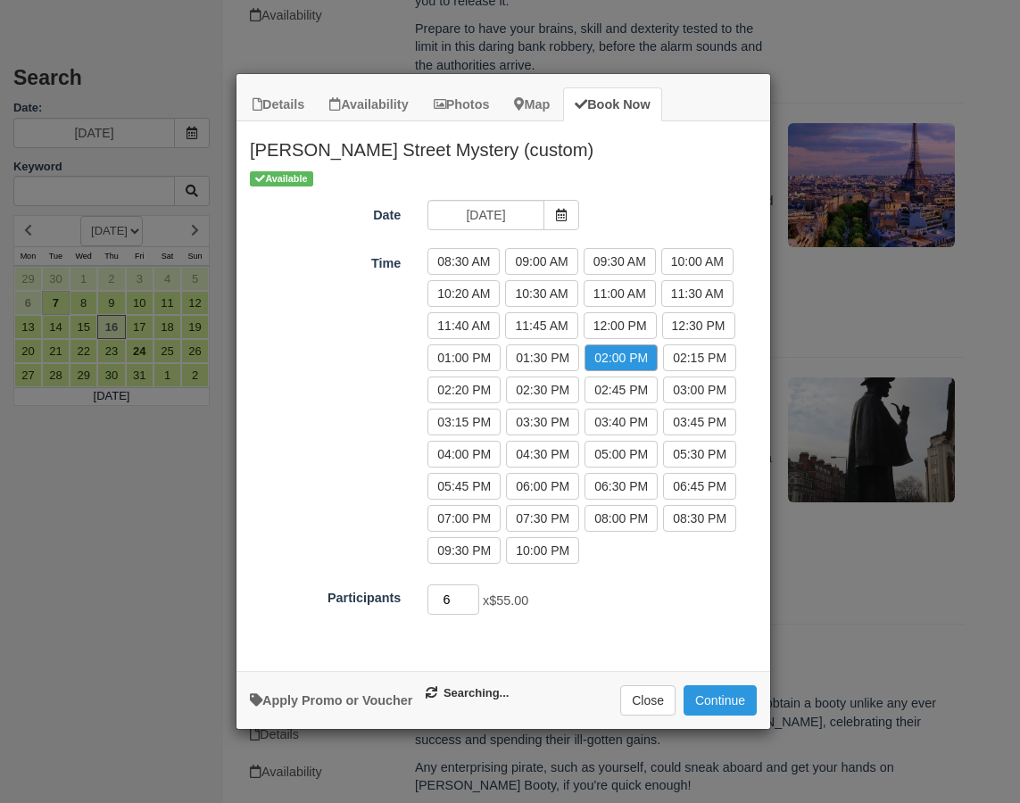
click at [470, 595] on input "6" at bounding box center [454, 600] width 52 height 30
type input "7"
click at [470, 595] on input "7" at bounding box center [454, 600] width 52 height 30
click at [702, 694] on button "Continue" at bounding box center [720, 701] width 73 height 30
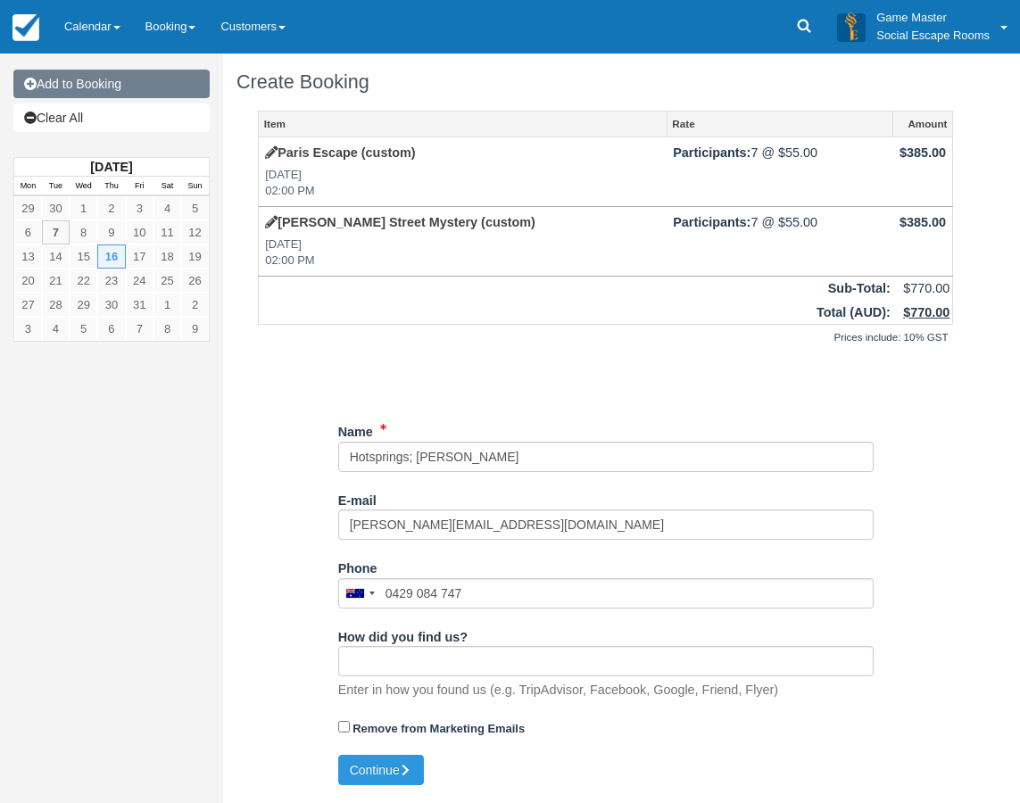
click at [146, 88] on link "Add to Booking" at bounding box center [111, 84] width 196 height 29
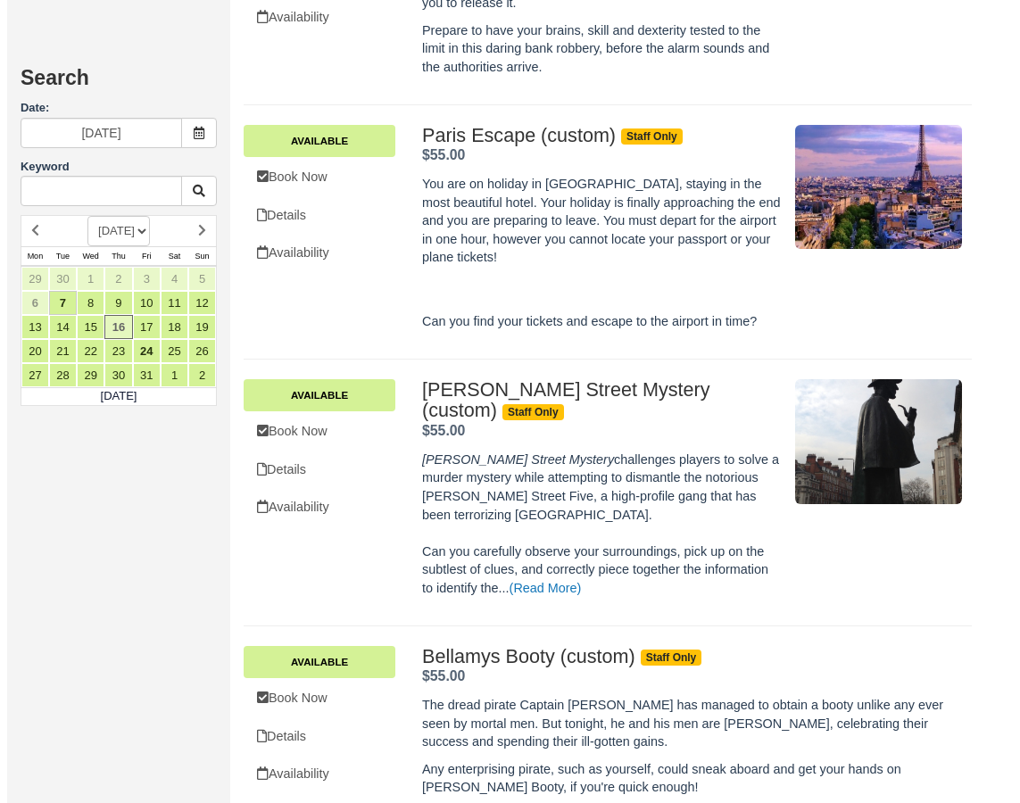
scroll to position [1339, 0]
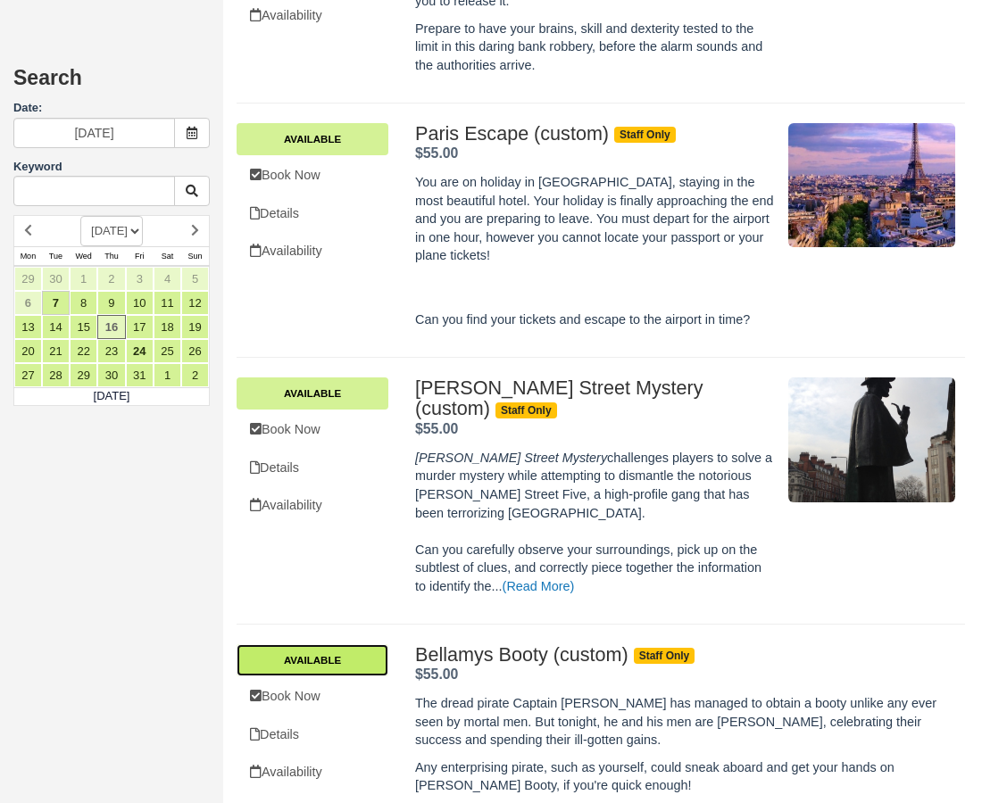
click at [348, 645] on link "Available" at bounding box center [313, 661] width 152 height 32
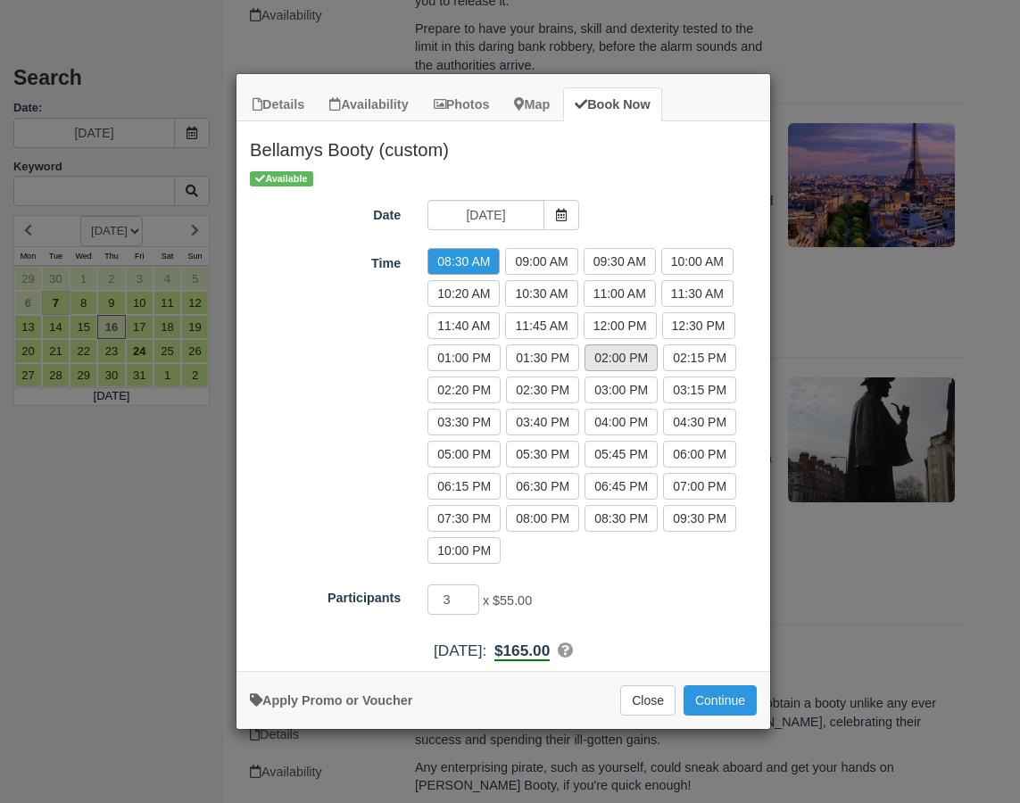
click at [608, 358] on label "02:00 PM" at bounding box center [621, 358] width 73 height 27
radio input "true"
click at [471, 595] on input "4" at bounding box center [454, 600] width 52 height 30
click at [471, 595] on input "5" at bounding box center [454, 600] width 52 height 30
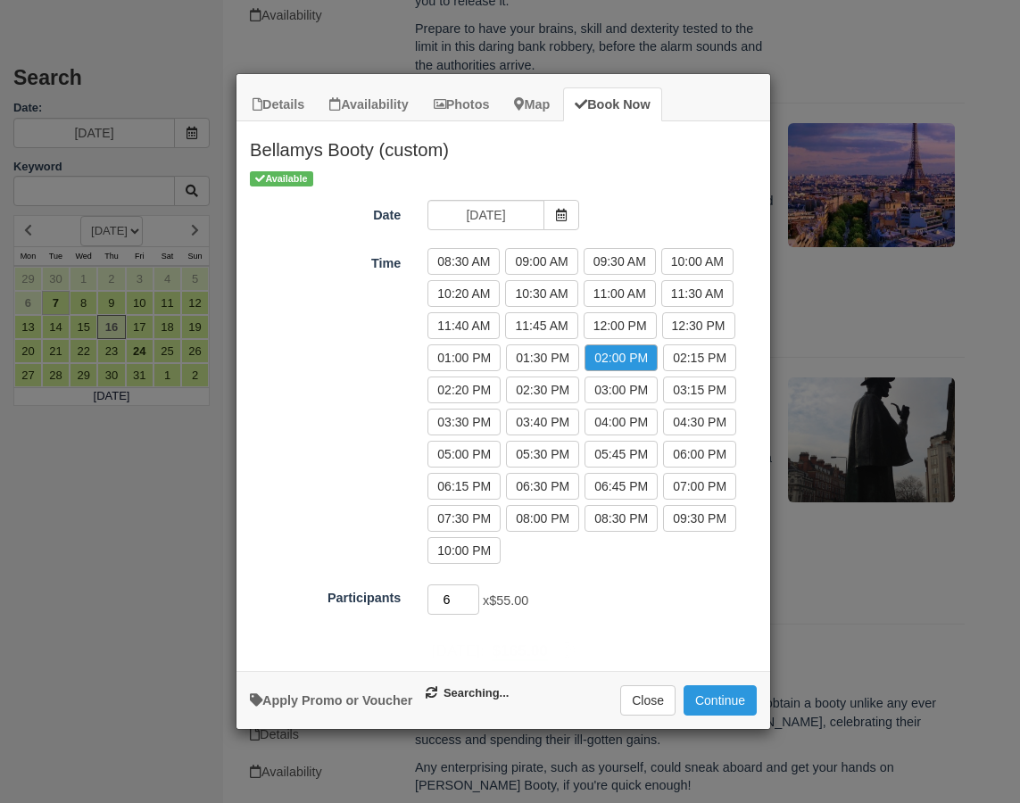
click at [471, 595] on input "6" at bounding box center [454, 600] width 52 height 30
type input "7"
click at [471, 595] on input "7" at bounding box center [454, 600] width 52 height 30
click at [703, 696] on button "Continue" at bounding box center [720, 701] width 73 height 30
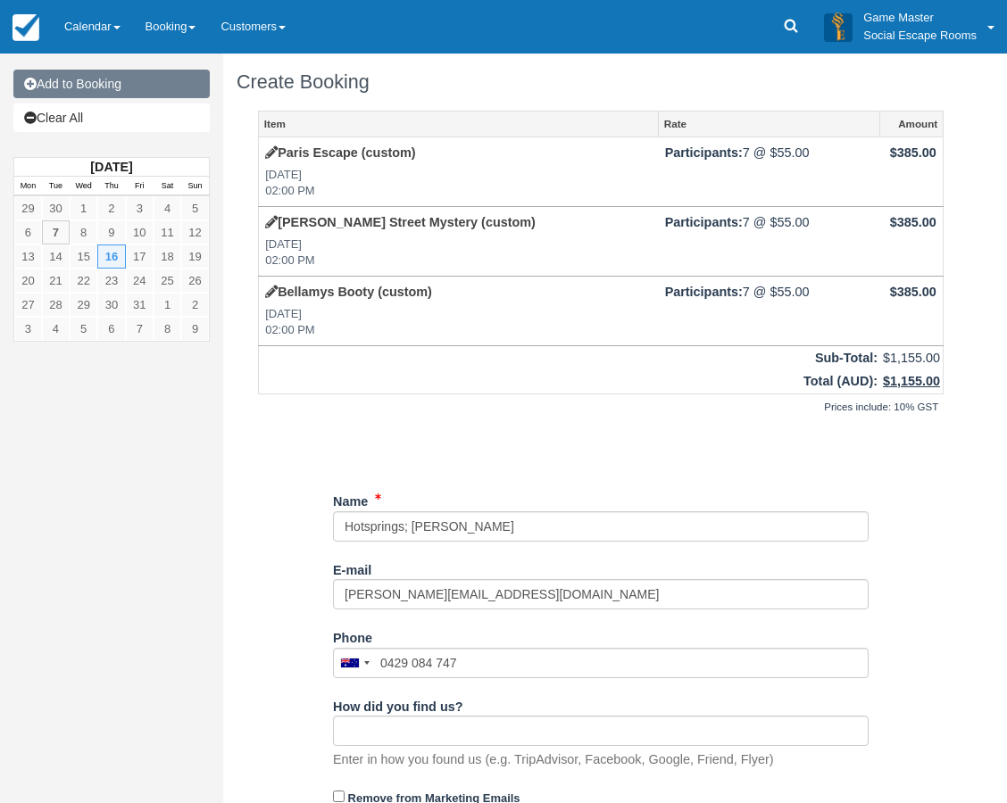
click at [117, 87] on link "Add to Booking" at bounding box center [111, 84] width 196 height 29
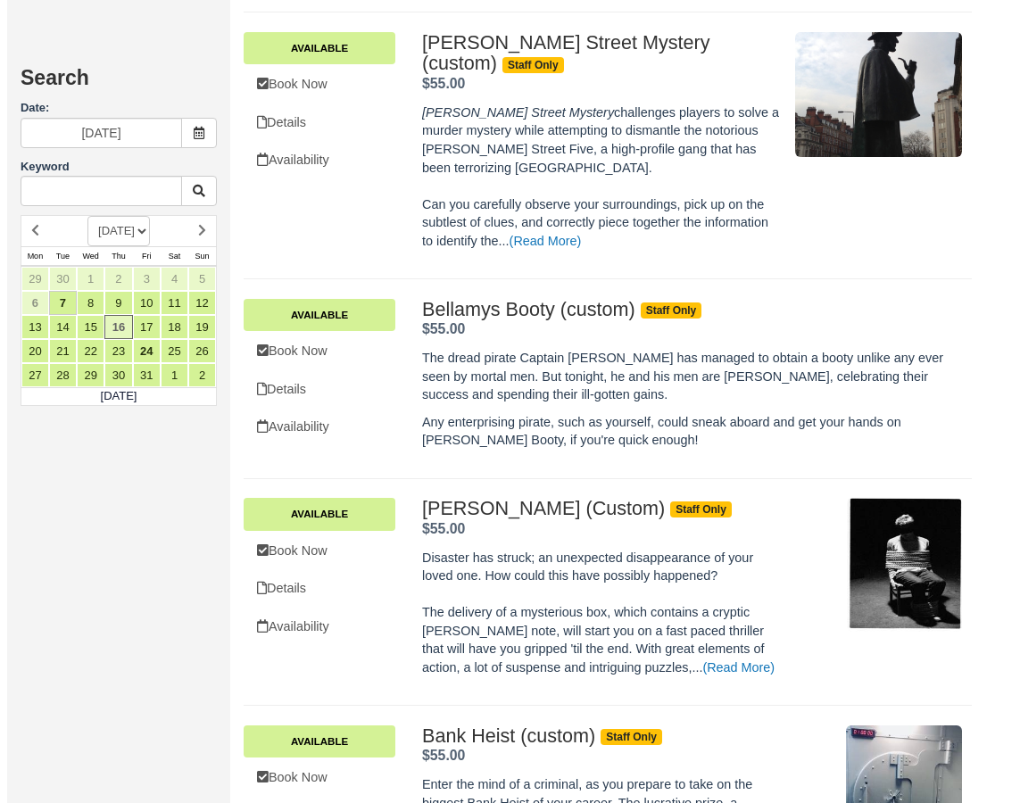
scroll to position [1696, 0]
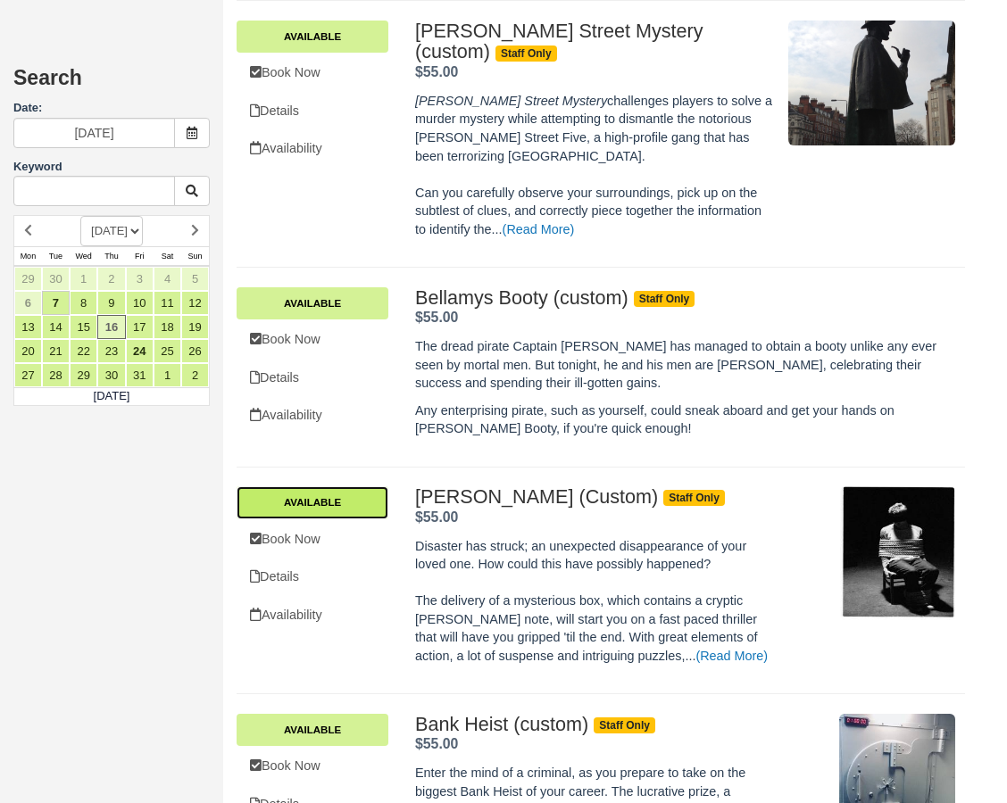
click at [329, 487] on link "Available" at bounding box center [313, 503] width 152 height 32
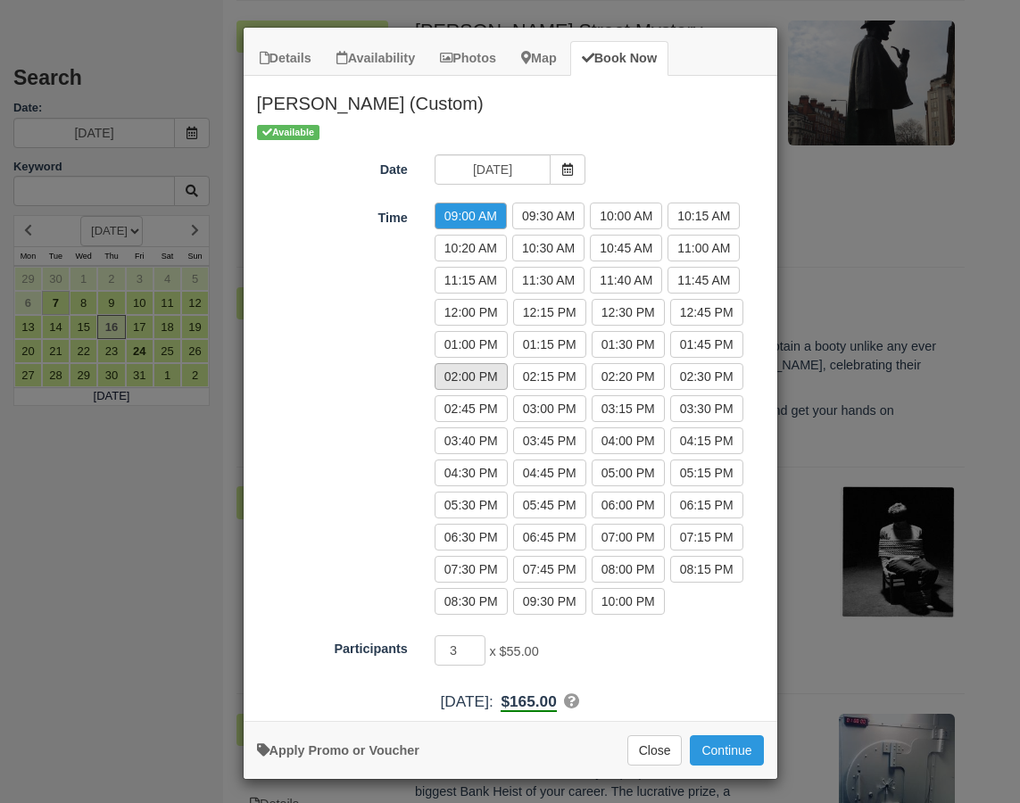
click at [476, 378] on label "02:00 PM" at bounding box center [471, 376] width 73 height 27
radio input "true"
click at [471, 646] on input "4" at bounding box center [461, 651] width 52 height 30
click at [471, 646] on input "5" at bounding box center [461, 651] width 52 height 30
click at [471, 646] on input "6" at bounding box center [461, 651] width 52 height 30
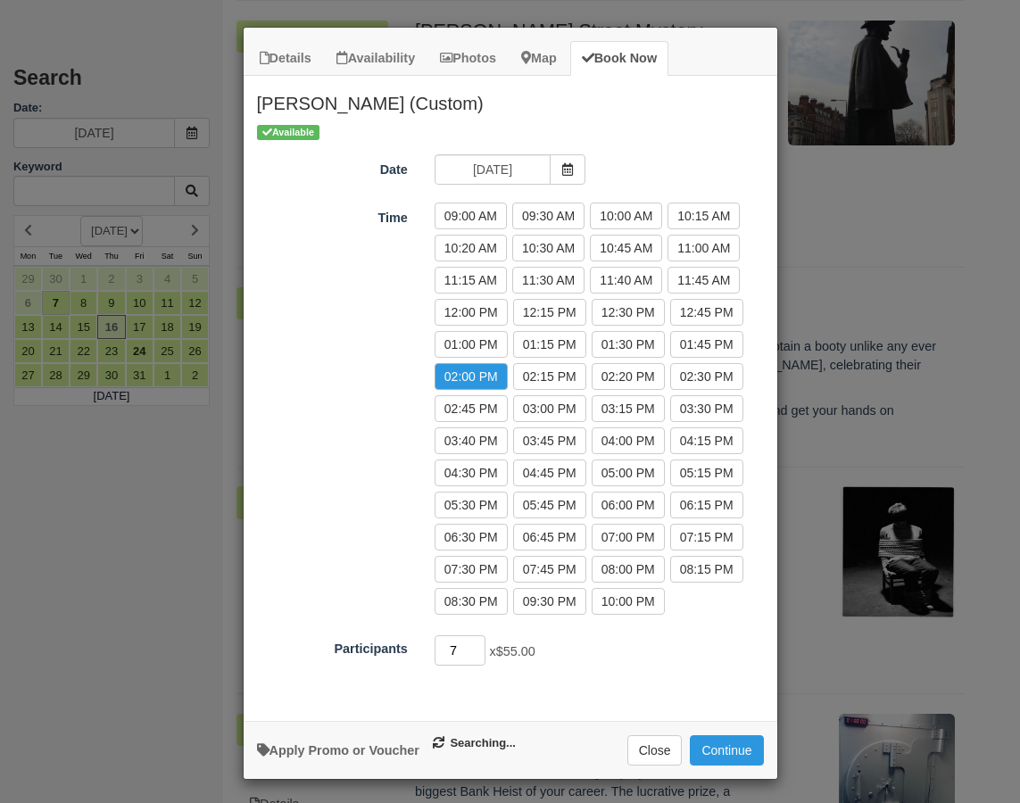
type input "7"
click at [471, 646] on input "7" at bounding box center [461, 651] width 52 height 30
click at [699, 745] on button "Continue" at bounding box center [726, 751] width 73 height 30
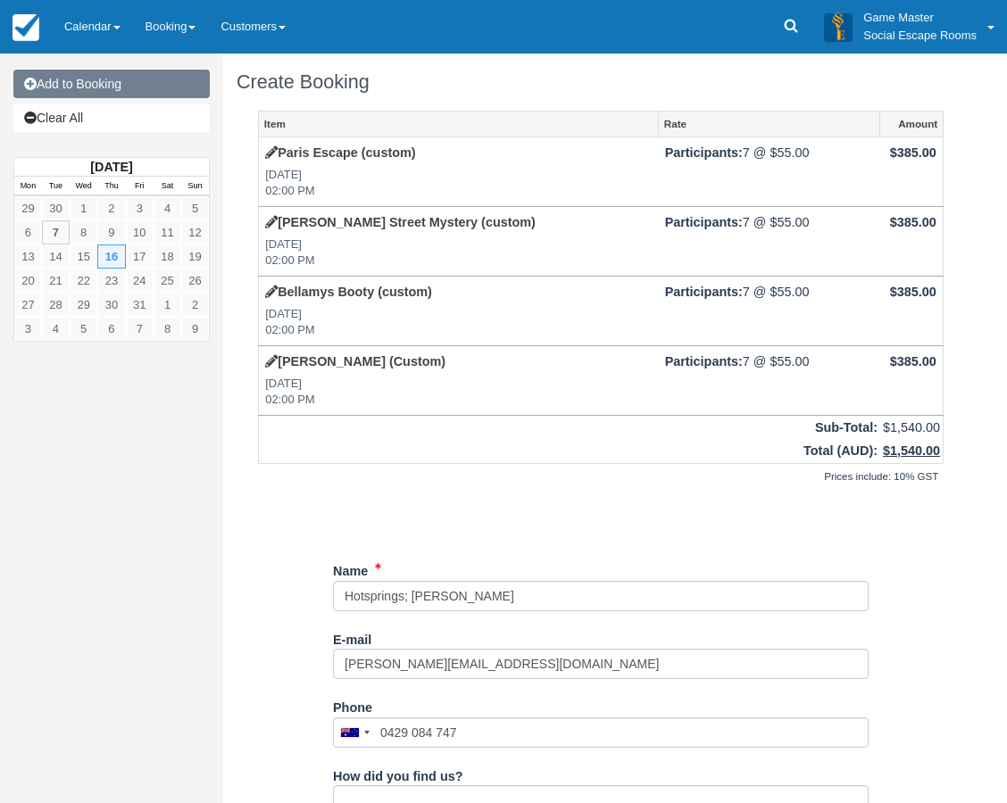
click at [85, 81] on link "Add to Booking" at bounding box center [111, 84] width 196 height 29
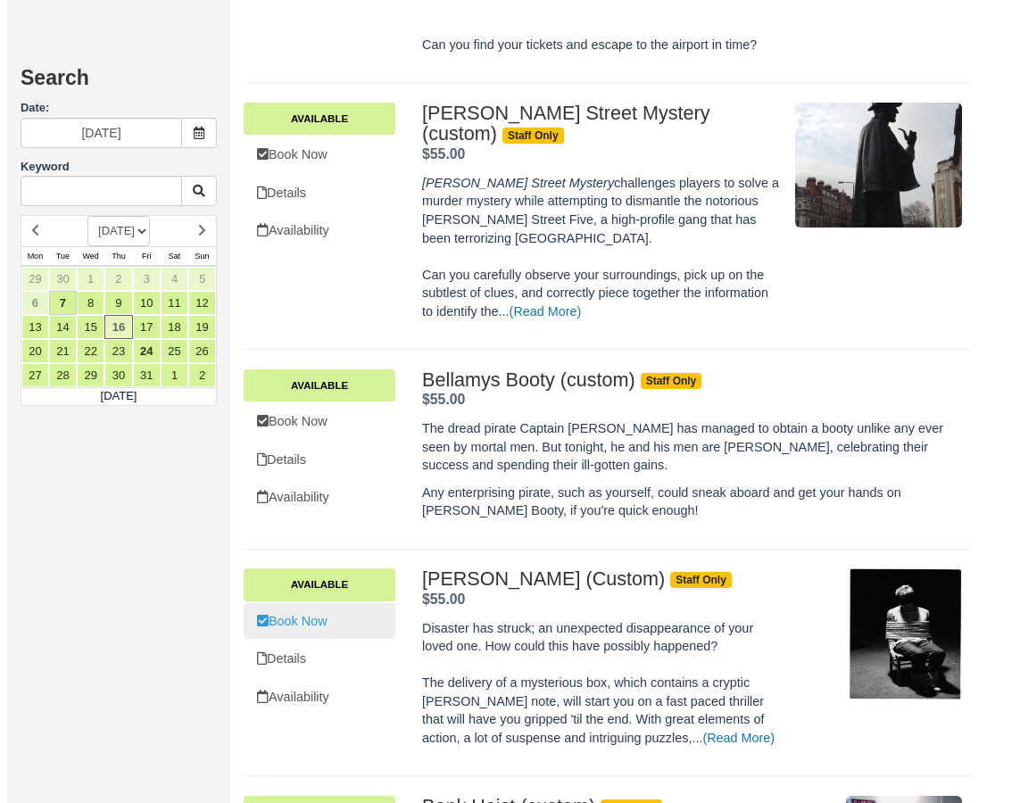
scroll to position [1747, 0]
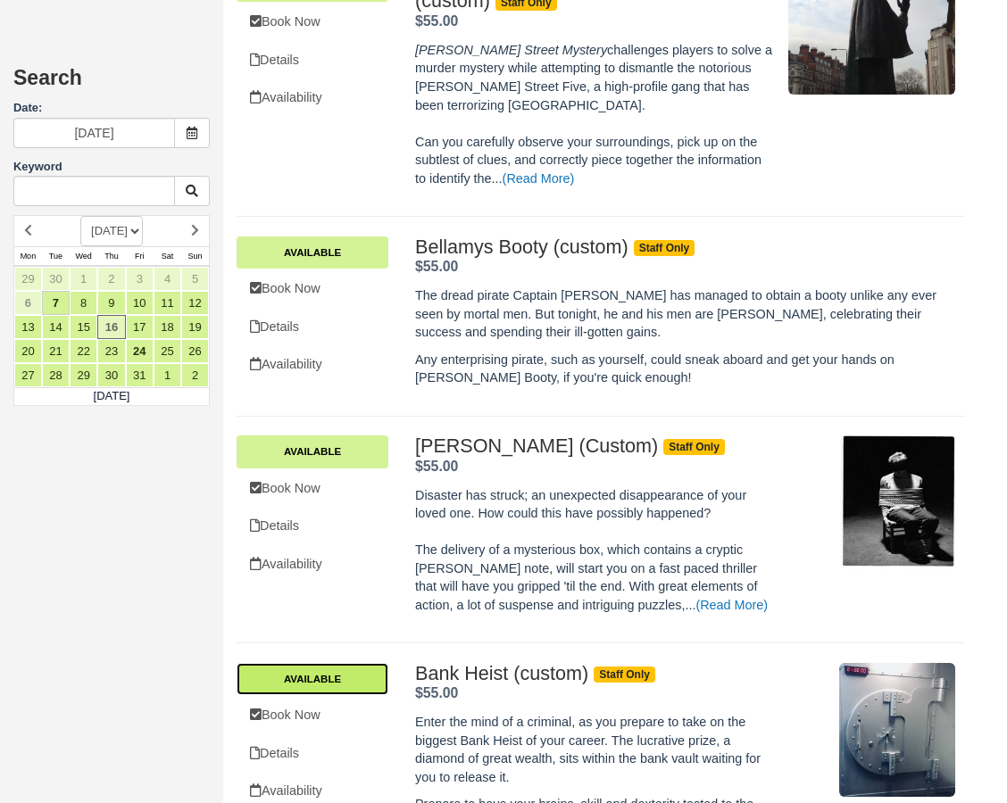
click at [339, 663] on link "Available" at bounding box center [313, 679] width 152 height 32
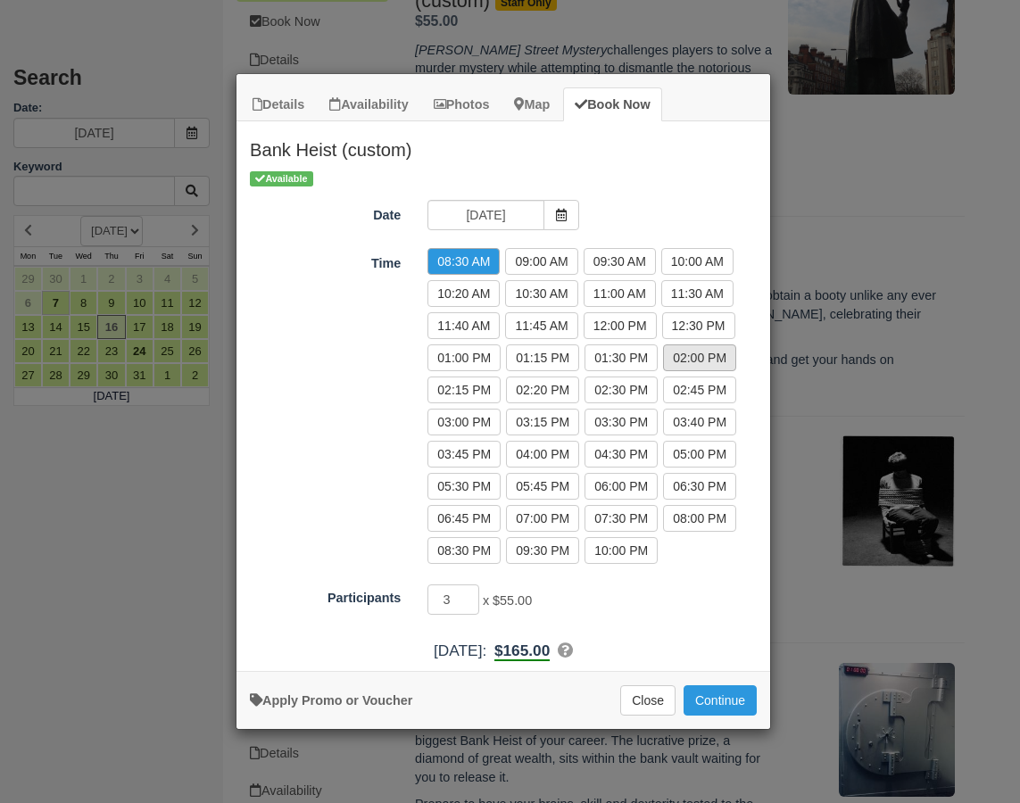
click at [696, 357] on label "02:00 PM" at bounding box center [699, 358] width 73 height 27
radio input "true"
click at [471, 597] on input "4" at bounding box center [454, 600] width 52 height 30
click at [471, 597] on input "5" at bounding box center [454, 600] width 52 height 30
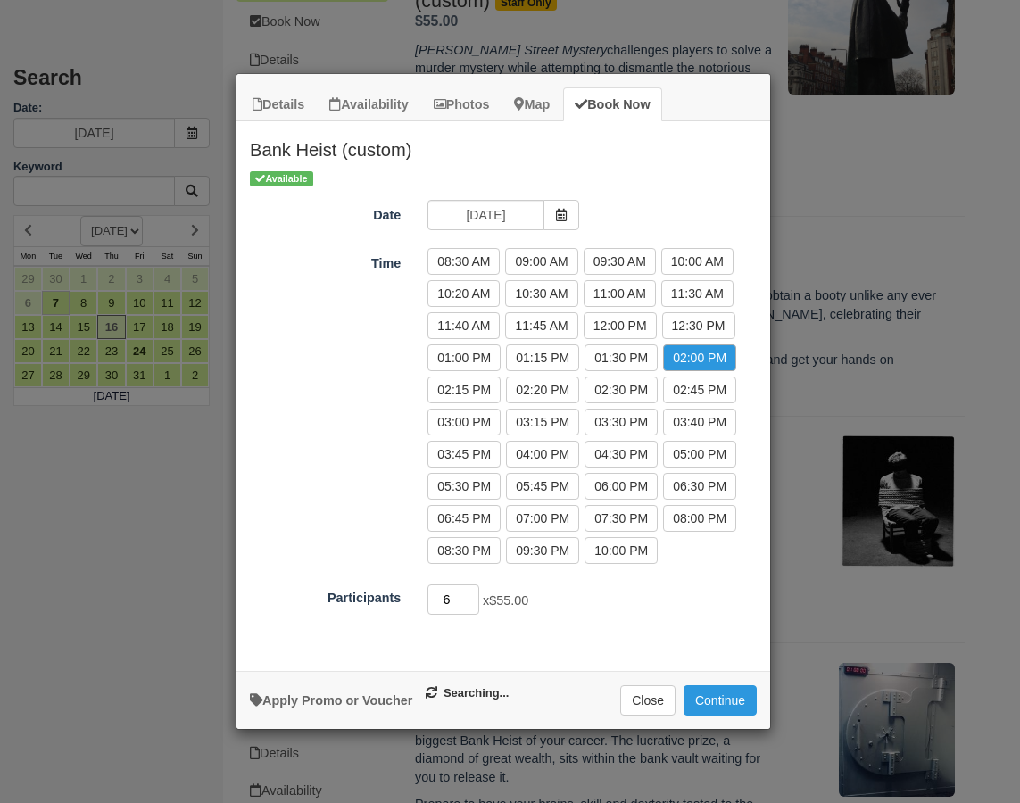
click at [471, 597] on input "6" at bounding box center [454, 600] width 52 height 30
type input "7"
click at [471, 597] on input "7" at bounding box center [454, 600] width 52 height 30
click at [704, 693] on button "Continue" at bounding box center [720, 701] width 73 height 30
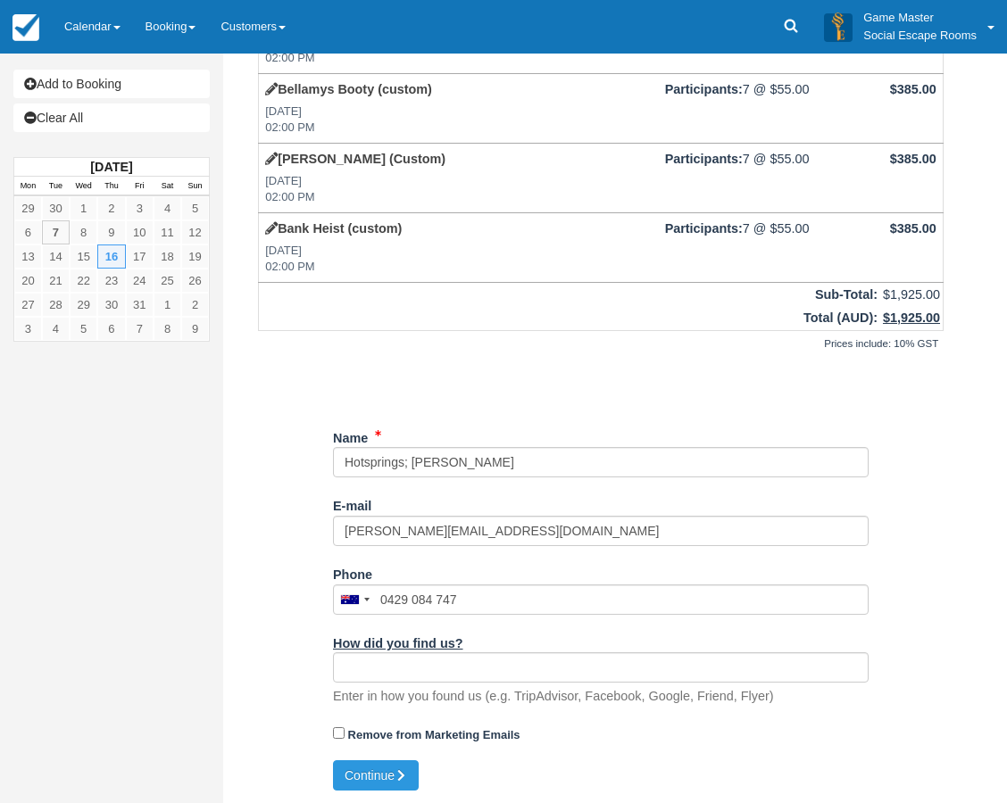
scroll to position [204, 0]
click at [403, 769] on icon "submit" at bounding box center [401, 775] width 12 height 12
type input "[PHONE_NUMBER]"
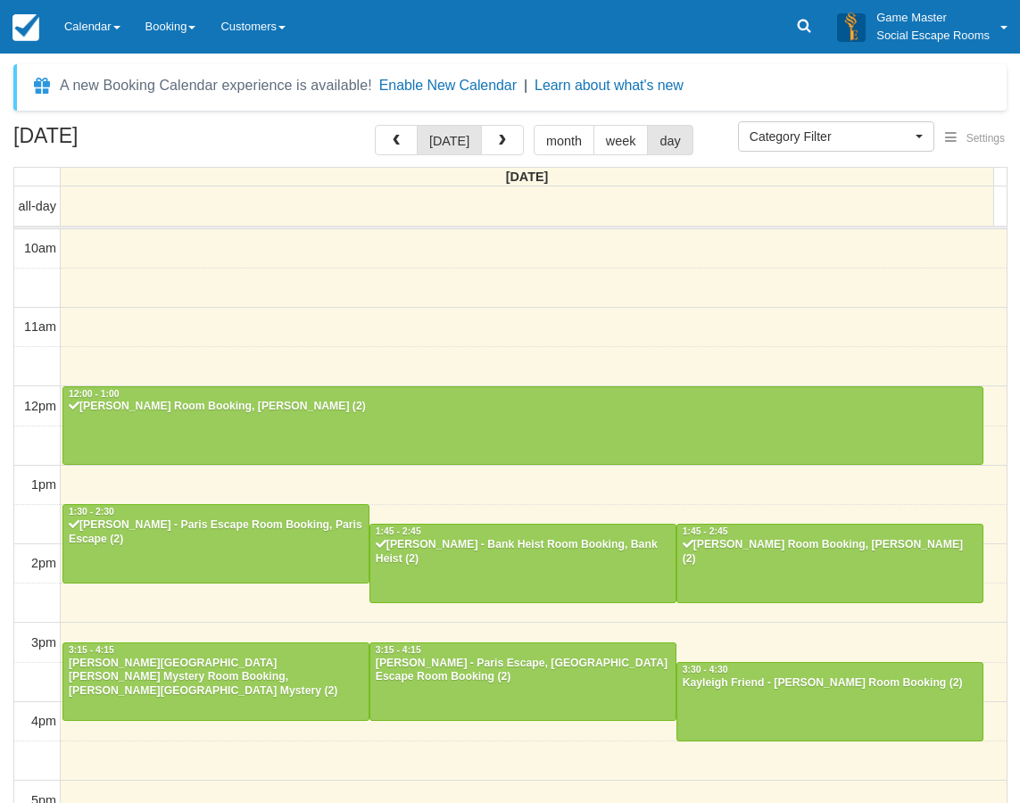
select select
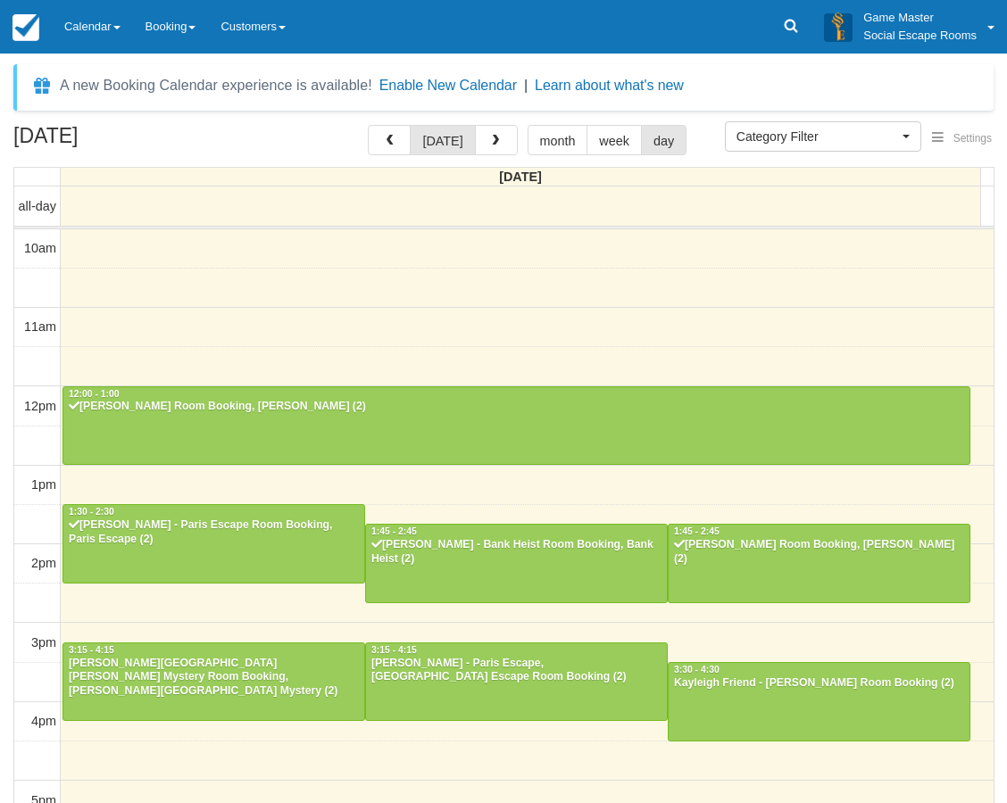
scroll to position [316, 0]
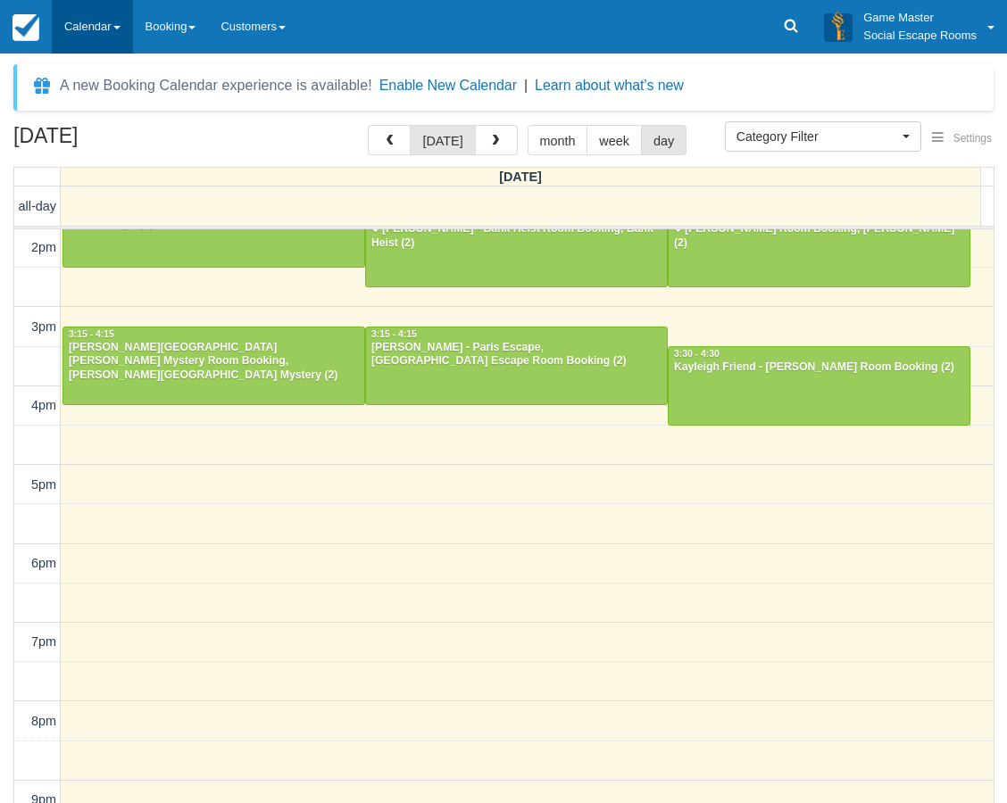
click at [71, 30] on link "Calendar" at bounding box center [92, 27] width 81 height 54
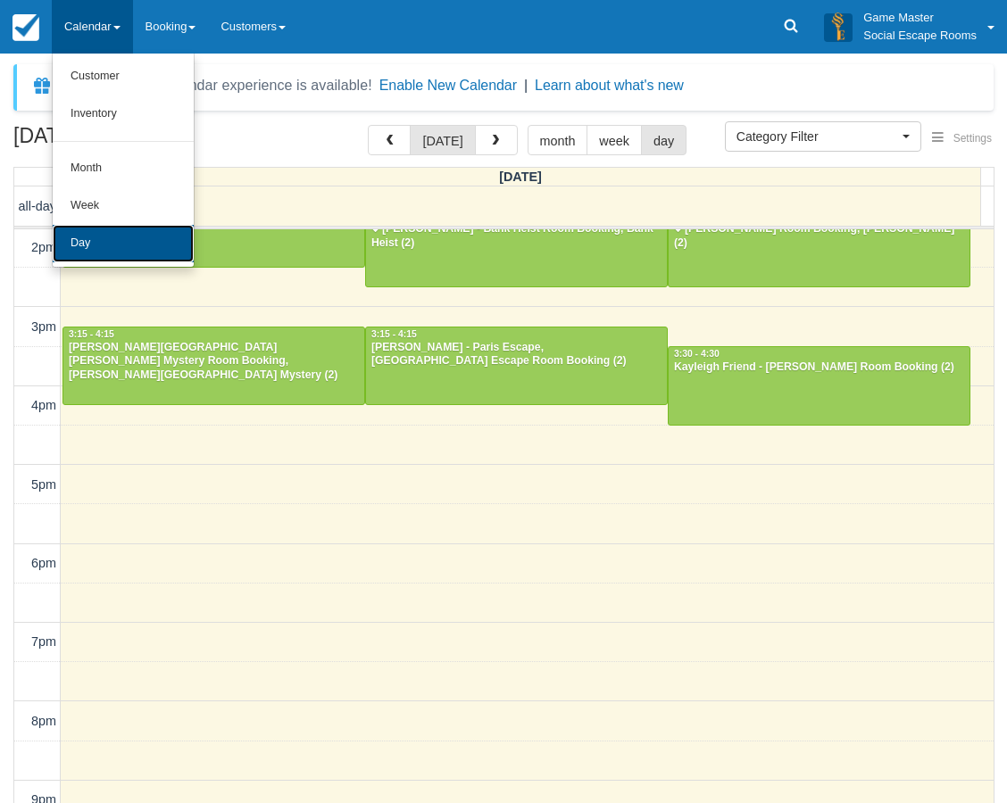
click at [133, 252] on link "Day" at bounding box center [123, 243] width 141 height 37
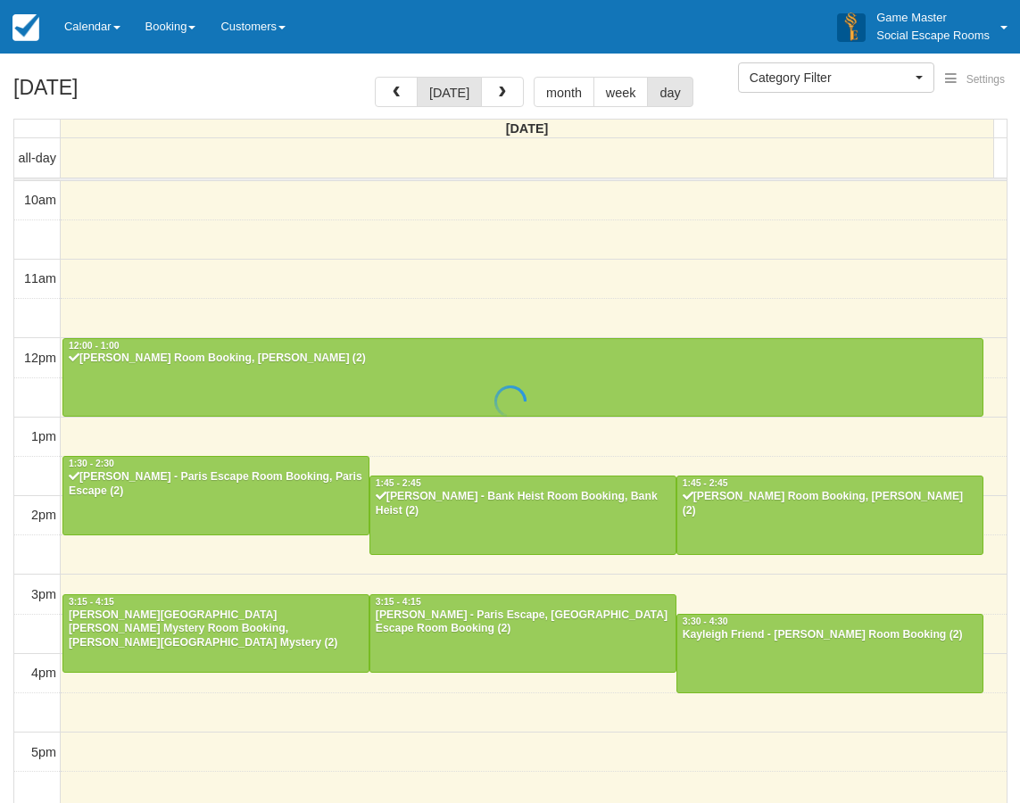
select select
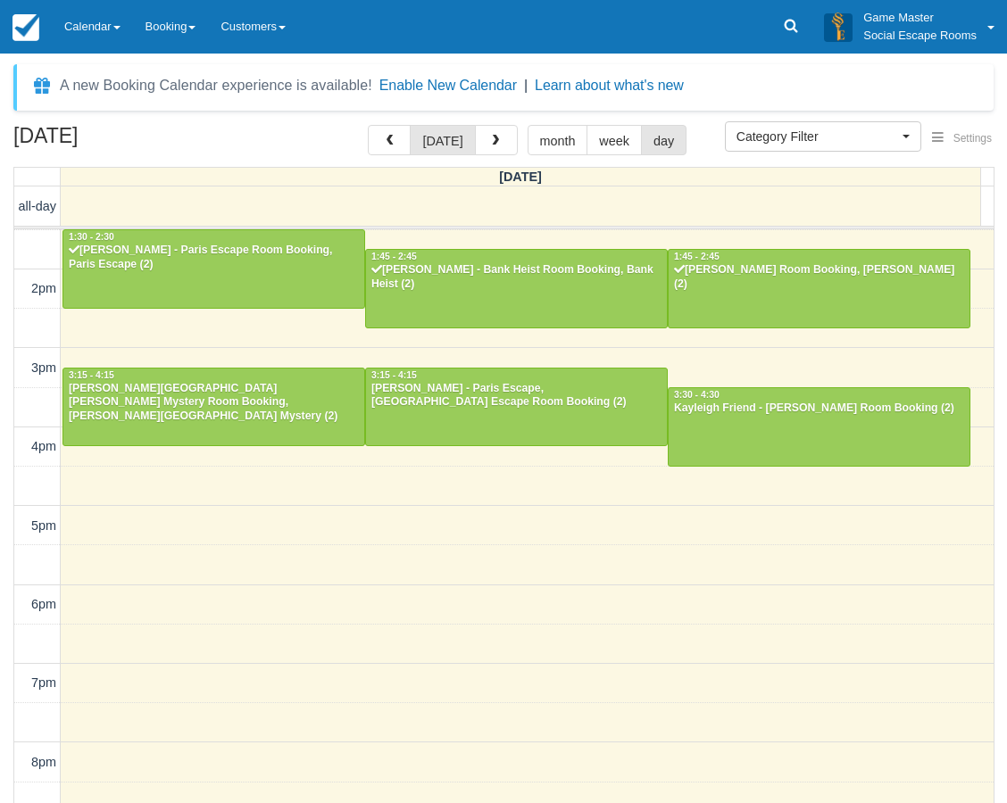
scroll to position [181, 0]
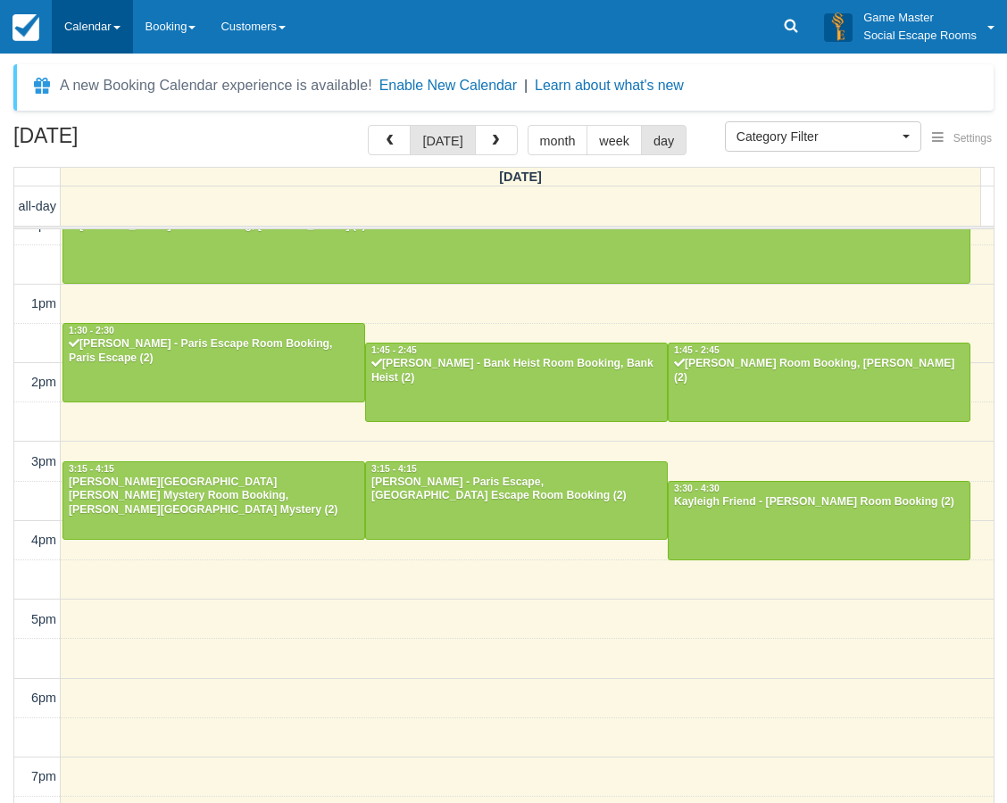
click at [79, 21] on link "Calendar" at bounding box center [92, 27] width 81 height 54
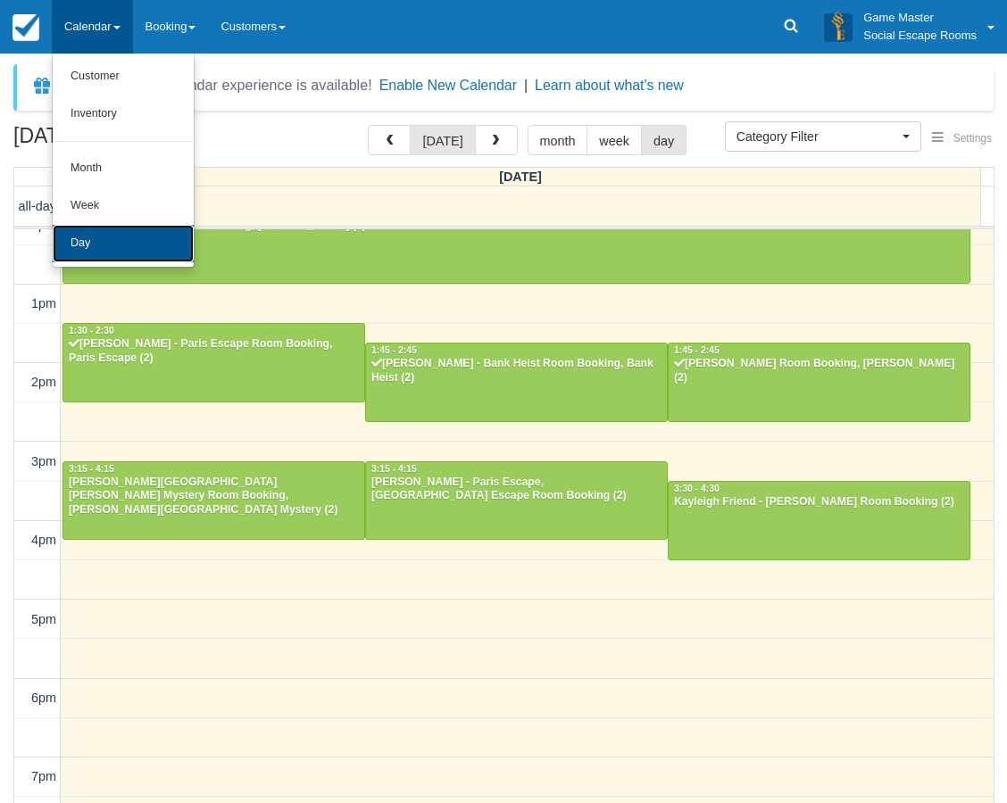
click at [117, 240] on link "Day" at bounding box center [123, 243] width 141 height 37
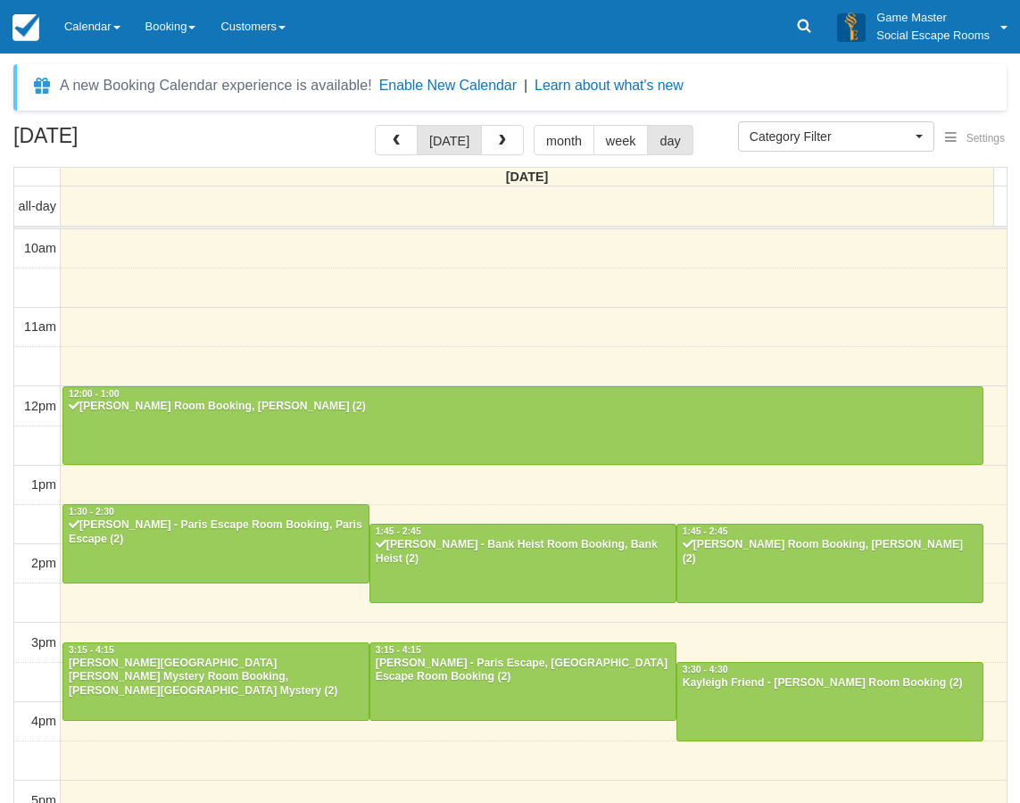
select select
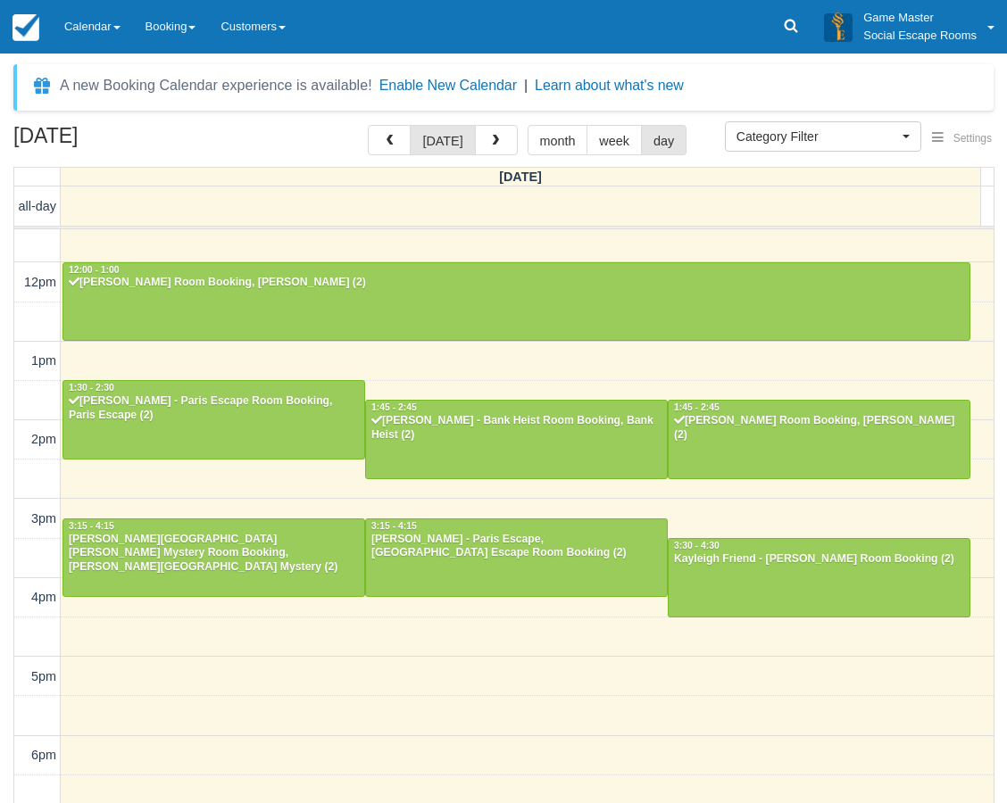
scroll to position [92, 0]
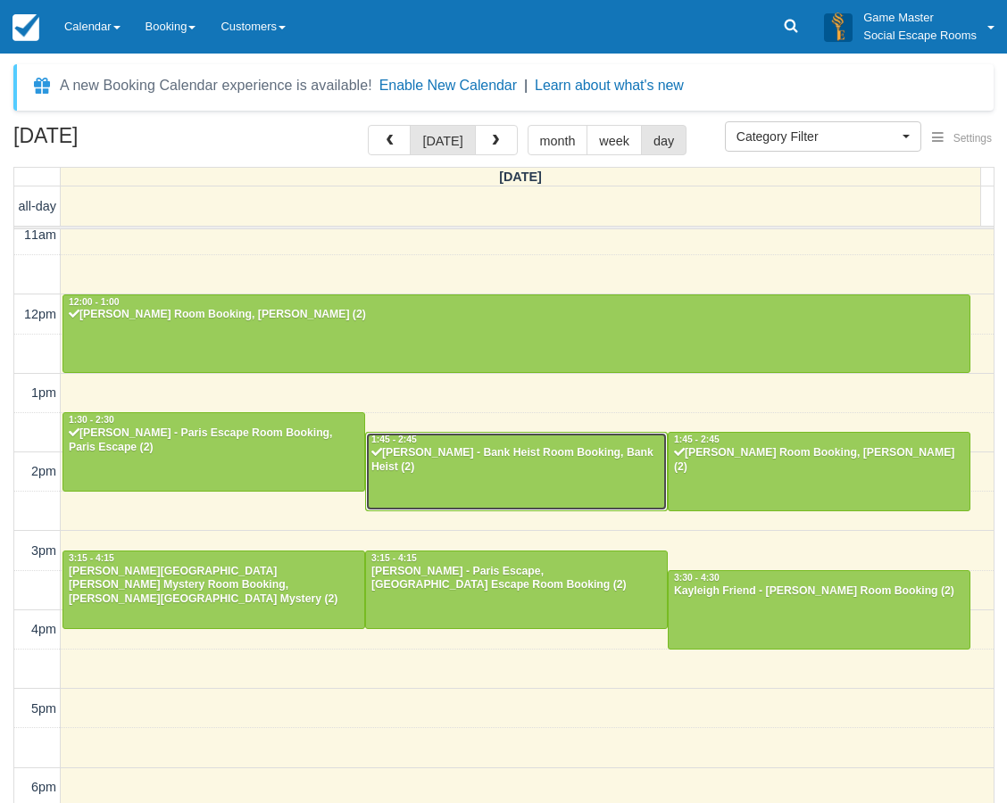
click at [467, 470] on div "Linda Aksman-Glosz - Bank Heist Room Booking, Bank Heist (2)" at bounding box center [516, 460] width 292 height 29
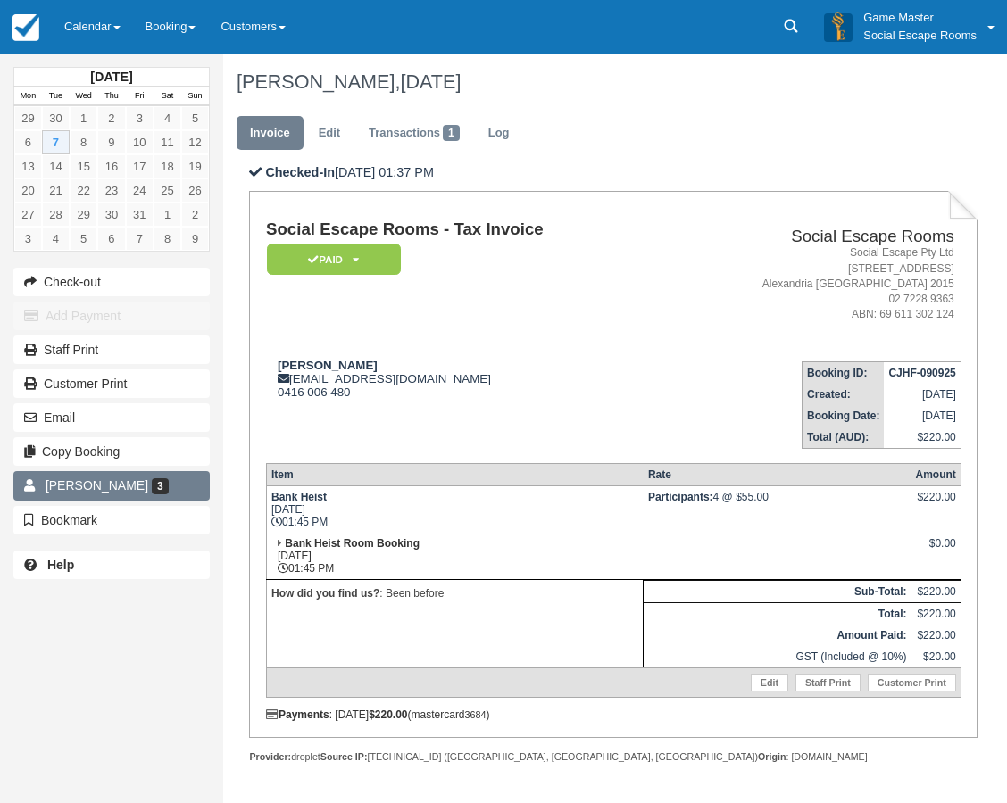
click at [87, 481] on span "Linda Aksman-Glosz" at bounding box center [97, 485] width 103 height 14
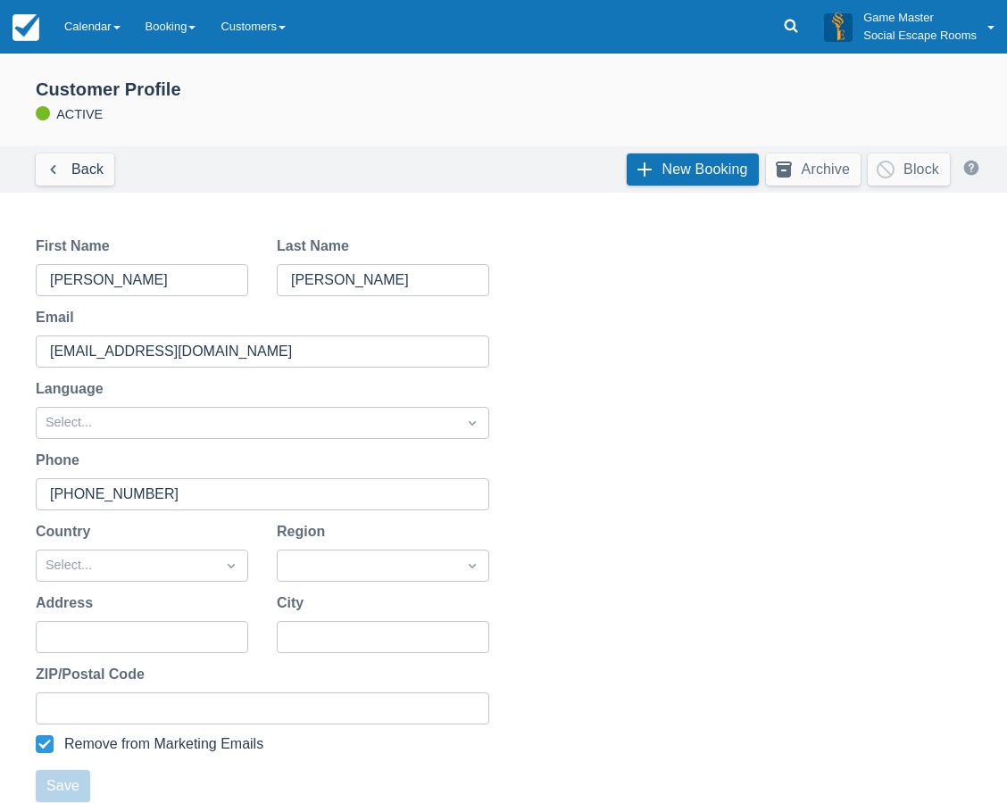
drag, startPoint x: 578, startPoint y: 366, endPoint x: 551, endPoint y: 190, distance: 178.0
click at [81, 22] on link "Calendar" at bounding box center [92, 27] width 81 height 54
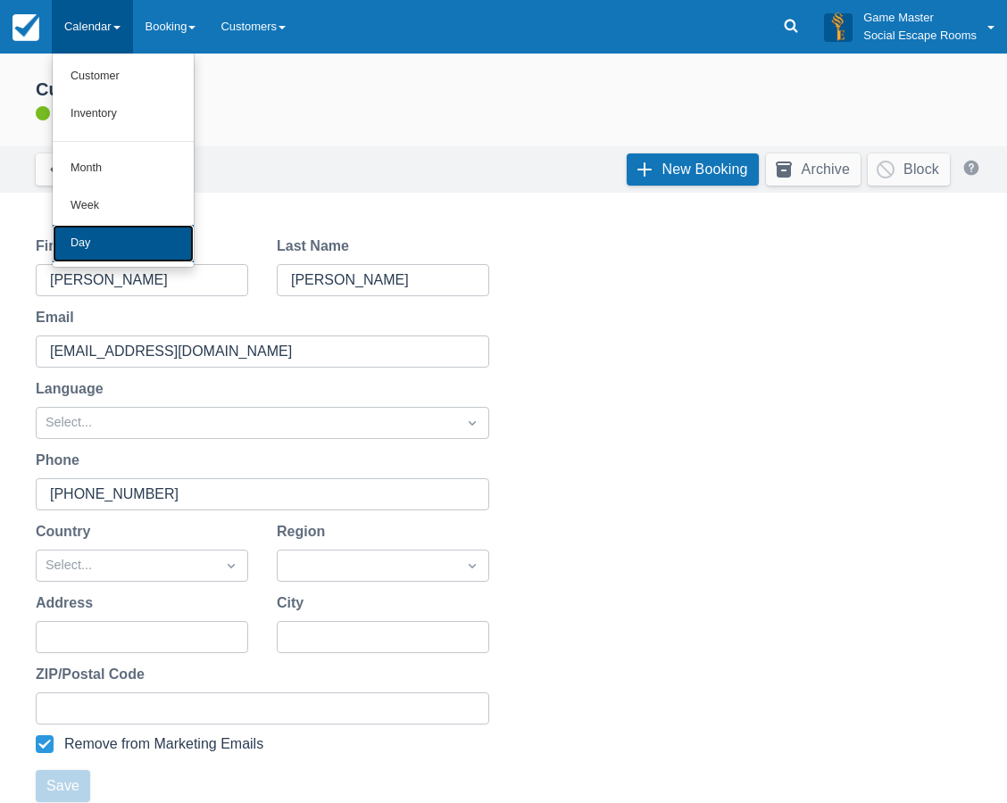
click at [105, 240] on link "Day" at bounding box center [123, 243] width 141 height 37
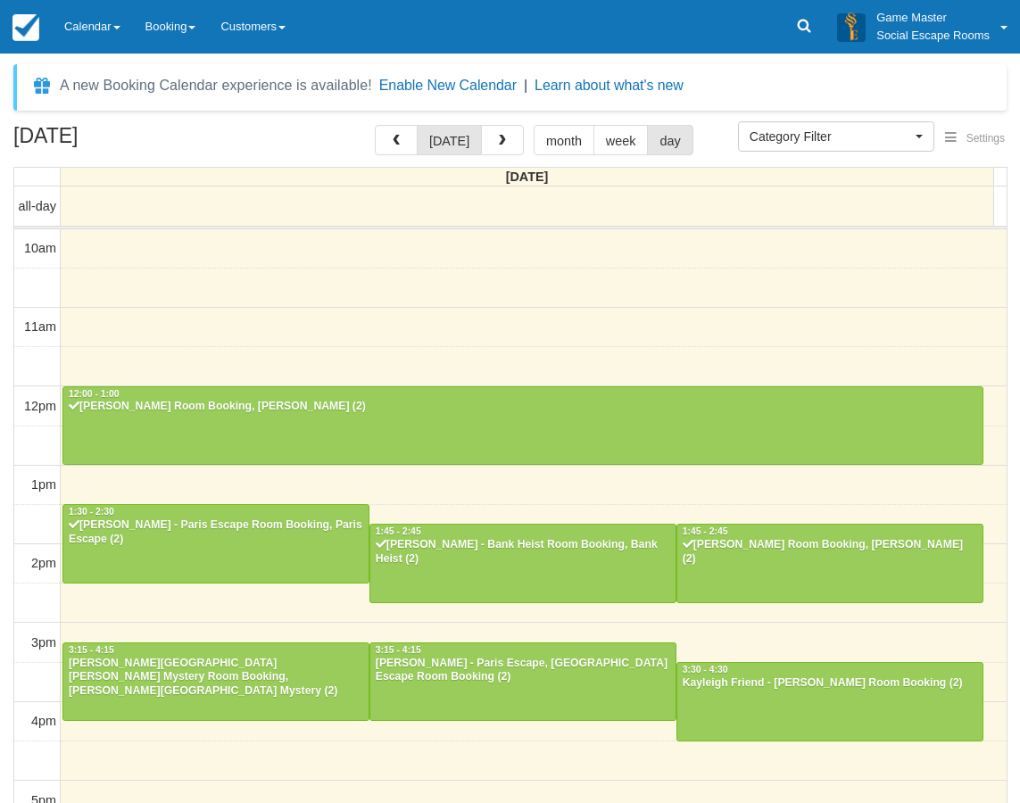
select select
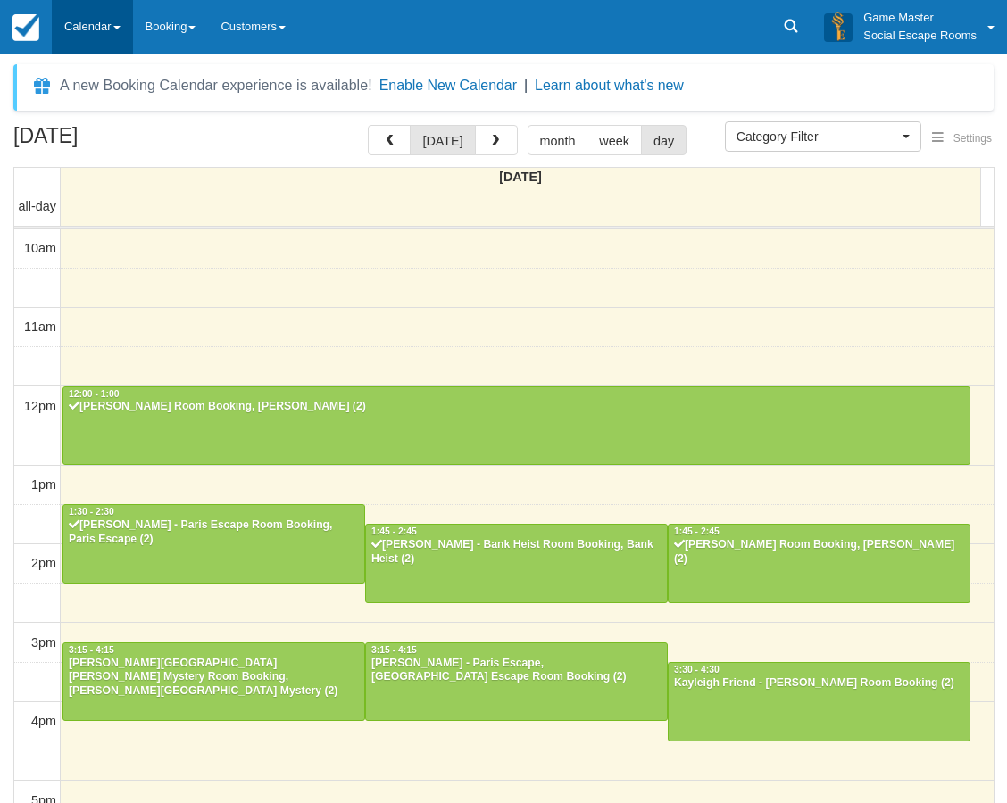
scroll to position [360, 0]
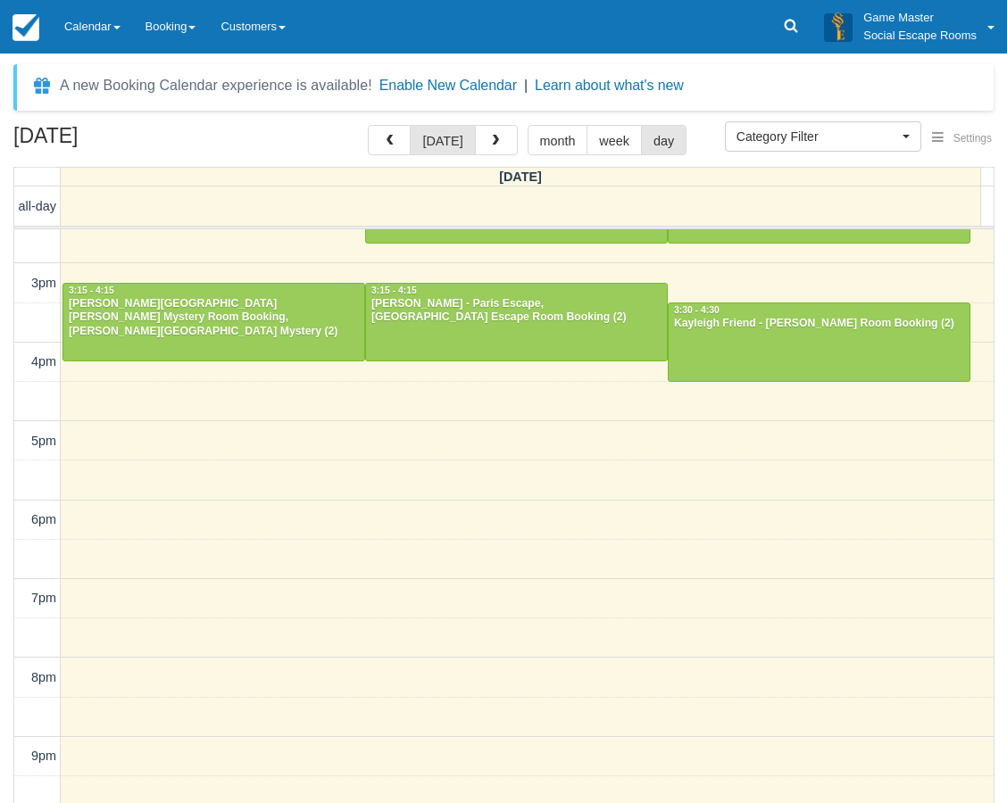
drag, startPoint x: 160, startPoint y: 133, endPoint x: 12, endPoint y: 116, distance: 148.3
click at [12, 116] on div "A new Booking Calendar experience is available! Enable New Calendar | Learn abo…" at bounding box center [503, 429] width 1007 height 750
click at [189, 147] on h2 "[DATE]" at bounding box center [126, 141] width 226 height 33
drag, startPoint x: 171, startPoint y: 138, endPoint x: 17, endPoint y: 130, distance: 153.7
click at [17, 130] on h2 "[DATE]" at bounding box center [126, 141] width 226 height 33
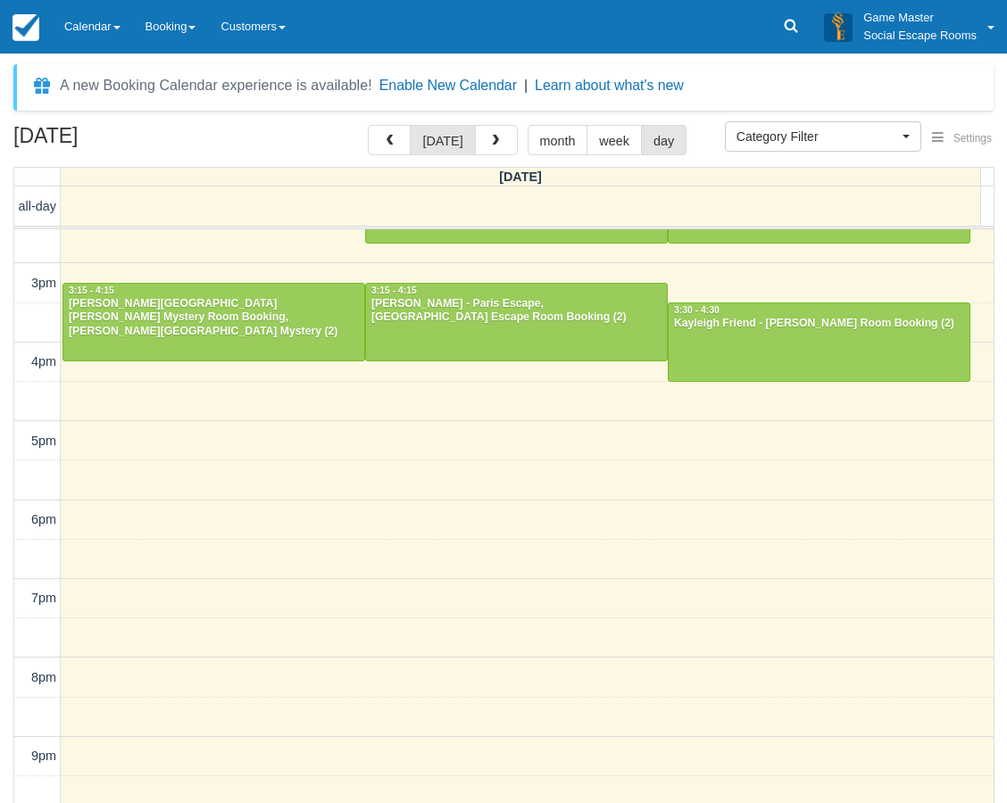
click at [17, 130] on h2 "[DATE]" at bounding box center [126, 141] width 226 height 33
drag, startPoint x: 19, startPoint y: 135, endPoint x: 161, endPoint y: 152, distance: 142.9
click at [161, 152] on h2 "[DATE]" at bounding box center [126, 141] width 226 height 33
click at [159, 138] on h2 "[DATE]" at bounding box center [126, 141] width 226 height 33
click at [259, 331] on div at bounding box center [213, 322] width 301 height 77
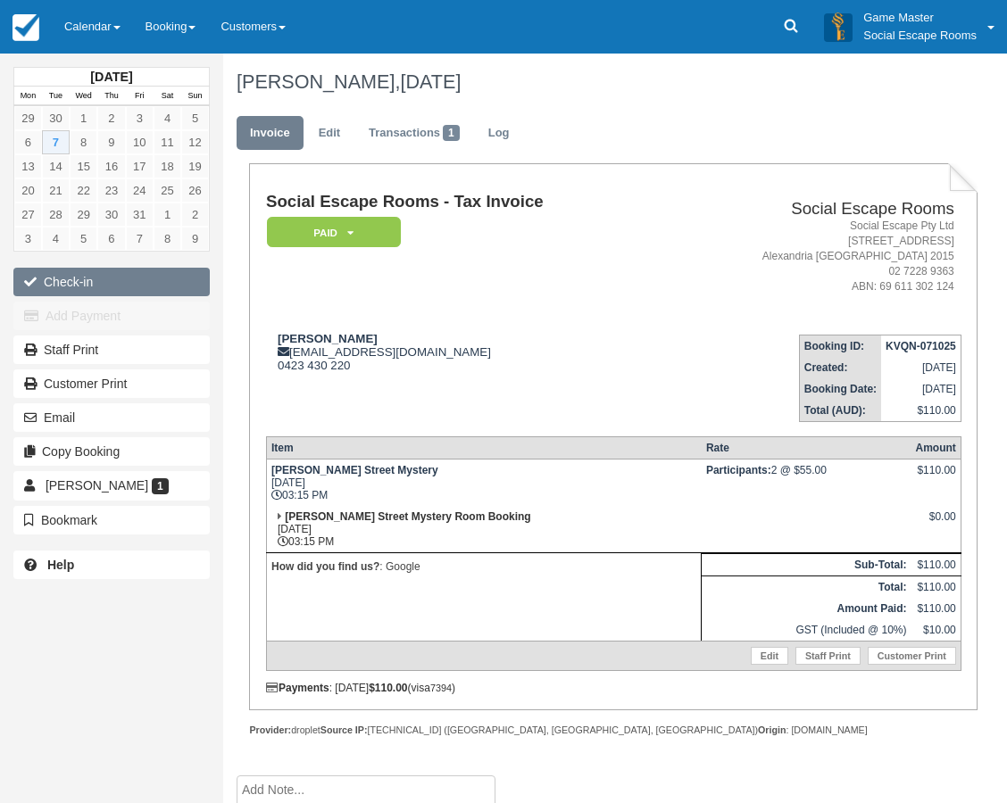
click at [71, 285] on button "Check-in" at bounding box center [111, 282] width 196 height 29
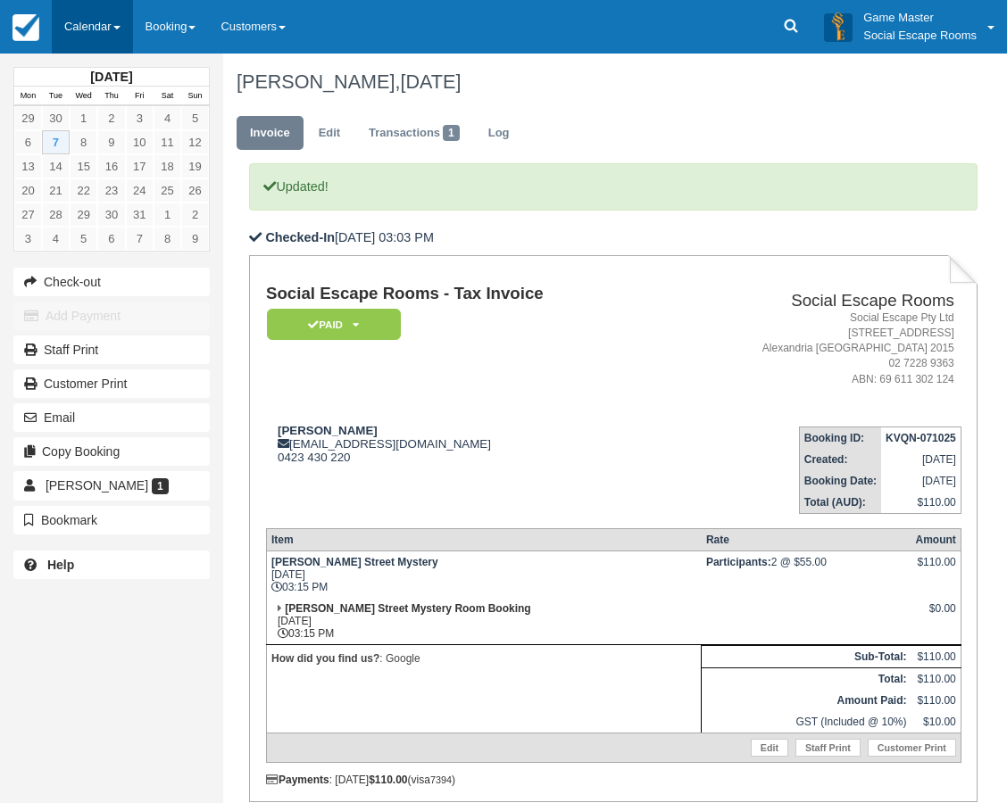
click at [89, 33] on link "Calendar" at bounding box center [92, 27] width 81 height 54
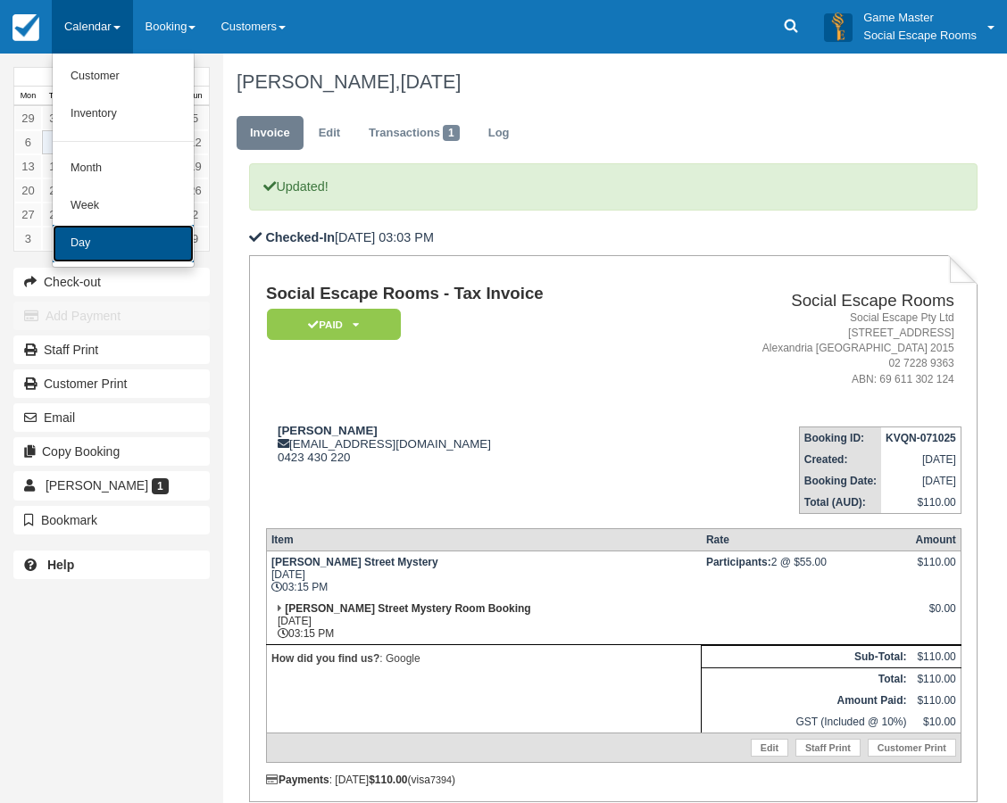
click at [111, 244] on link "Day" at bounding box center [123, 243] width 141 height 37
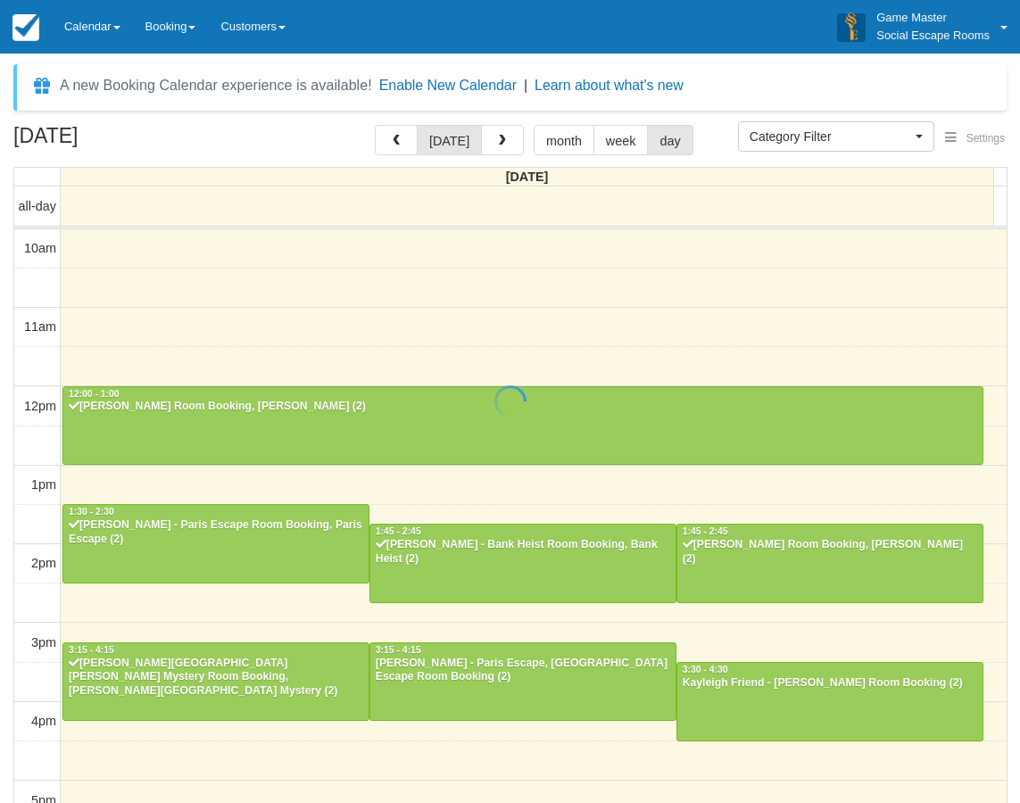
select select
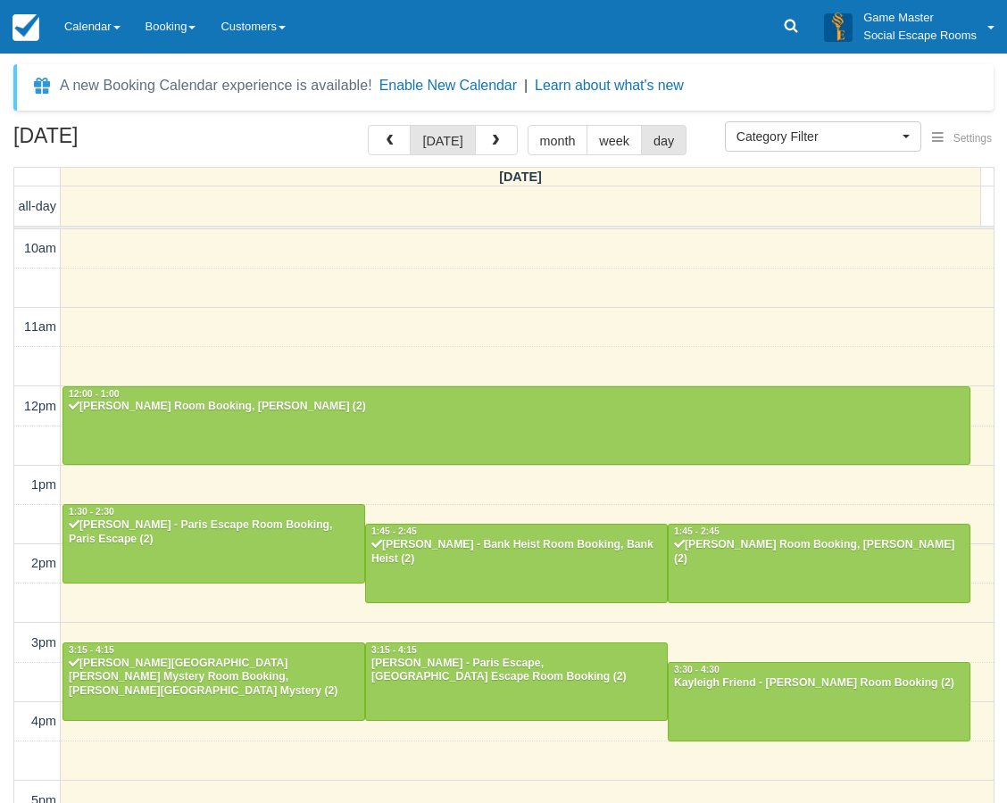
scroll to position [360, 0]
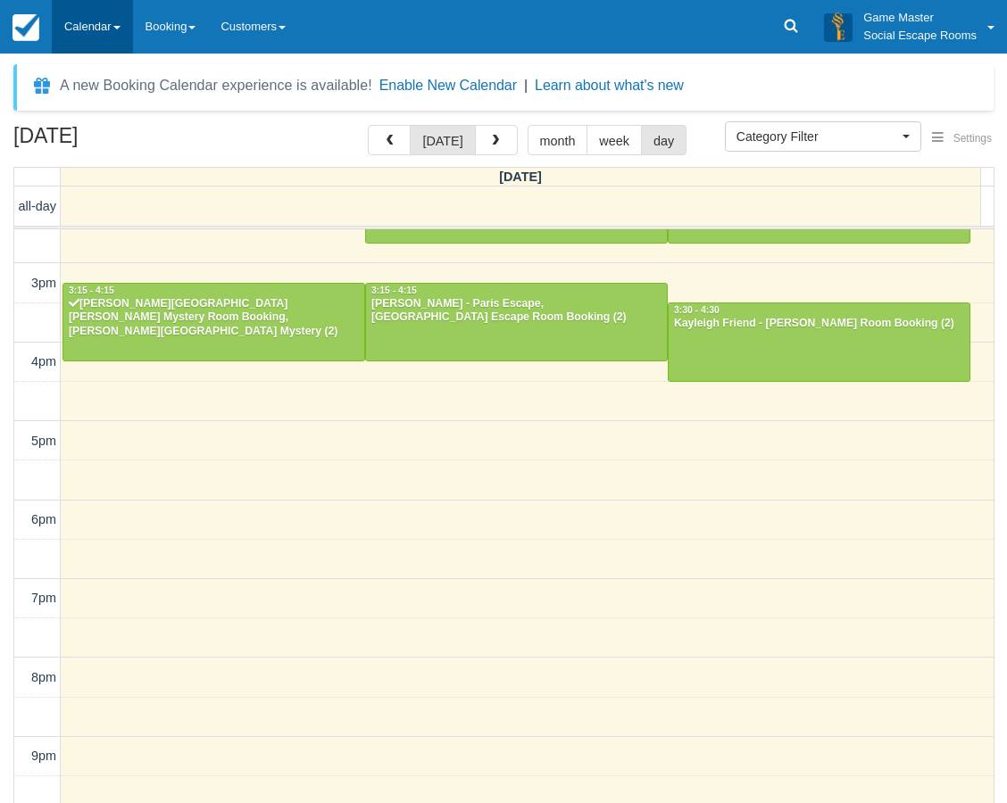
click at [110, 32] on link "Calendar" at bounding box center [92, 27] width 81 height 54
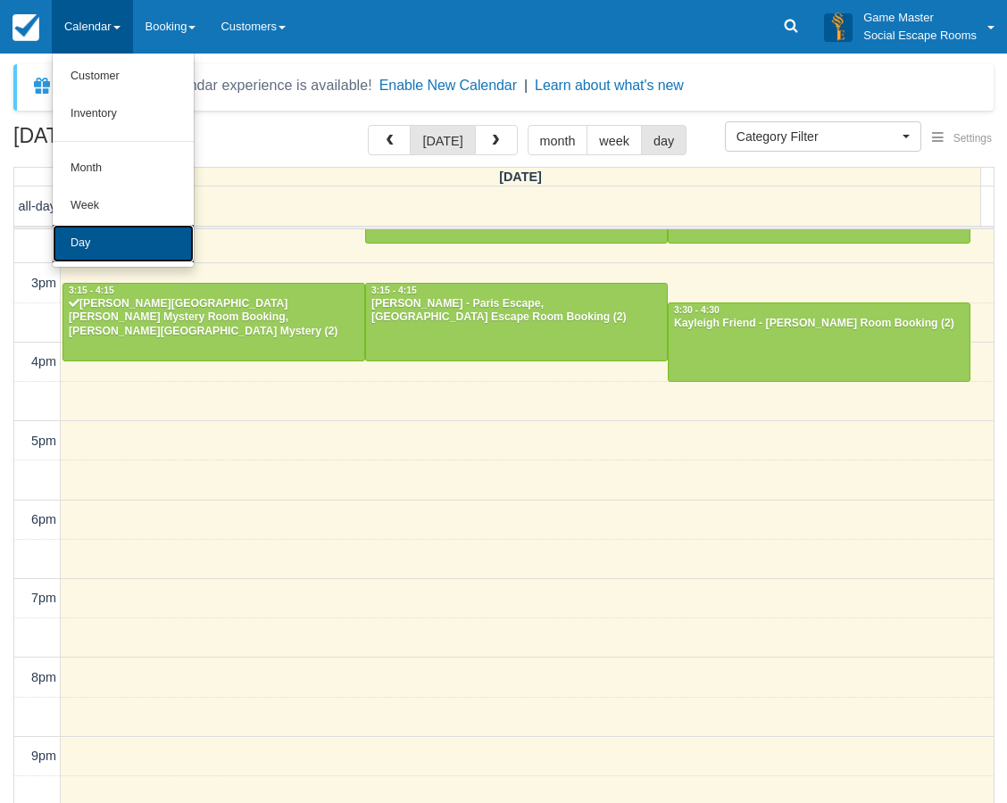
click at [101, 247] on link "Day" at bounding box center [123, 243] width 141 height 37
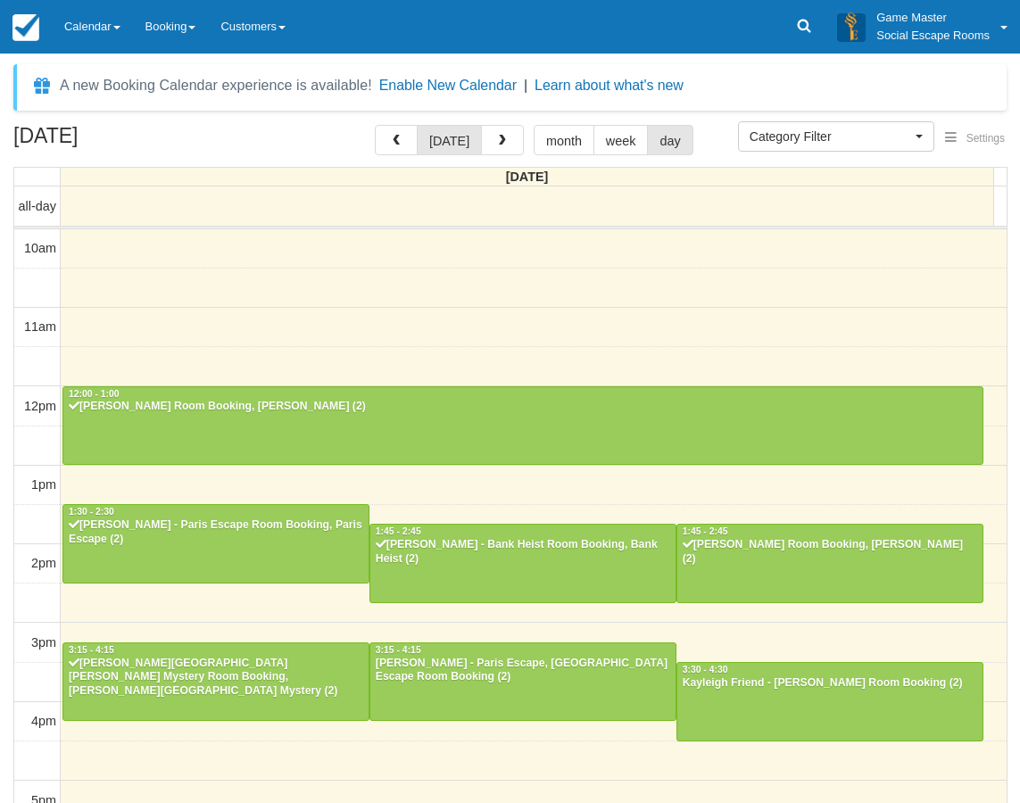
select select
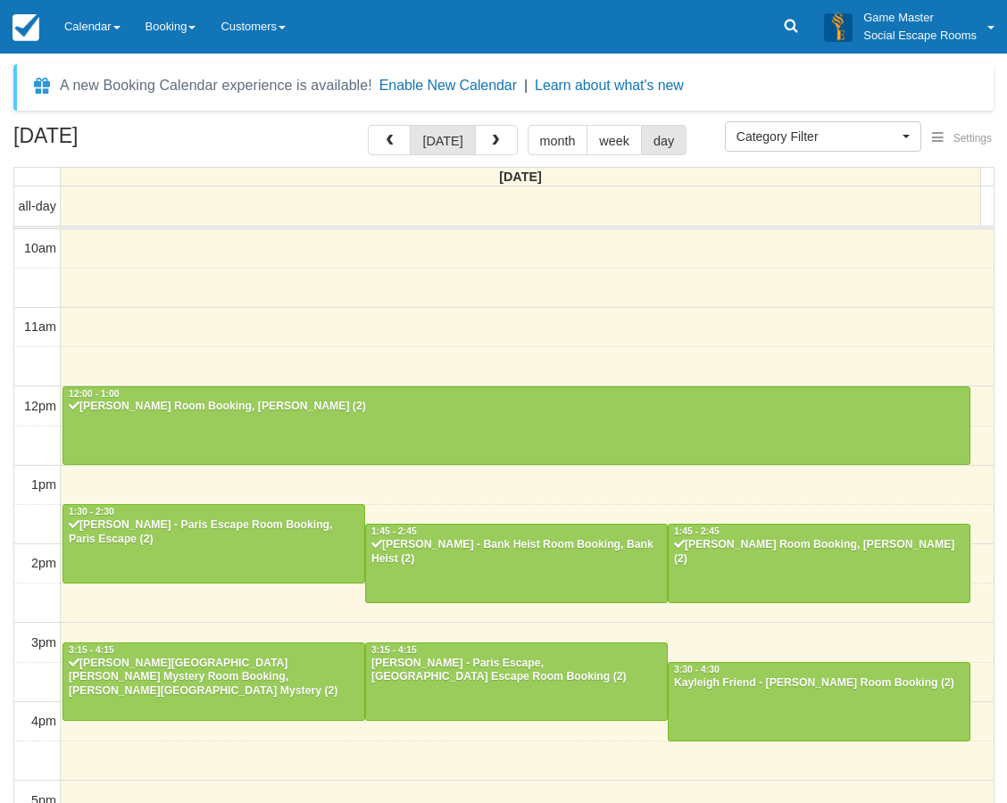
scroll to position [360, 0]
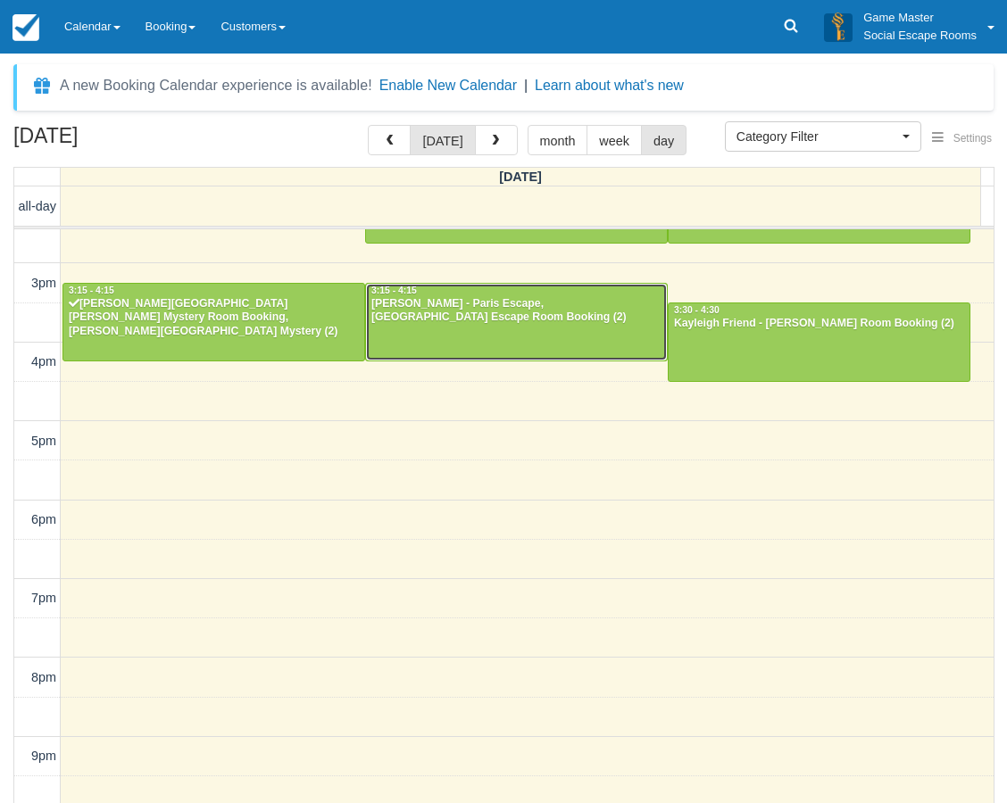
click at [441, 322] on div "Kim Dewar - Paris Escape, Paris Escape Room Booking (2)" at bounding box center [516, 311] width 292 height 29
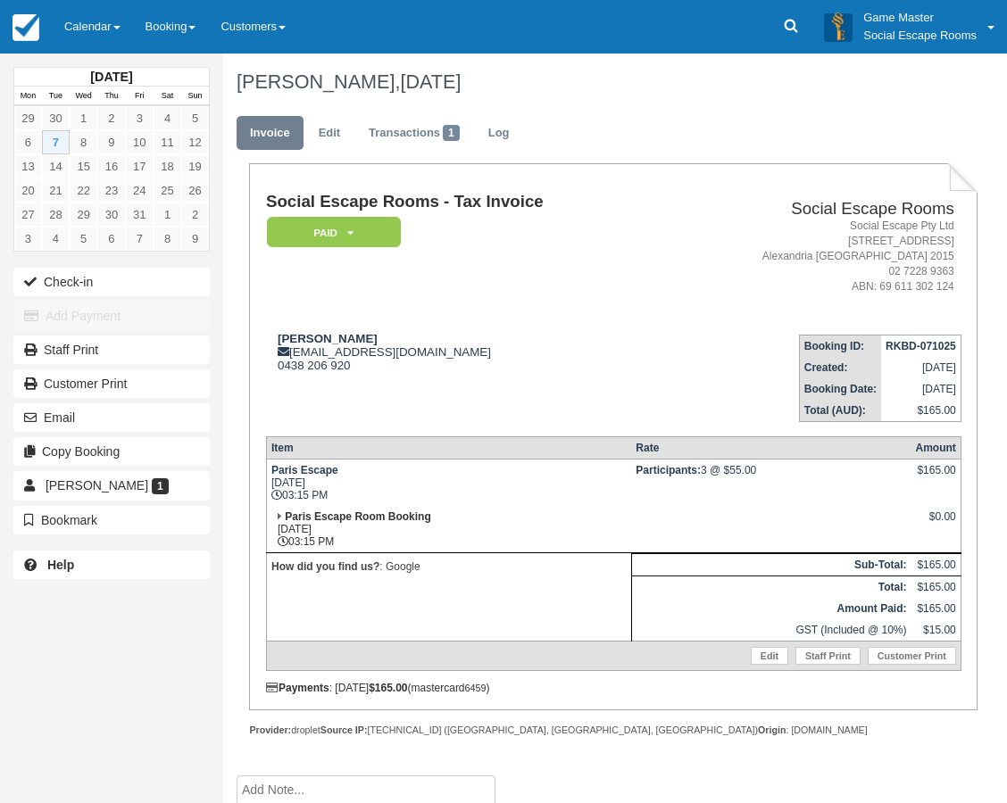
click at [376, 373] on td "Kim Dewar kdewar76@gmail.com 0438 206 920" at bounding box center [465, 371] width 399 height 102
click at [93, 26] on link "Calendar" at bounding box center [92, 27] width 81 height 54
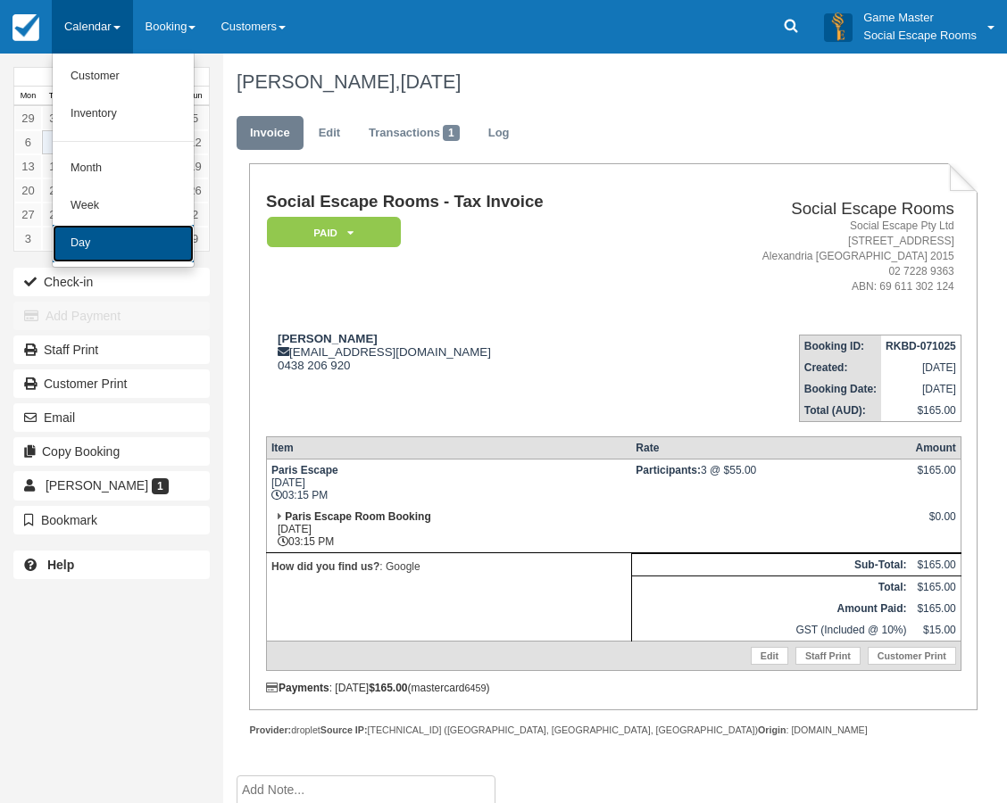
click at [113, 241] on link "Day" at bounding box center [123, 243] width 141 height 37
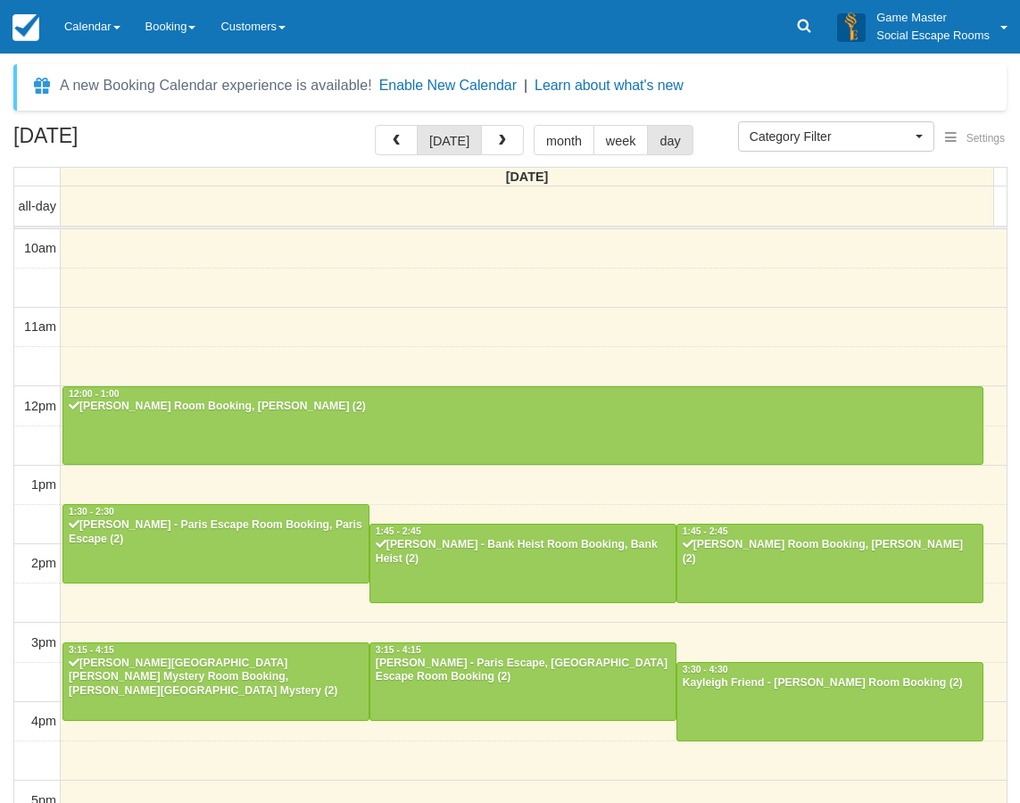
select select
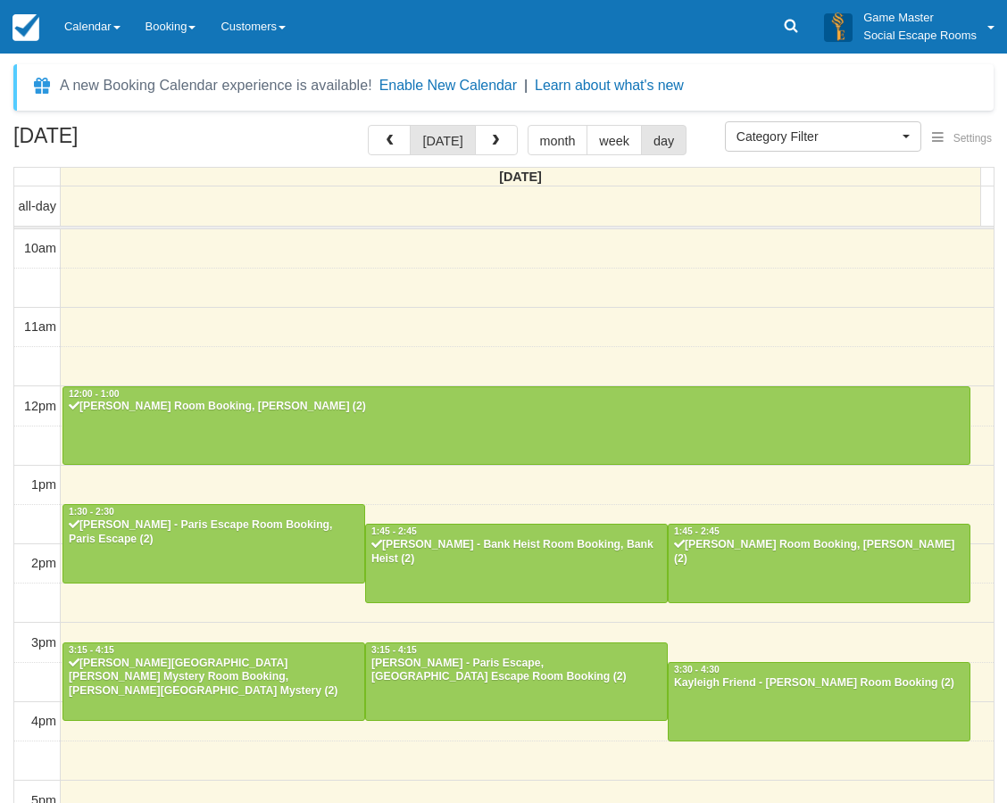
scroll to position [360, 0]
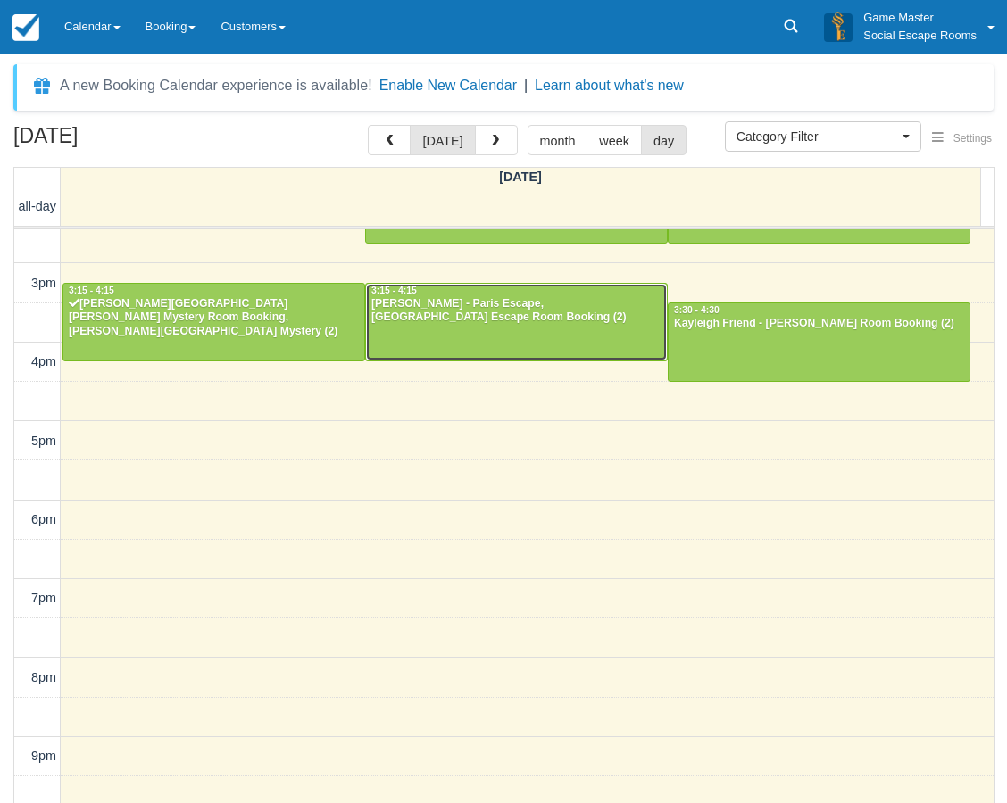
click at [475, 305] on div "[PERSON_NAME] - Paris Escape, [GEOGRAPHIC_DATA] Escape Room Booking (2)" at bounding box center [516, 311] width 292 height 29
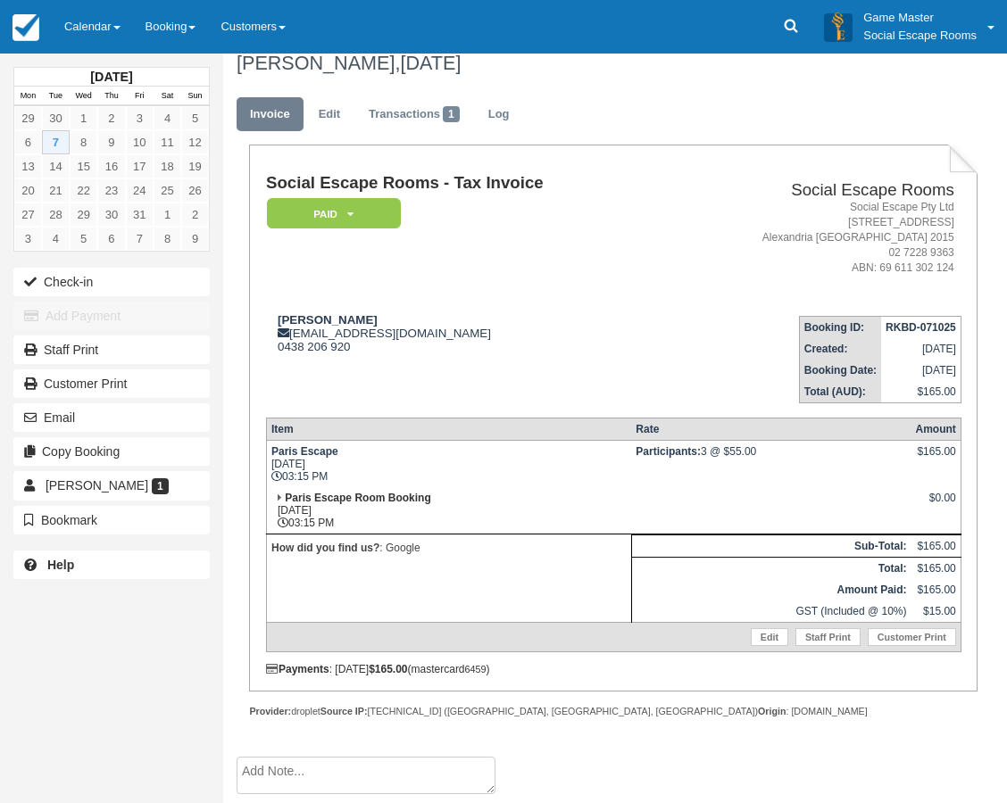
scroll to position [20, 0]
click at [475, 305] on td "[PERSON_NAME] [EMAIL_ADDRESS][DOMAIN_NAME] 0438 206 920" at bounding box center [465, 352] width 399 height 102
click at [139, 279] on button "Check-in" at bounding box center [111, 282] width 196 height 29
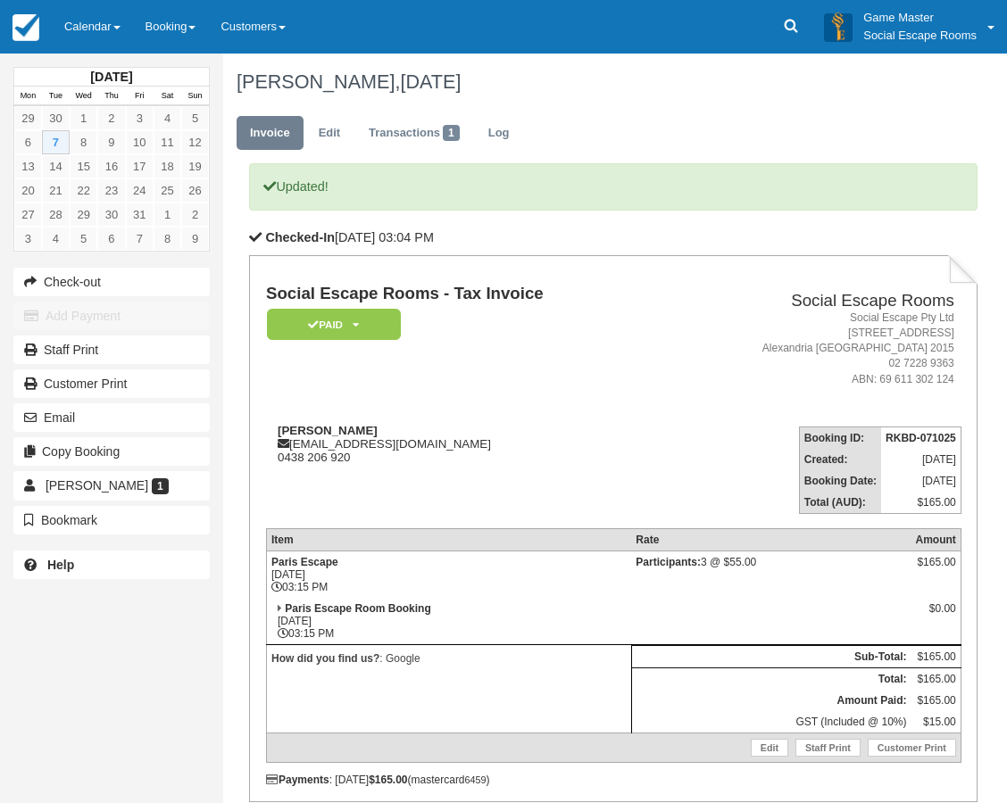
click at [465, 378] on td "Social Escape Rooms - Tax Invoice Paid   Pending Reserved Deposit Blocked for C…" at bounding box center [465, 348] width 399 height 127
click at [87, 12] on link "Calendar" at bounding box center [92, 27] width 81 height 54
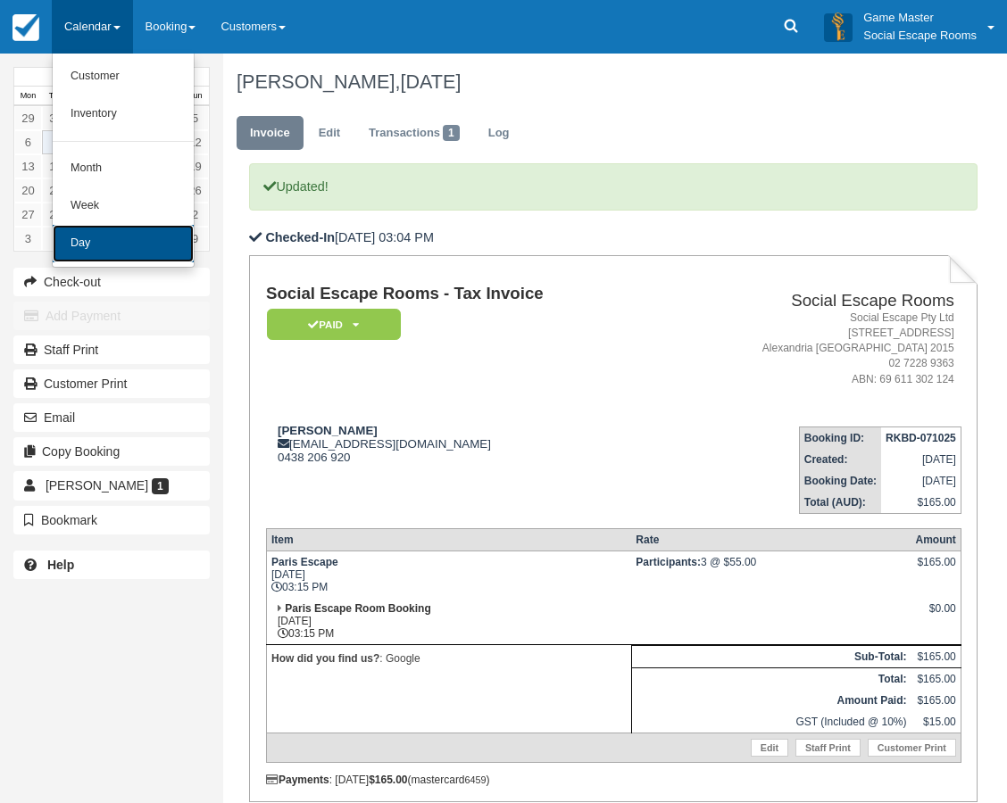
click at [125, 235] on link "Day" at bounding box center [123, 243] width 141 height 37
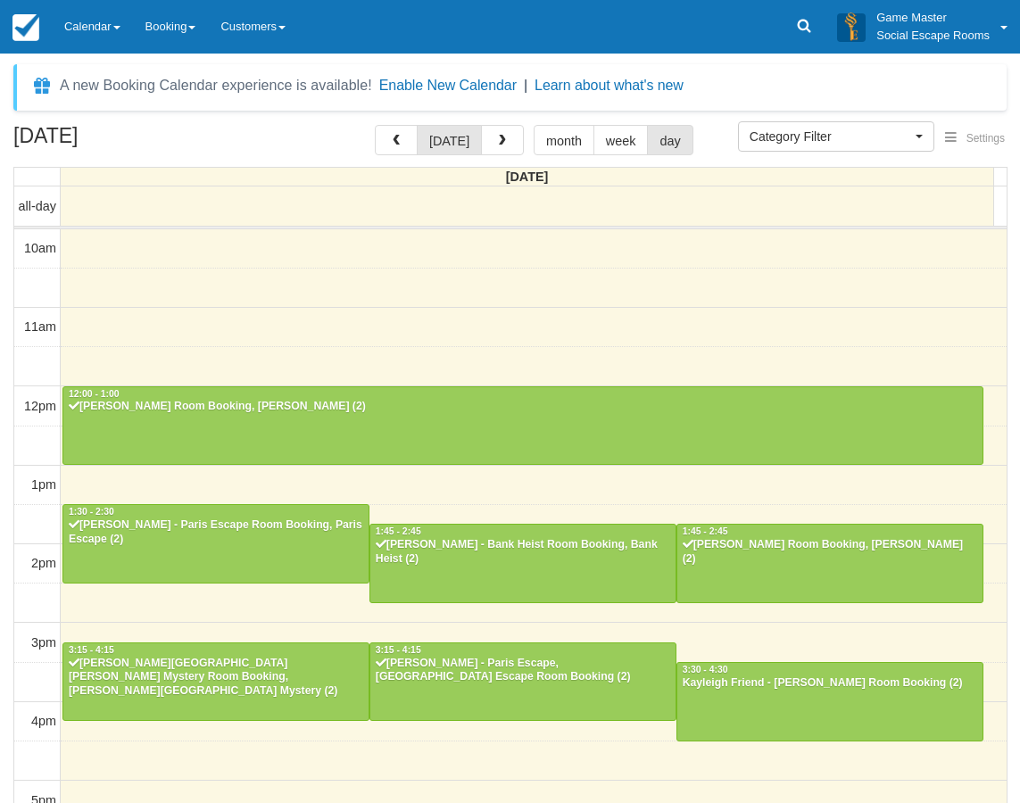
select select
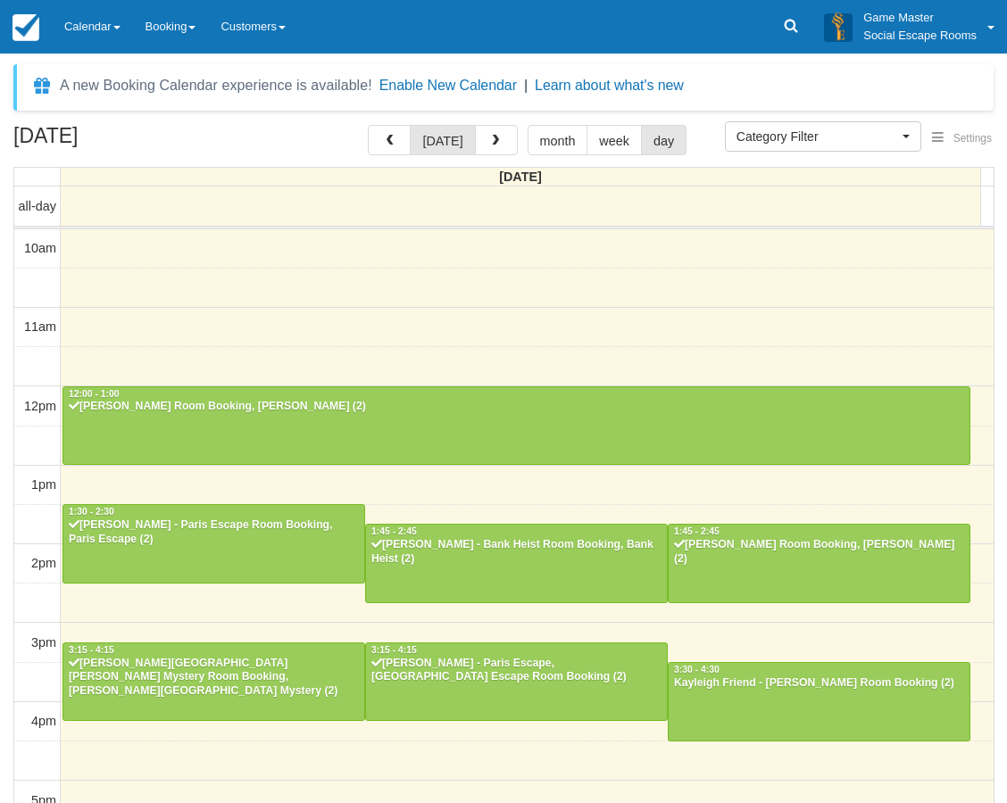
scroll to position [360, 0]
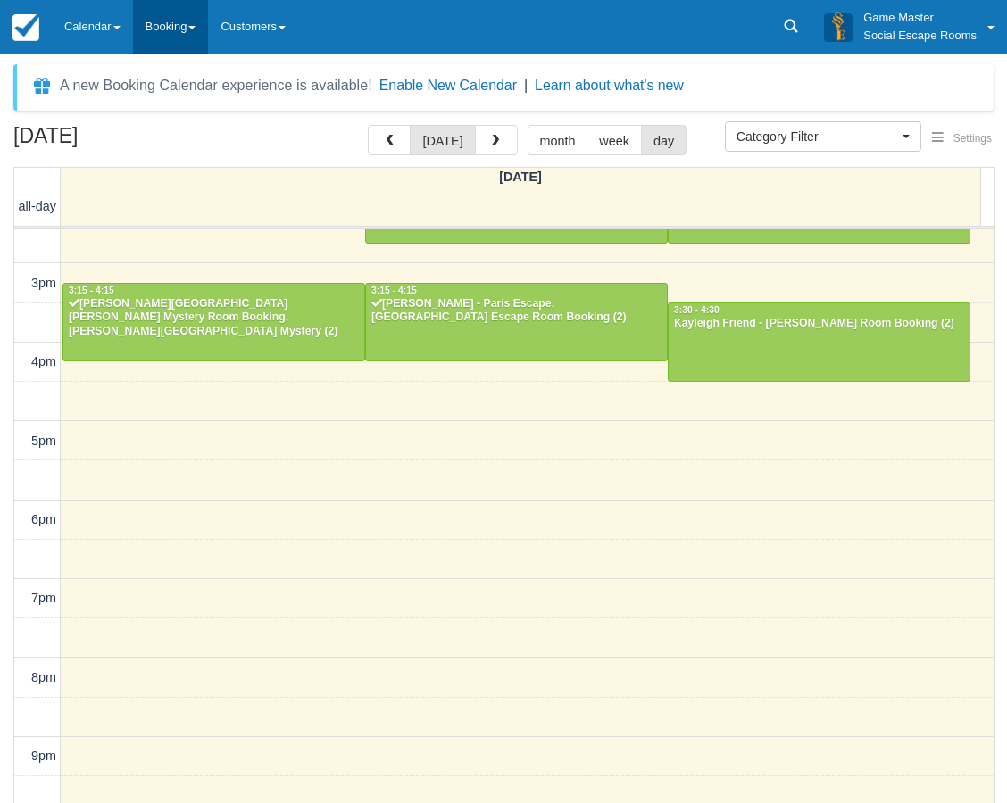
click at [145, 35] on link "Booking" at bounding box center [171, 27] width 76 height 54
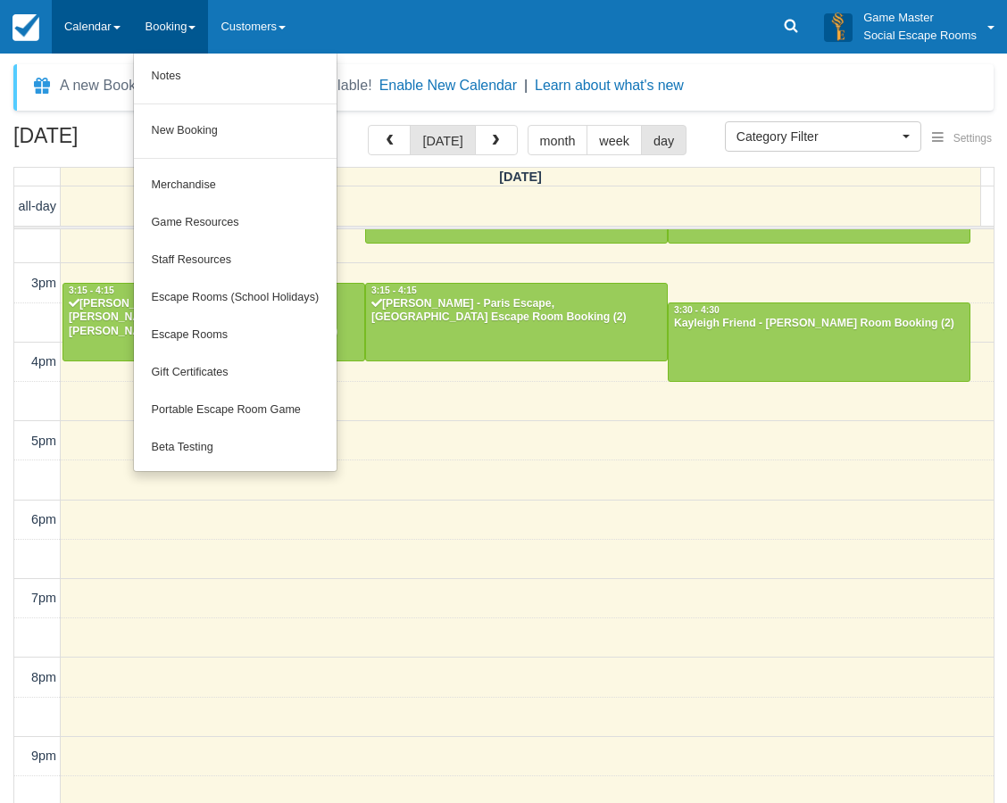
click at [106, 29] on link "Calendar" at bounding box center [92, 27] width 81 height 54
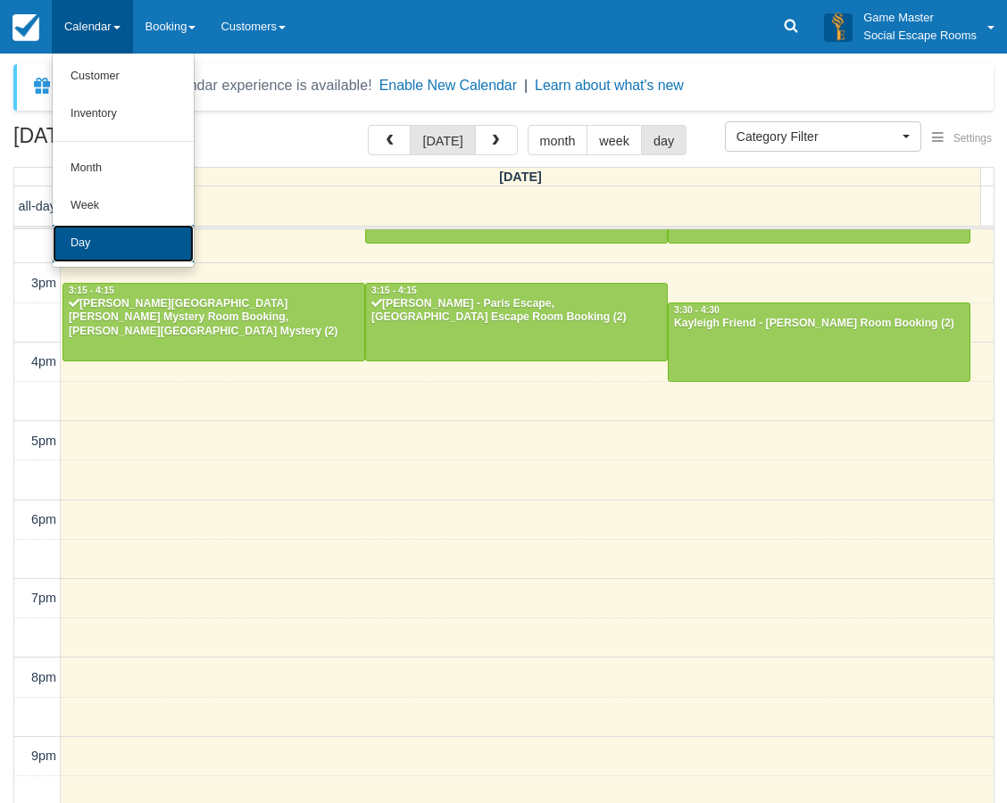
click at [99, 245] on link "Day" at bounding box center [123, 243] width 141 height 37
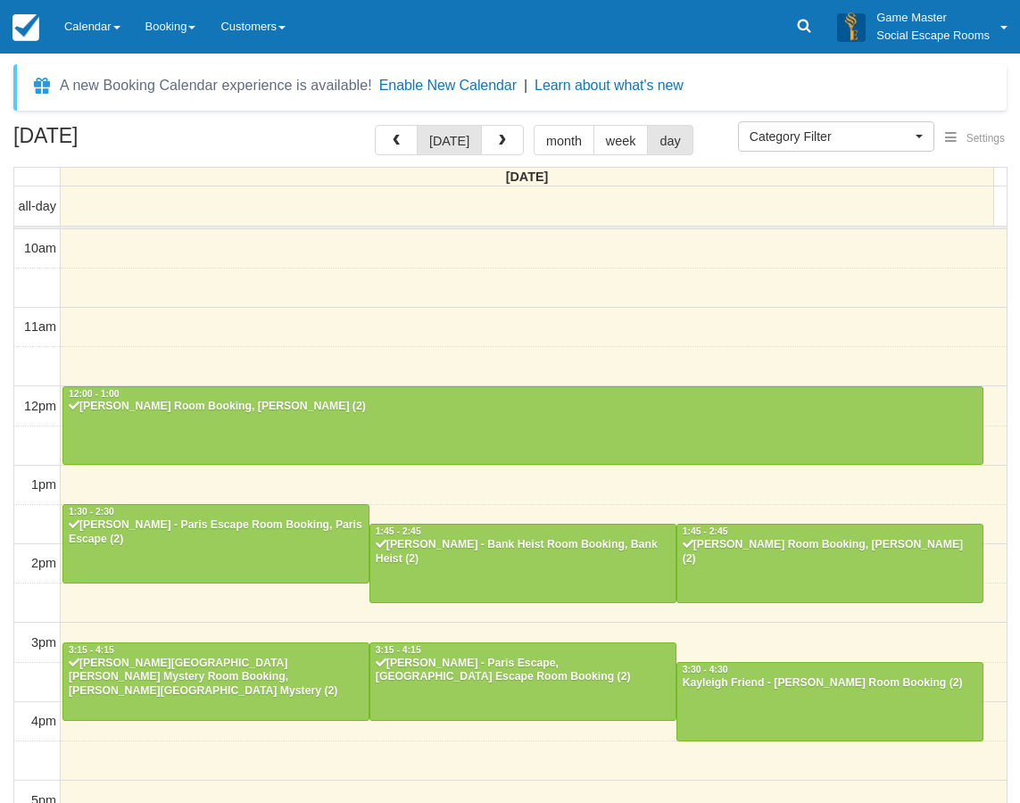
select select
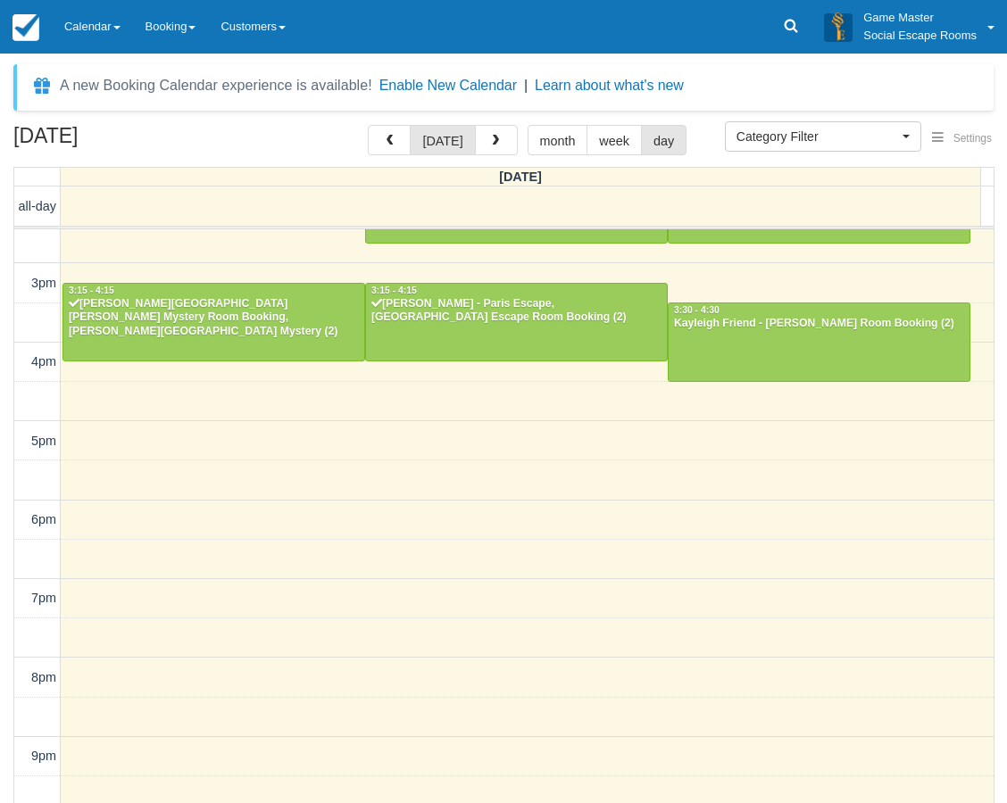
scroll to position [270, 0]
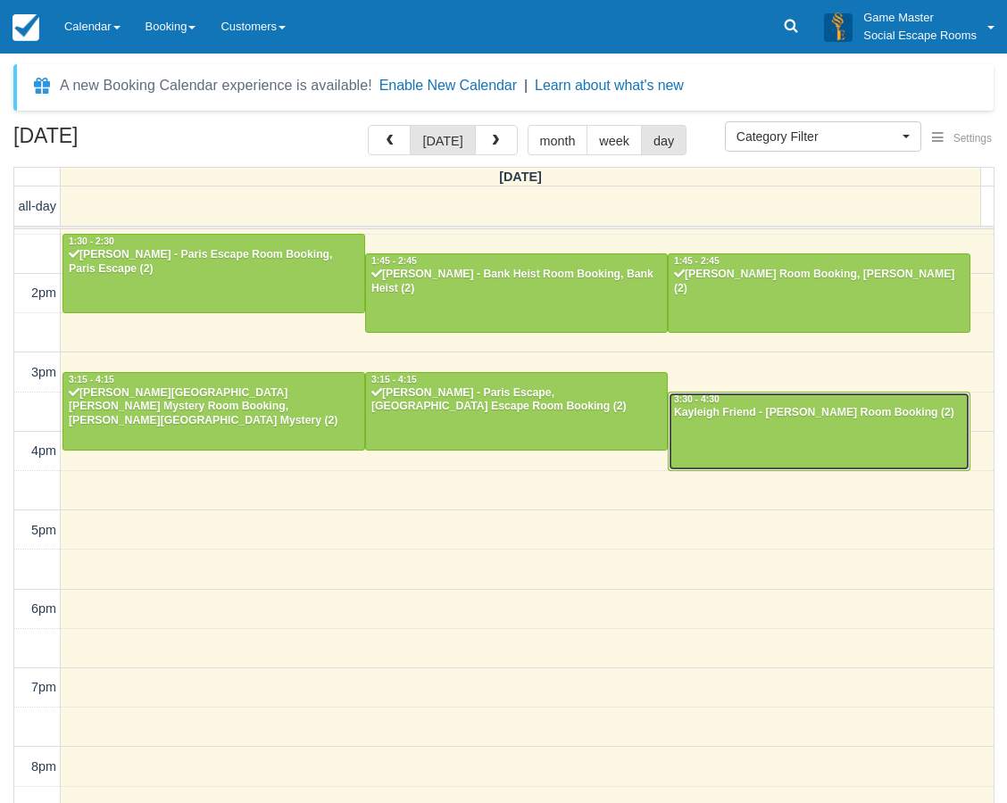
click at [754, 440] on div at bounding box center [819, 431] width 301 height 77
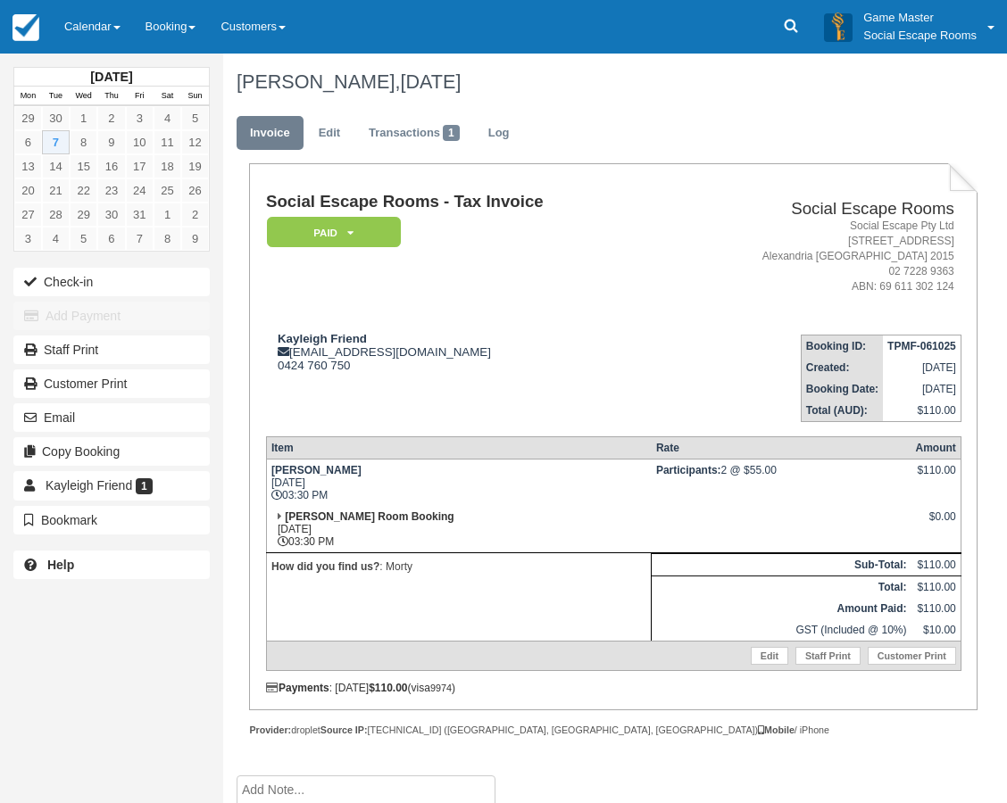
scroll to position [20, 0]
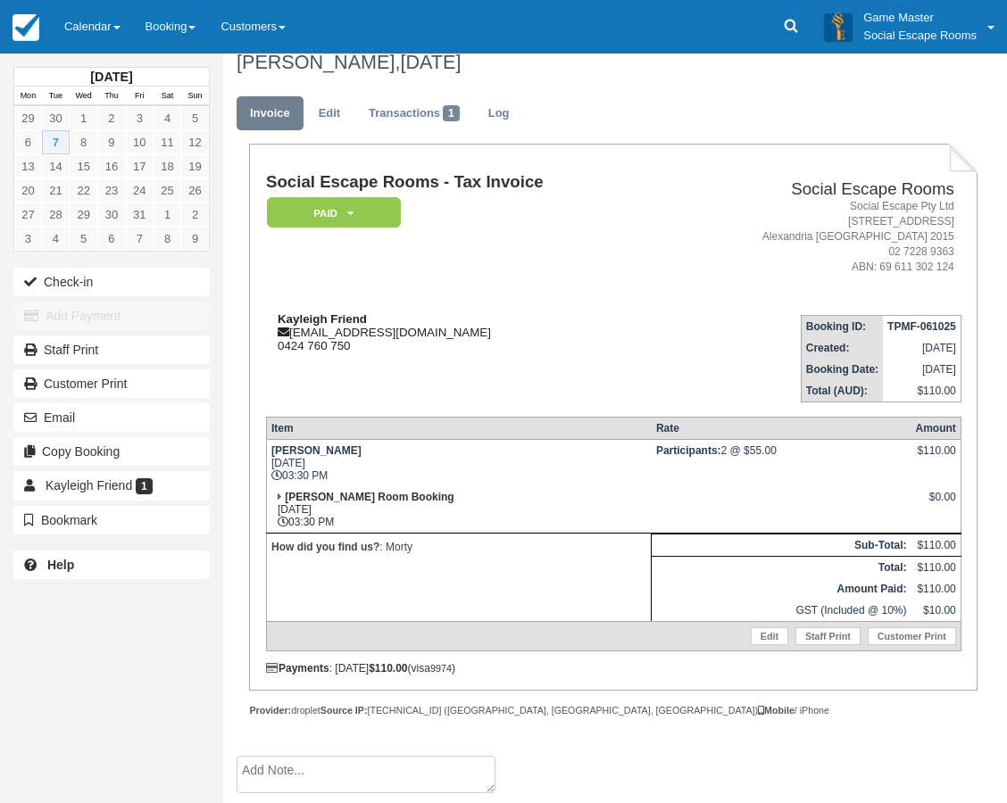
click at [421, 342] on div "[PERSON_NAME] [PERSON_NAME][EMAIL_ADDRESS][DOMAIN_NAME] 0424 760 750" at bounding box center [465, 332] width 399 height 40
click at [110, 37] on link "Calendar" at bounding box center [92, 27] width 81 height 54
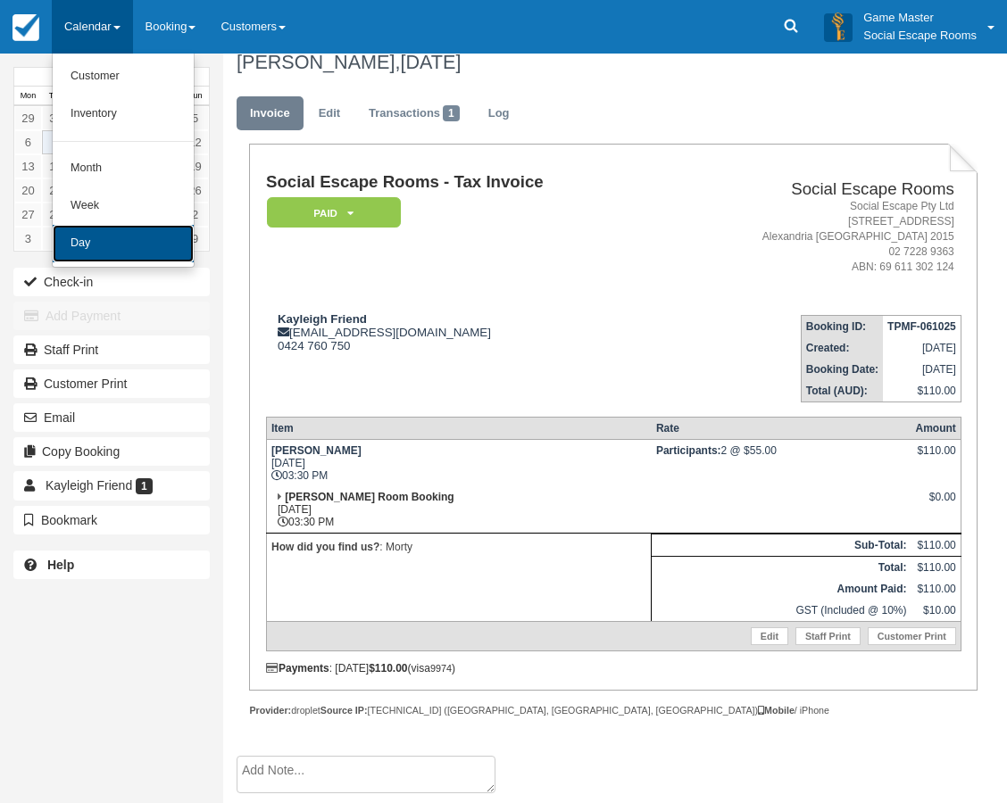
click at [112, 243] on link "Day" at bounding box center [123, 243] width 141 height 37
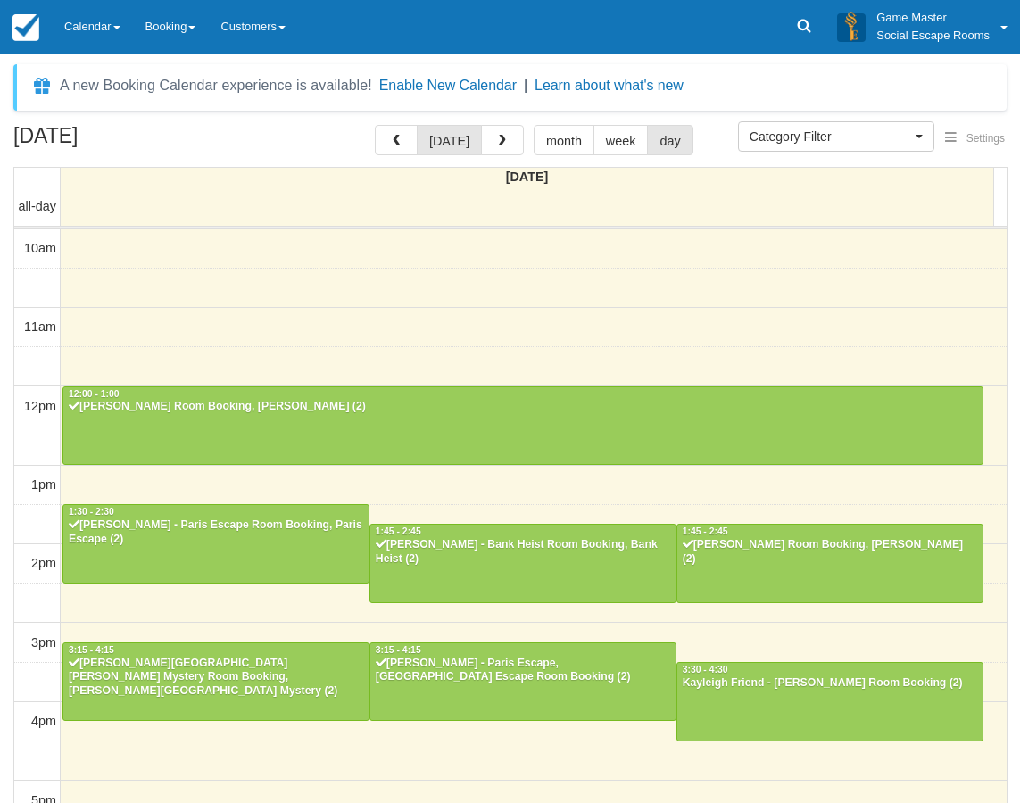
select select
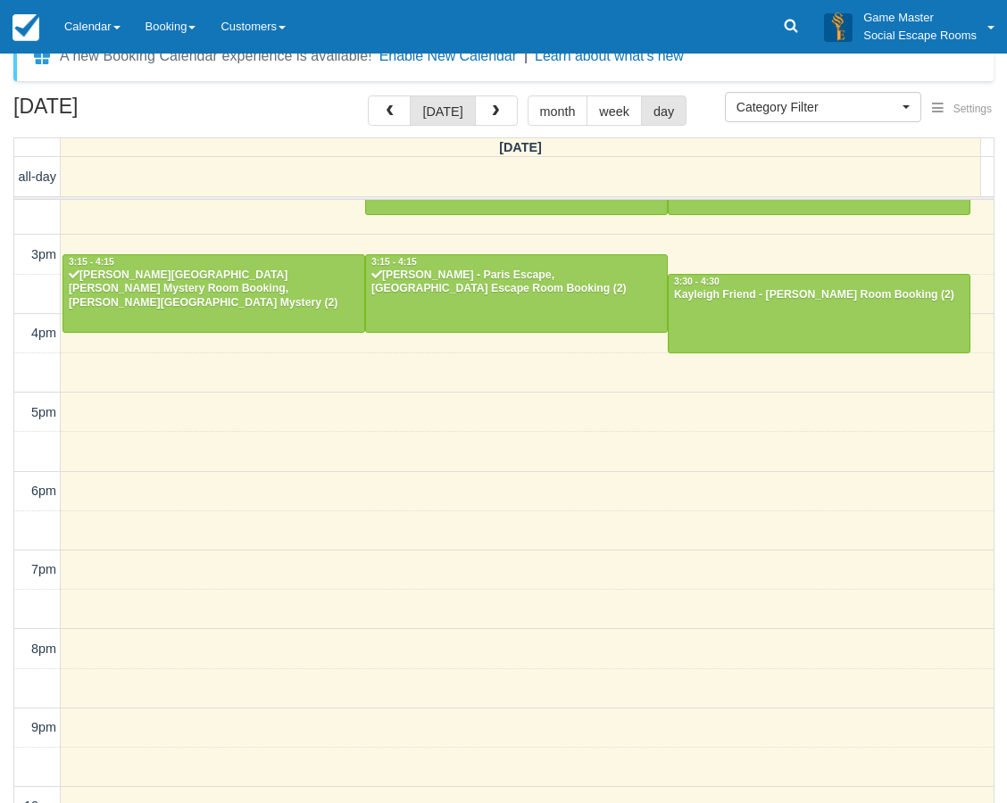
scroll to position [57, 0]
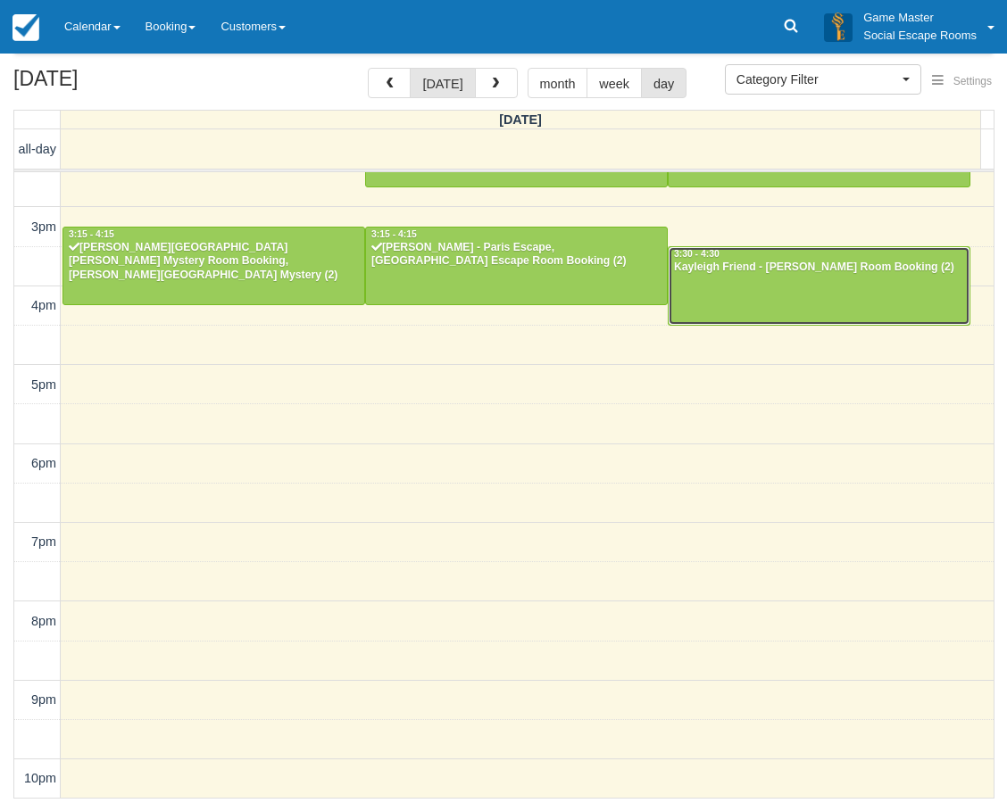
click at [816, 271] on div "Kayleigh Friend - Ransom, Ransom Room Booking (2)" at bounding box center [819, 268] width 292 height 14
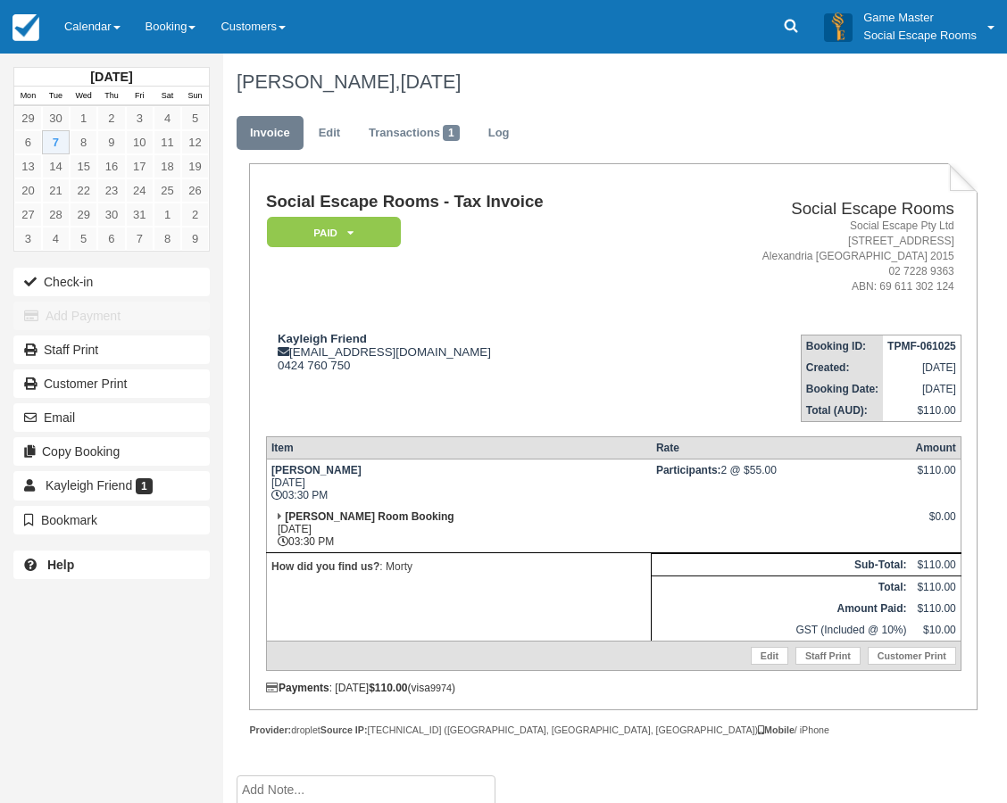
drag, startPoint x: 605, startPoint y: 467, endPoint x: 747, endPoint y: 479, distance: 142.5
click at [747, 479] on tr "[PERSON_NAME] [DATE] 03:30 PM Participants: 2 @ $55.00 $110.00" at bounding box center [613, 482] width 694 height 47
click at [747, 479] on td "Participants: 2 @ $55.00" at bounding box center [782, 482] width 260 height 47
drag, startPoint x: 357, startPoint y: 538, endPoint x: 276, endPoint y: 466, distance: 108.8
click at [274, 468] on tbody "[PERSON_NAME] [DATE] 03:30 PM Participants: 2 @ $55.00 $110.00 [PERSON_NAME] Ro…" at bounding box center [613, 565] width 694 height 212
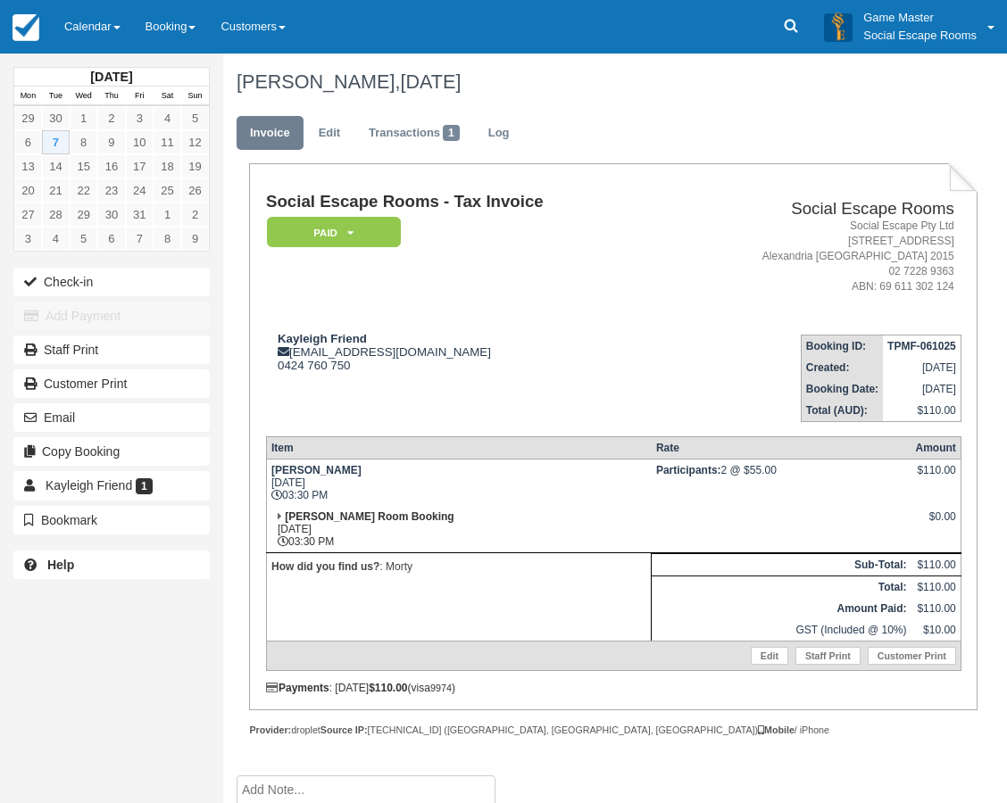
click at [335, 469] on td "[PERSON_NAME] [DATE] 03:30 PM" at bounding box center [458, 482] width 385 height 47
drag, startPoint x: 271, startPoint y: 334, endPoint x: 398, endPoint y: 339, distance: 126.9
click at [398, 339] on div "[PERSON_NAME] [PERSON_NAME][EMAIL_ADDRESS][DOMAIN_NAME] 0424 760 750" at bounding box center [465, 352] width 399 height 40
click at [398, 339] on div "Kayleigh Friend kayleigh.friend@gmail.com 0424 760 750" at bounding box center [465, 352] width 399 height 40
click at [80, 26] on link "Calendar" at bounding box center [92, 27] width 81 height 54
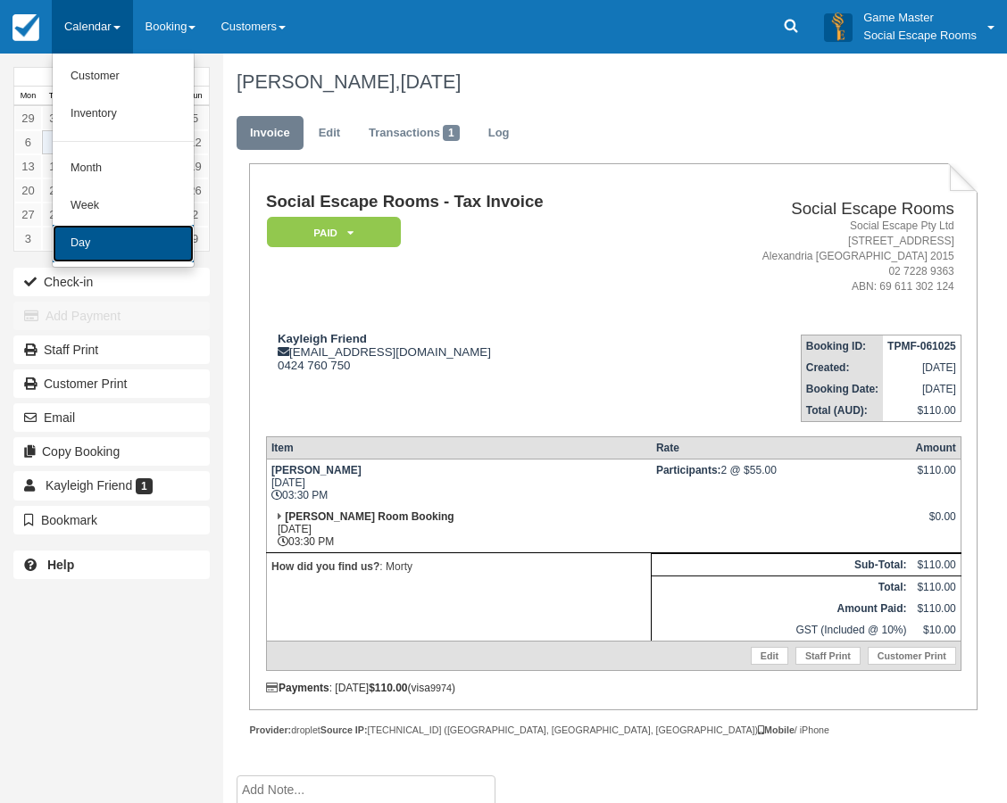
click at [112, 243] on link "Day" at bounding box center [123, 243] width 141 height 37
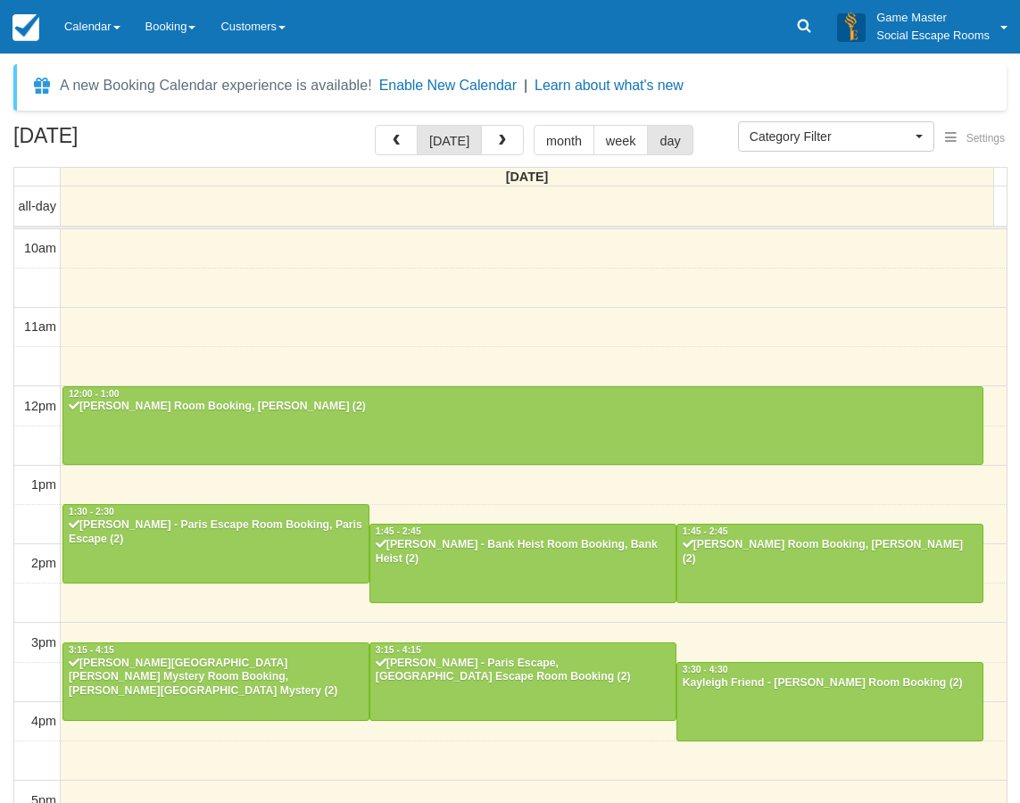
select select
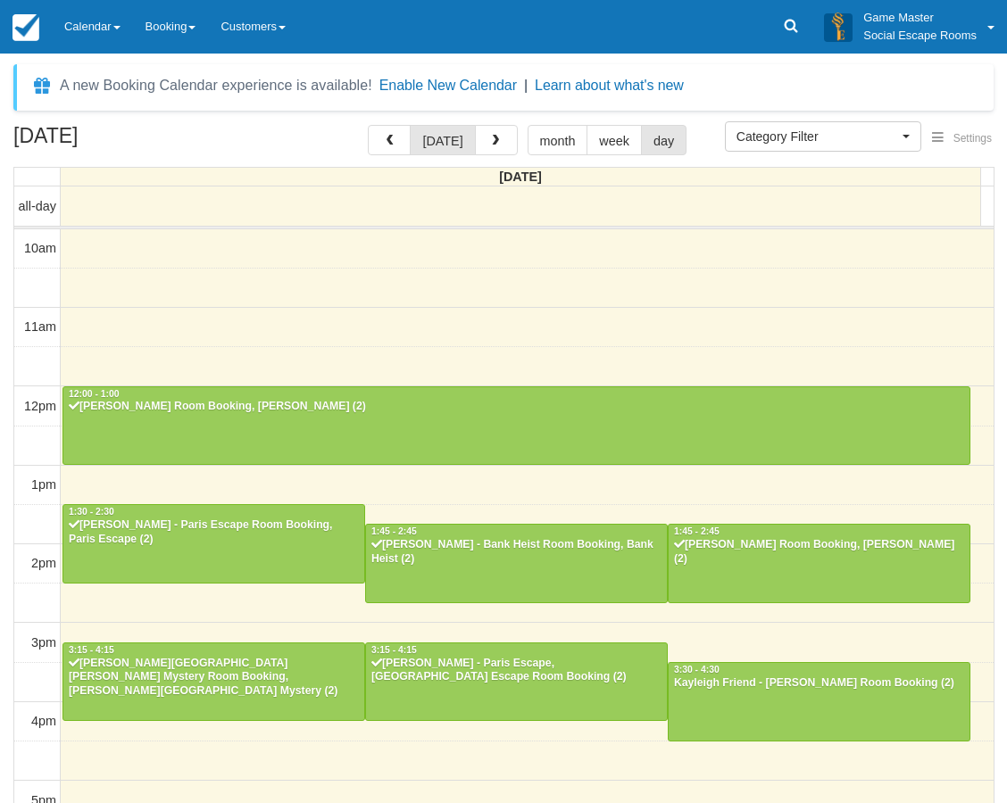
scroll to position [360, 0]
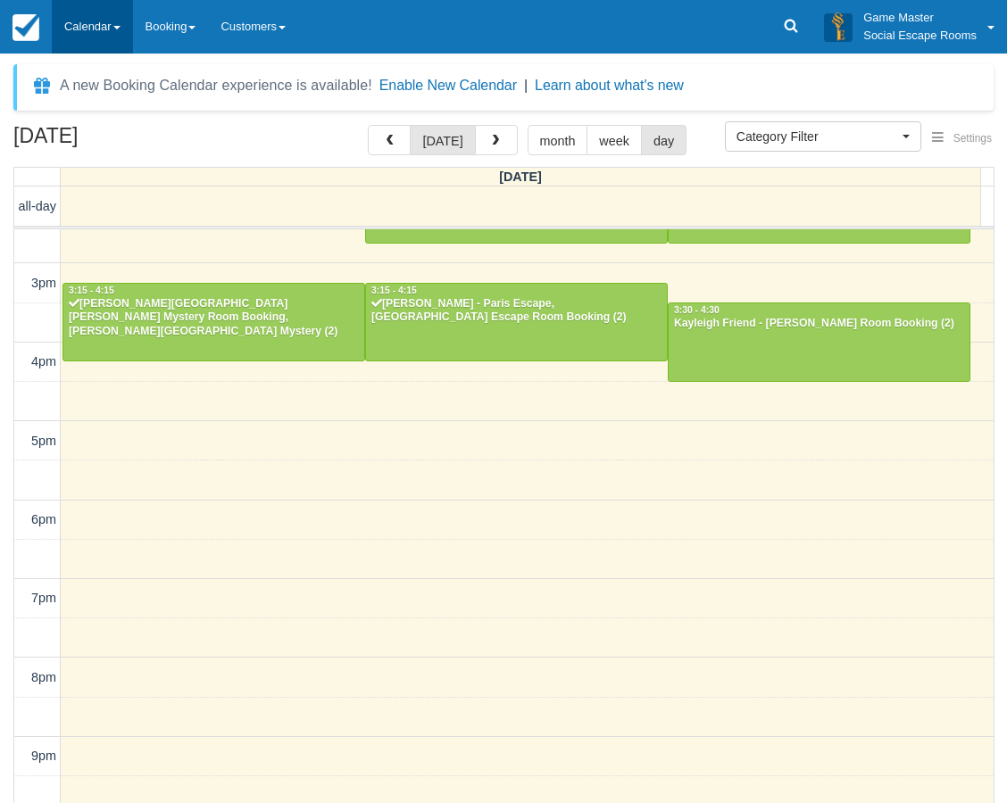
click at [76, 17] on link "Calendar" at bounding box center [92, 27] width 81 height 54
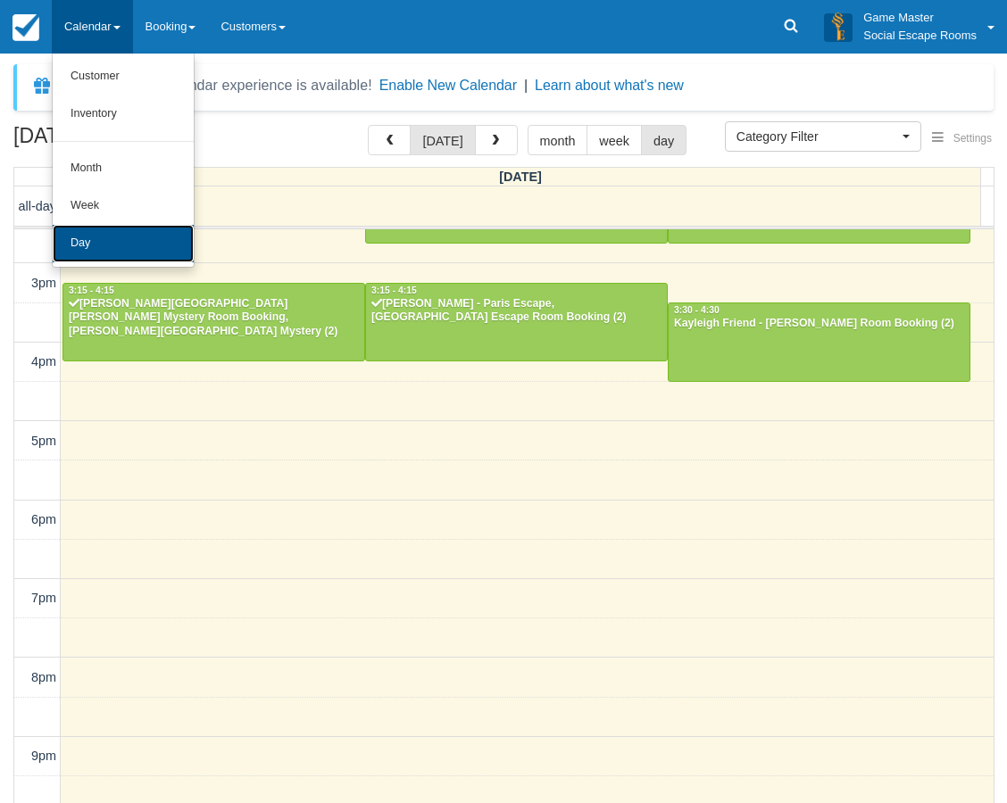
click at [107, 244] on link "Day" at bounding box center [123, 243] width 141 height 37
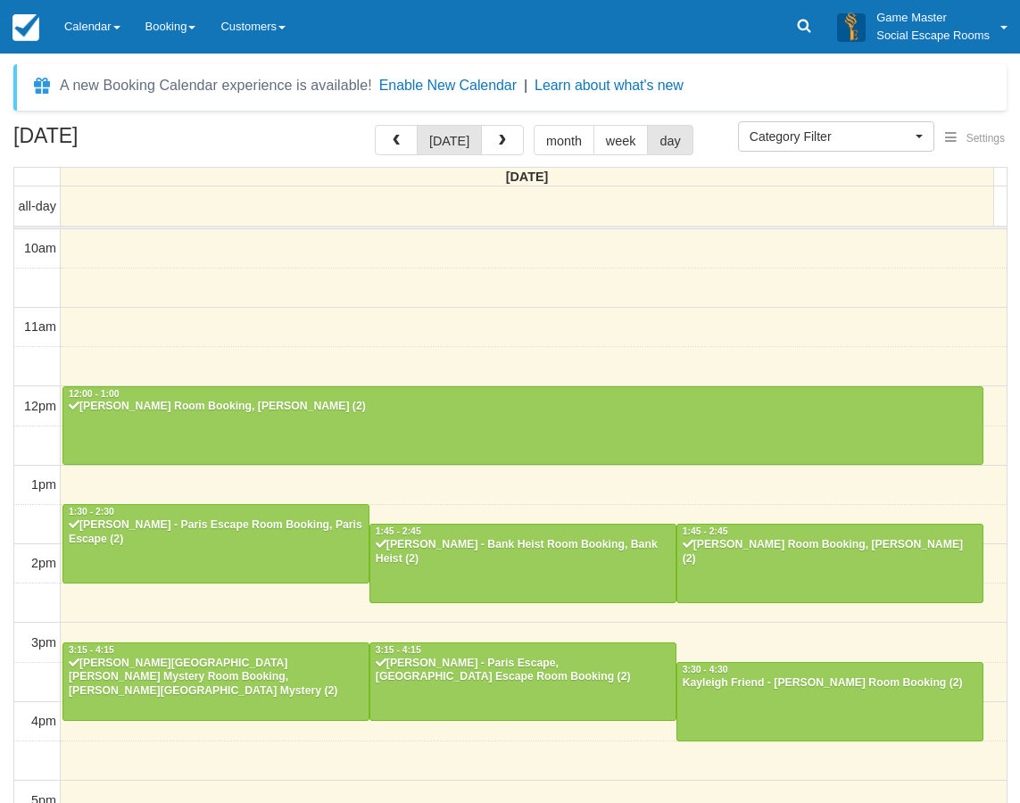
select select
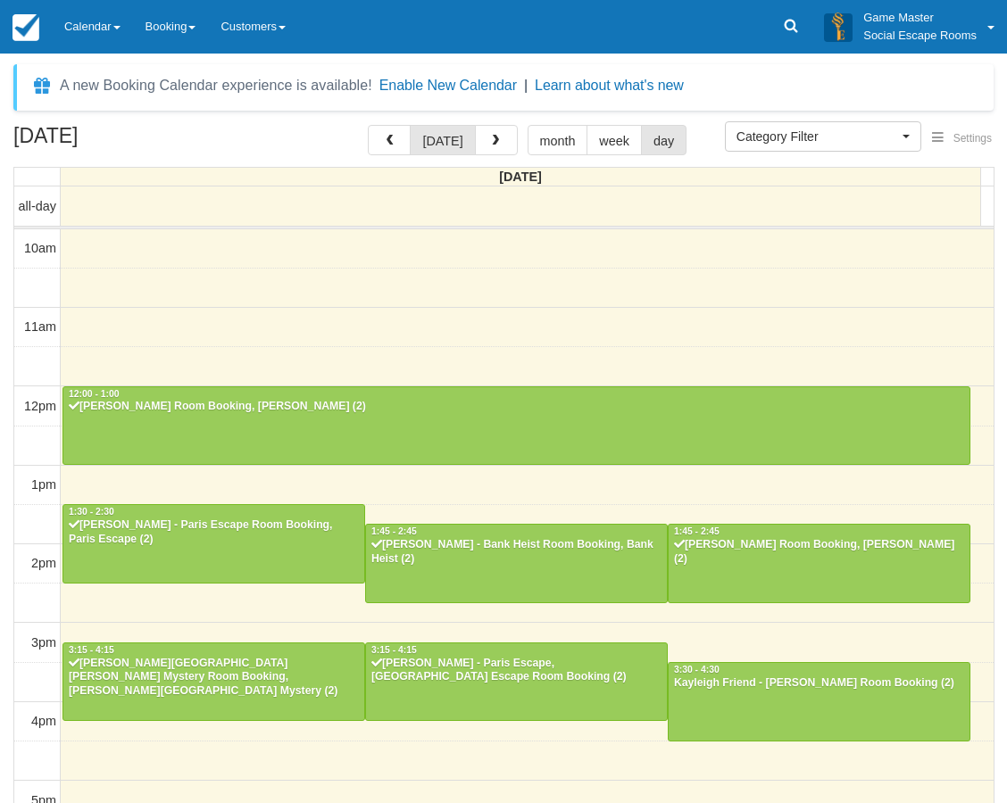
scroll to position [360, 0]
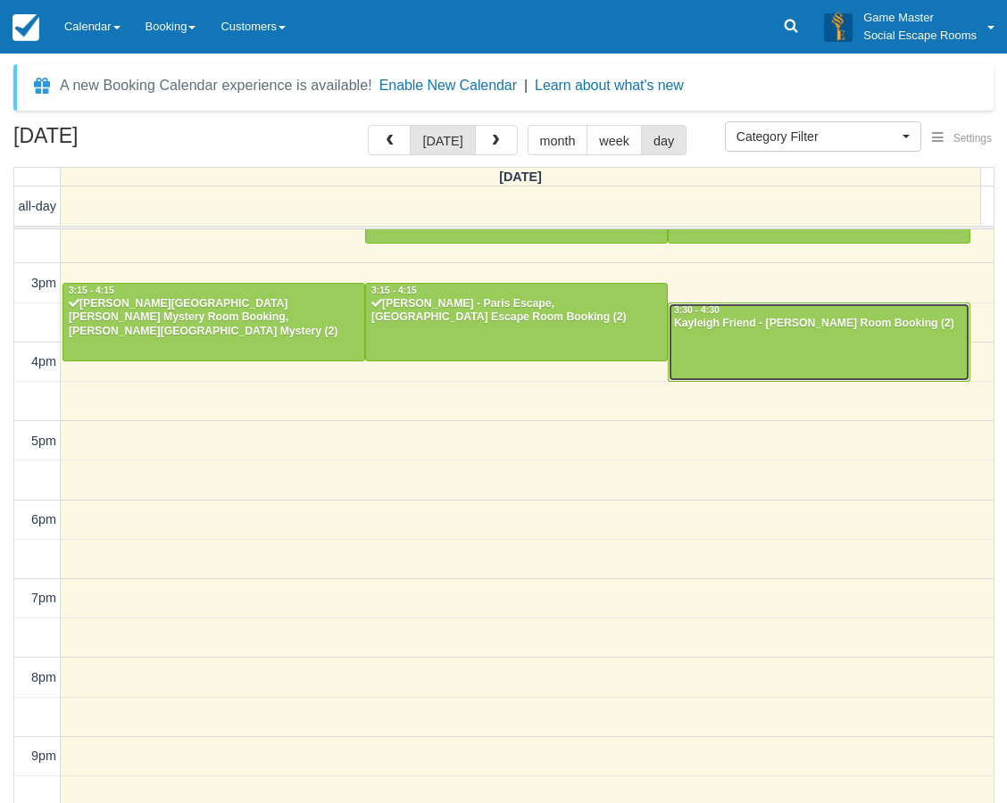
click at [790, 335] on div at bounding box center [819, 342] width 301 height 77
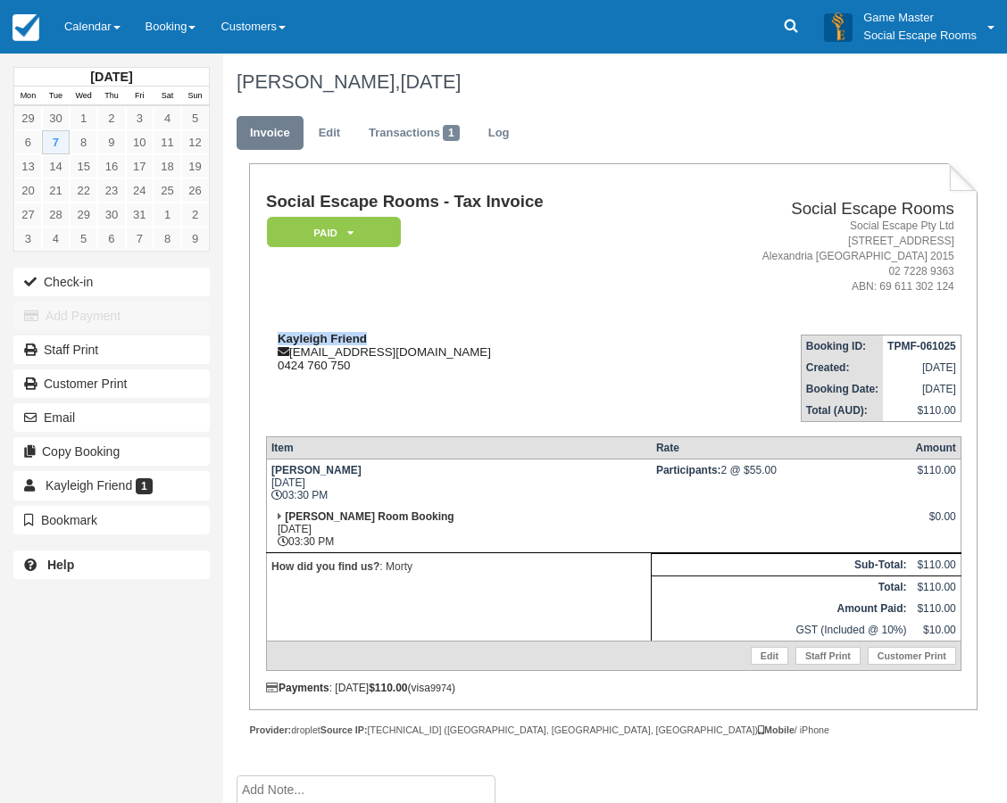
drag, startPoint x: 386, startPoint y: 332, endPoint x: 278, endPoint y: 341, distance: 108.4
click at [278, 341] on div "[PERSON_NAME] [PERSON_NAME][EMAIL_ADDRESS][DOMAIN_NAME] 0424 760 750" at bounding box center [465, 352] width 399 height 40
copy strong "Kayleigh Friend"
click at [93, 29] on link "Calendar" at bounding box center [92, 27] width 81 height 54
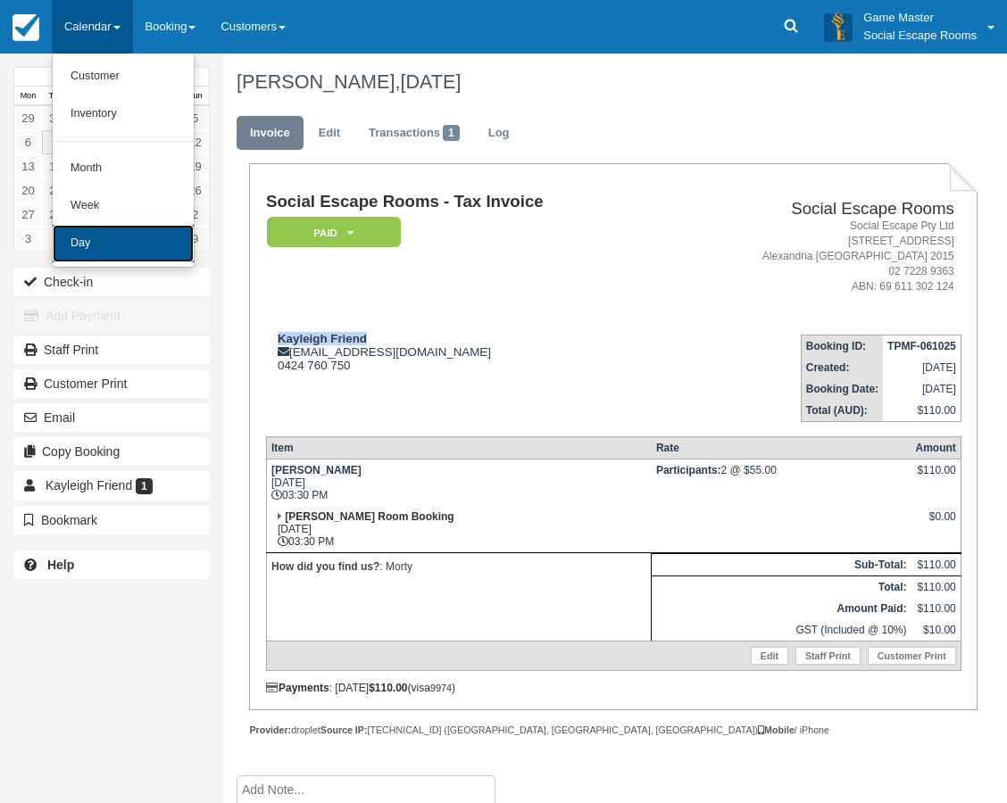
click at [113, 242] on link "Day" at bounding box center [123, 243] width 141 height 37
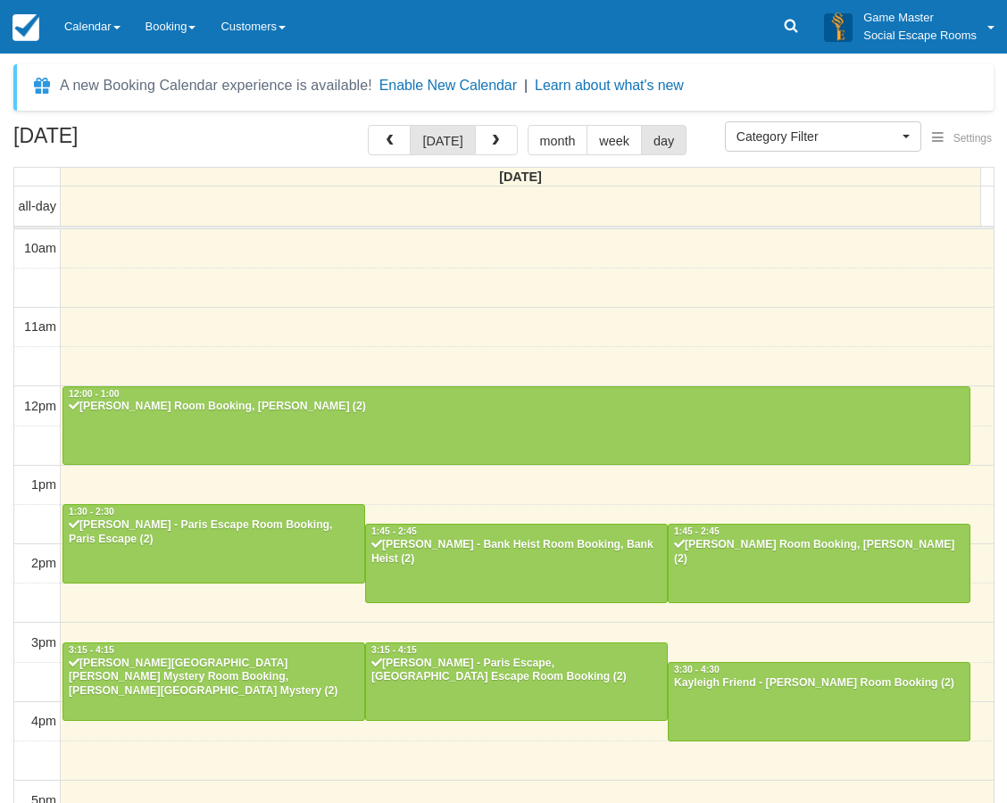
select select
click at [782, 699] on div at bounding box center [819, 701] width 301 height 77
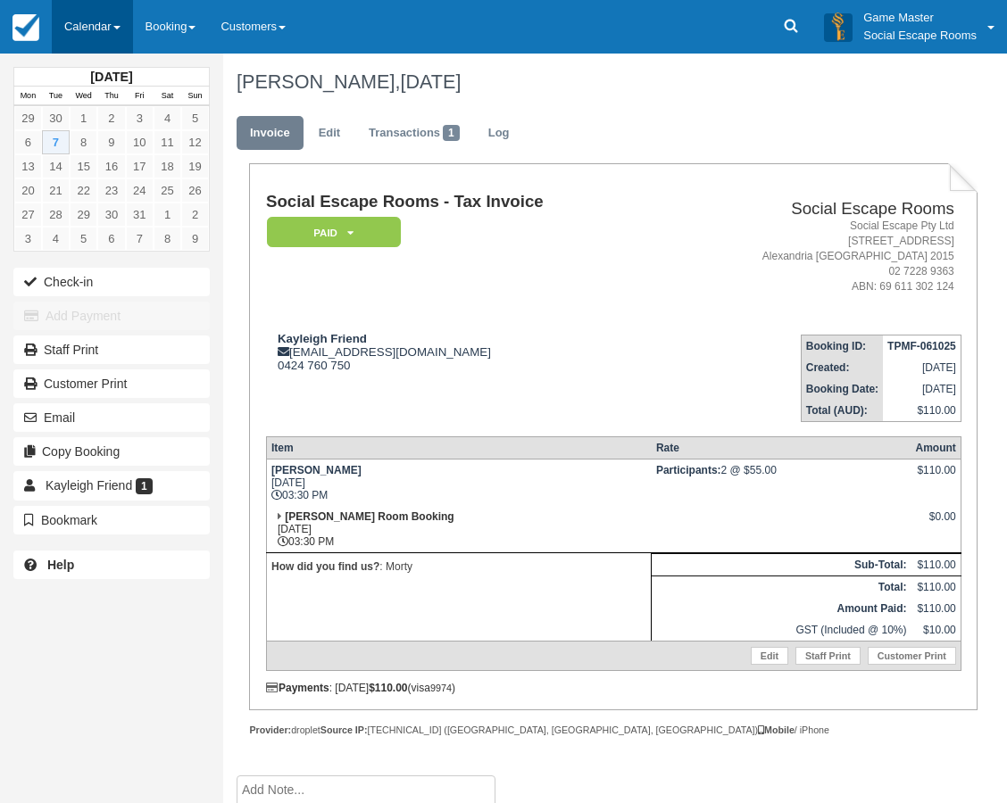
click at [91, 18] on link "Calendar" at bounding box center [92, 27] width 81 height 54
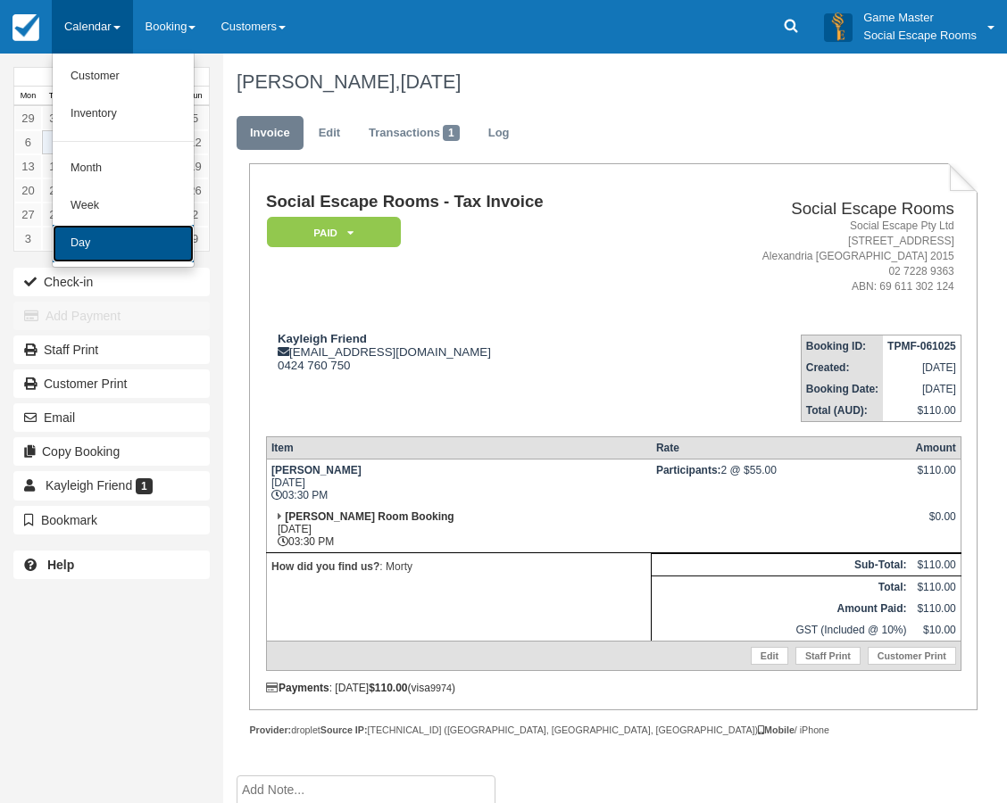
click at [96, 242] on link "Day" at bounding box center [123, 243] width 141 height 37
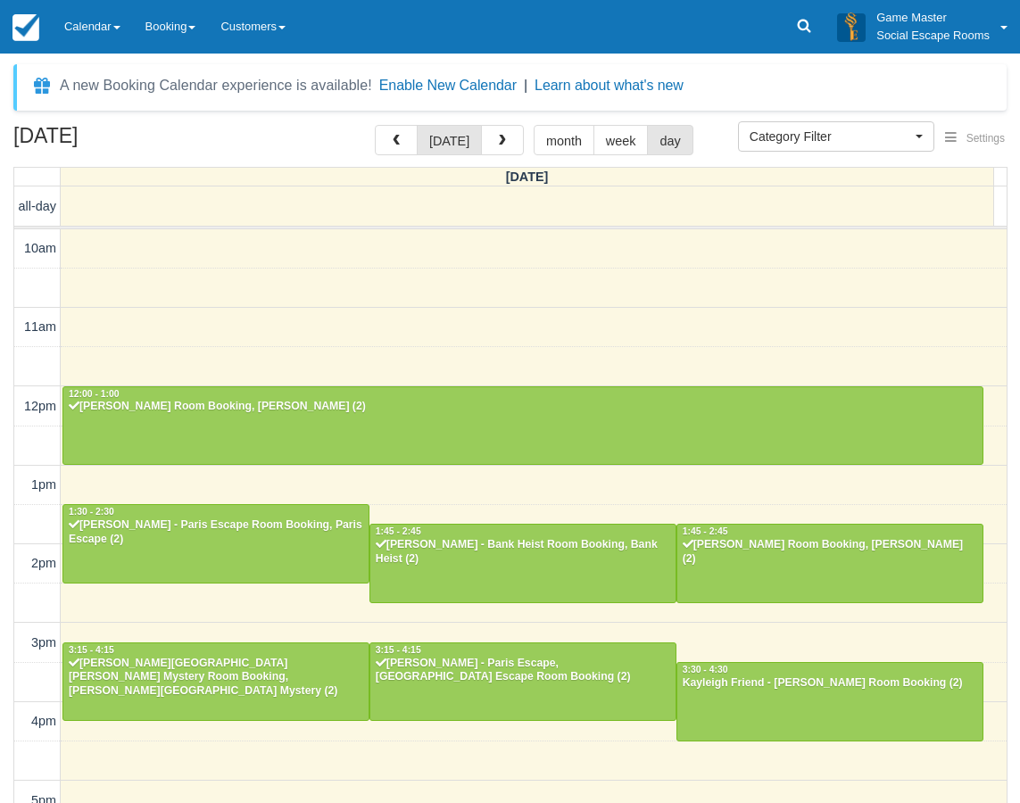
select select
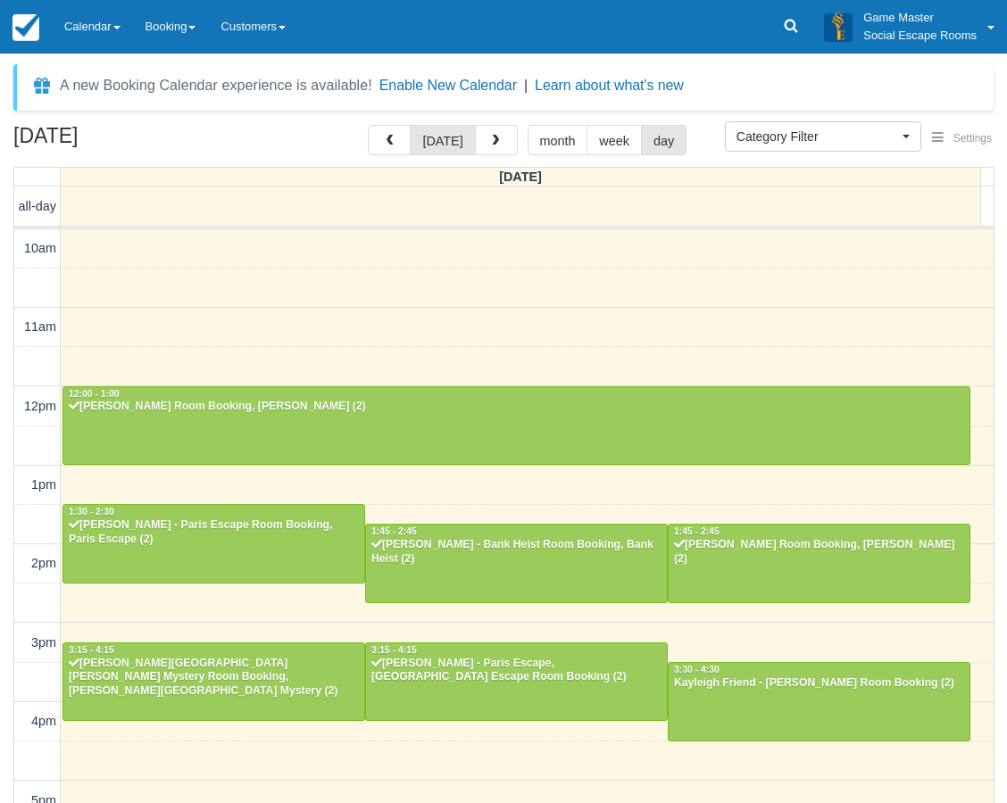
scroll to position [360, 0]
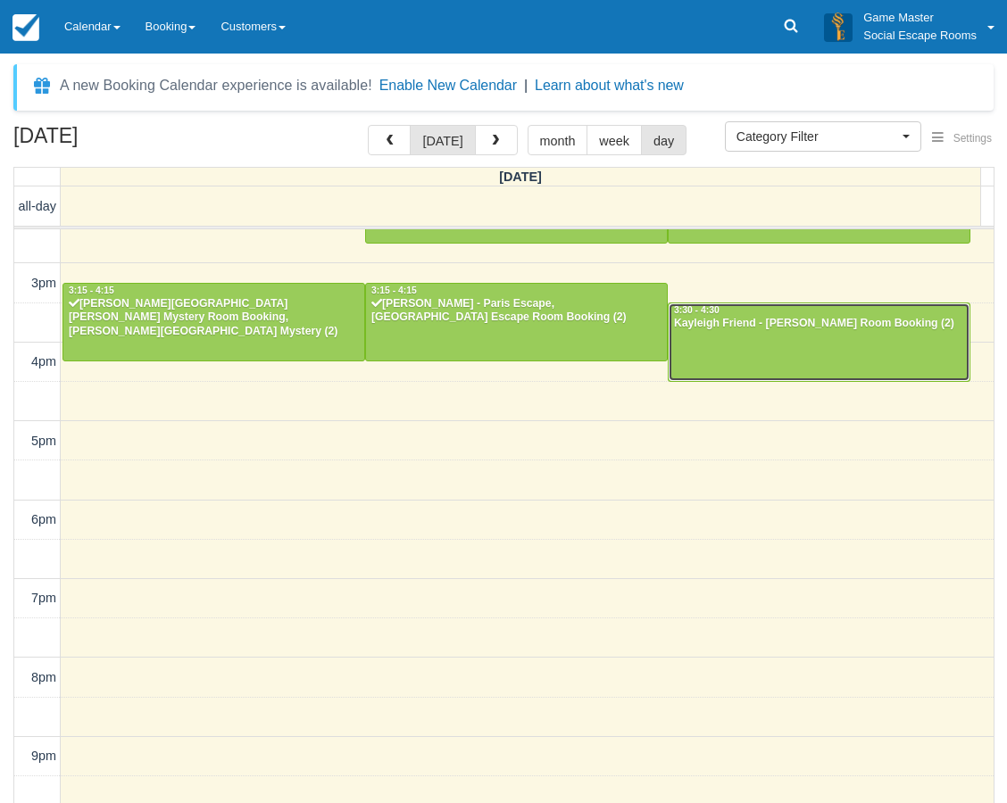
click at [744, 323] on div "Kayleigh Friend - Ransom, Ransom Room Booking (2)" at bounding box center [819, 324] width 292 height 14
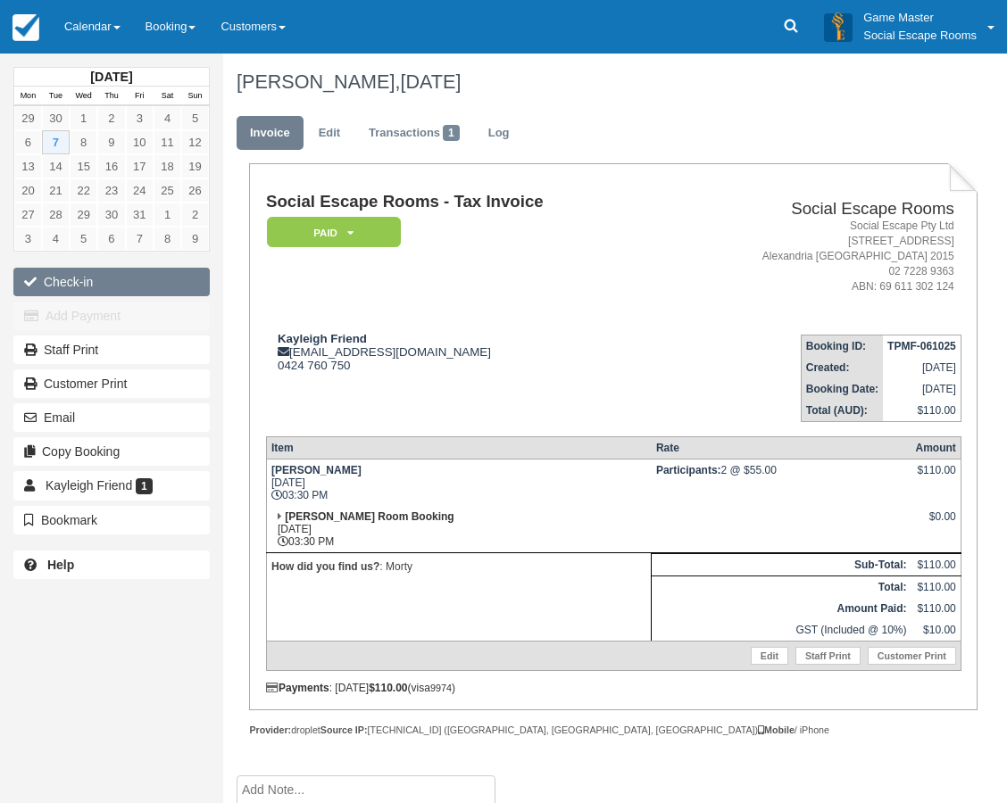
click at [63, 275] on button "Check-in" at bounding box center [111, 282] width 196 height 29
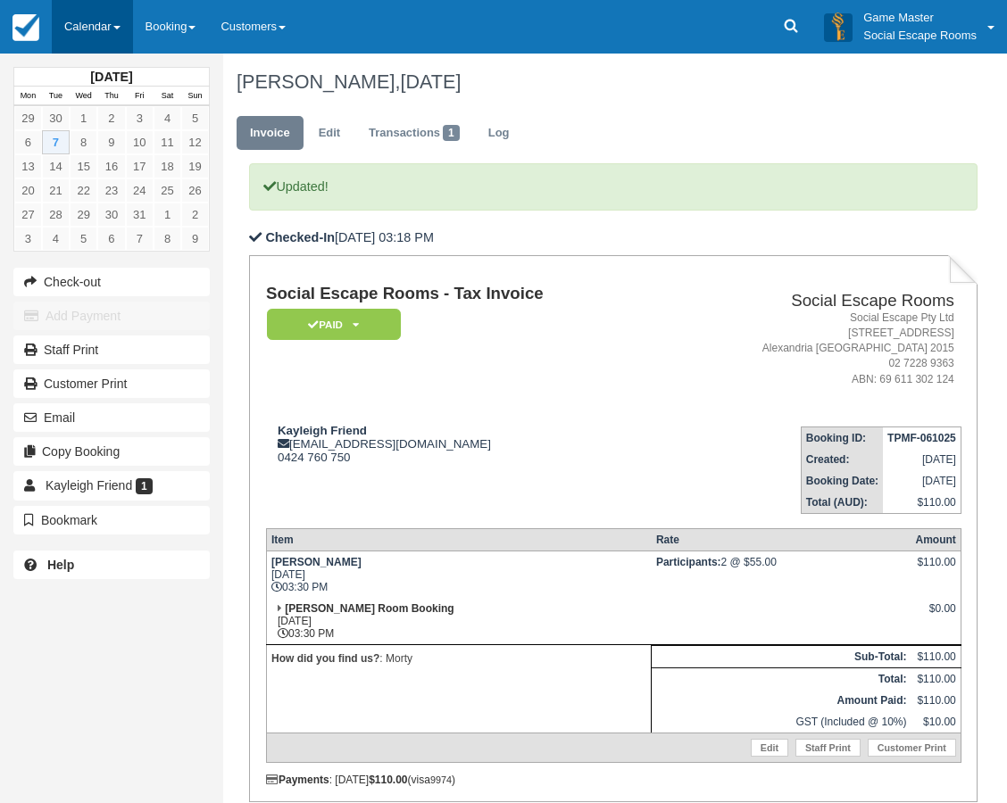
click at [104, 28] on link "Calendar" at bounding box center [92, 27] width 81 height 54
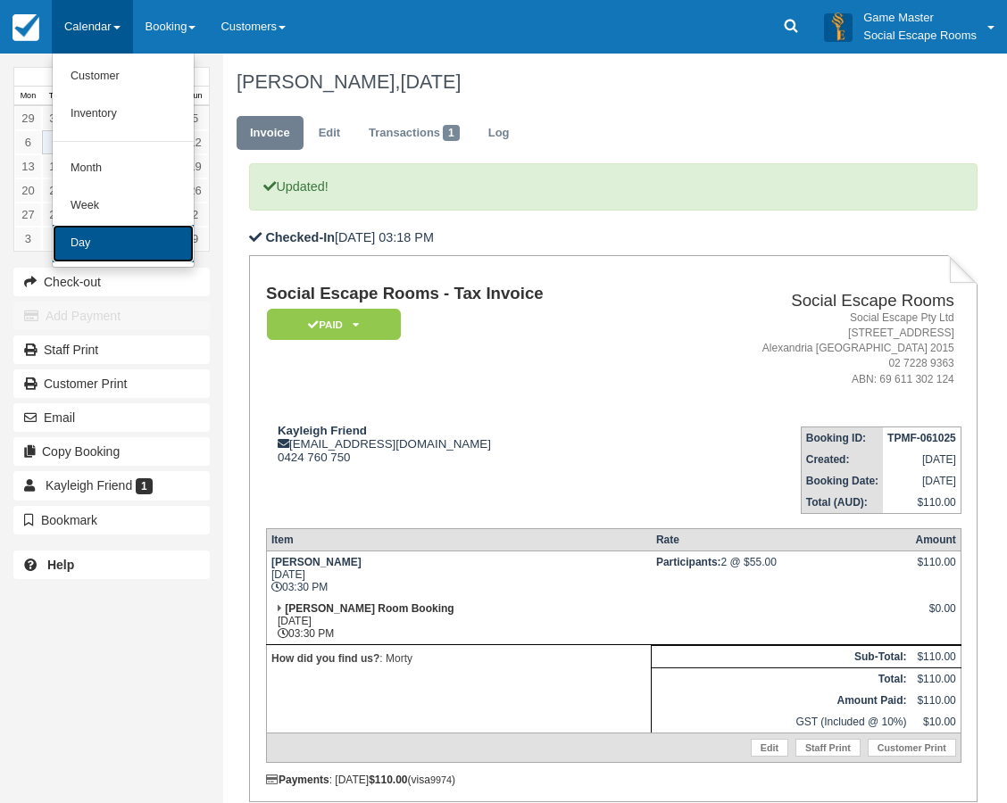
click at [85, 242] on link "Day" at bounding box center [123, 243] width 141 height 37
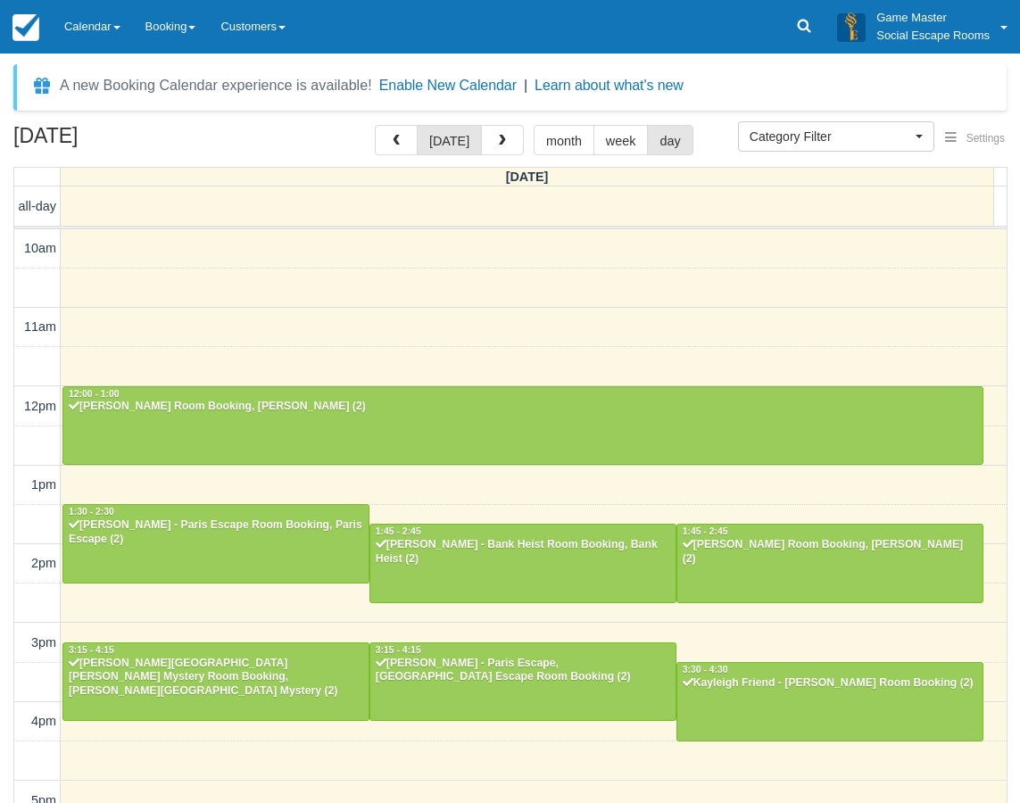
select select
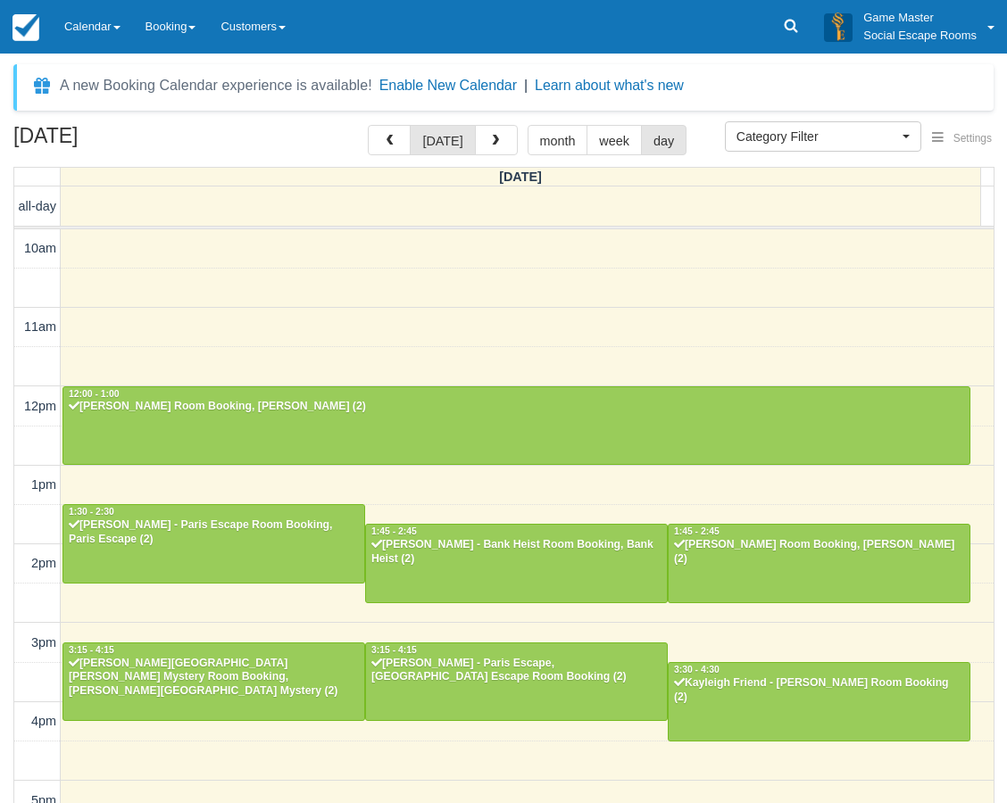
scroll to position [360, 0]
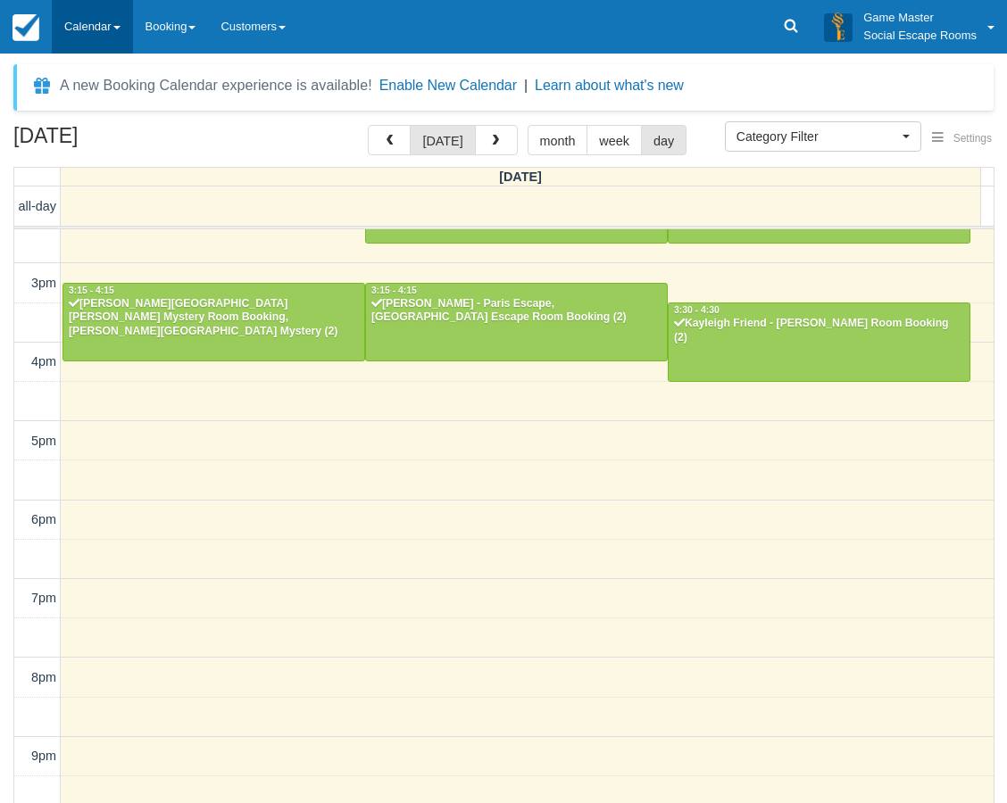
click at [104, 19] on link "Calendar" at bounding box center [92, 27] width 81 height 54
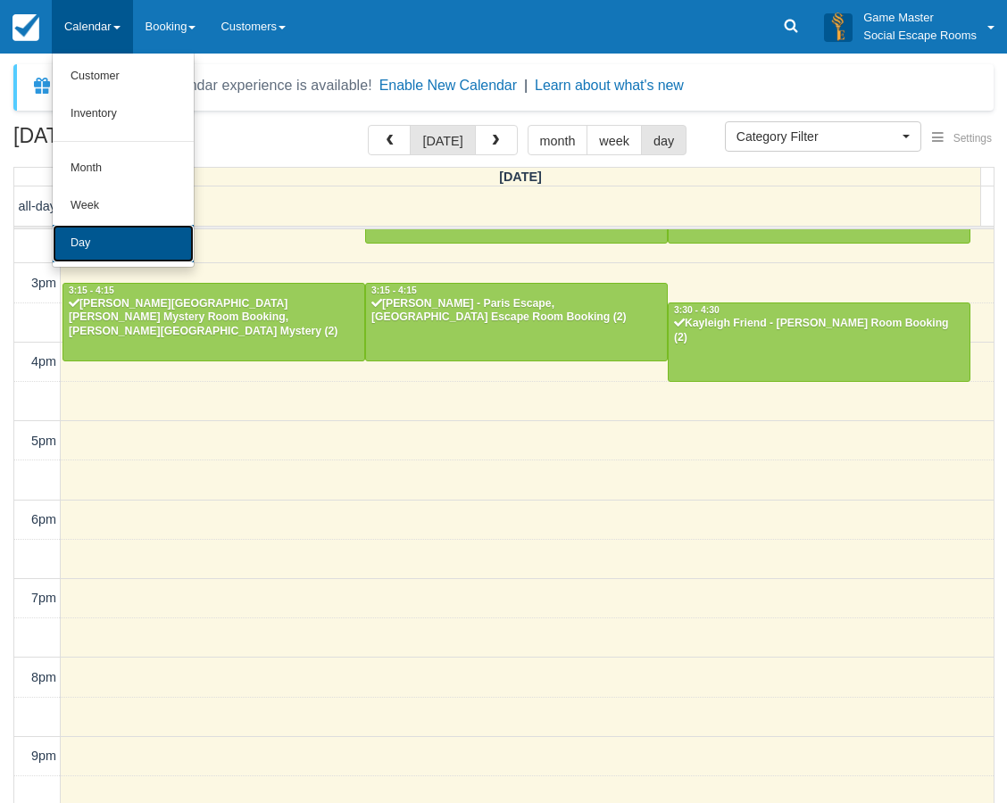
click at [112, 240] on link "Day" at bounding box center [123, 243] width 141 height 37
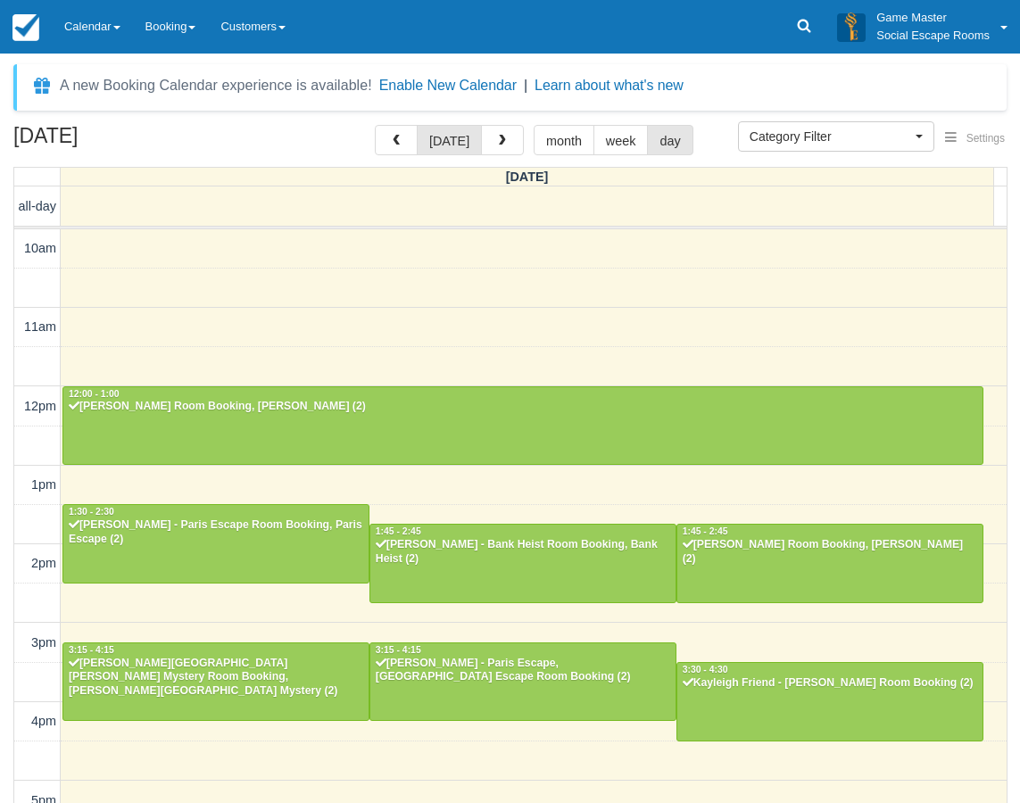
select select
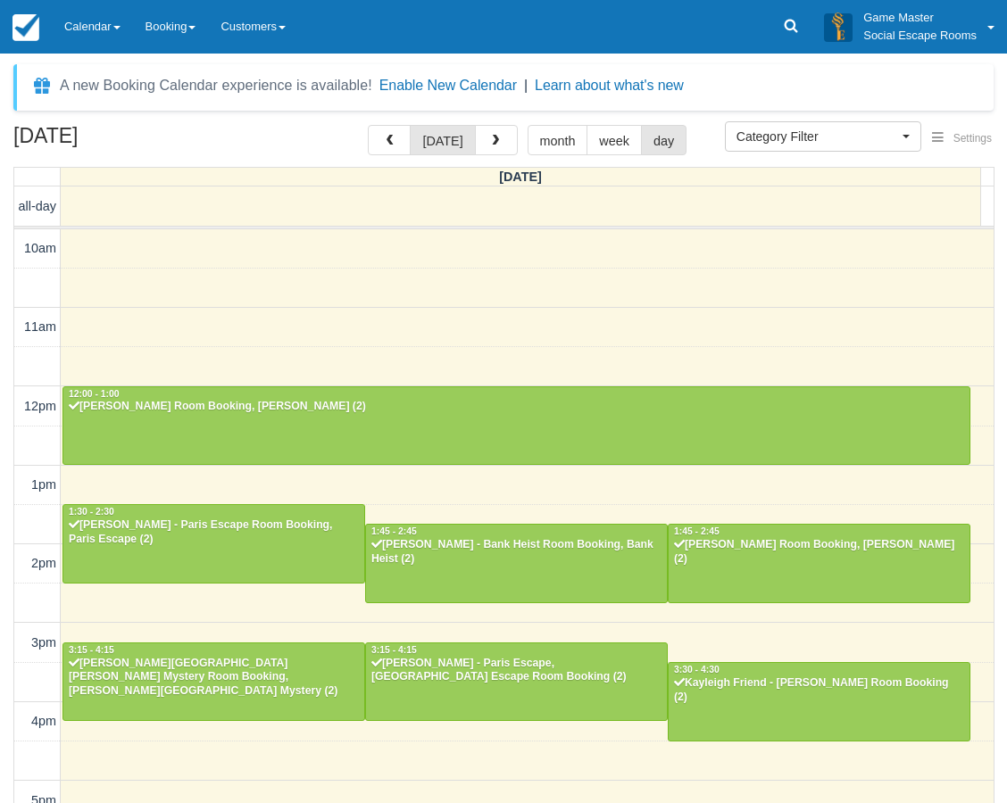
scroll to position [360, 0]
